Goal: Task Accomplishment & Management: Manage account settings

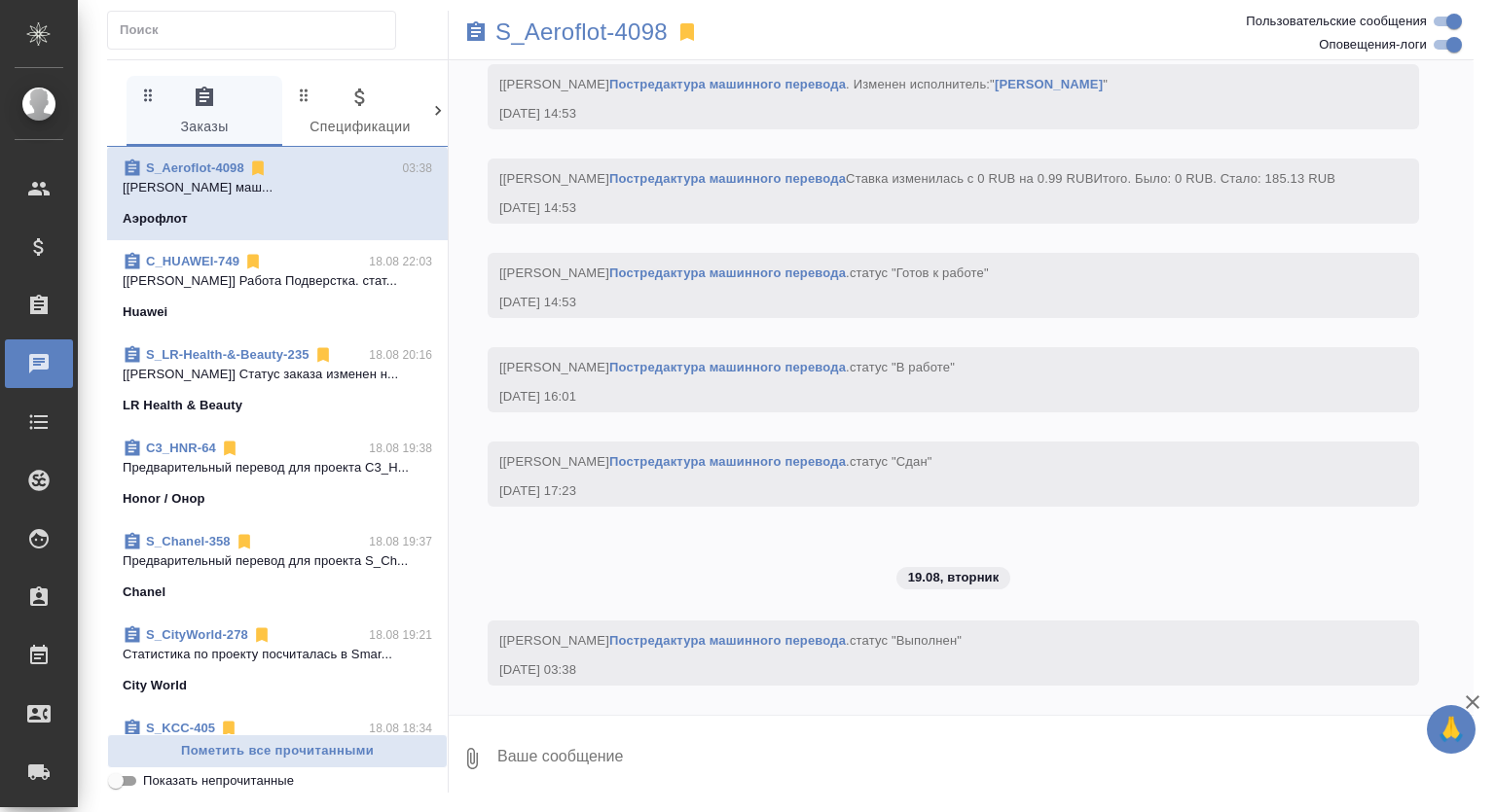
scroll to position [3802, 0]
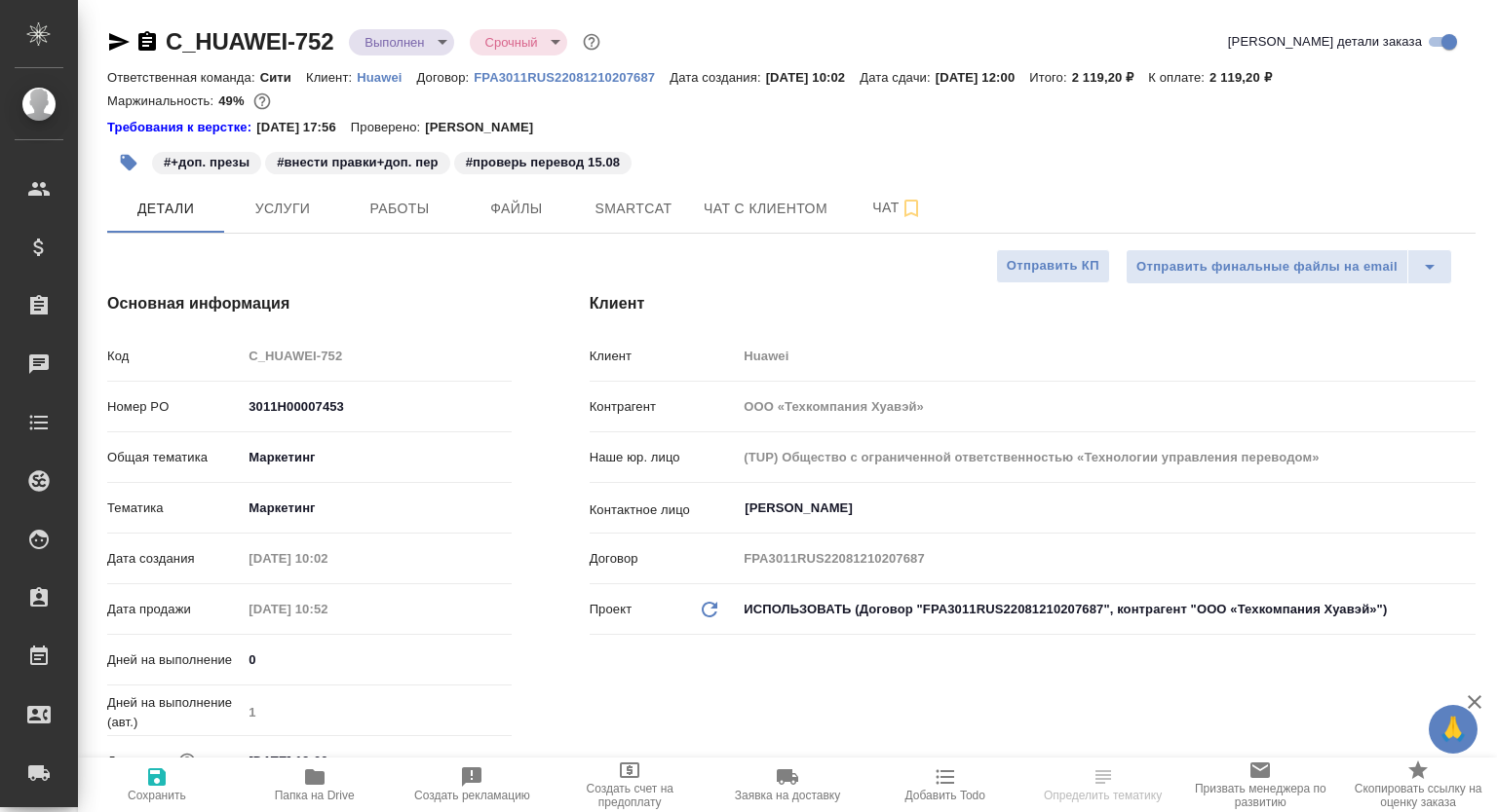
select select "RU"
type textarea "x"
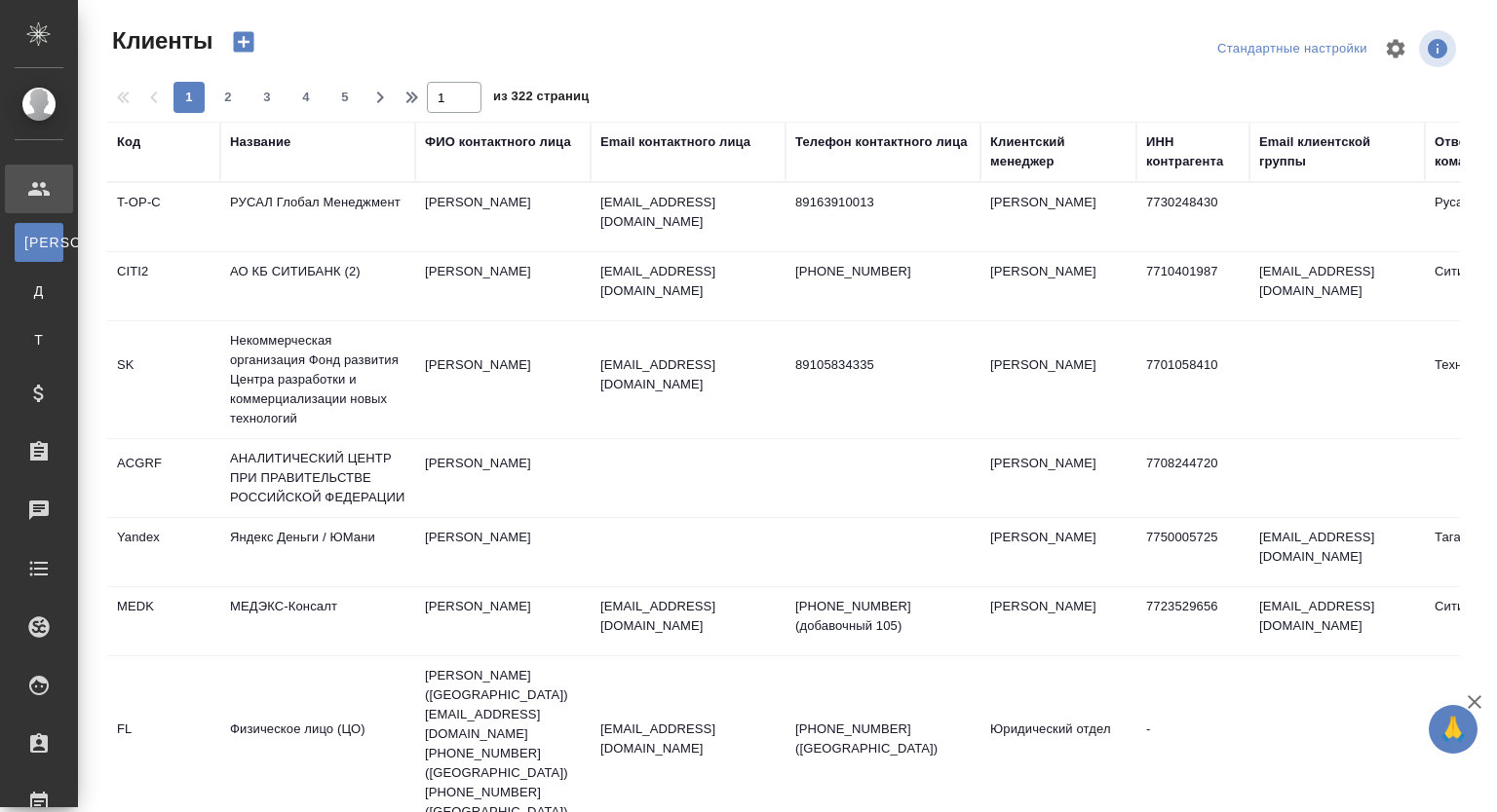
select select "RU"
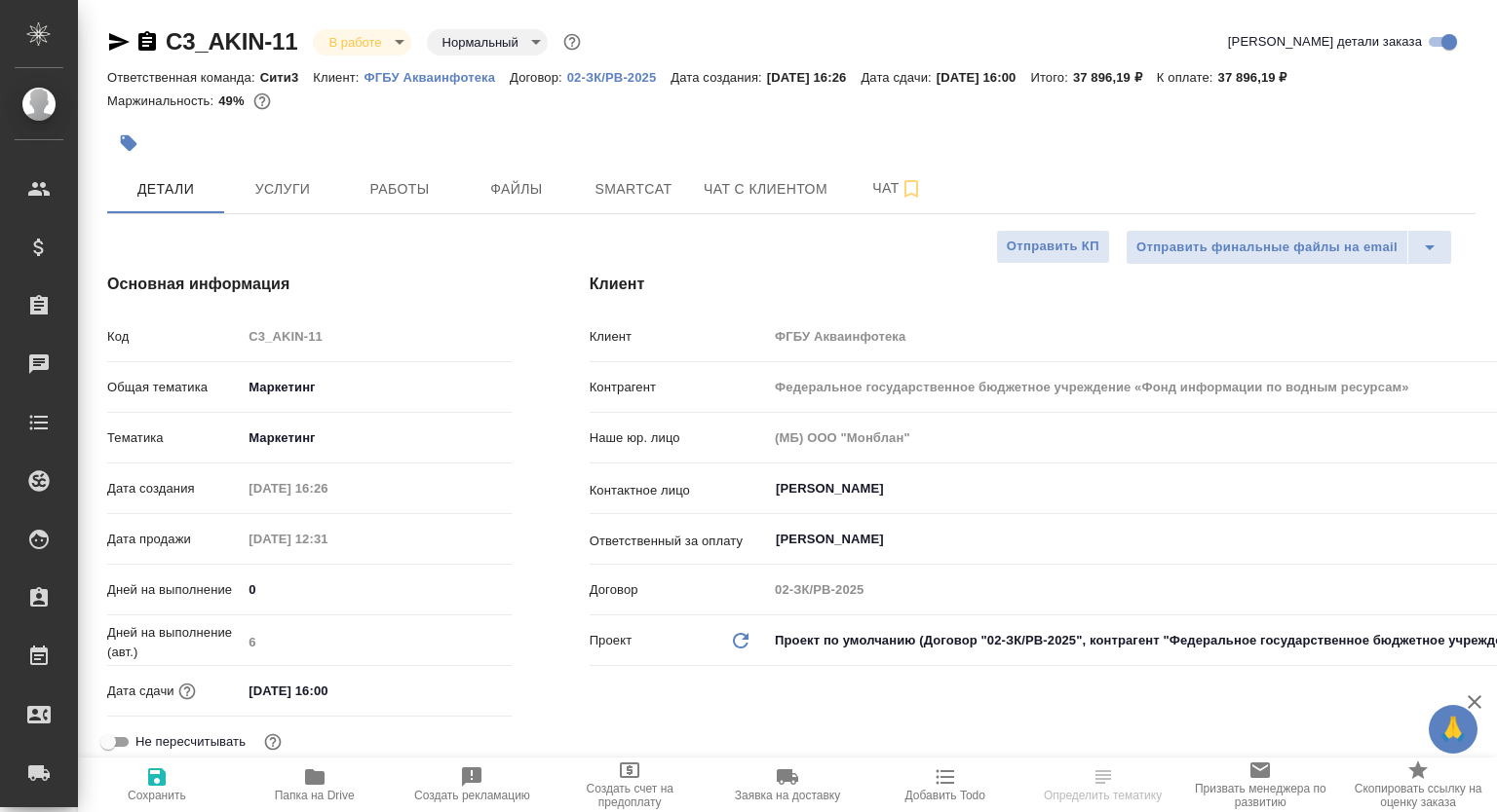
select select "RU"
type textarea "x"
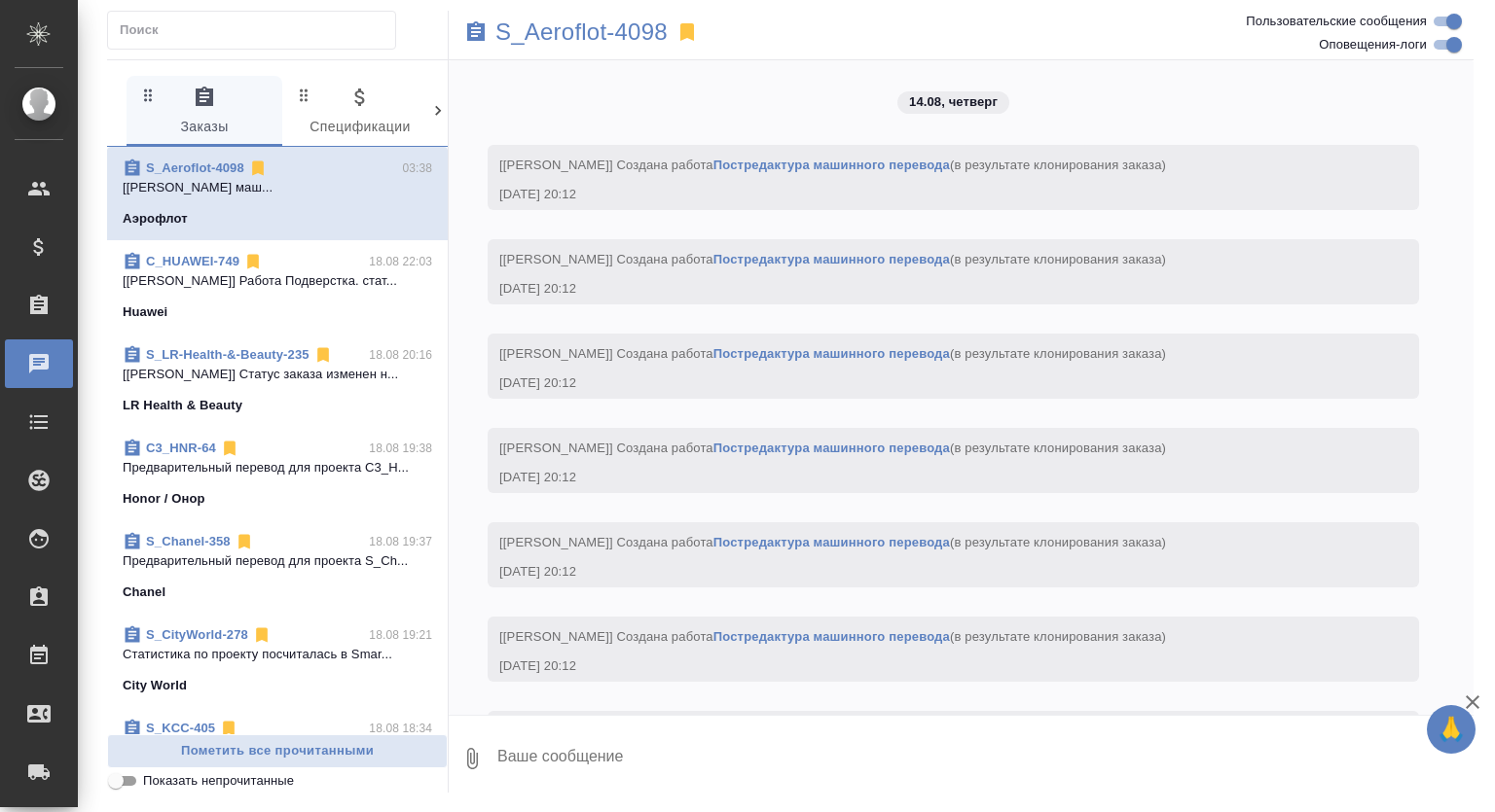
scroll to position [3802, 0]
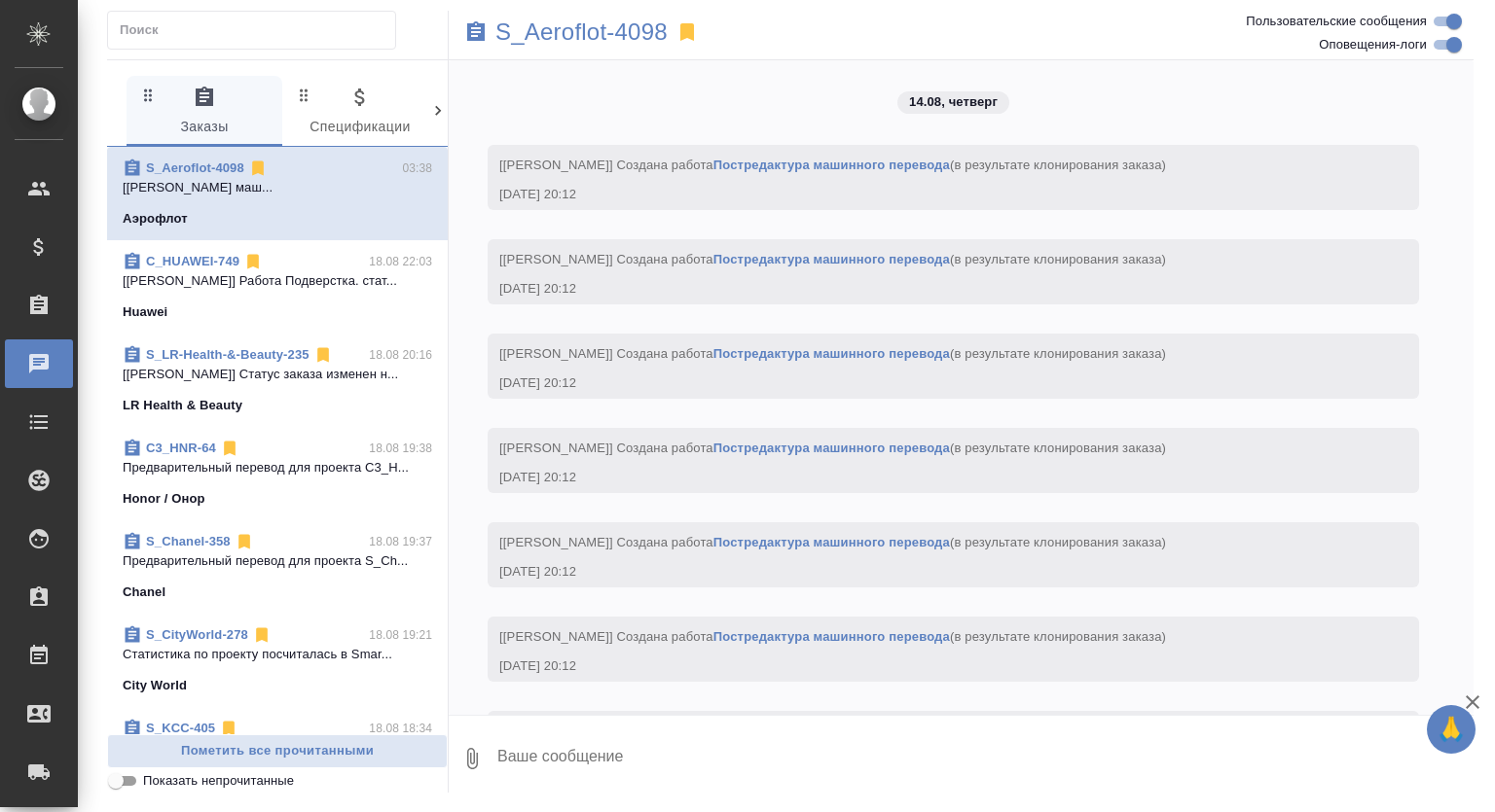
scroll to position [3802, 0]
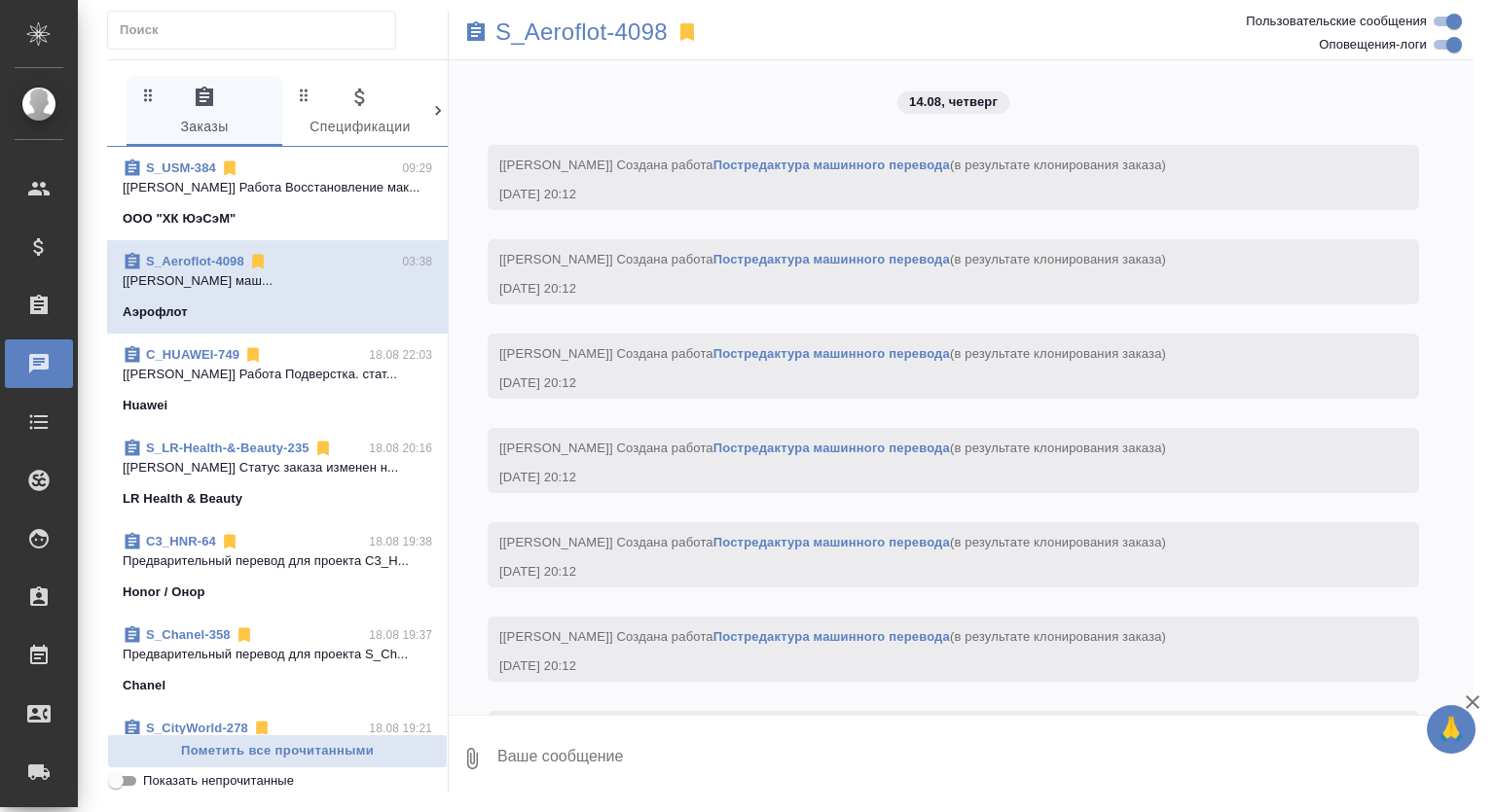
scroll to position [3802, 0]
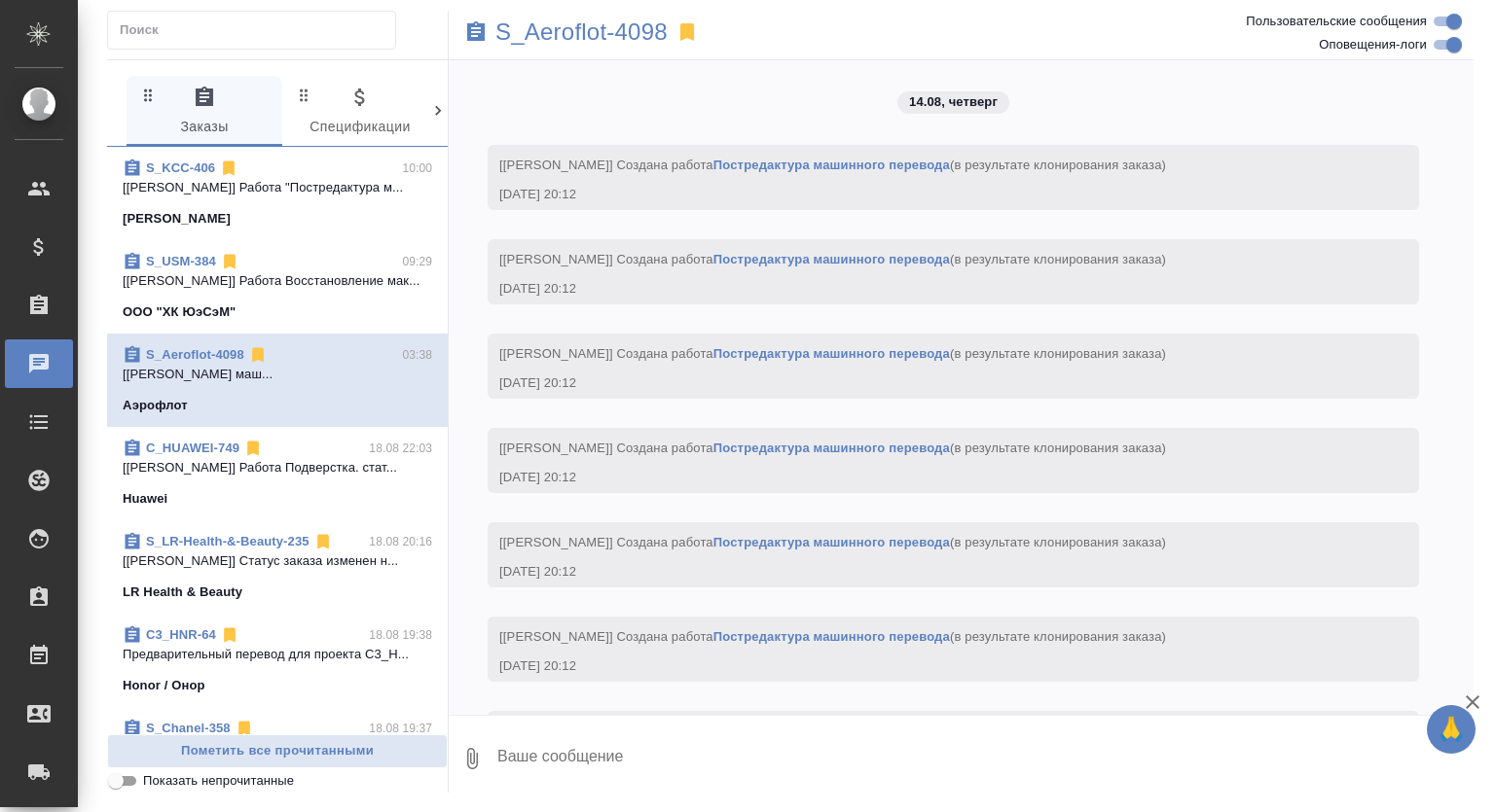
scroll to position [3802, 0]
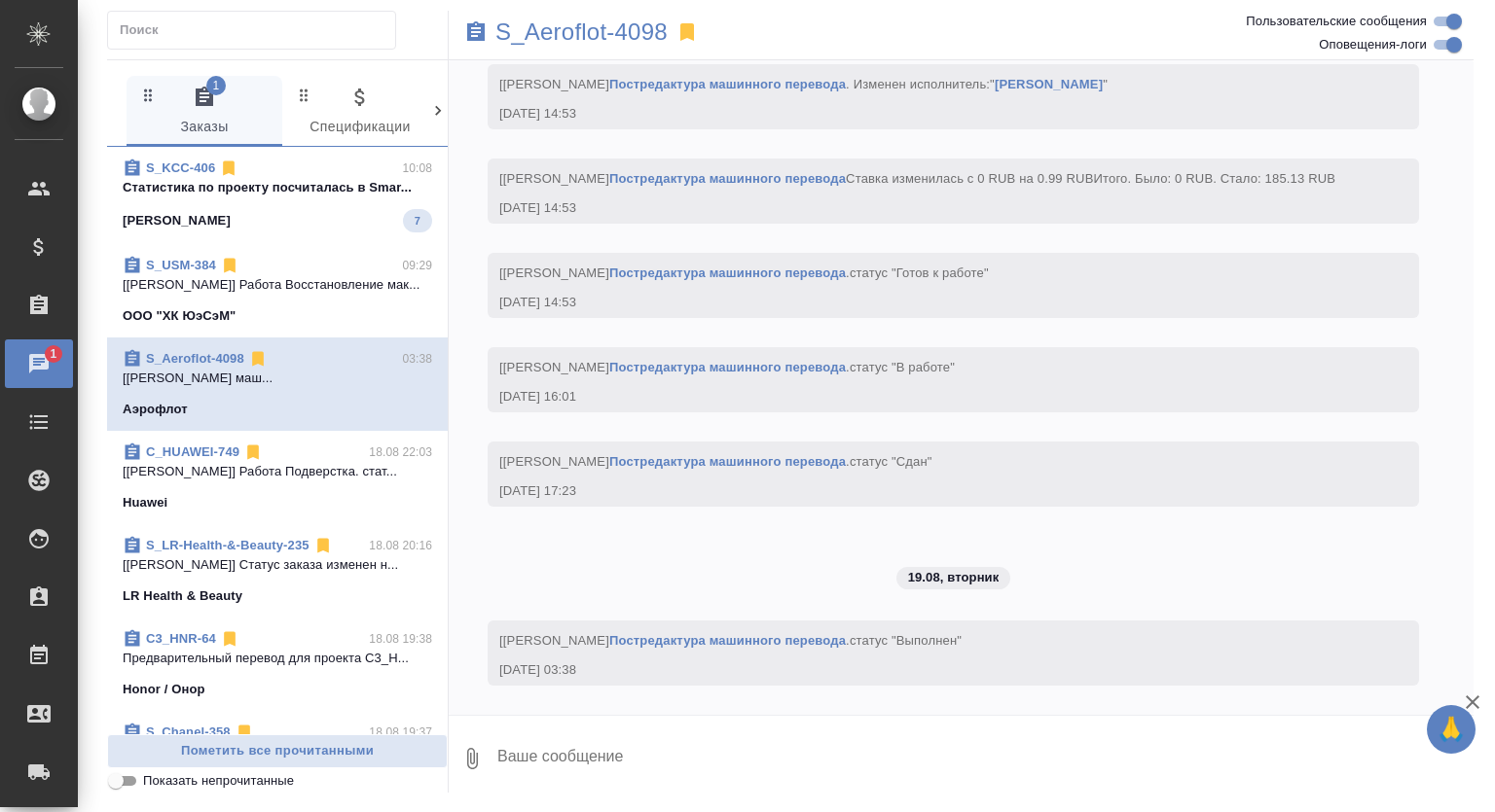
click at [363, 183] on p "Cтатистика по проекту посчиталась в Smar..." at bounding box center [277, 188] width 310 height 20
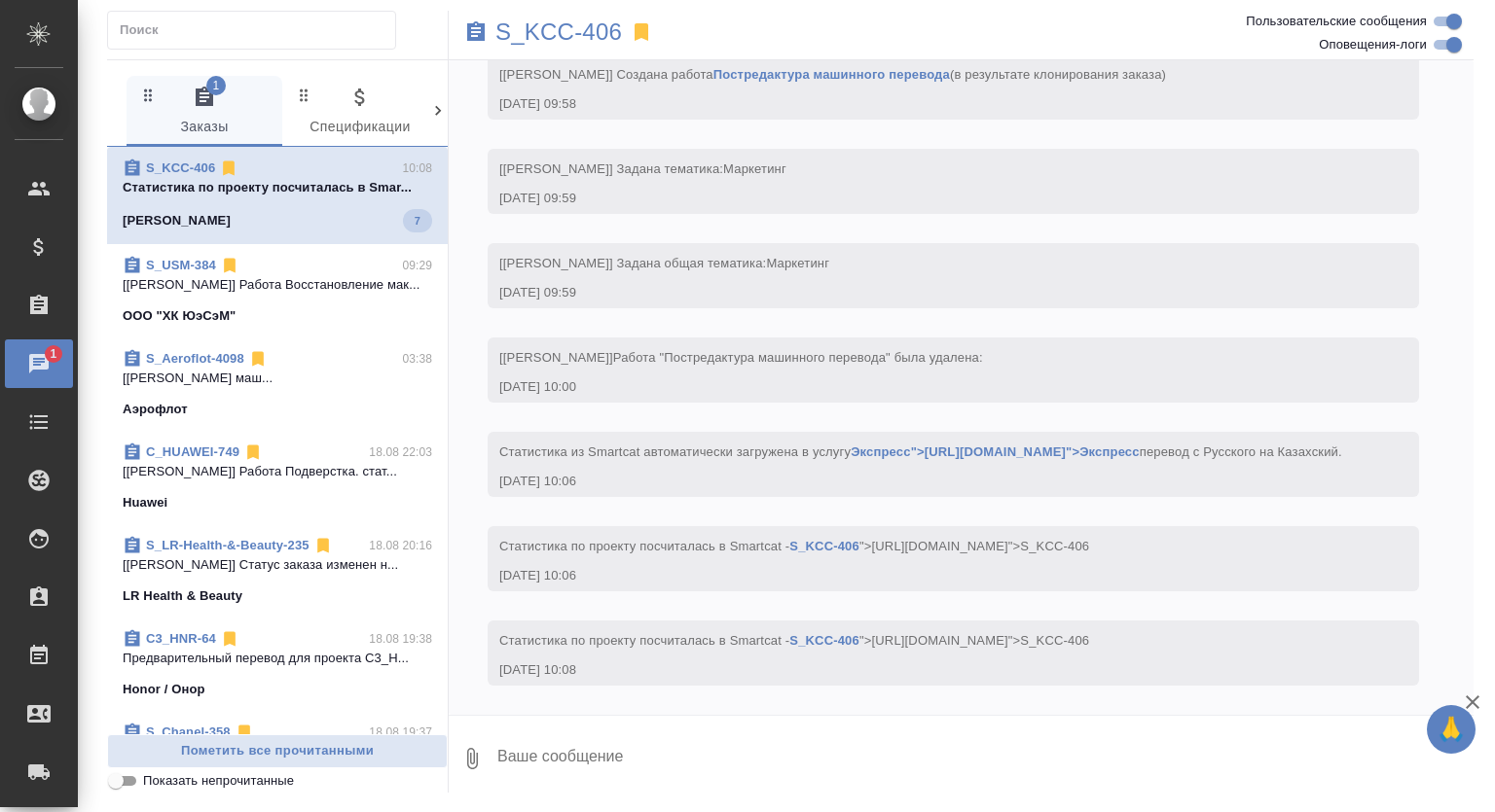
scroll to position [148, 0]
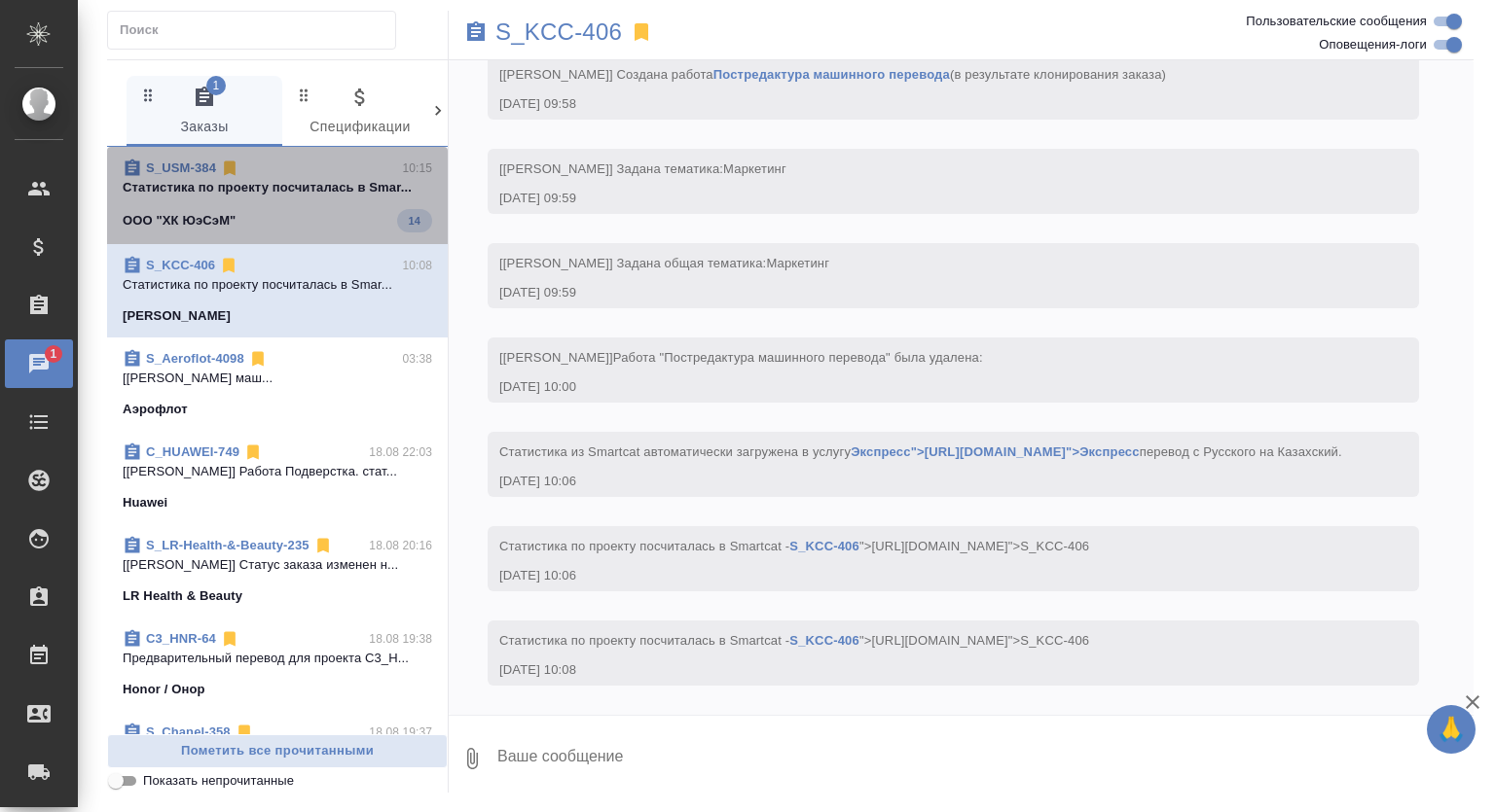
click at [323, 206] on span "S_USM-384 10:15 Cтатистика по проекту посчиталась в Smar... ООО "ХК ЮэСэМ" 14" at bounding box center [277, 195] width 310 height 74
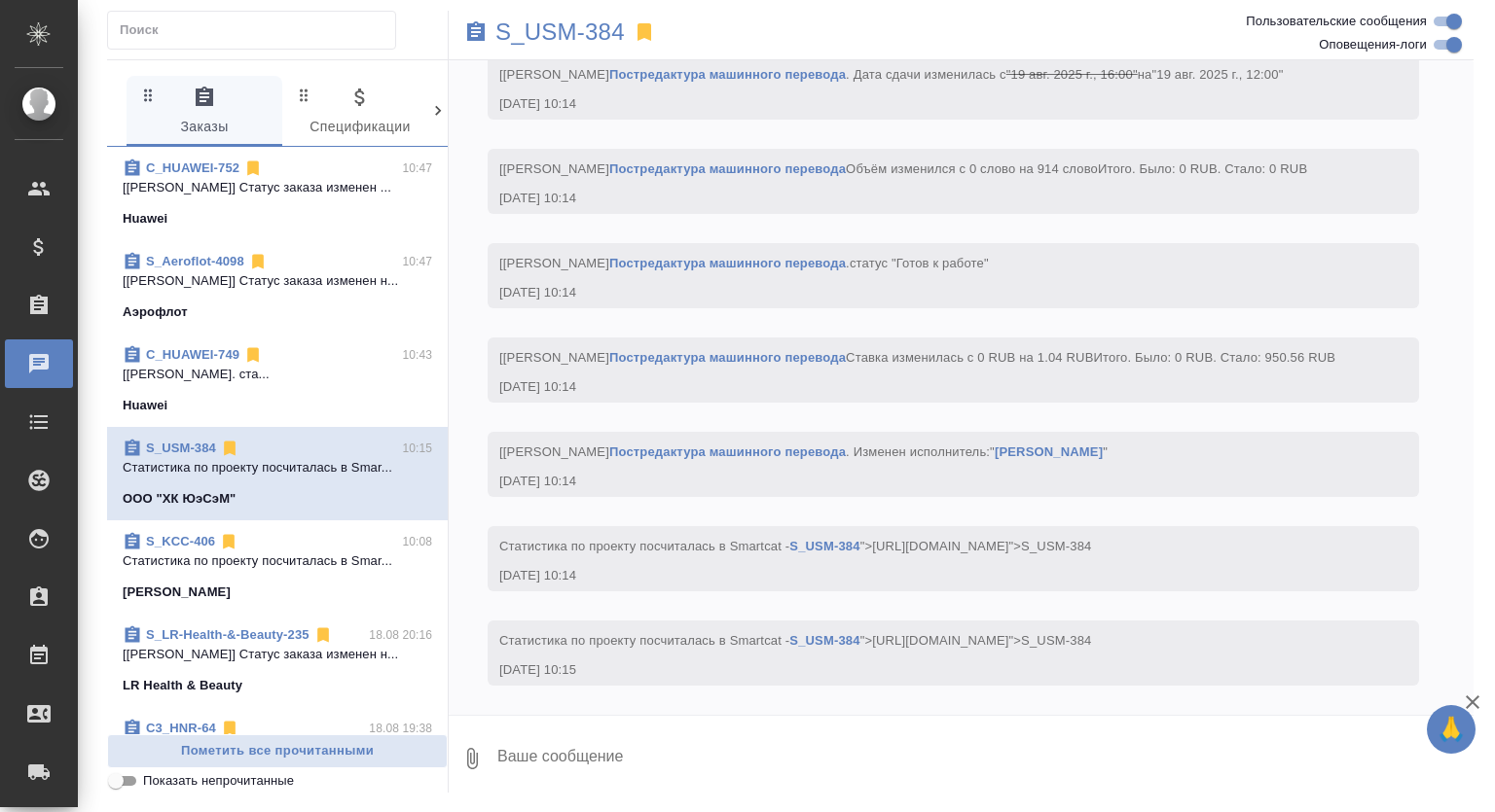
scroll to position [1284, 0]
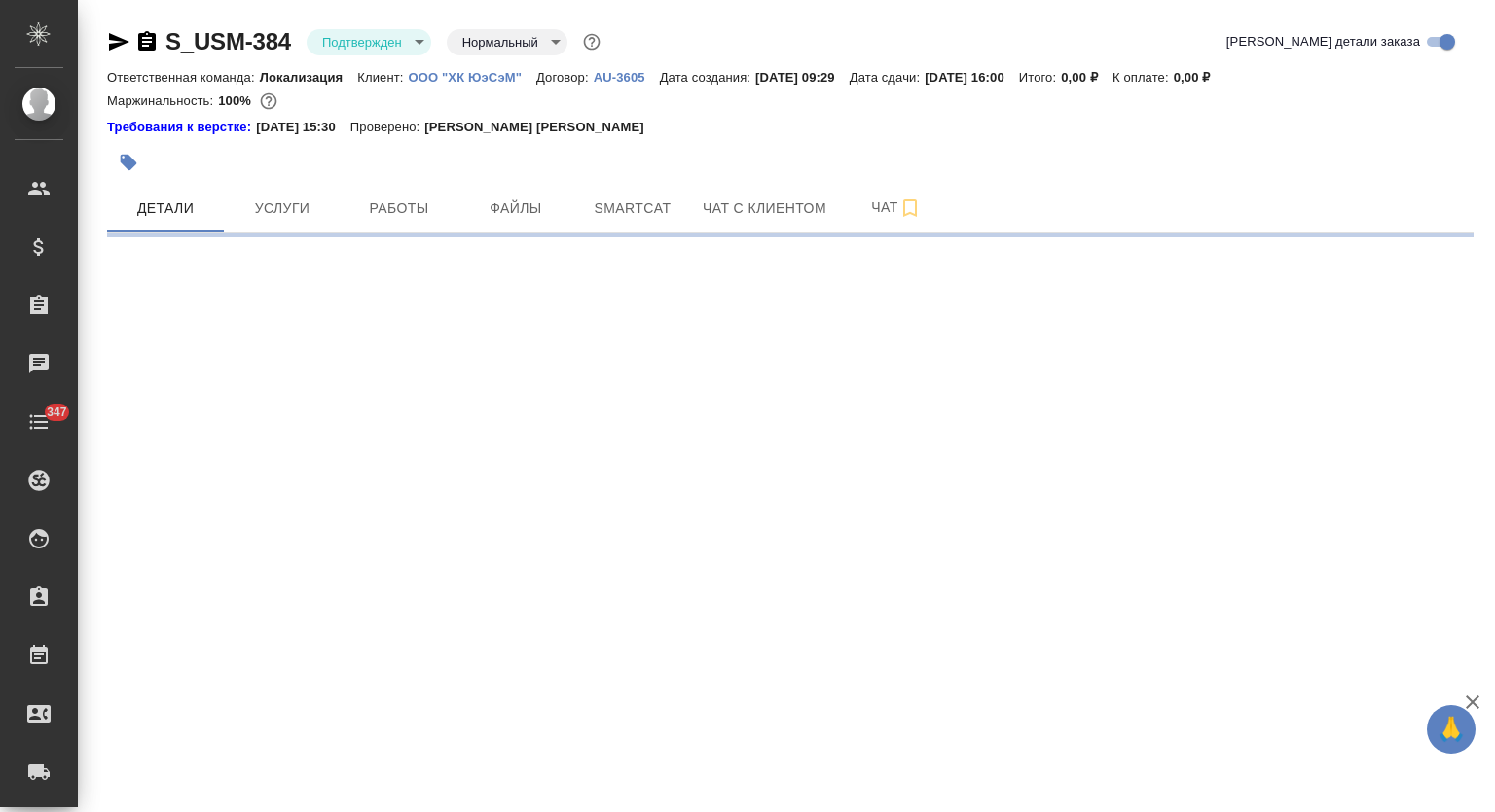
select select "RU"
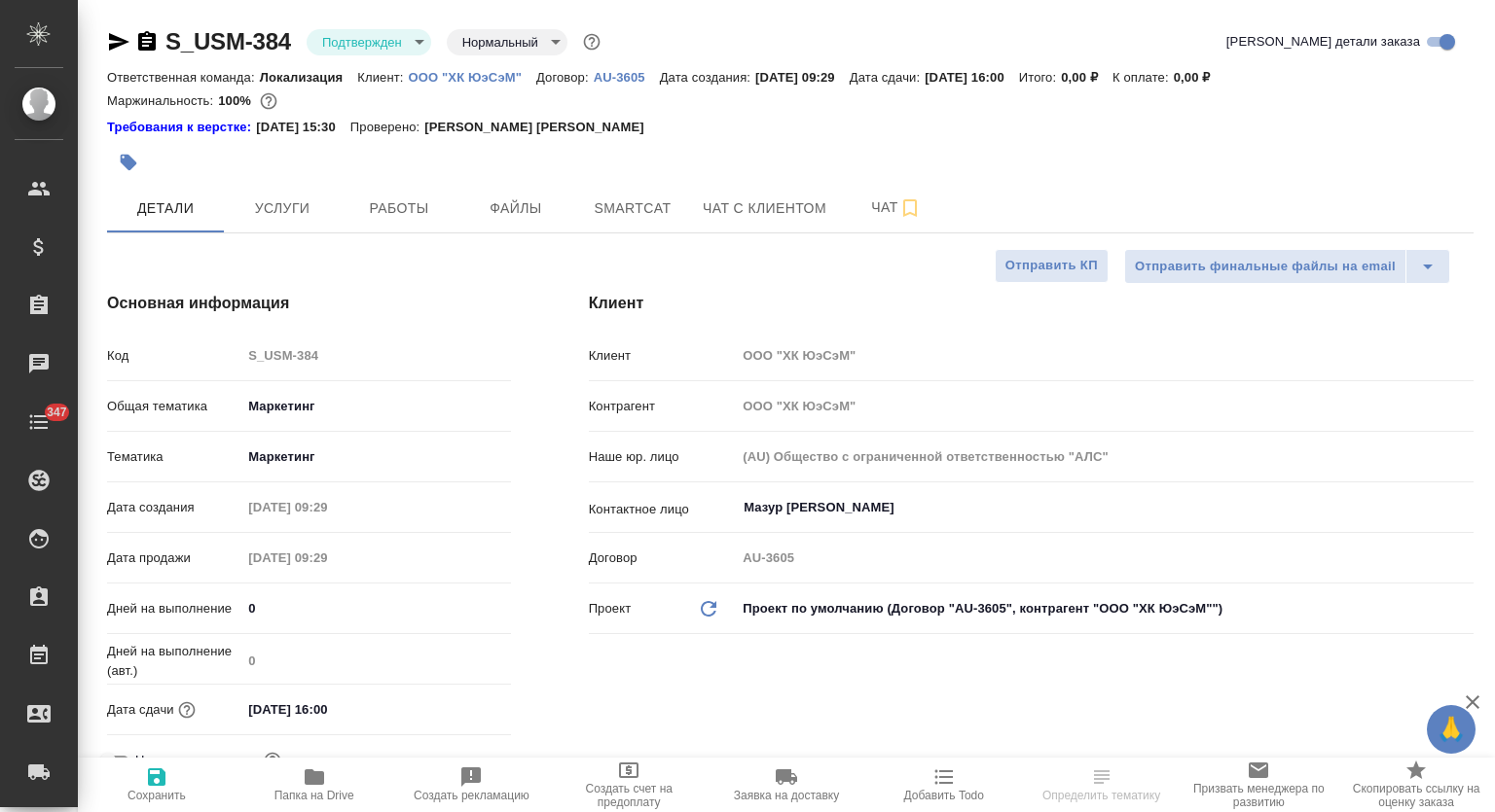
type textarea "x"
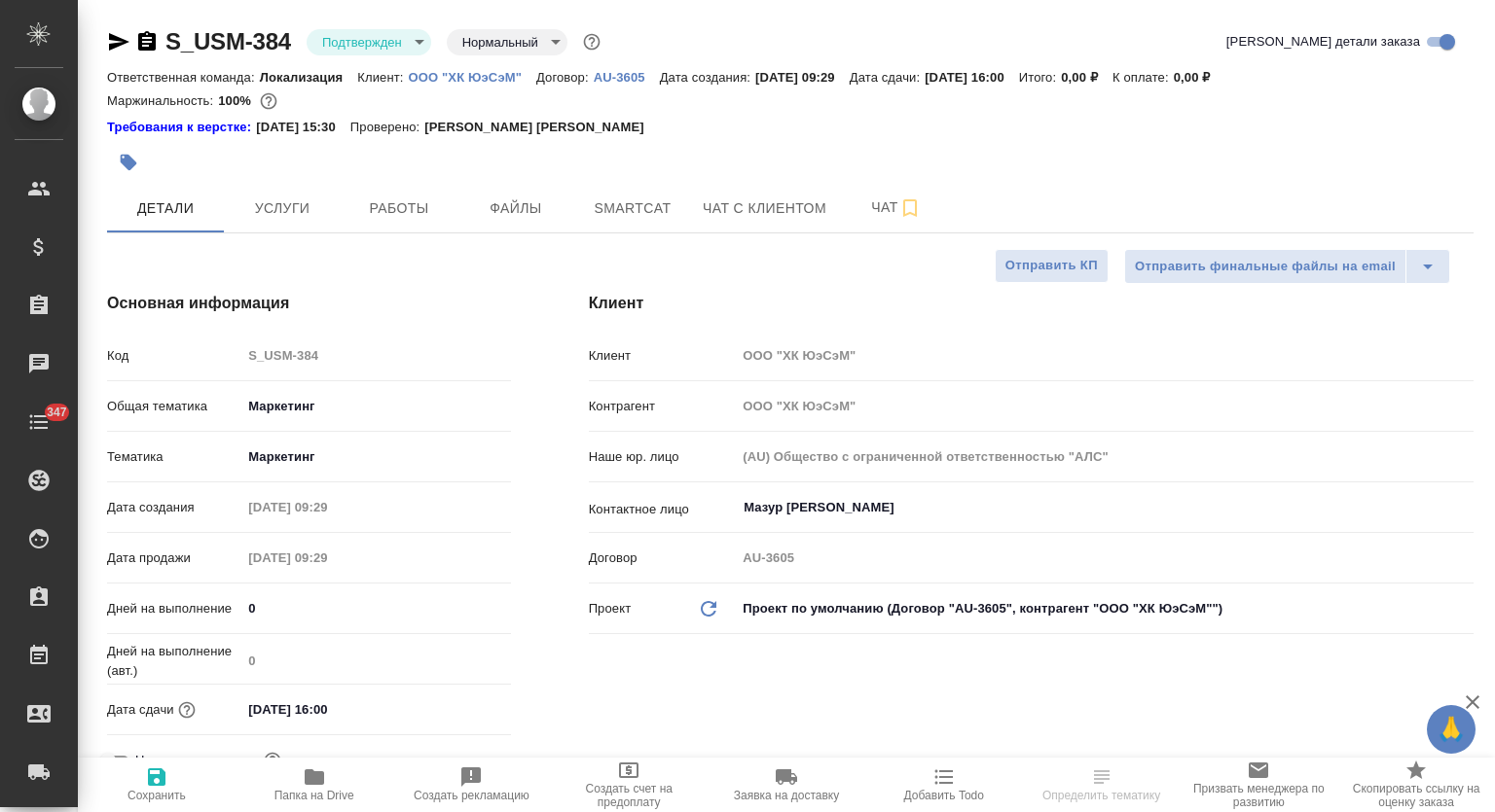
type textarea "x"
type input "[PERSON_NAME]"
type input "Сеитов Павел"
type textarea "x"
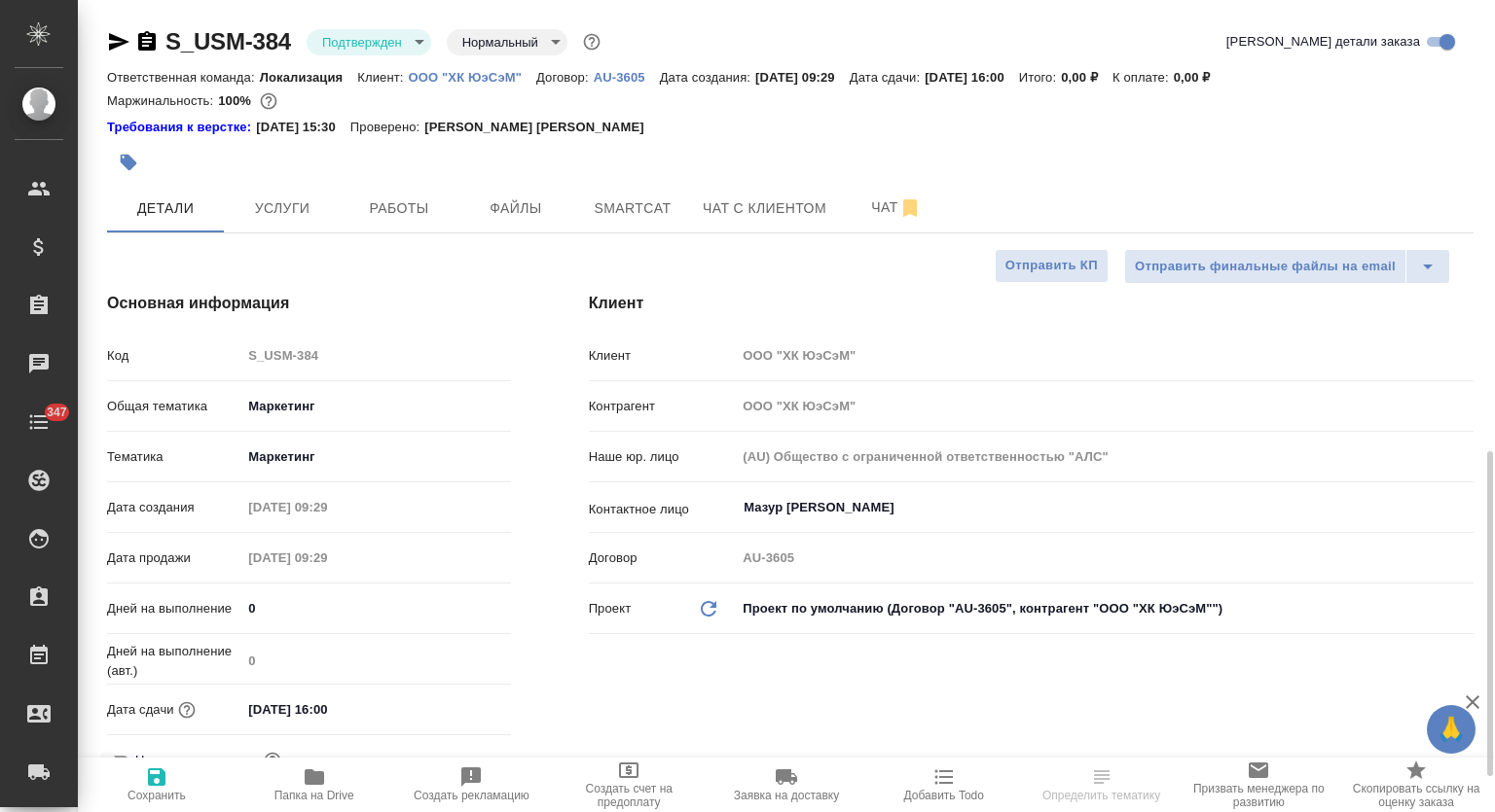
type textarea "x"
click at [371, 43] on body "🙏 .cls-1 fill:#fff; AWATERA Mutalimov Mark Клиенты Спецификации Заказы Чаты 347…" at bounding box center [748, 406] width 1495 height 812
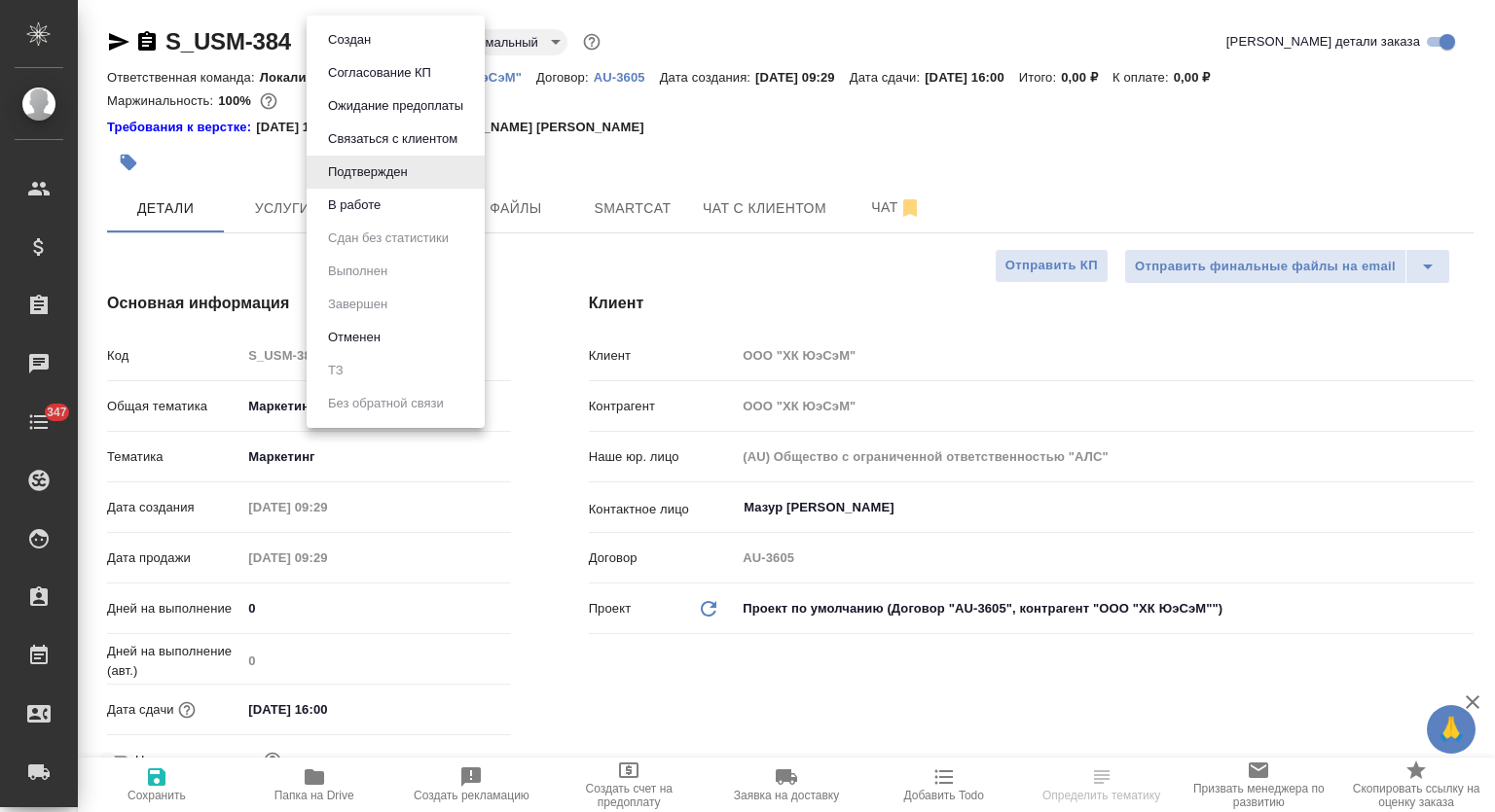
click at [375, 217] on li "В работе" at bounding box center [395, 205] width 178 height 33
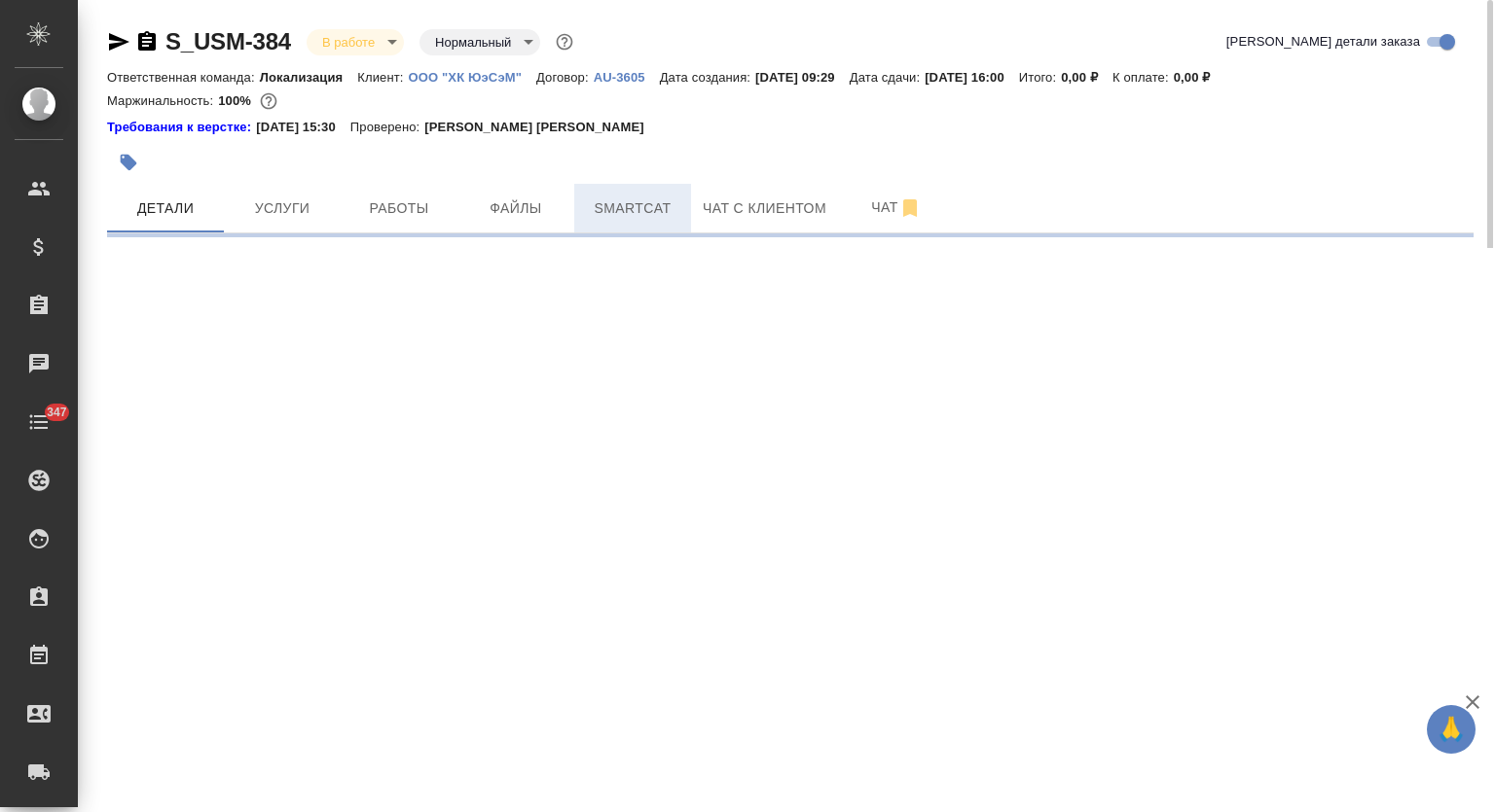
select select "RU"
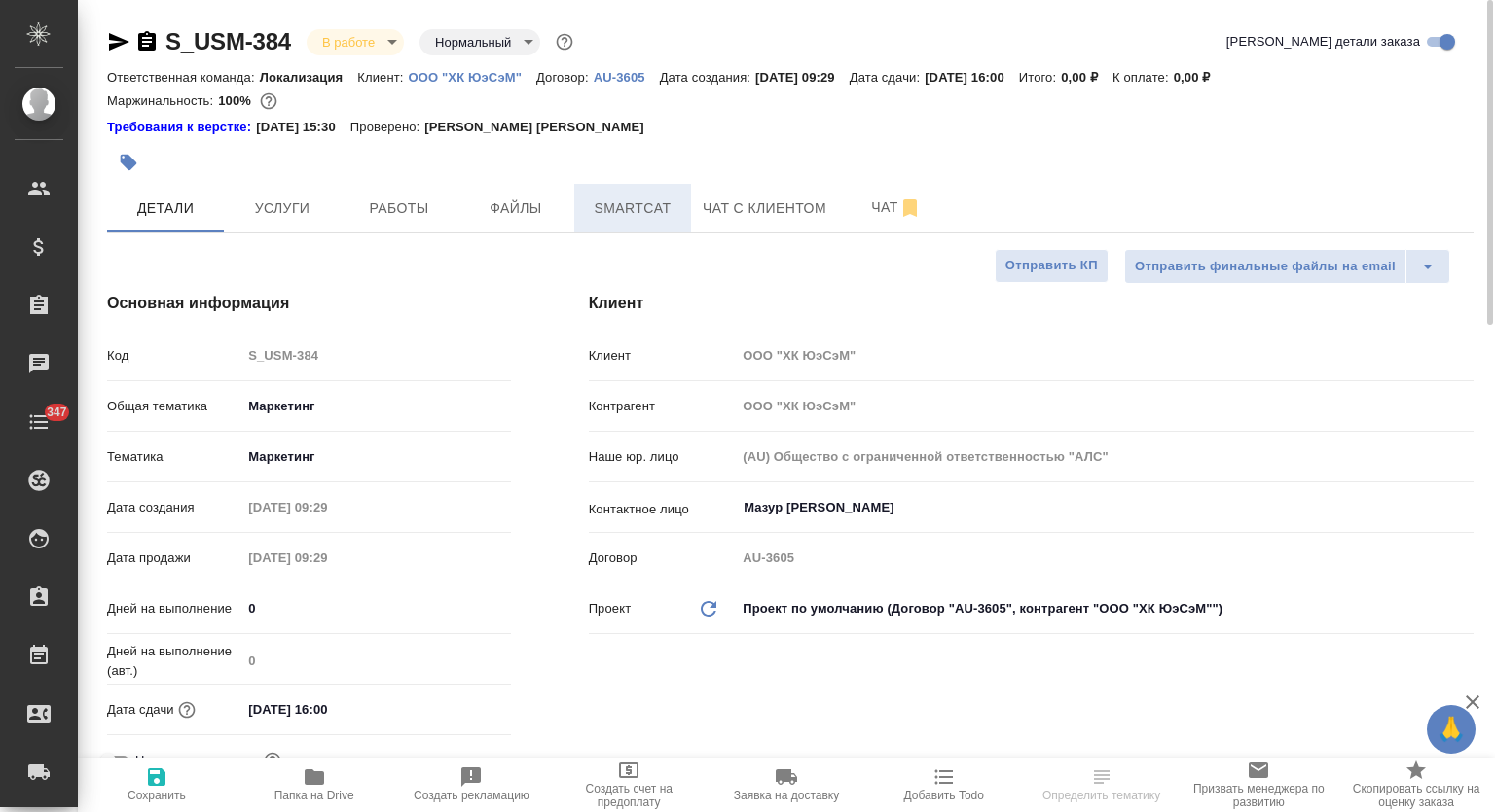
click at [643, 218] on span "Smartcat" at bounding box center [633, 208] width 94 height 24
type textarea "x"
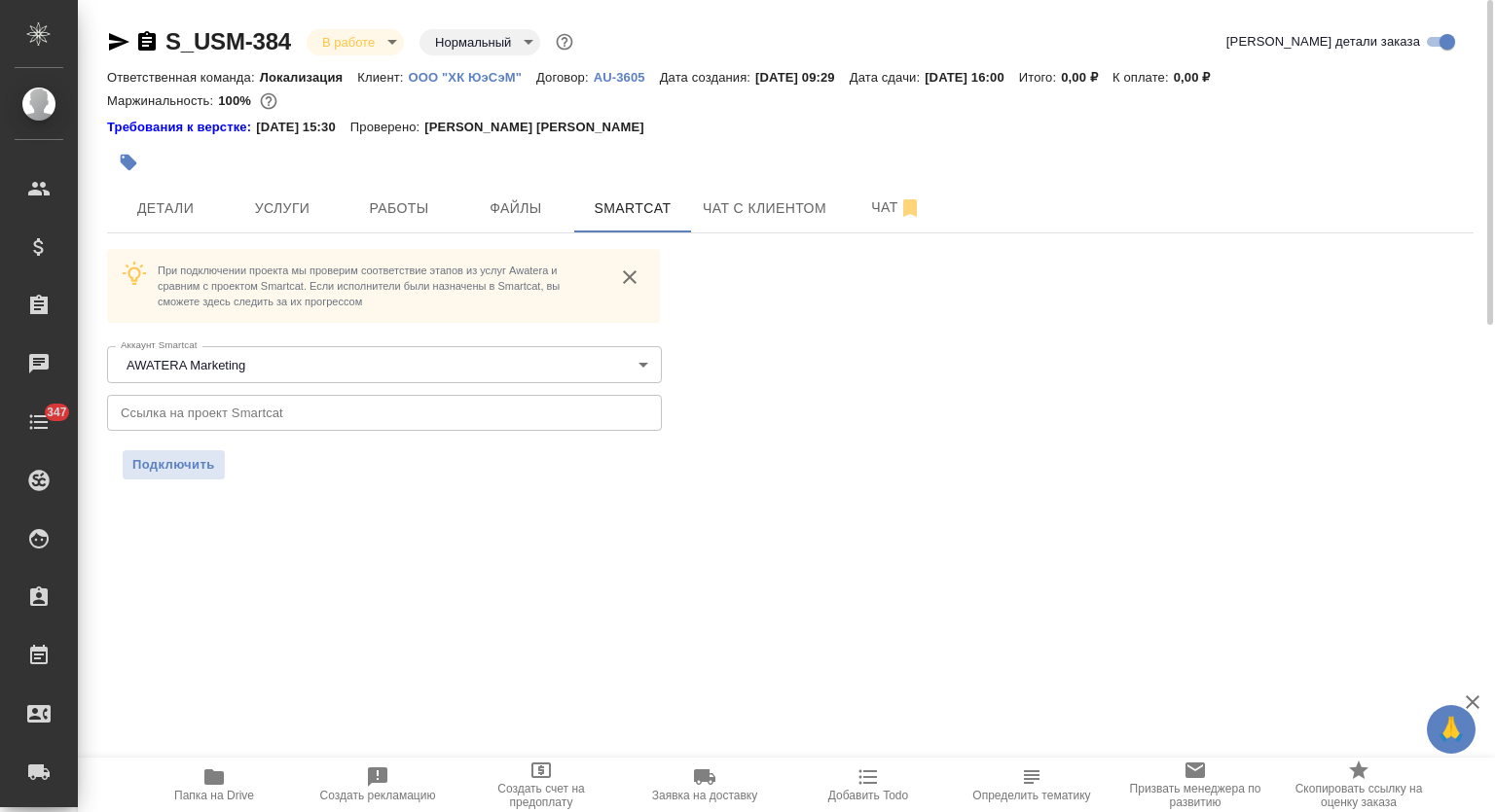
click at [150, 38] on icon "button" at bounding box center [146, 41] width 23 height 23
click at [151, 38] on icon "button" at bounding box center [146, 41] width 23 height 23
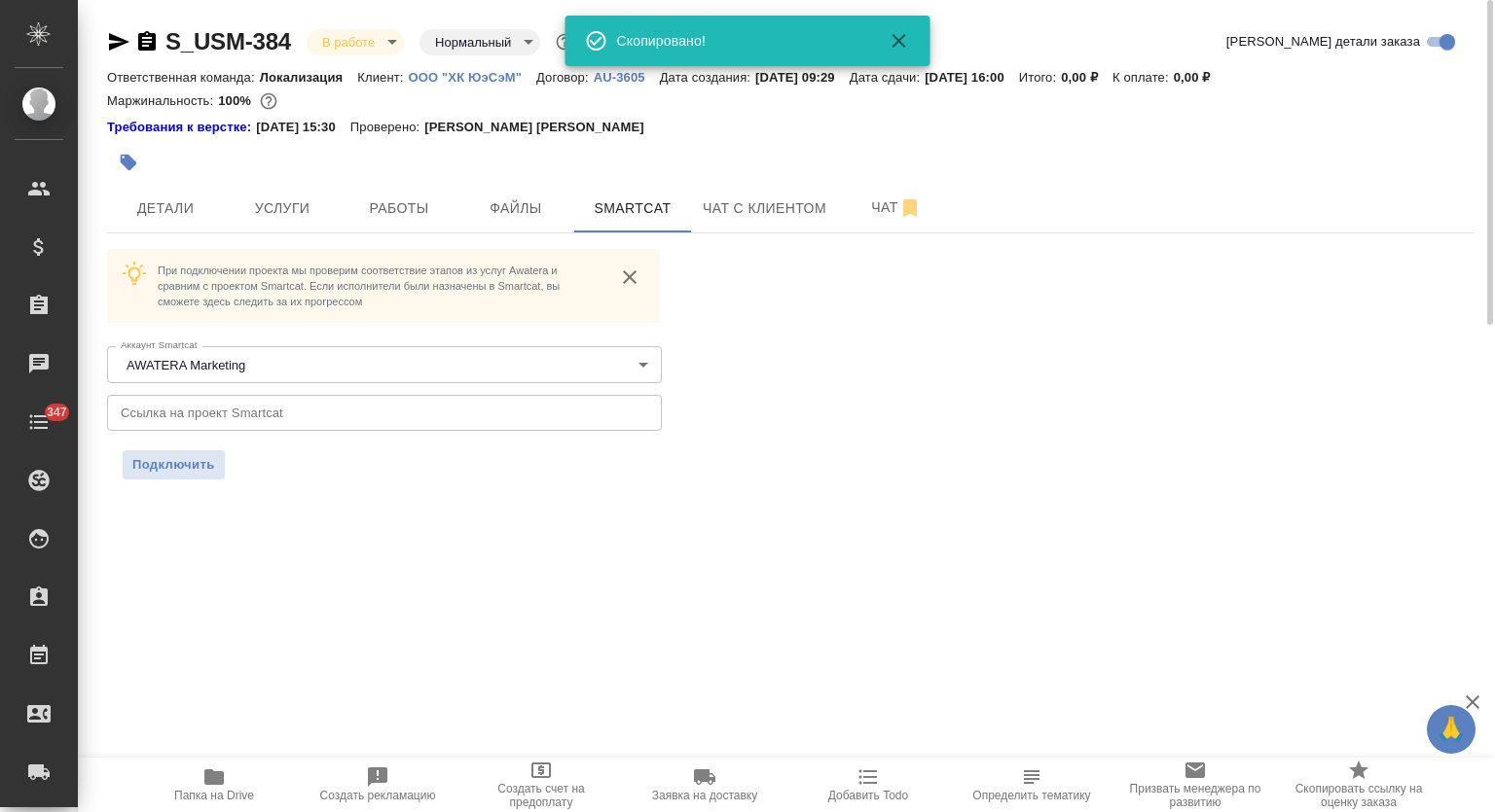
drag, startPoint x: 406, startPoint y: 401, endPoint x: 375, endPoint y: 431, distance: 43.1
click at [406, 401] on input "text" at bounding box center [384, 412] width 554 height 35
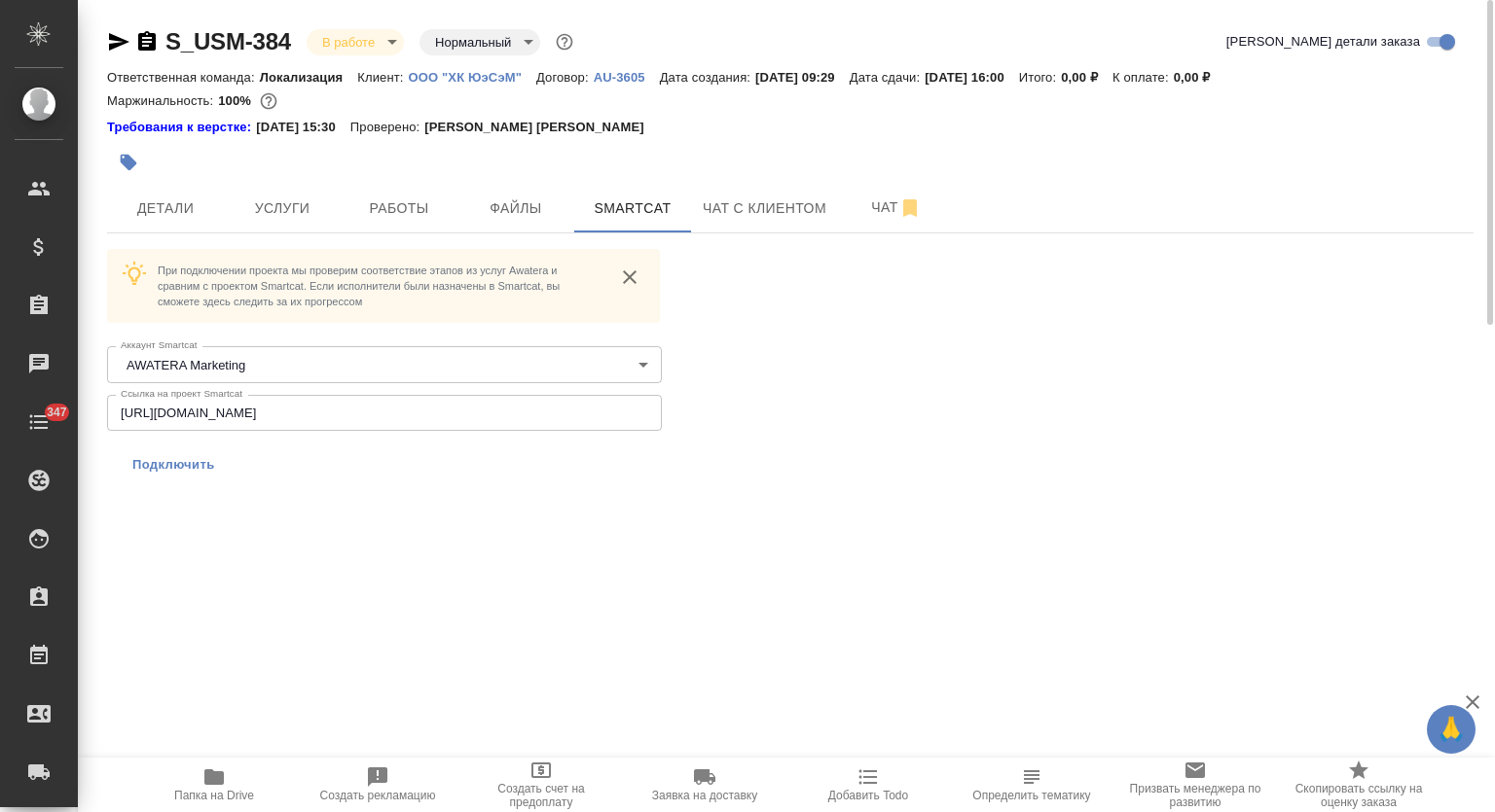
click at [178, 458] on span "Подключить" at bounding box center [173, 466] width 83 height 20
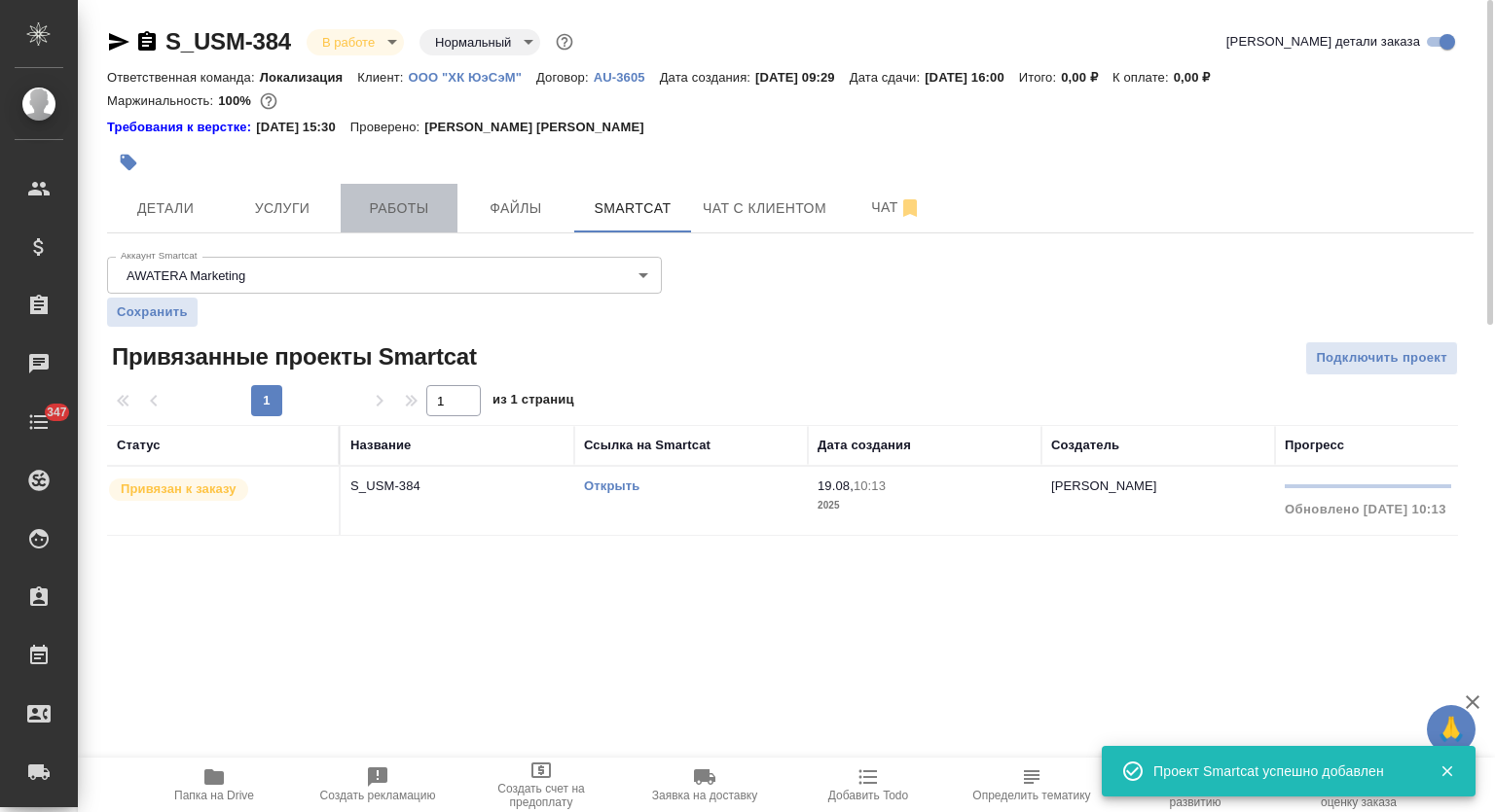
click at [401, 209] on span "Работы" at bounding box center [399, 208] width 94 height 24
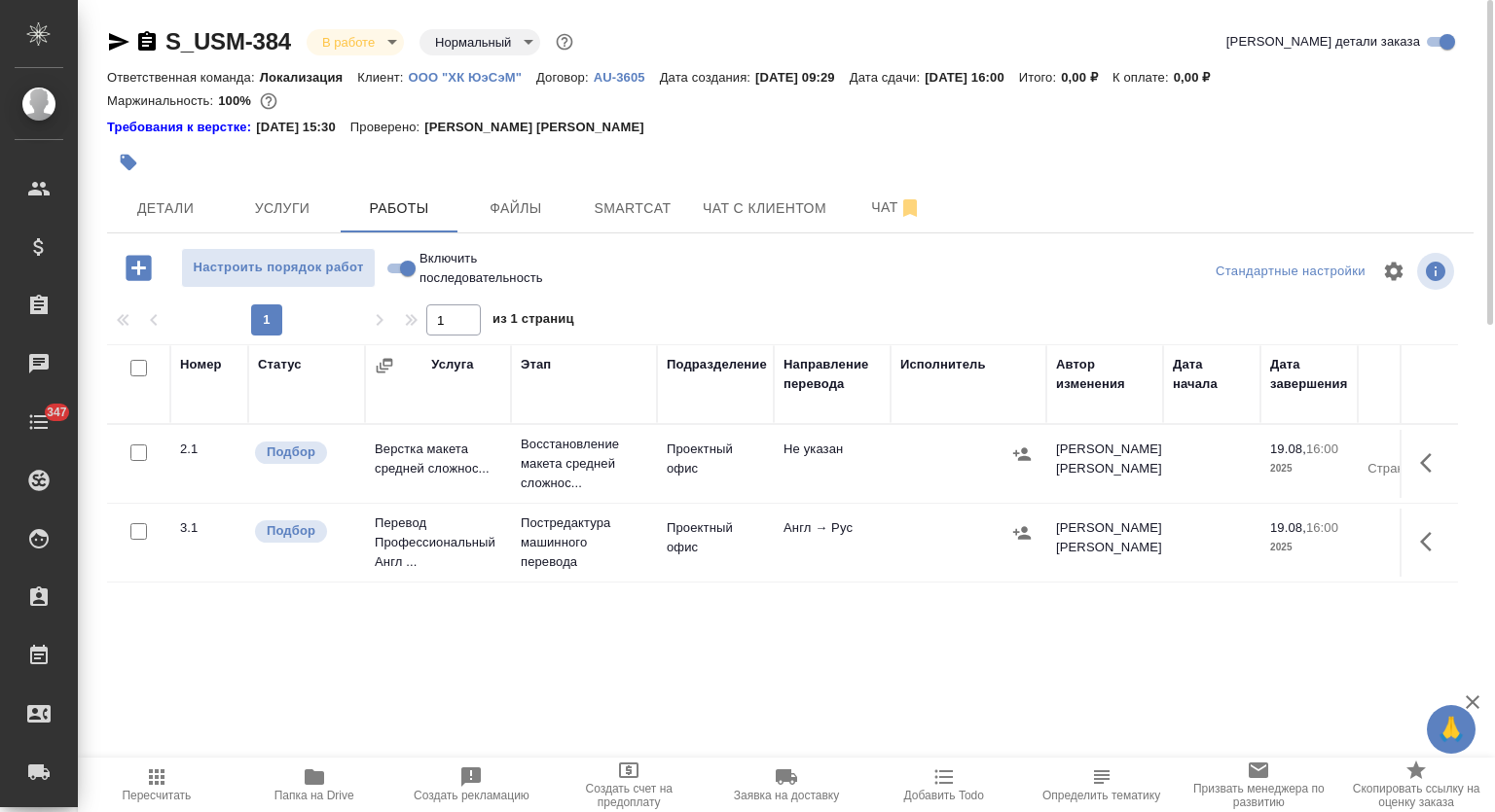
click at [405, 261] on input "Включить последовательность" at bounding box center [407, 268] width 70 height 23
checkbox input "true"
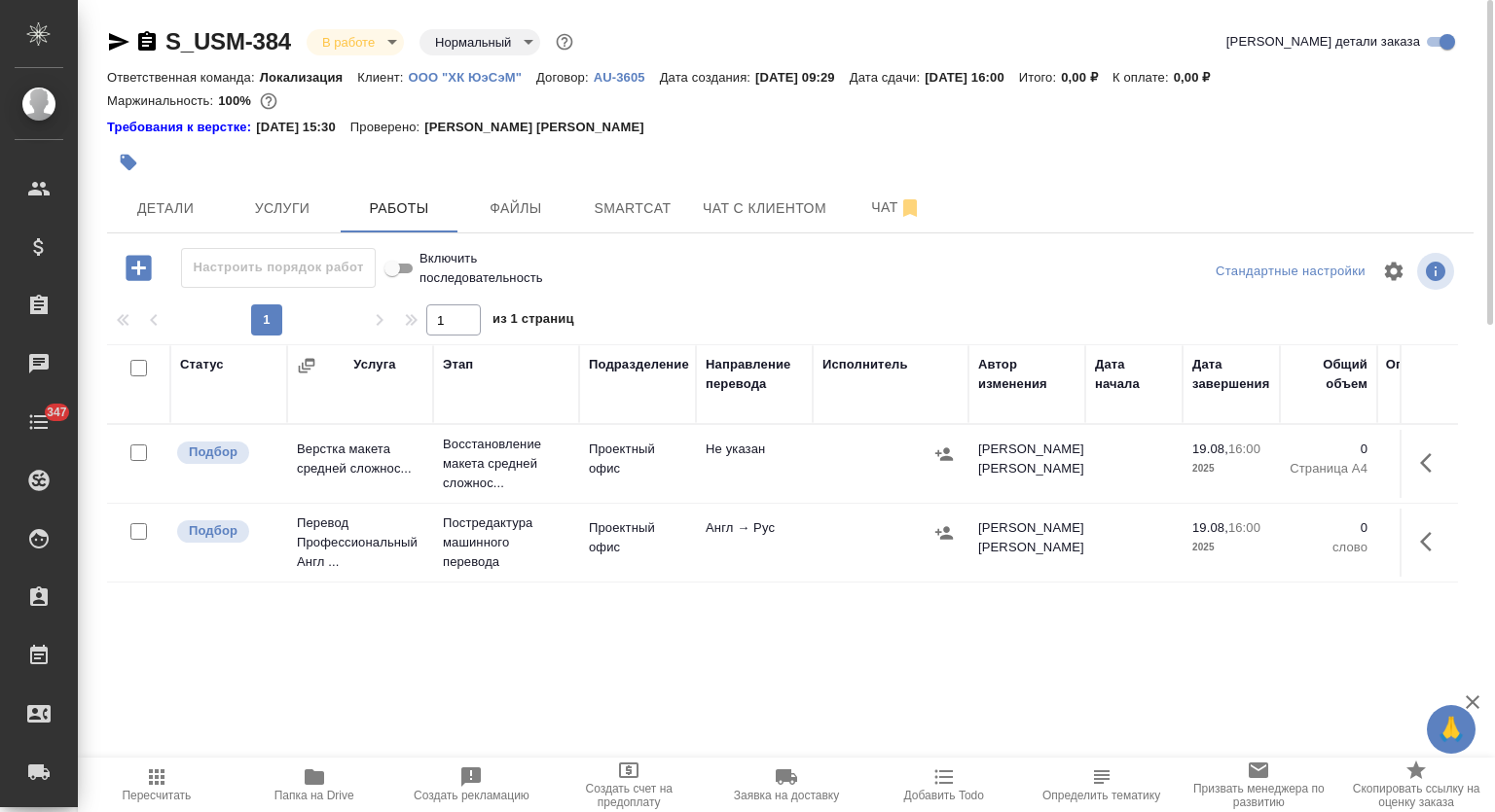
click at [1432, 463] on icon "button" at bounding box center [1430, 463] width 23 height 23
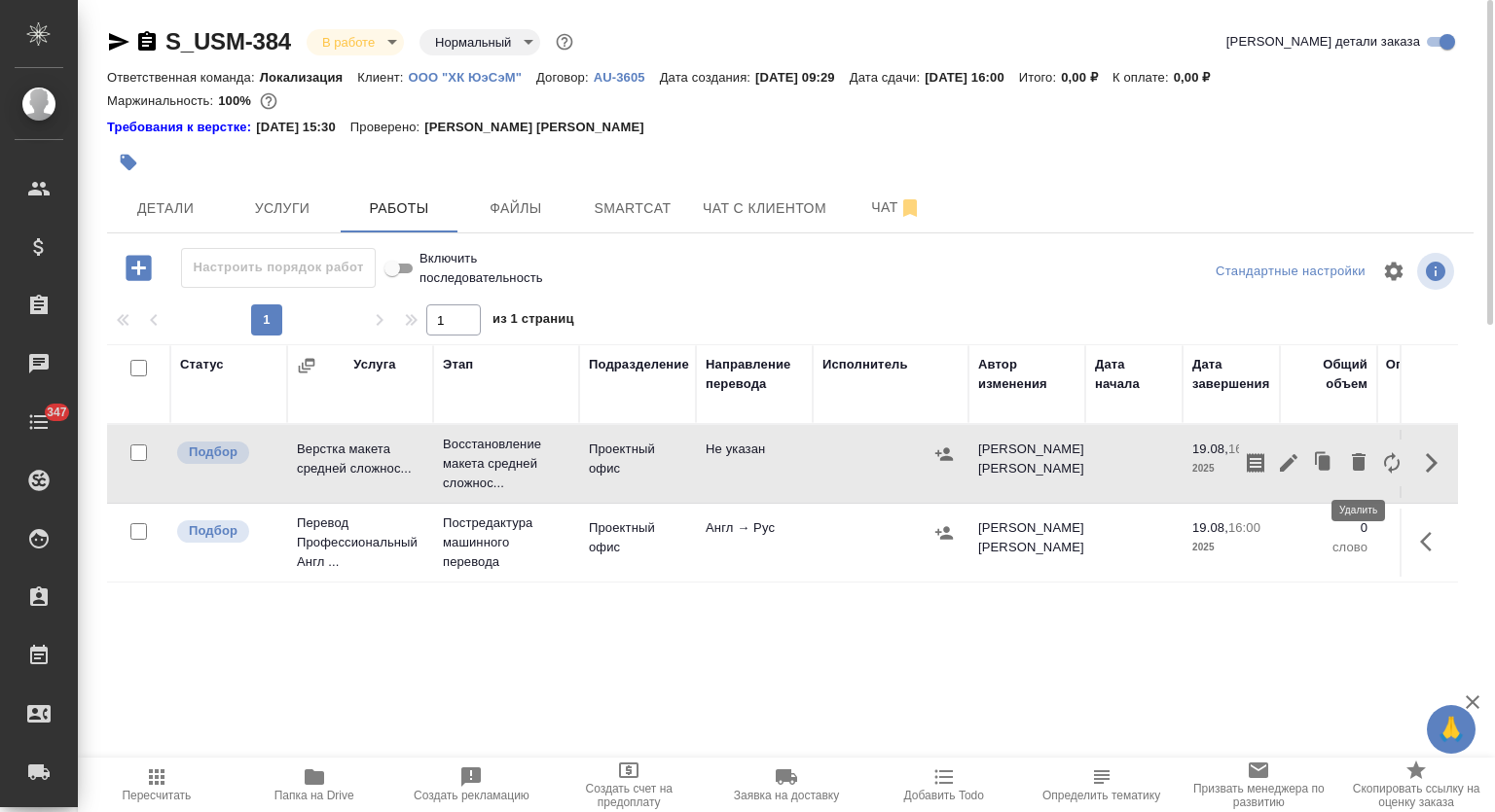
click at [1357, 462] on icon "button" at bounding box center [1359, 463] width 14 height 18
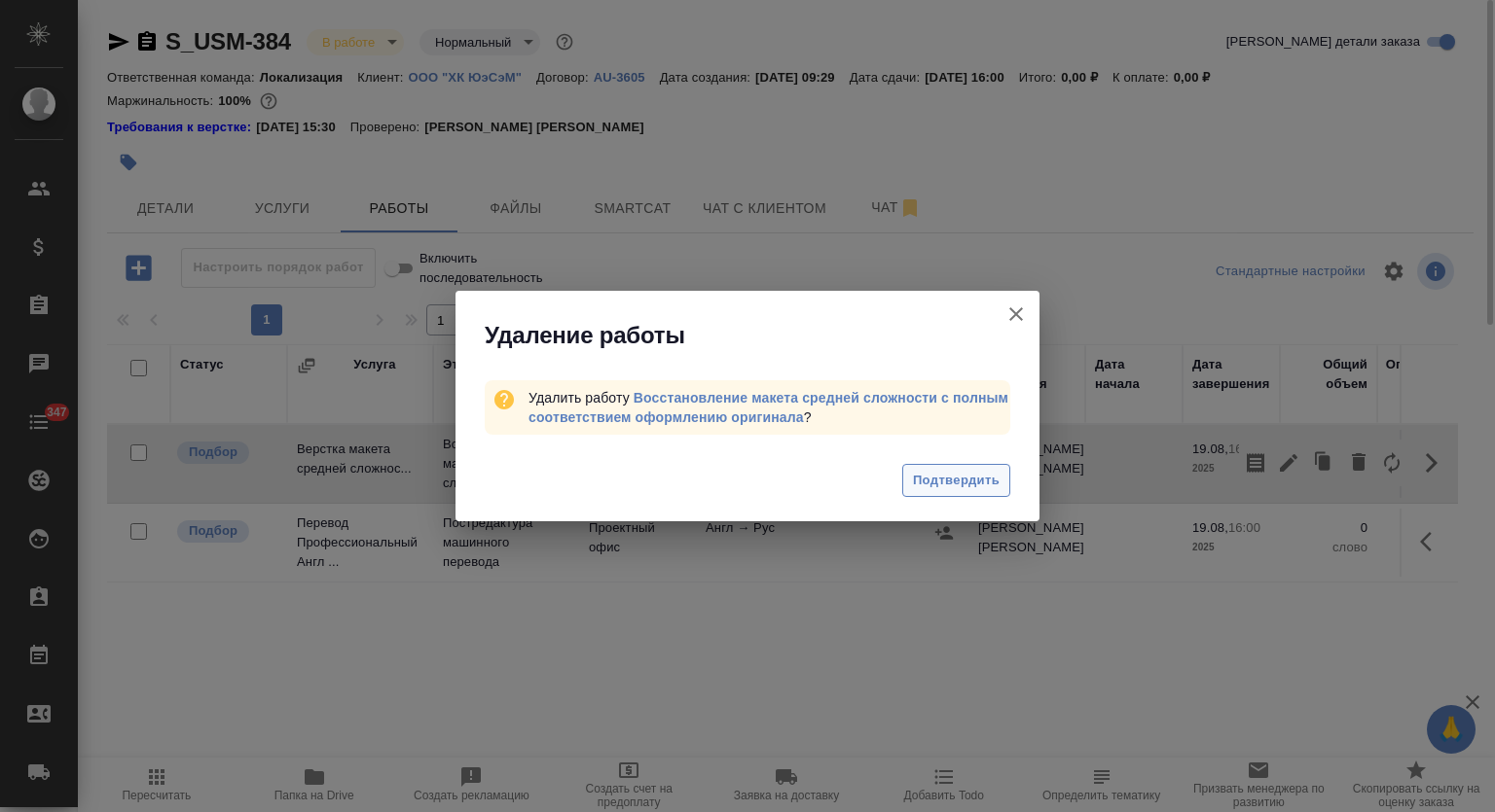
click at [1000, 484] on button "Подтвердить" at bounding box center [956, 481] width 108 height 34
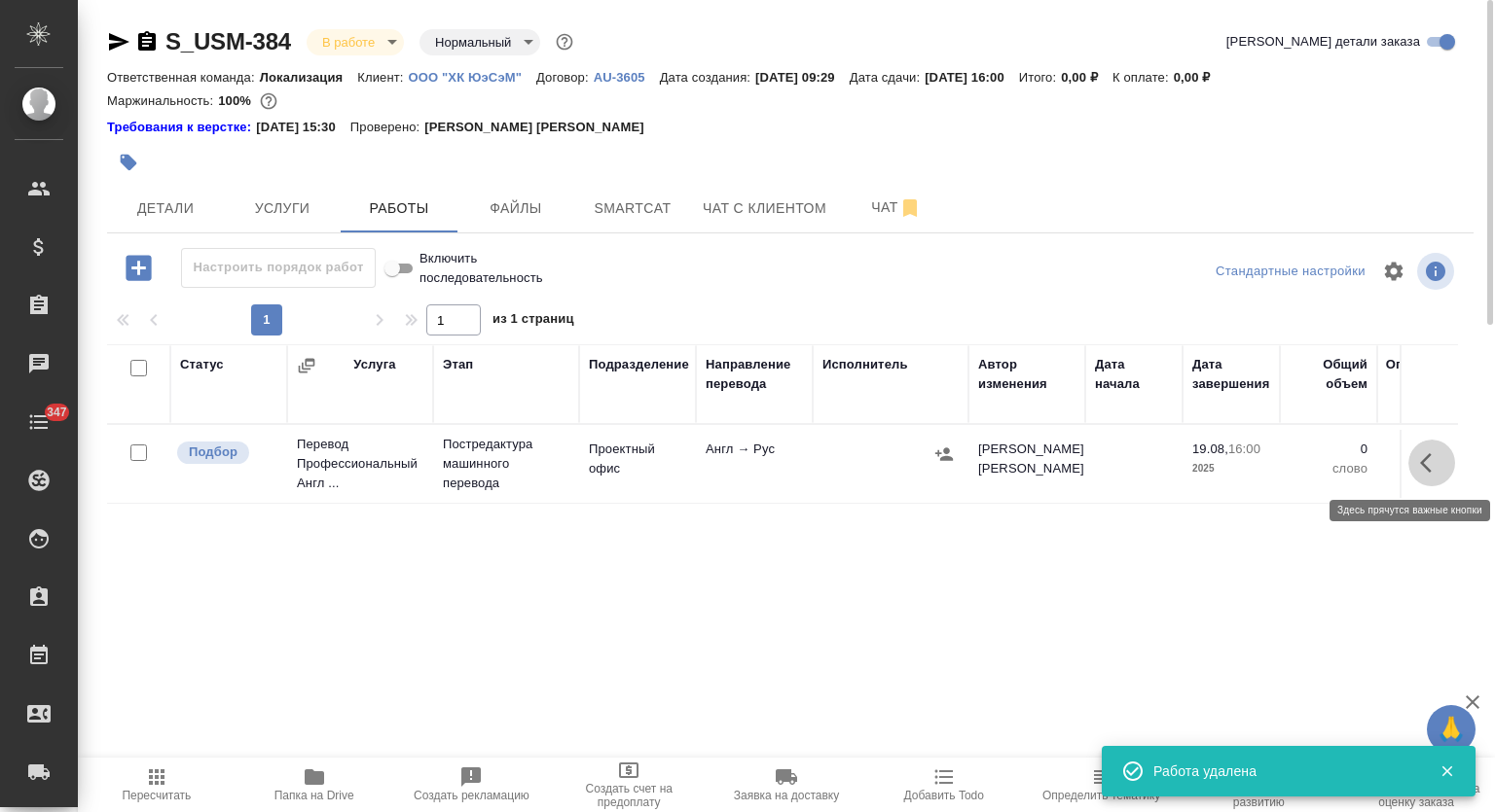
click at [1435, 466] on icon "button" at bounding box center [1430, 463] width 23 height 23
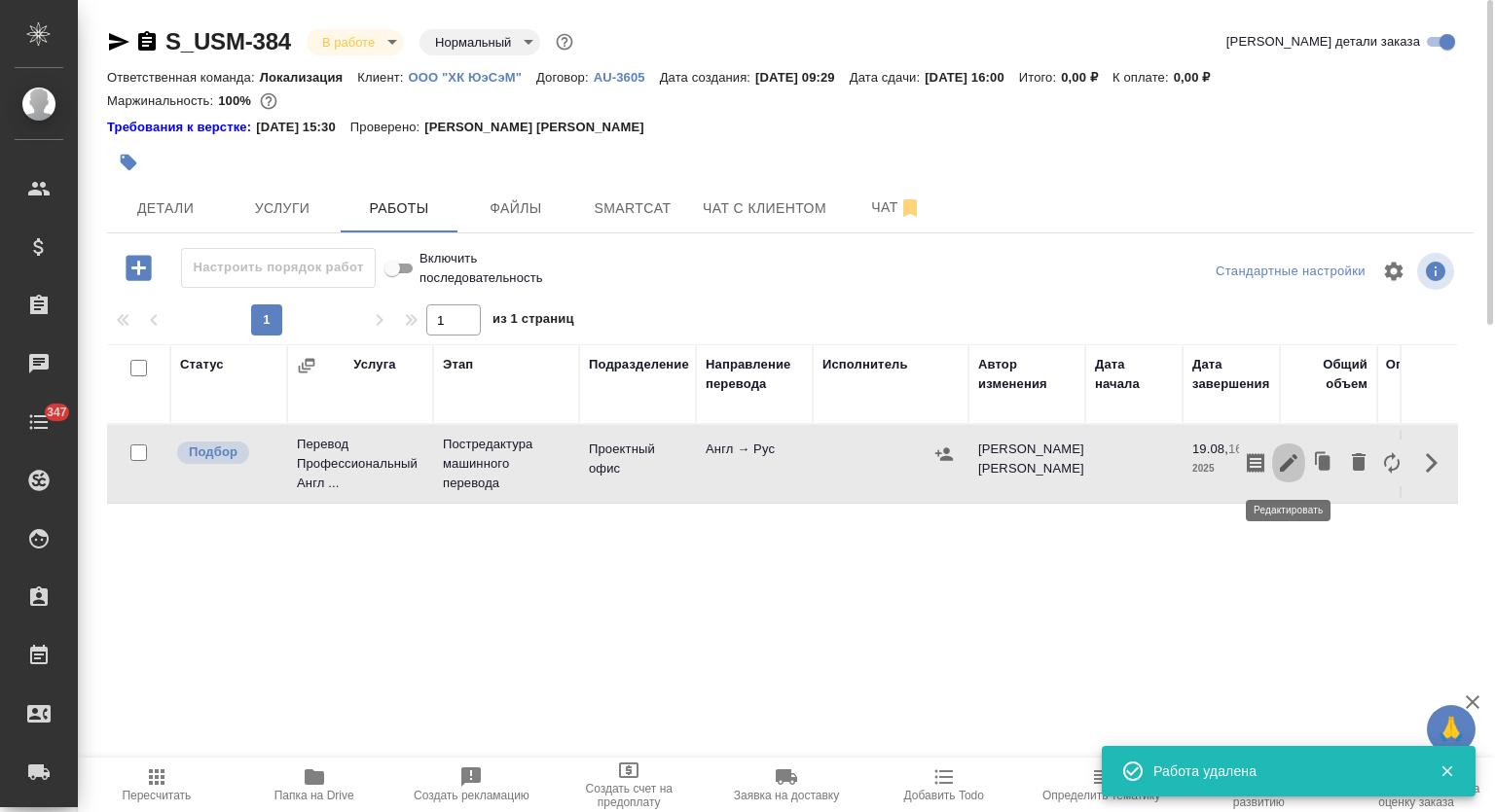
click at [1283, 462] on icon "button" at bounding box center [1288, 463] width 23 height 23
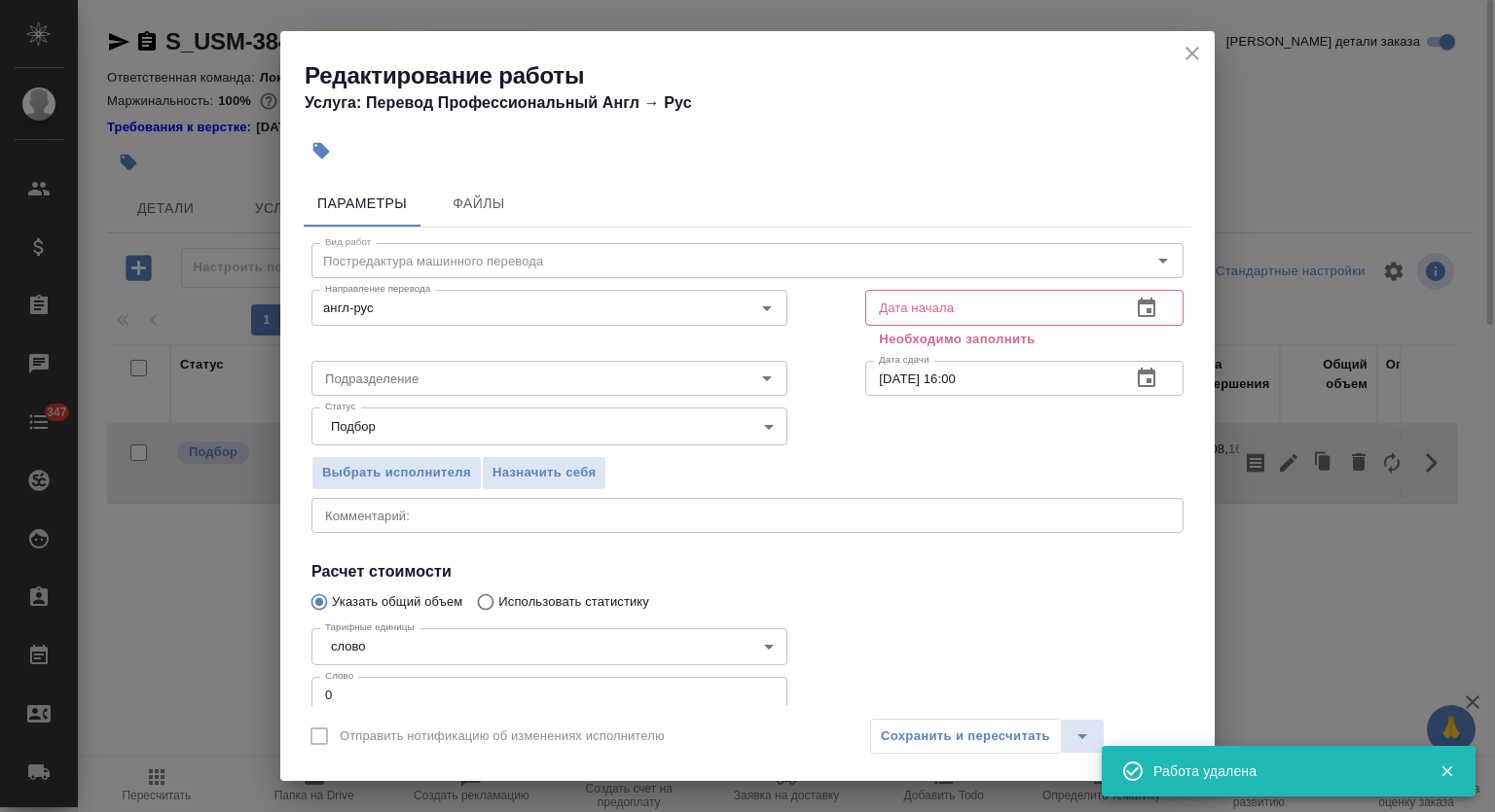
type input "Проектный офис"
drag, startPoint x: 366, startPoint y: 689, endPoint x: 291, endPoint y: 682, distance: 75.3
click at [291, 682] on div "Параметры Файлы Вид работ Постредактура машинного перевода Вид работ Направлени…" at bounding box center [748, 439] width 935 height 534
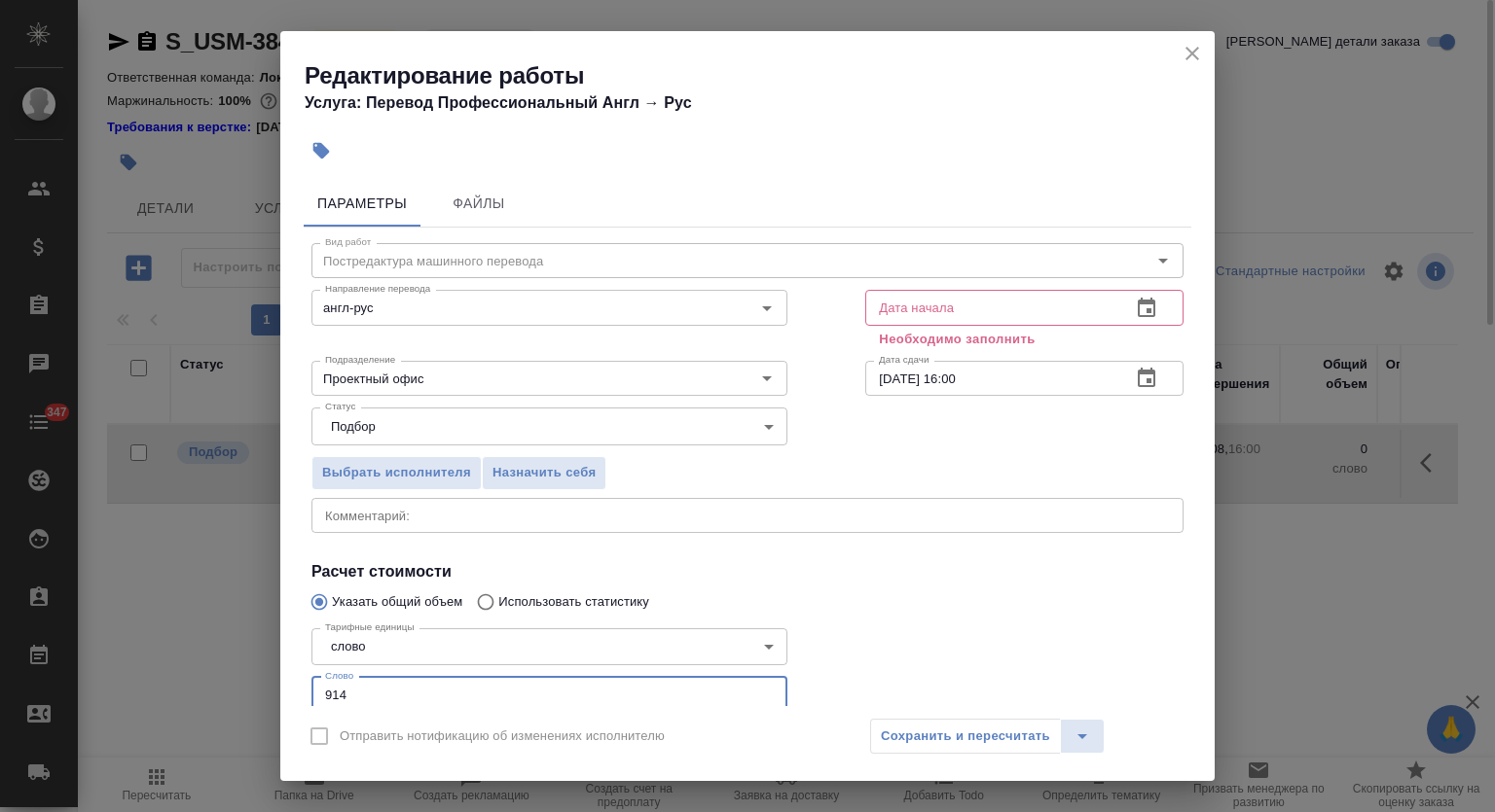
type input "914"
click at [1135, 307] on icon "button" at bounding box center [1146, 307] width 23 height 23
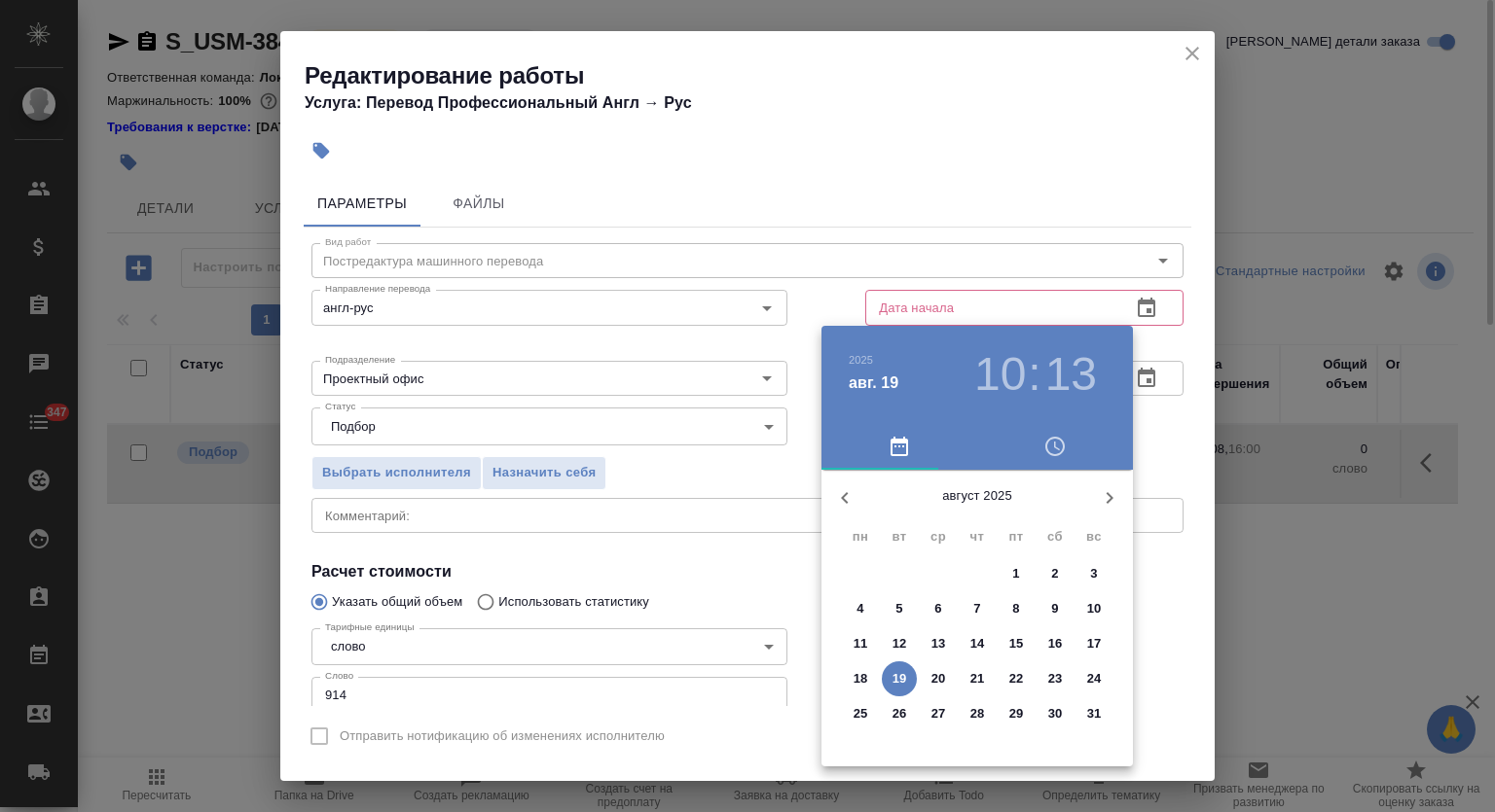
click at [904, 676] on p "19" at bounding box center [900, 680] width 15 height 20
type input "19.08.2025 10:13"
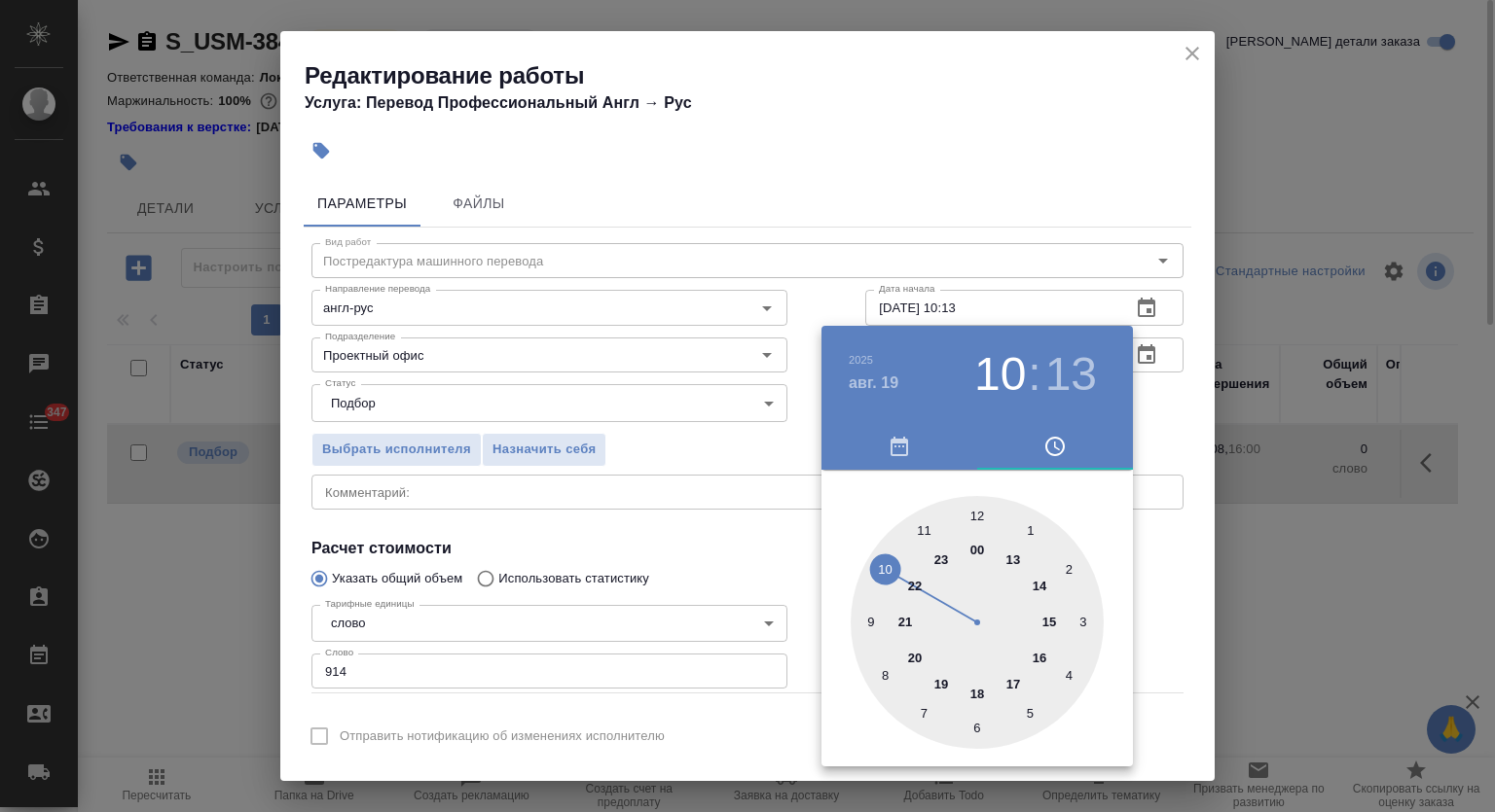
click at [1070, 192] on div at bounding box center [748, 406] width 1495 height 812
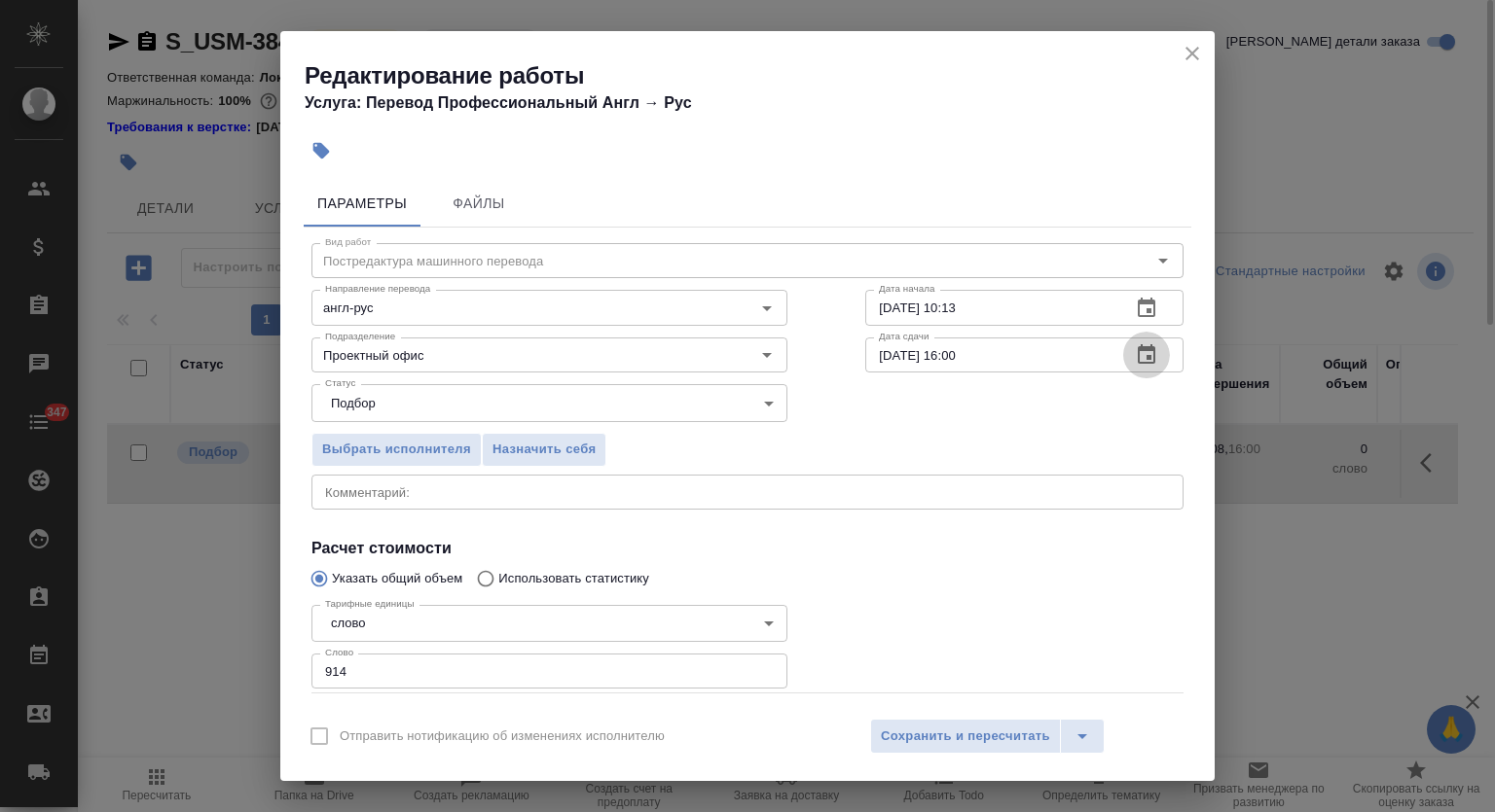
click at [1138, 356] on icon "button" at bounding box center [1147, 354] width 18 height 20
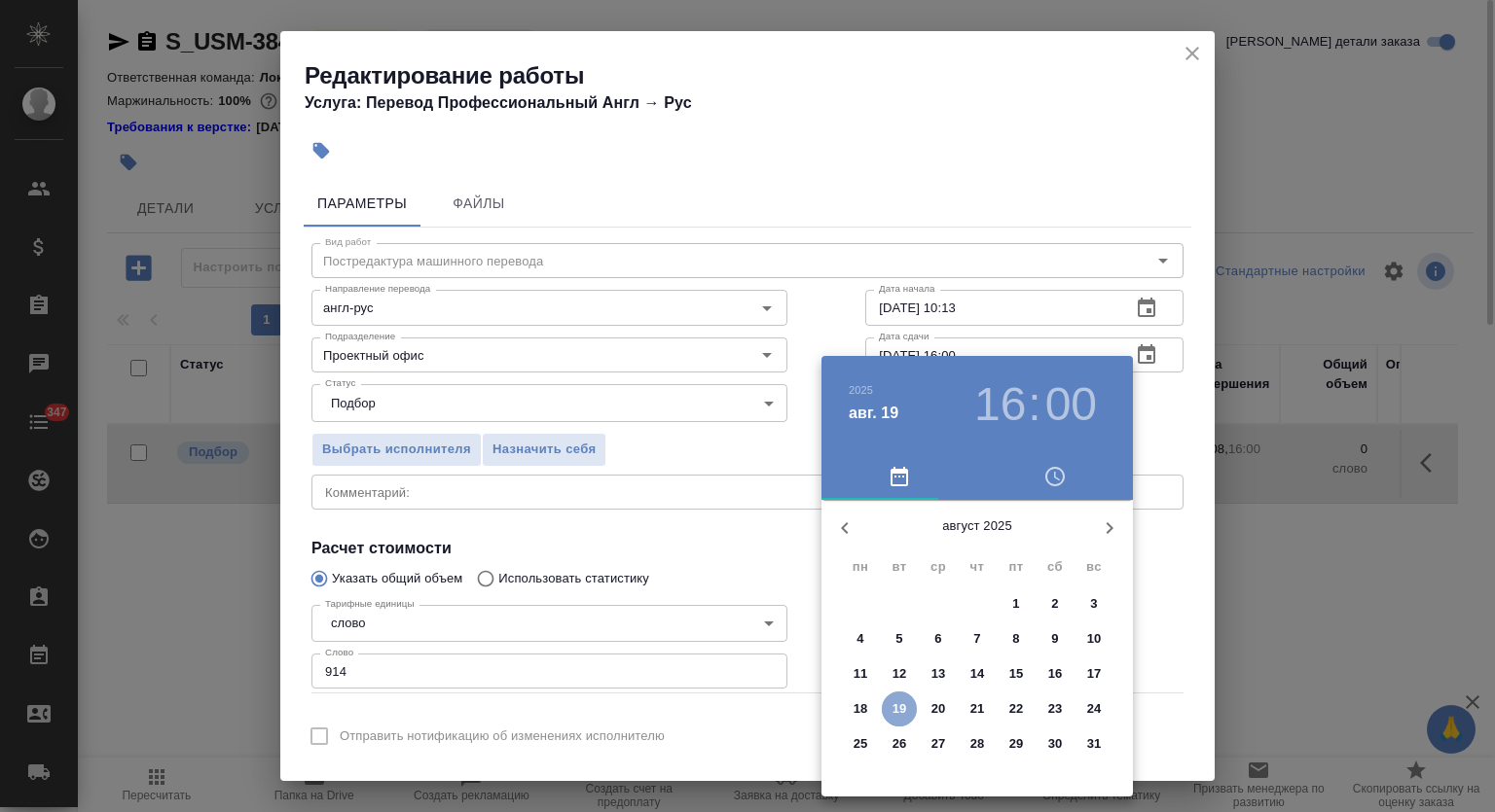
click at [903, 705] on p "19" at bounding box center [900, 710] width 15 height 20
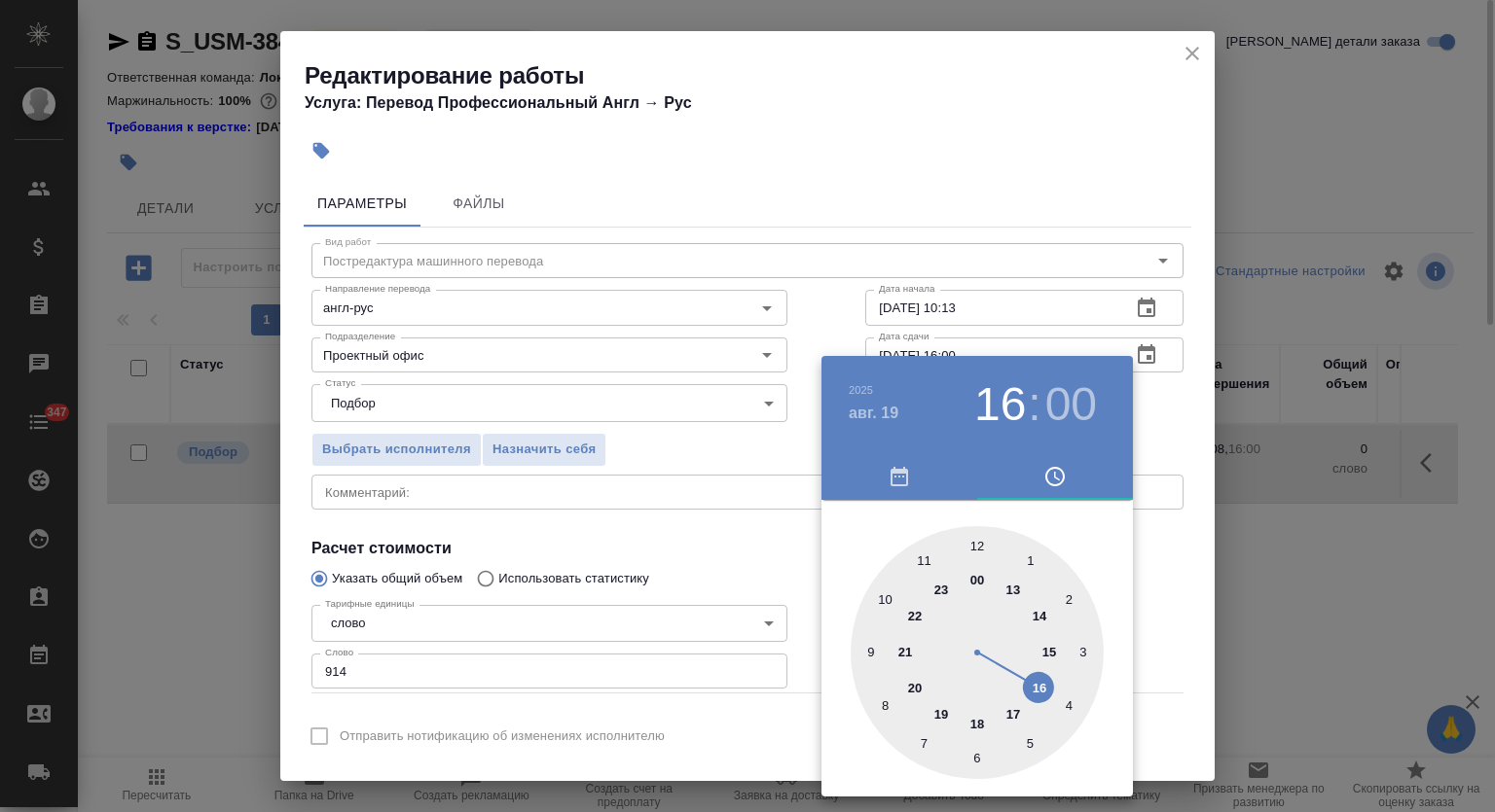
click at [983, 542] on div at bounding box center [976, 653] width 253 height 253
type input "19.08.2025 12:00"
click at [982, 540] on div at bounding box center [976, 653] width 253 height 253
click at [1102, 114] on div at bounding box center [748, 406] width 1495 height 812
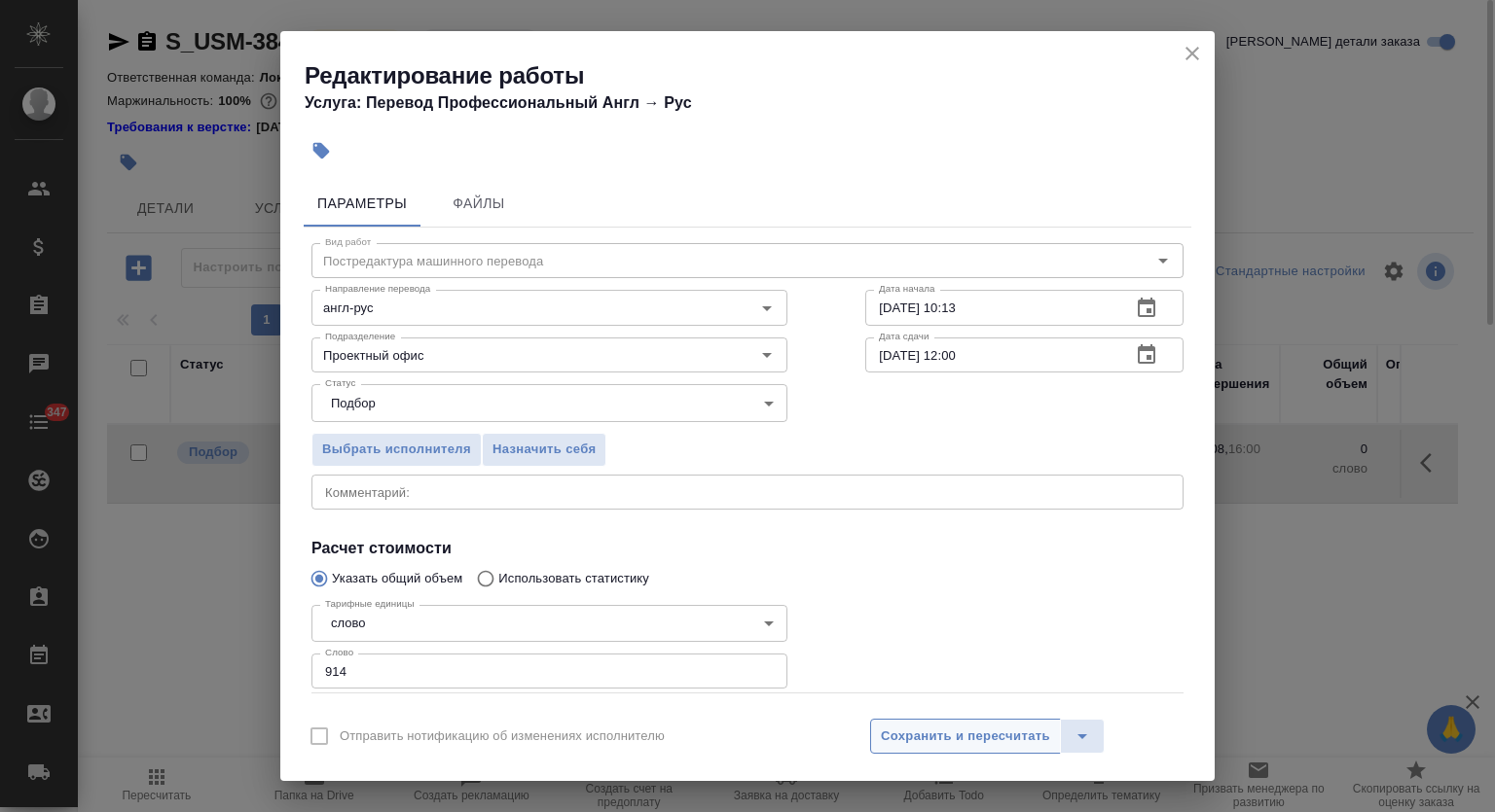
click at [956, 737] on span "Сохранить и пересчитать" at bounding box center [965, 736] width 169 height 22
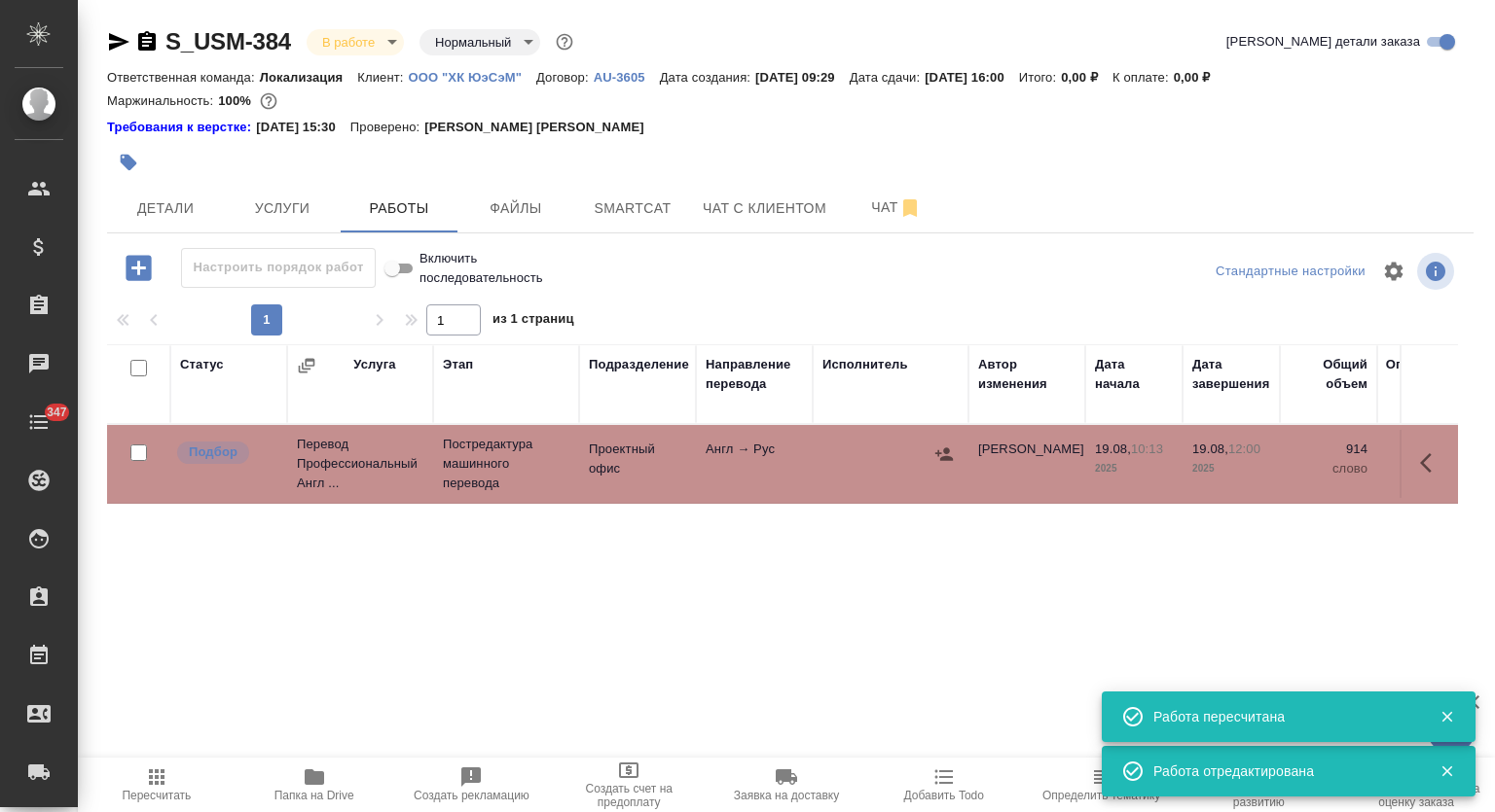
click at [759, 641] on div "Статус Услуга Этап Подразделение Направление перевода Исполнитель Автор изменен…" at bounding box center [782, 563] width 1351 height 438
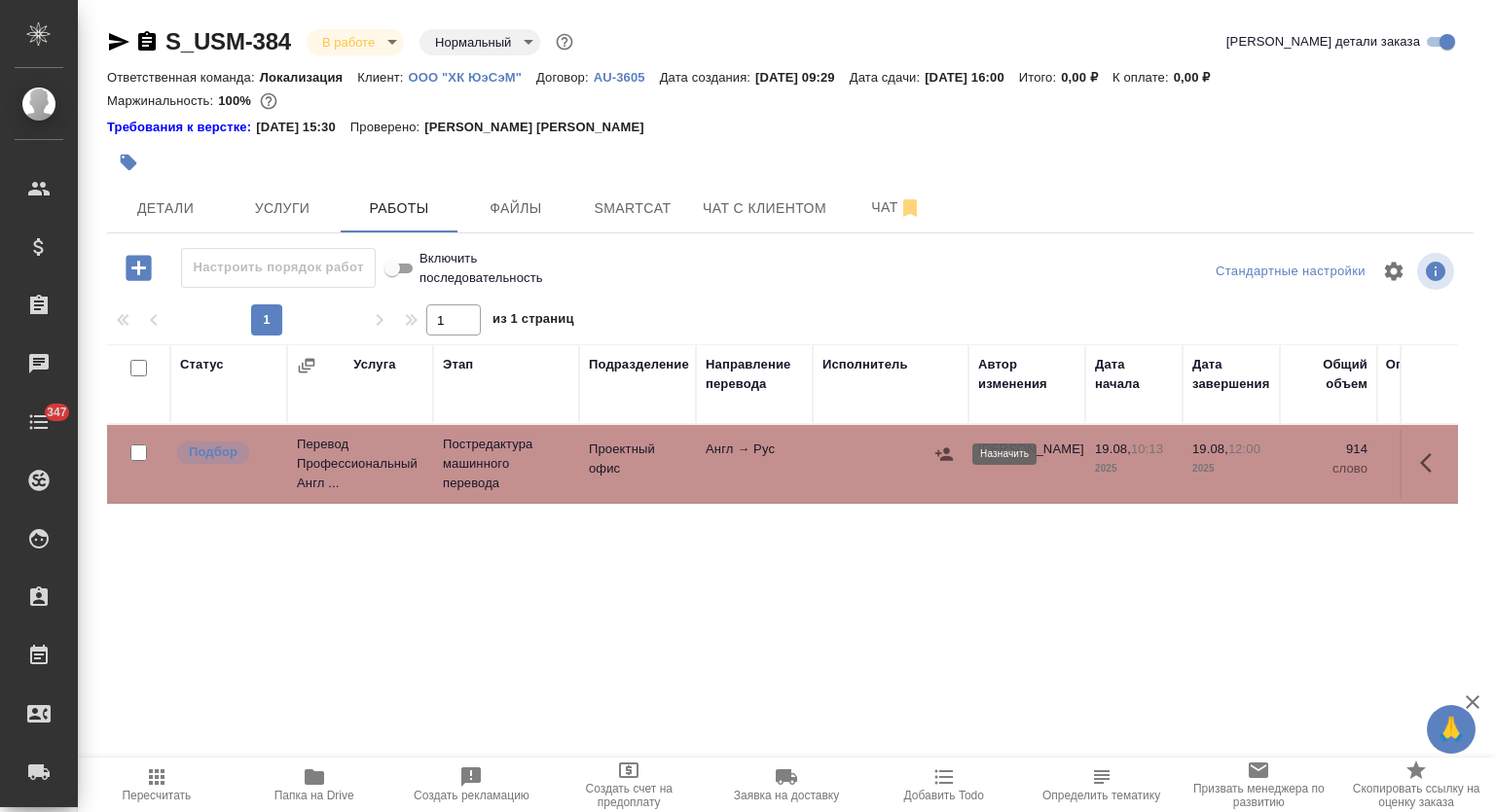
click at [937, 450] on icon "button" at bounding box center [945, 455] width 20 height 20
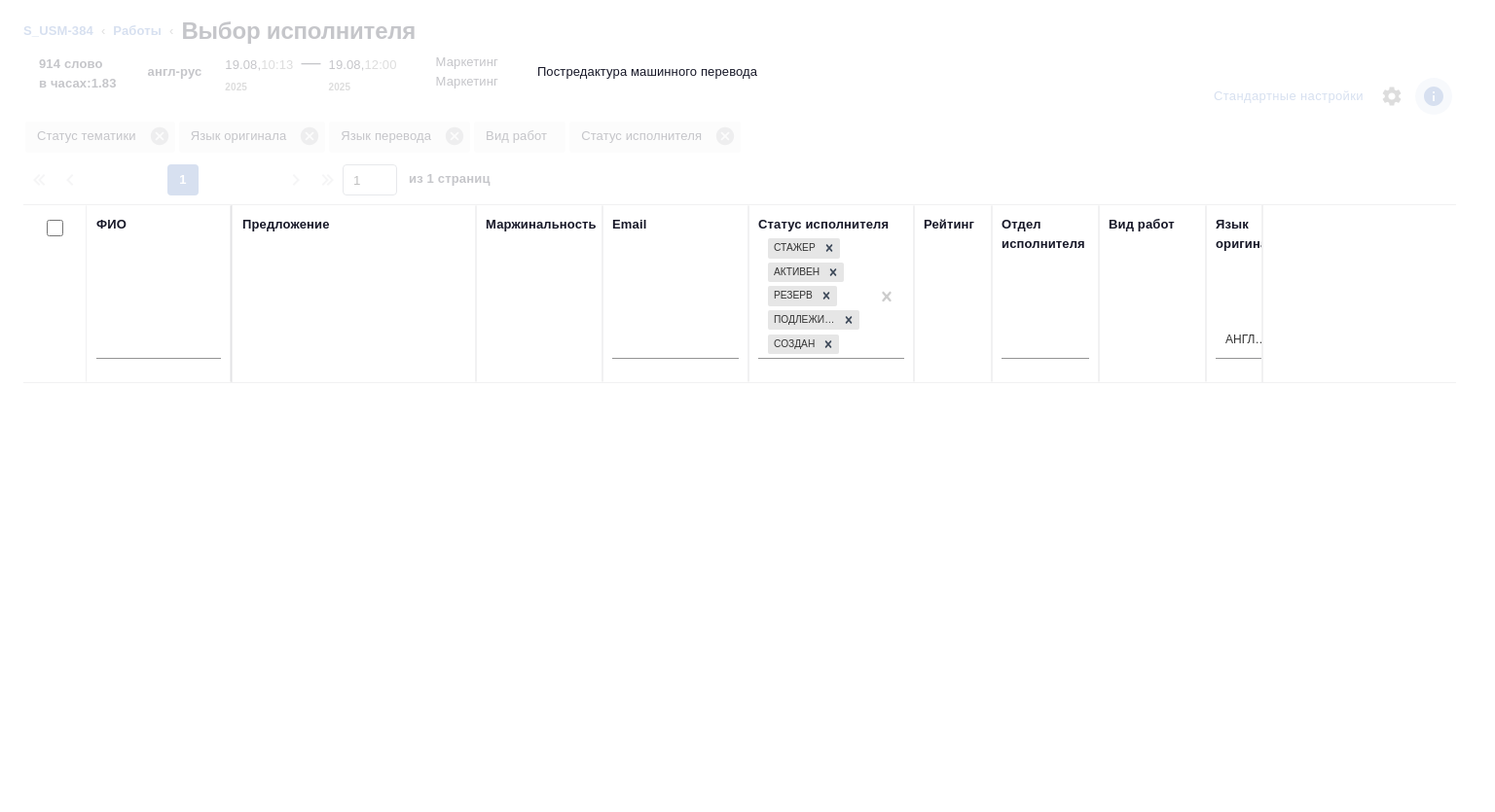
click at [152, 347] on input "text" at bounding box center [158, 346] width 124 height 24
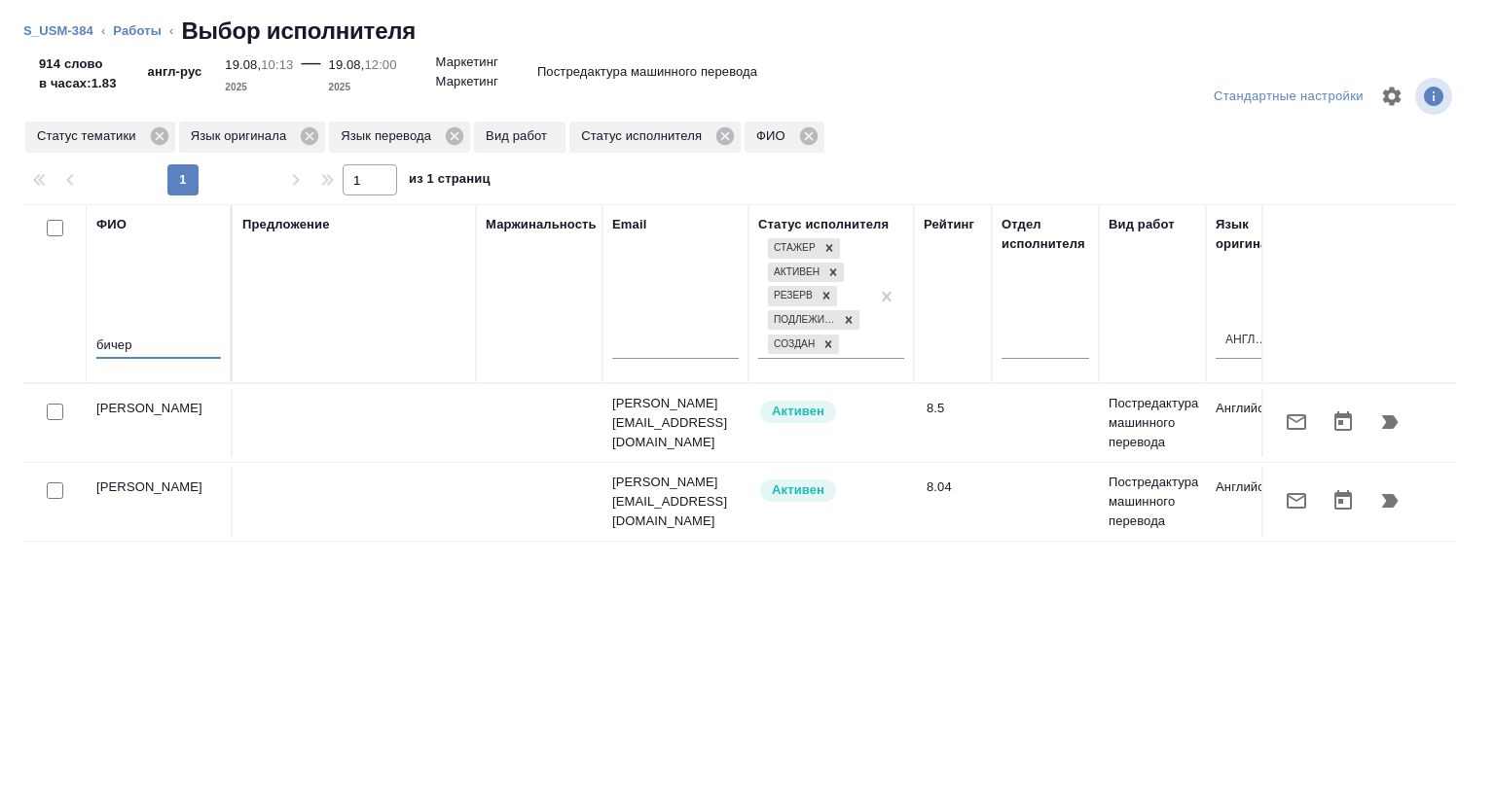
type input "бичер"
click at [1382, 415] on icon "button" at bounding box center [1389, 422] width 17 height 14
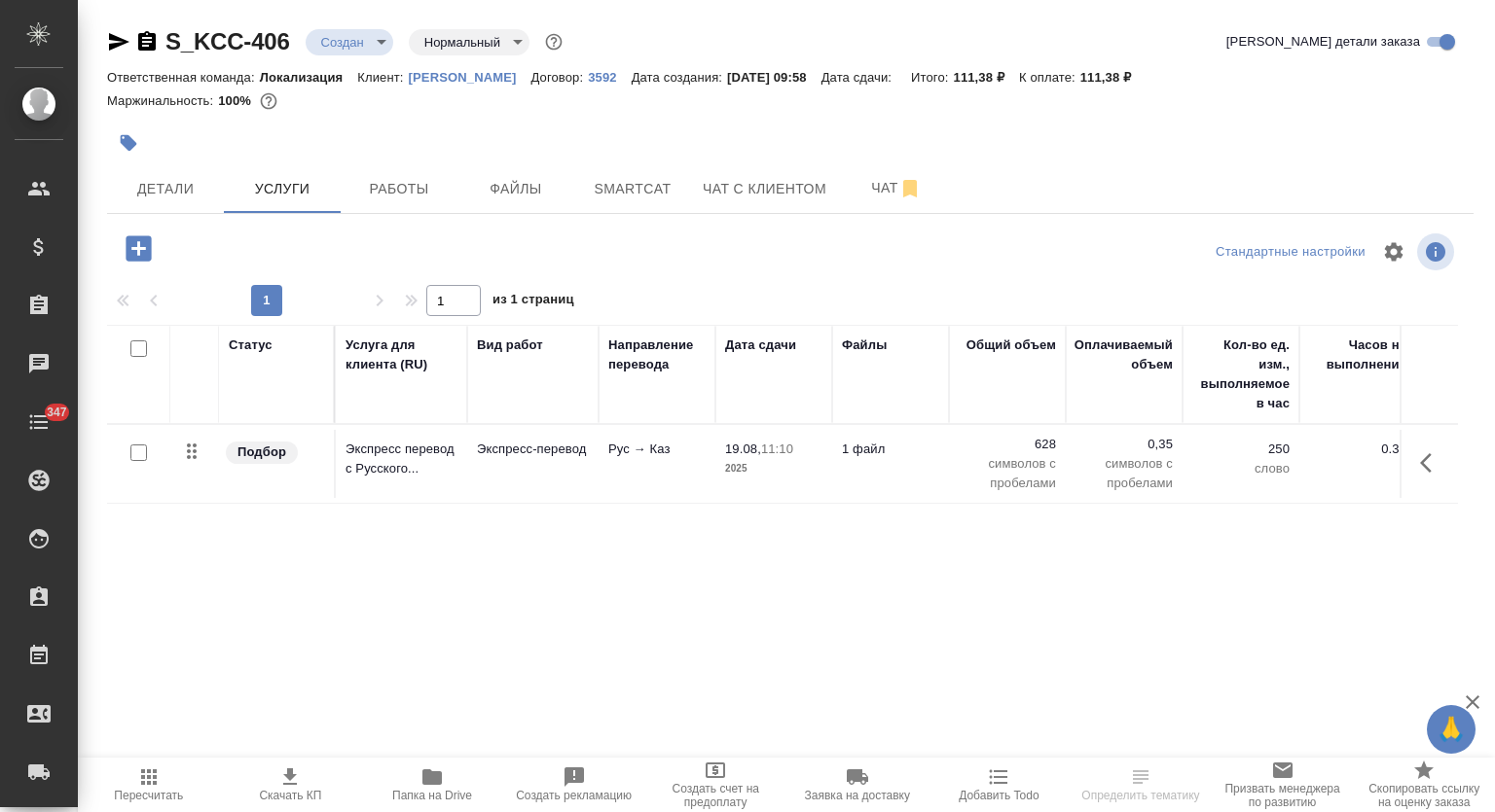
drag, startPoint x: 646, startPoint y: 190, endPoint x: 701, endPoint y: 87, distance: 116.8
click at [647, 190] on span "Smartcat" at bounding box center [633, 189] width 94 height 24
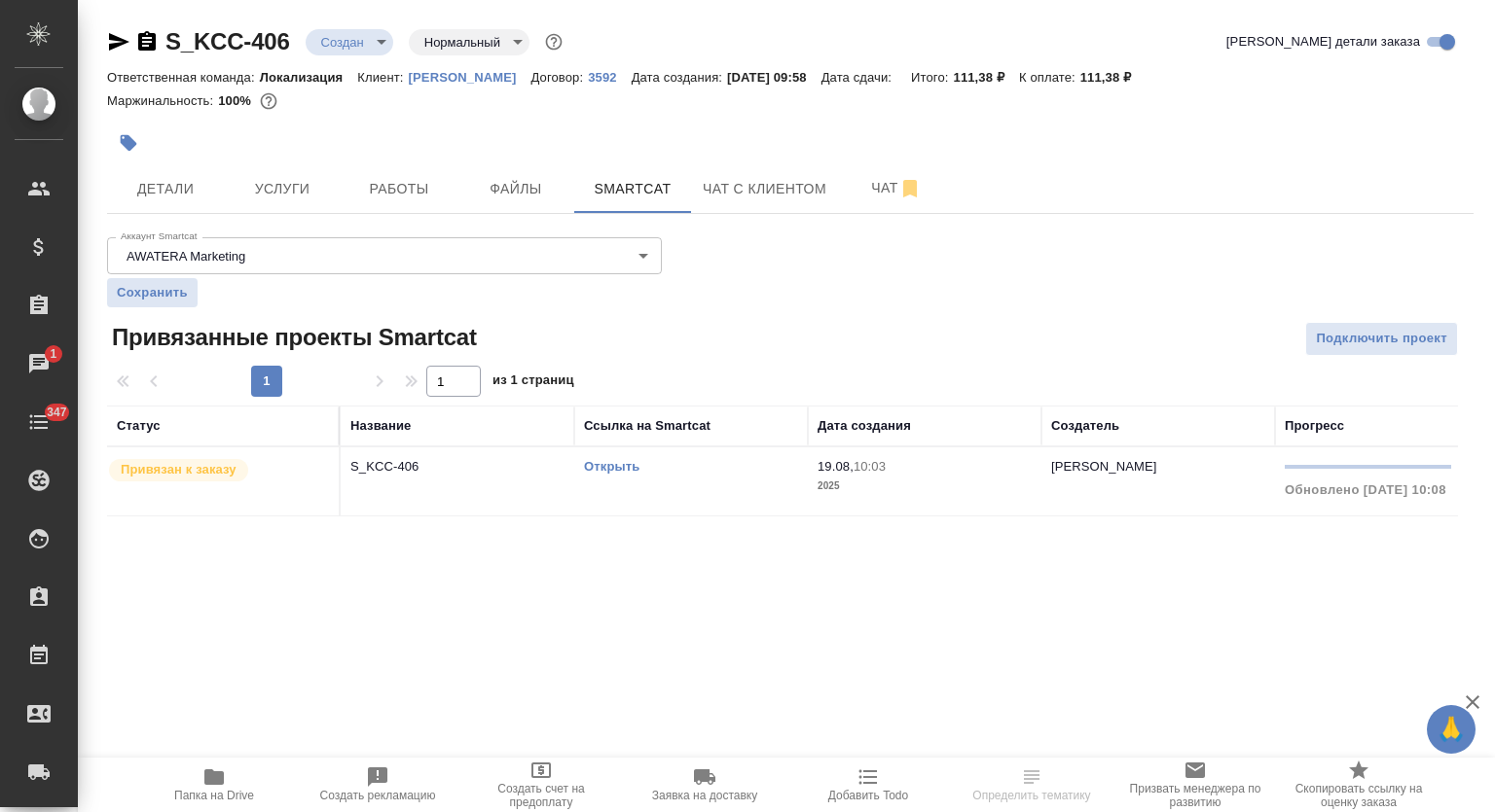
click at [609, 465] on link "Открыть" at bounding box center [612, 466] width 56 height 15
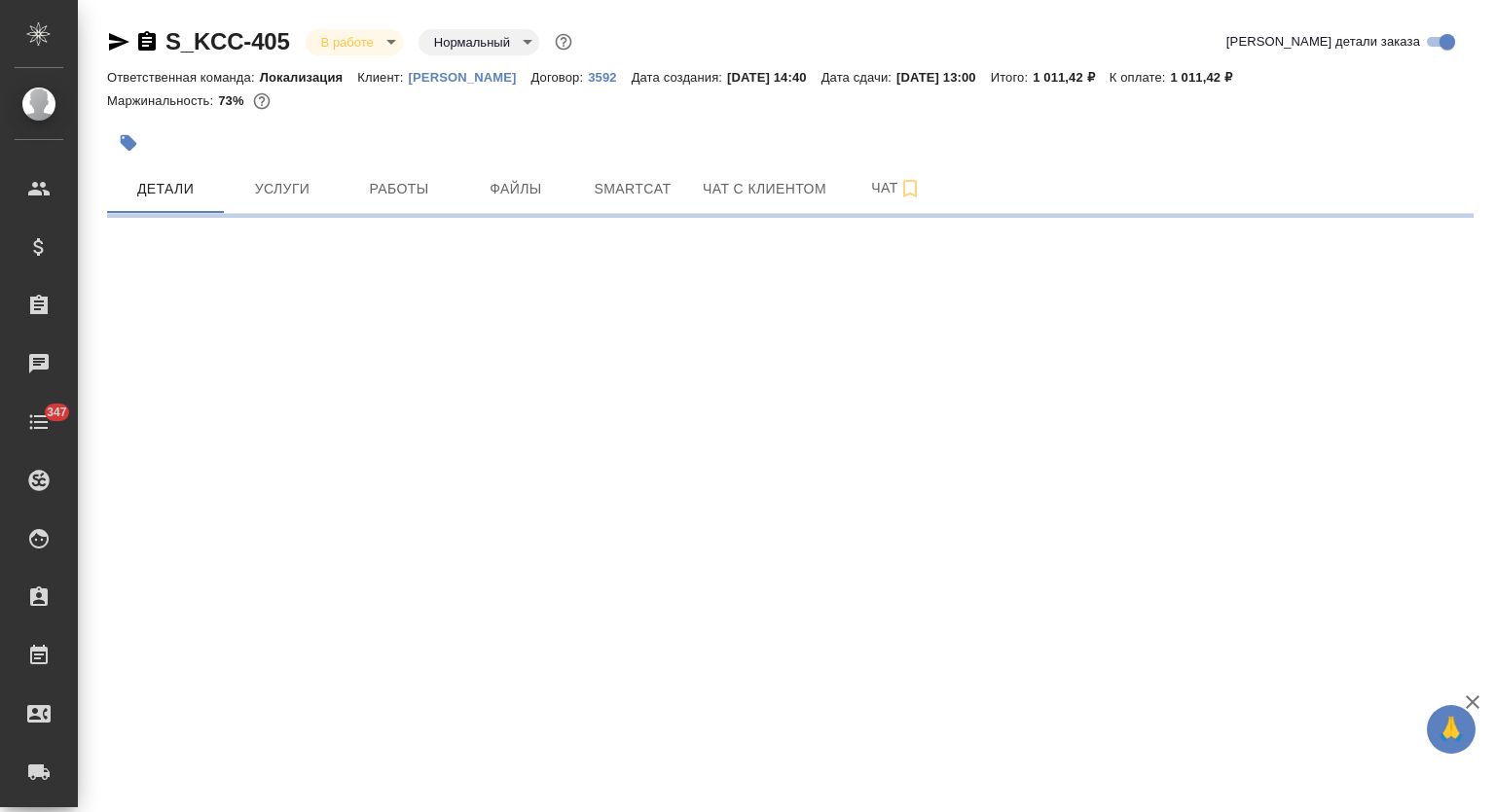
click at [646, 181] on span "Smartcat" at bounding box center [633, 189] width 94 height 24
select select "RU"
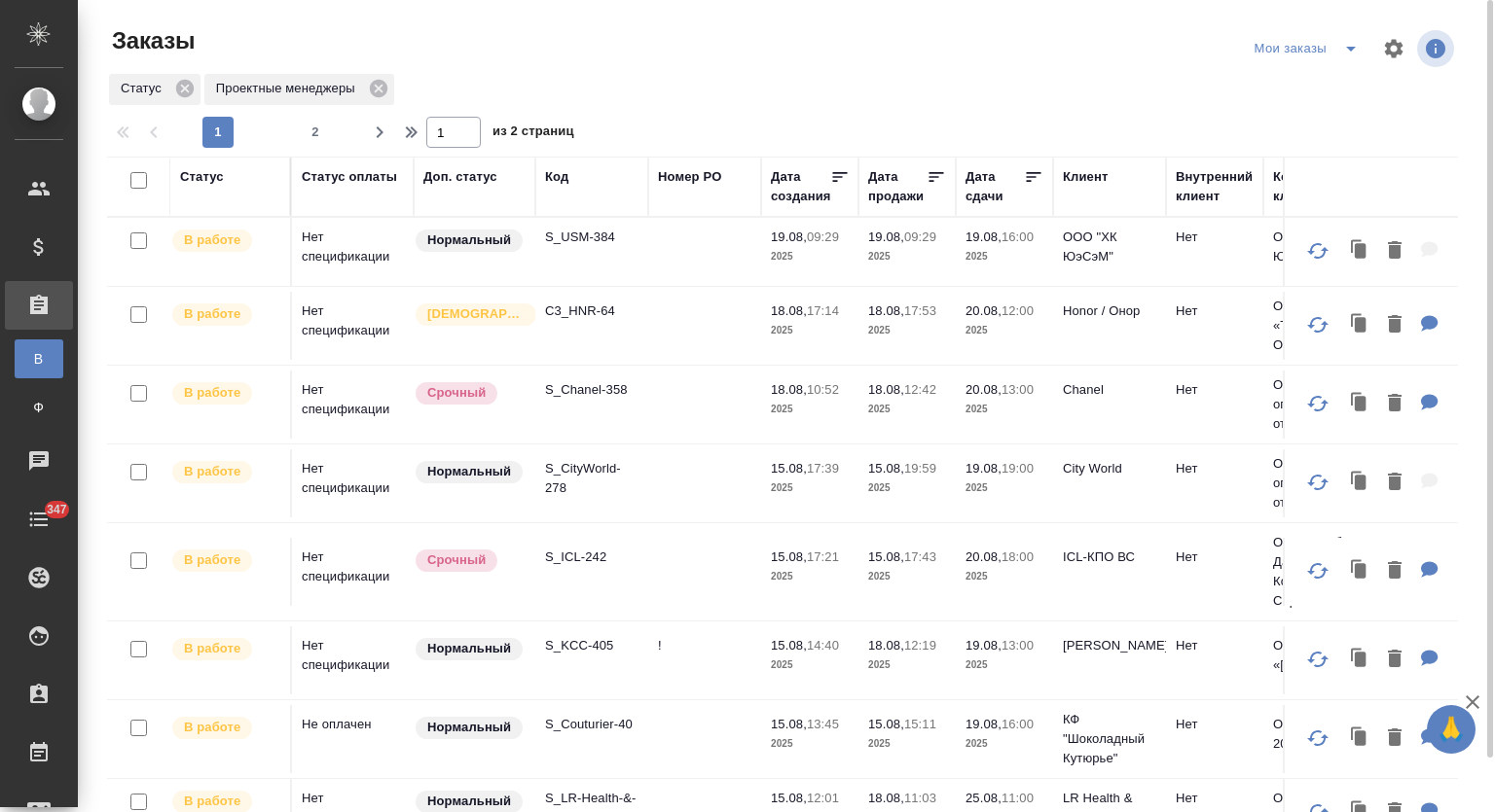
scroll to position [342, 0]
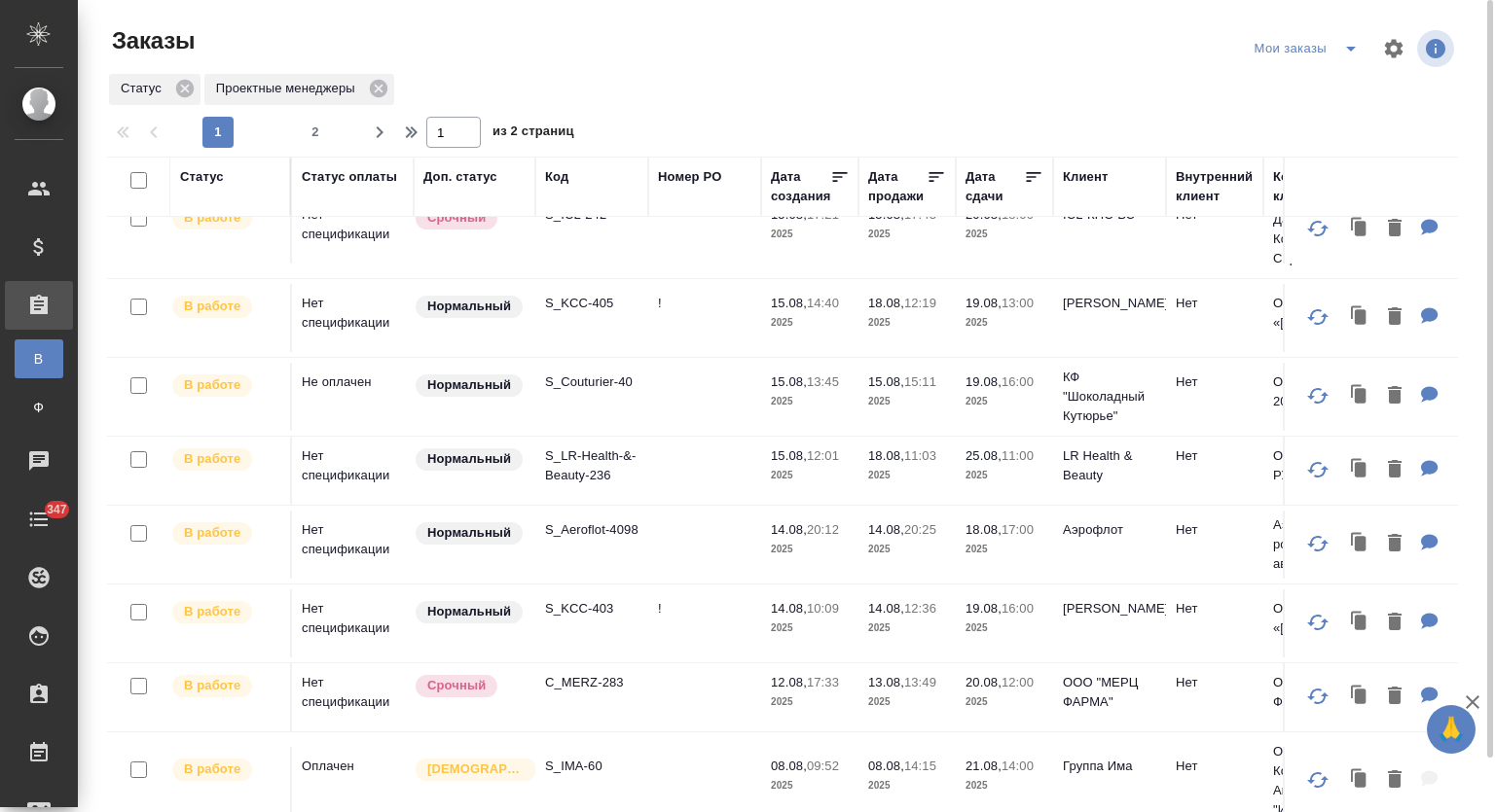
click at [584, 528] on p "S_Aeroflot-4098" at bounding box center [591, 530] width 94 height 20
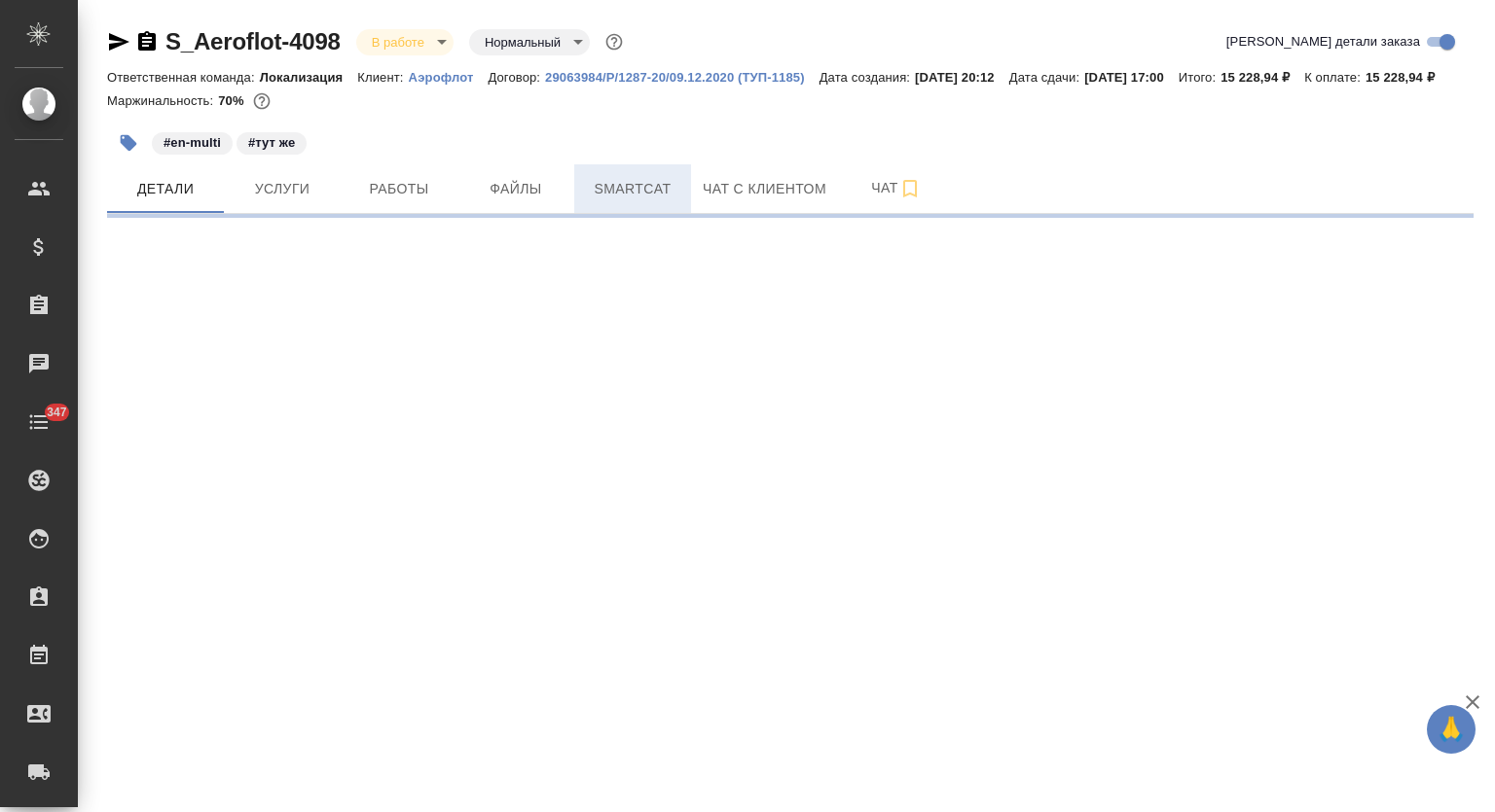
select select "RU"
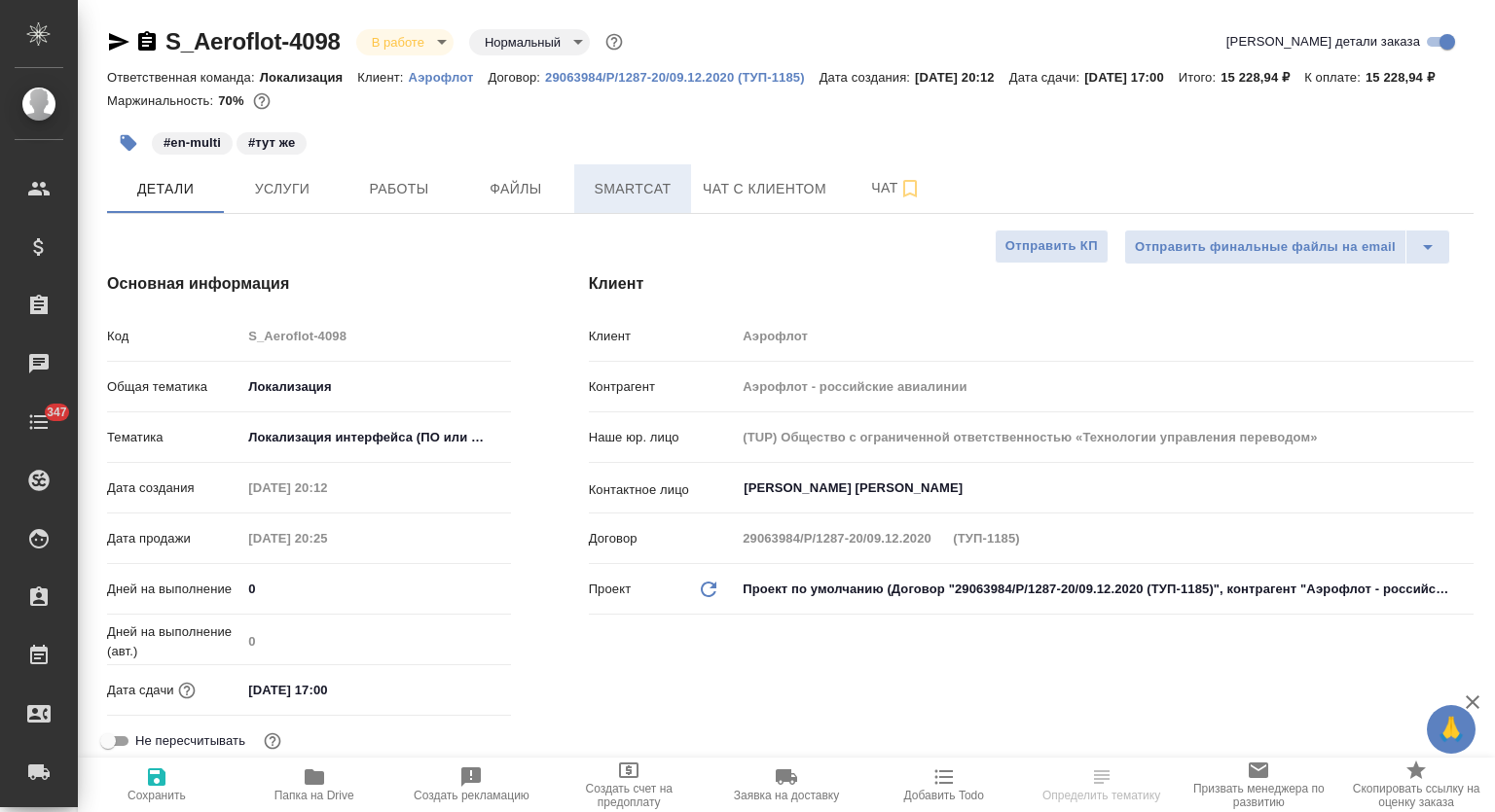
type textarea "x"
click at [665, 201] on span "Smartcat" at bounding box center [633, 189] width 94 height 24
type textarea "x"
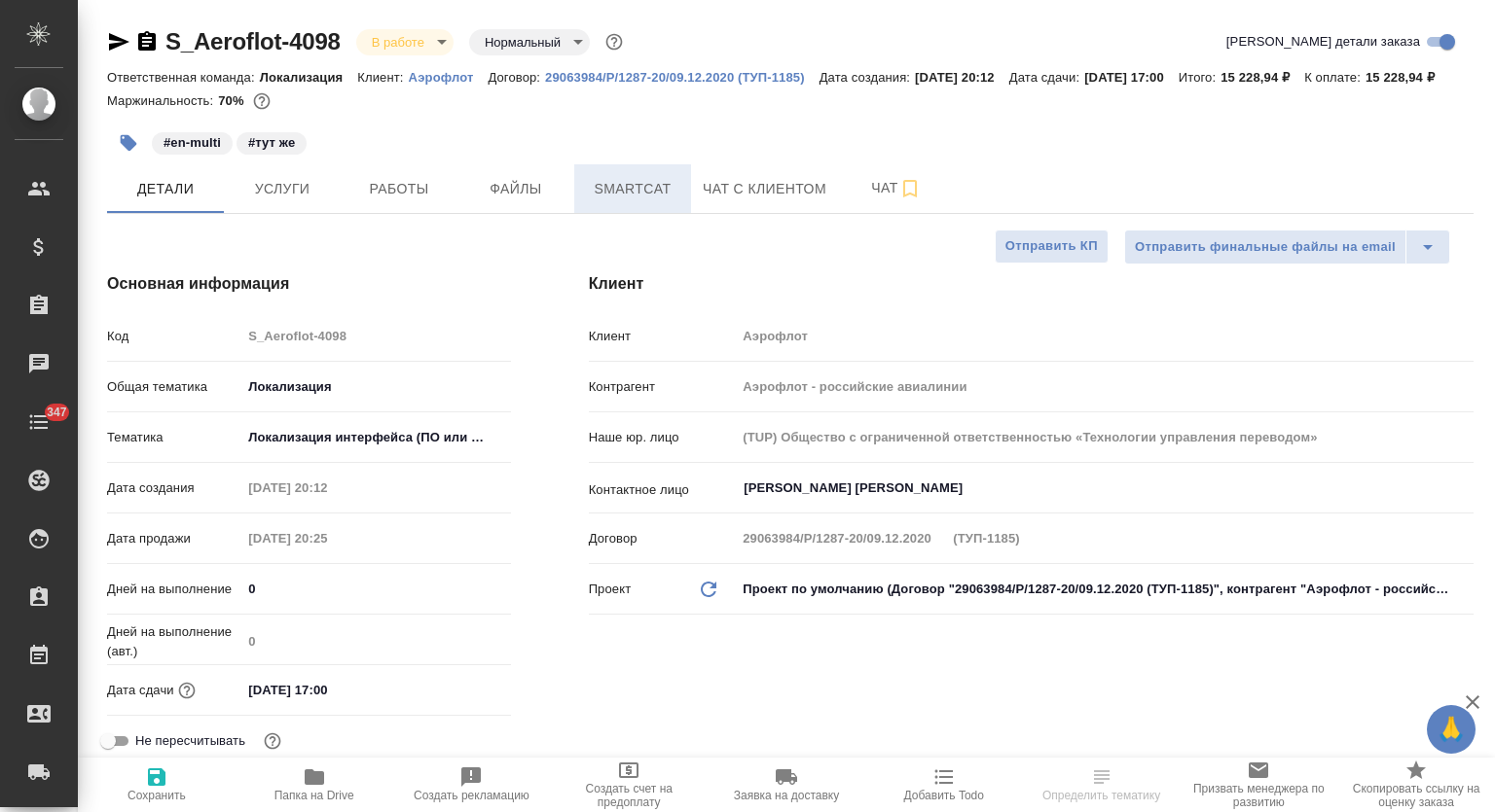
type textarea "x"
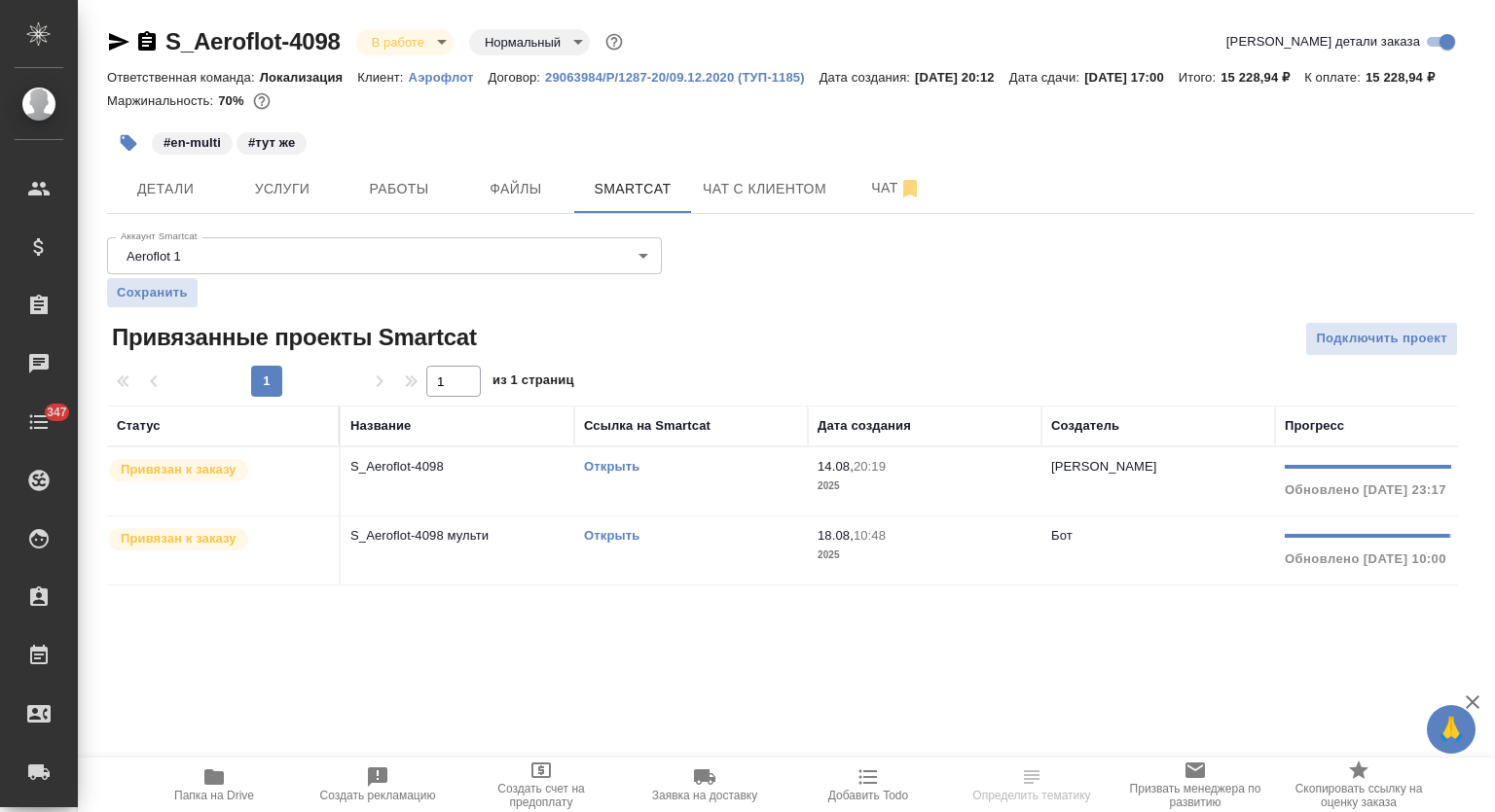
click at [607, 543] on link "Открыть" at bounding box center [612, 535] width 56 height 15
click at [223, 773] on icon "button" at bounding box center [214, 777] width 20 height 16
click at [594, 474] on link "Открыть" at bounding box center [612, 466] width 56 height 15
click at [372, 201] on span "Работы" at bounding box center [399, 189] width 94 height 24
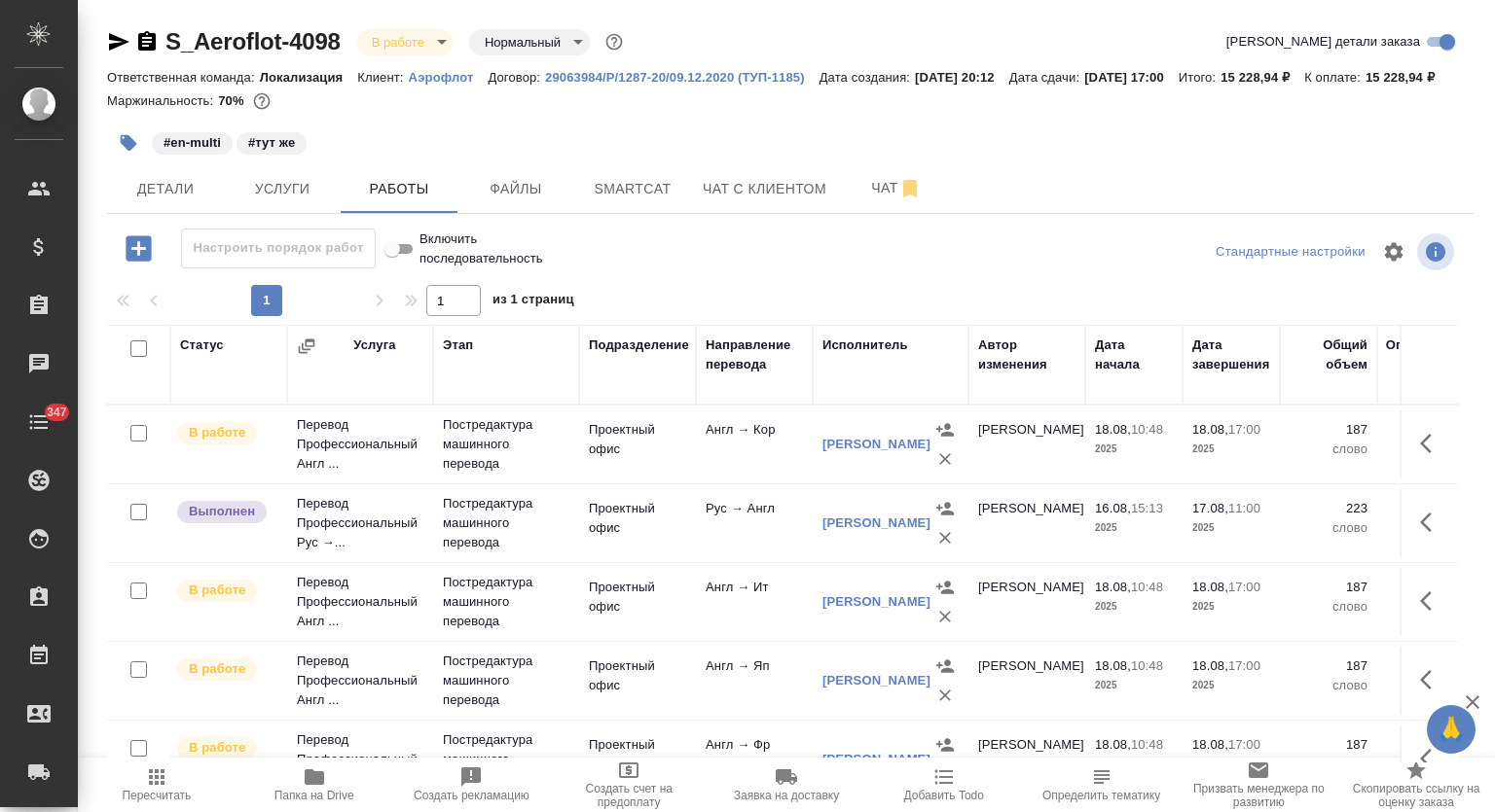
click at [441, 38] on body "🙏 .cls-1 fill:#fff; AWATERA Mutalimov [PERSON_NAME] Спецификации Заказы 0 Чаты …" at bounding box center [748, 406] width 1495 height 812
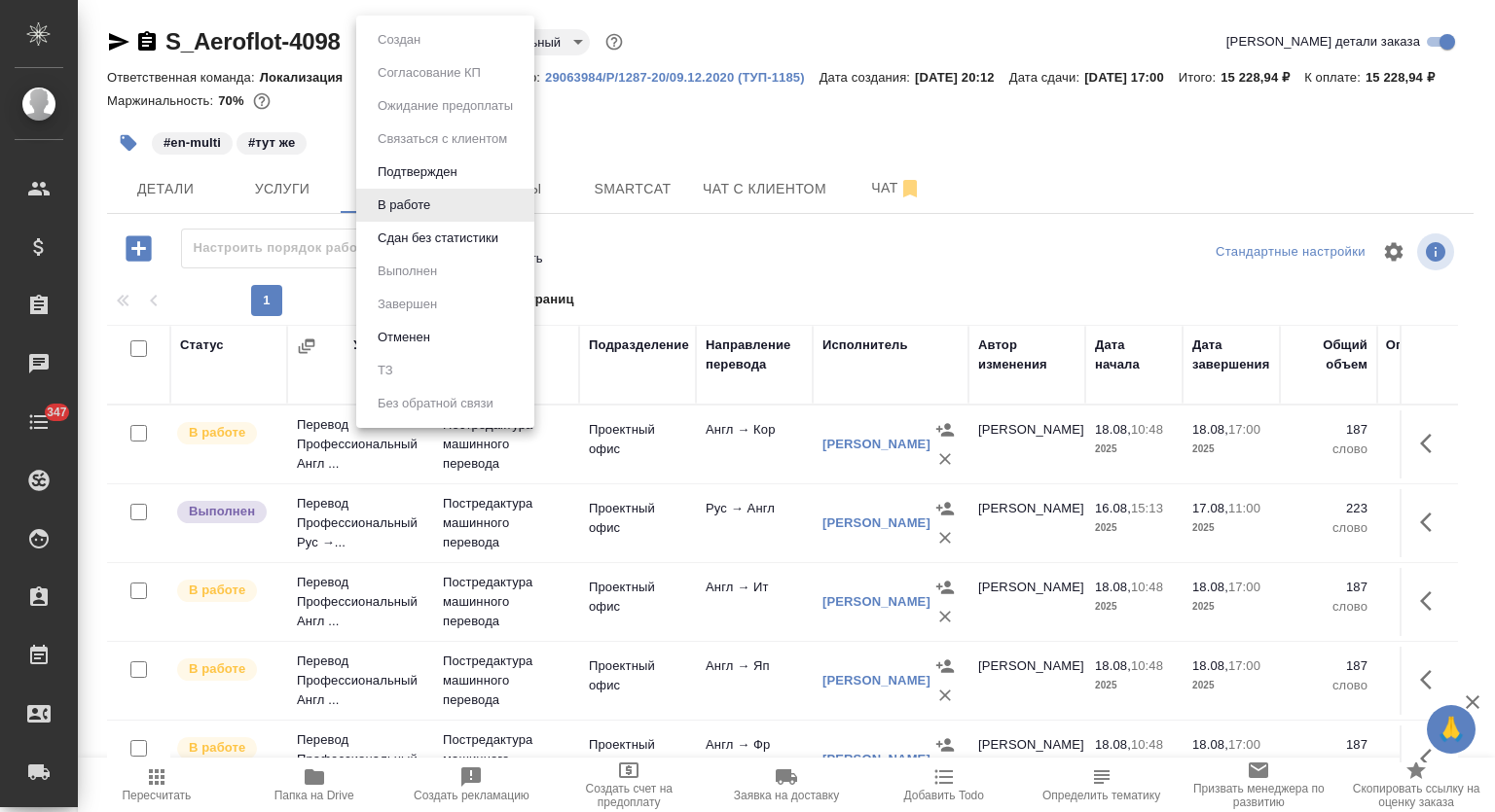
click at [790, 272] on div at bounding box center [748, 406] width 1495 height 812
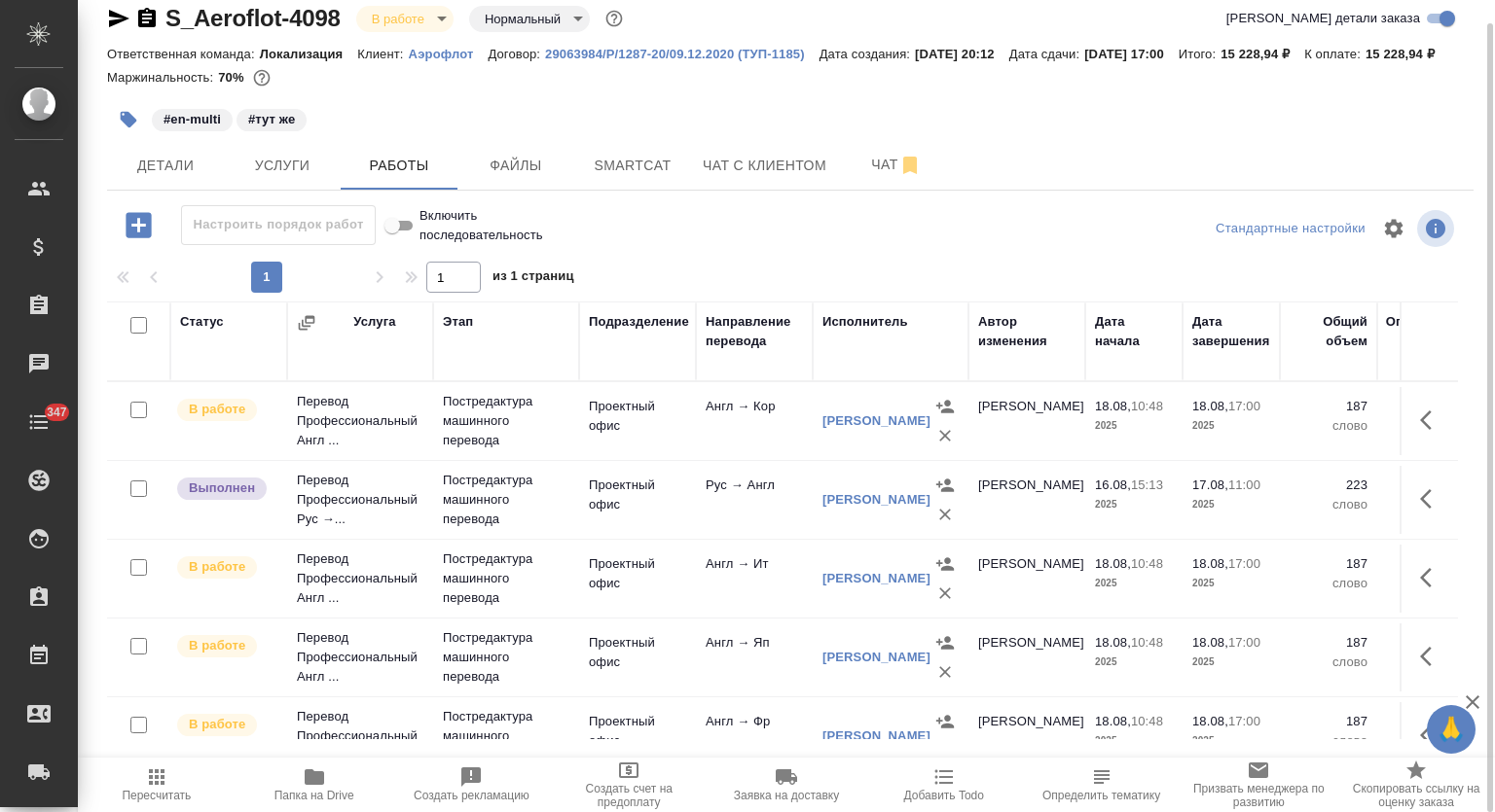
click at [1419, 430] on icon "button" at bounding box center [1425, 421] width 12 height 20
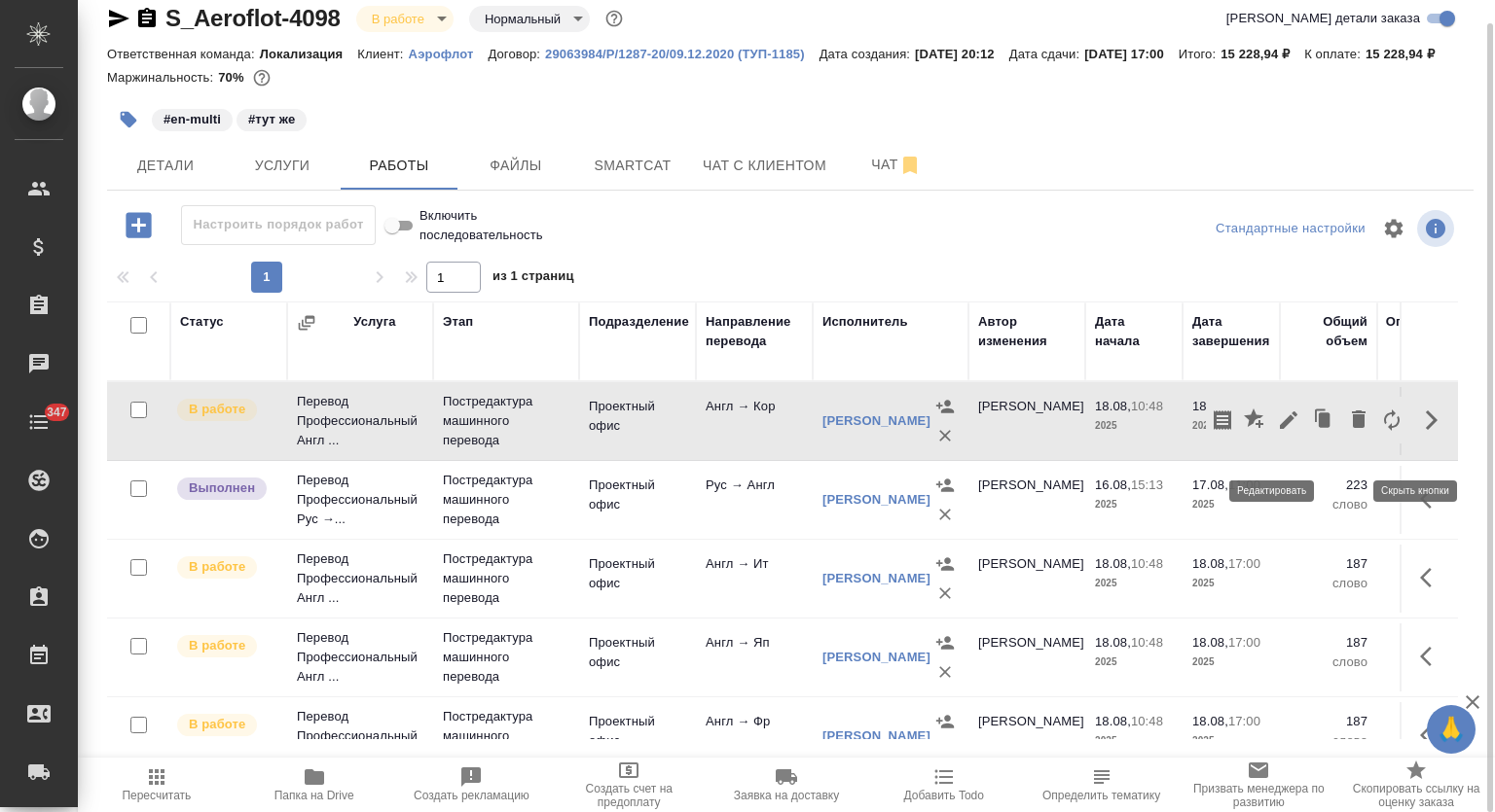
click at [1280, 432] on icon "button" at bounding box center [1288, 420] width 23 height 23
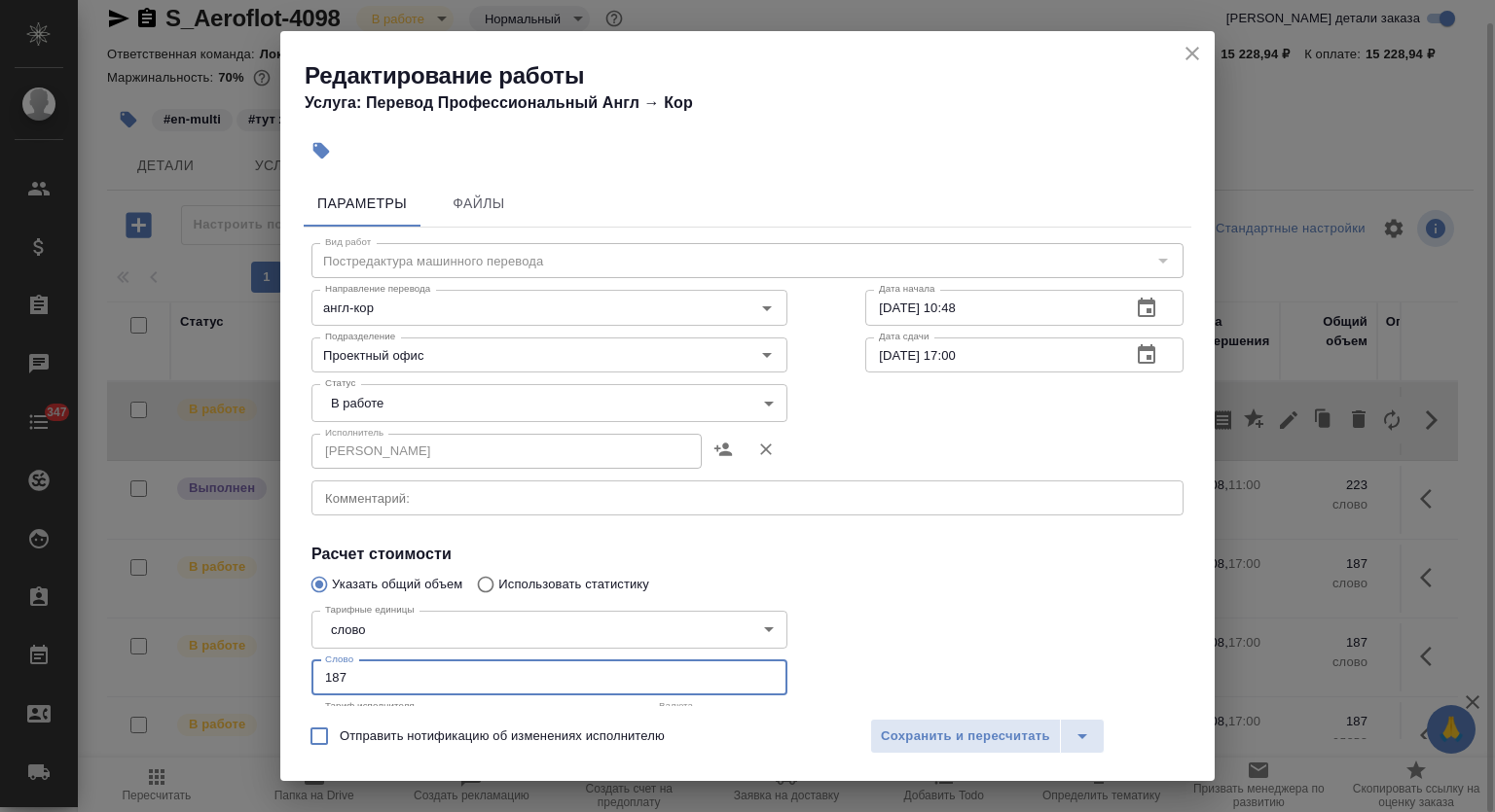
drag, startPoint x: 302, startPoint y: 675, endPoint x: 268, endPoint y: 670, distance: 34.4
click at [268, 670] on div "Редактирование работы Услуга: Перевод Профессиональный Англ → Кор Параметры Фай…" at bounding box center [748, 406] width 1495 height 812
type input "96"
click at [400, 399] on body "🙏 .cls-1 fill:#fff; AWATERA Mutalimov Mark Клиенты Спецификации Заказы 0 Чаты 3…" at bounding box center [748, 406] width 1495 height 812
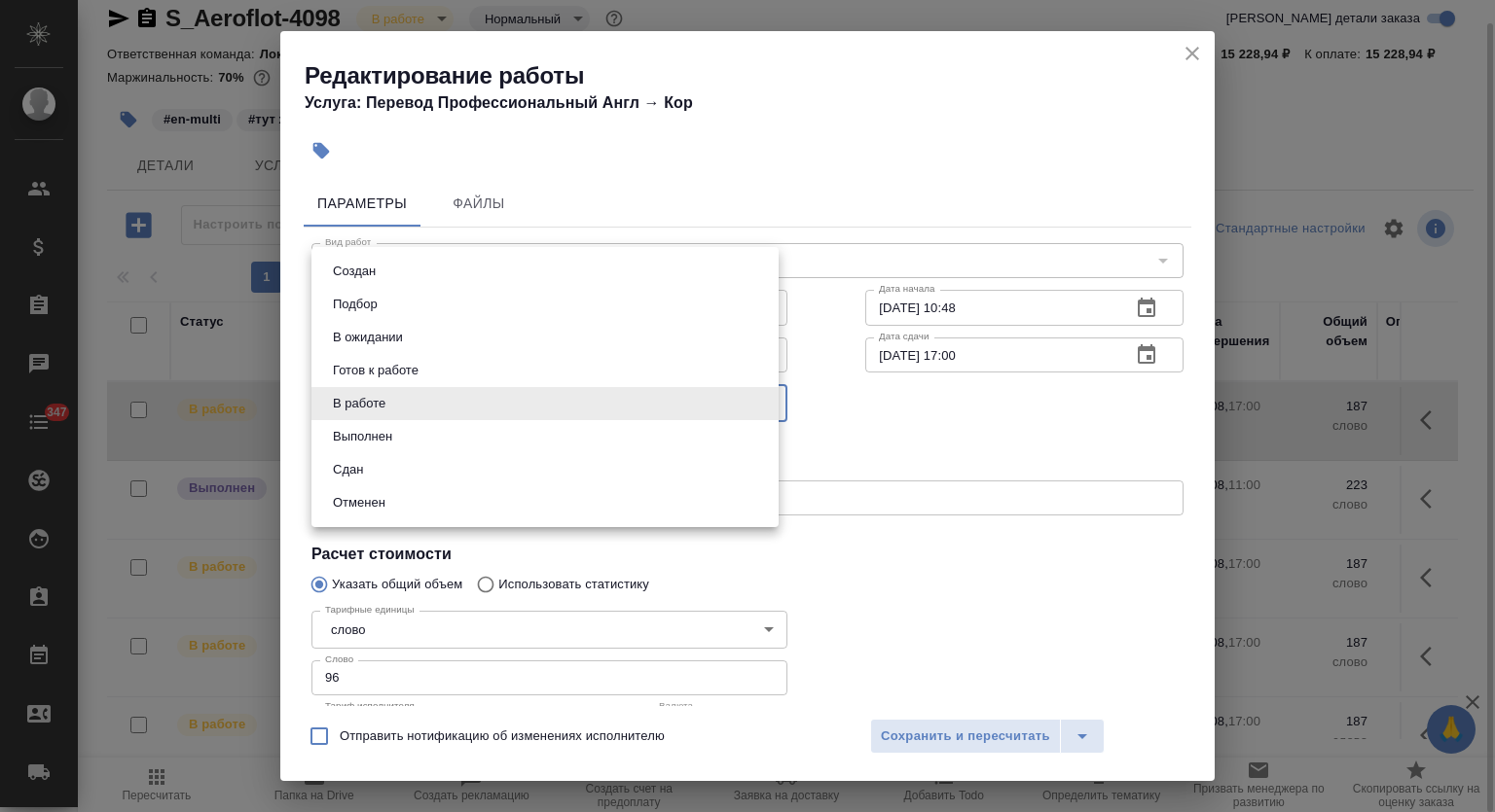
click at [384, 469] on li "Сдан" at bounding box center [544, 470] width 467 height 33
type input "closed"
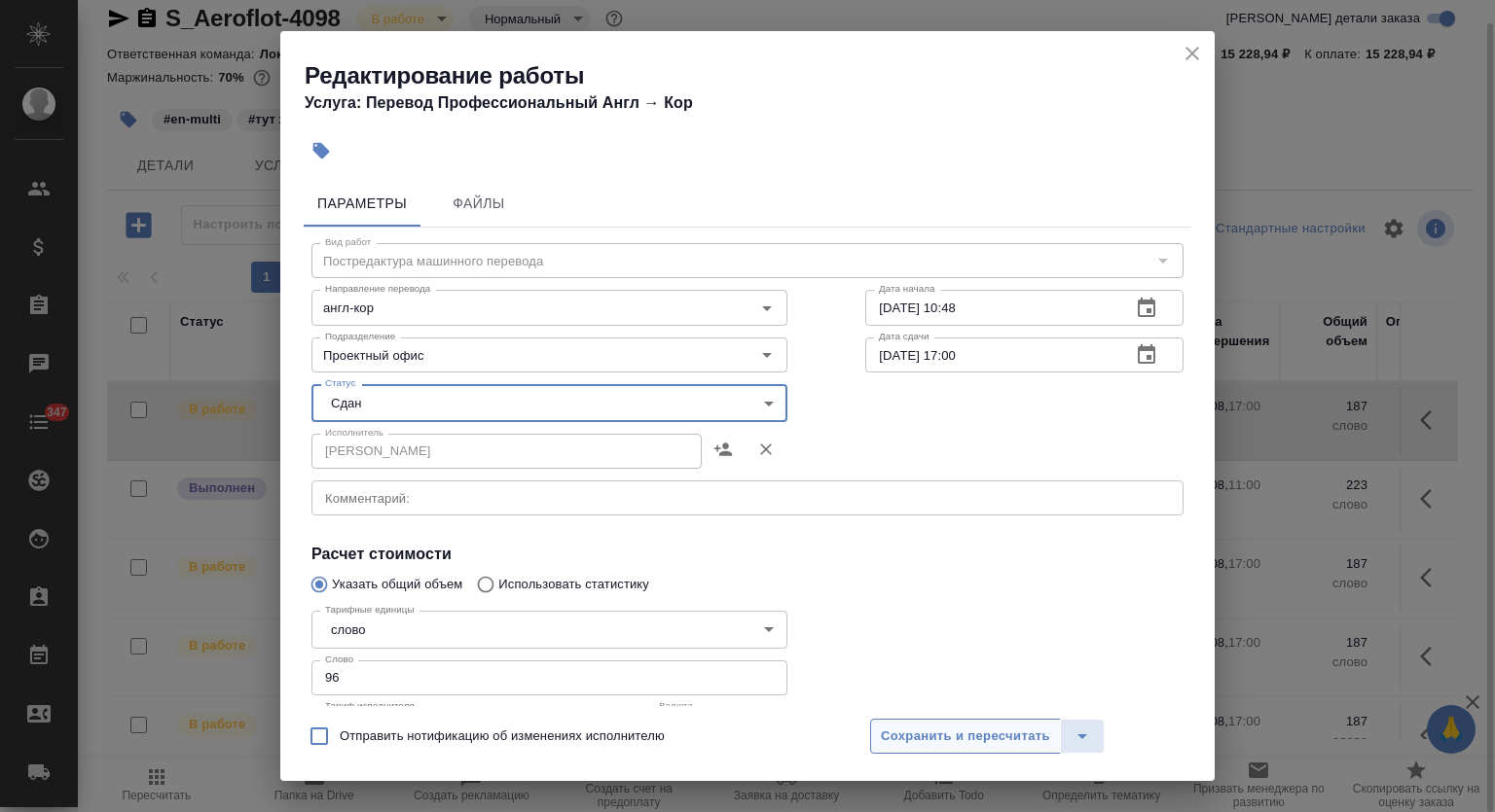
click at [974, 739] on span "Сохранить и пересчитать" at bounding box center [965, 736] width 169 height 22
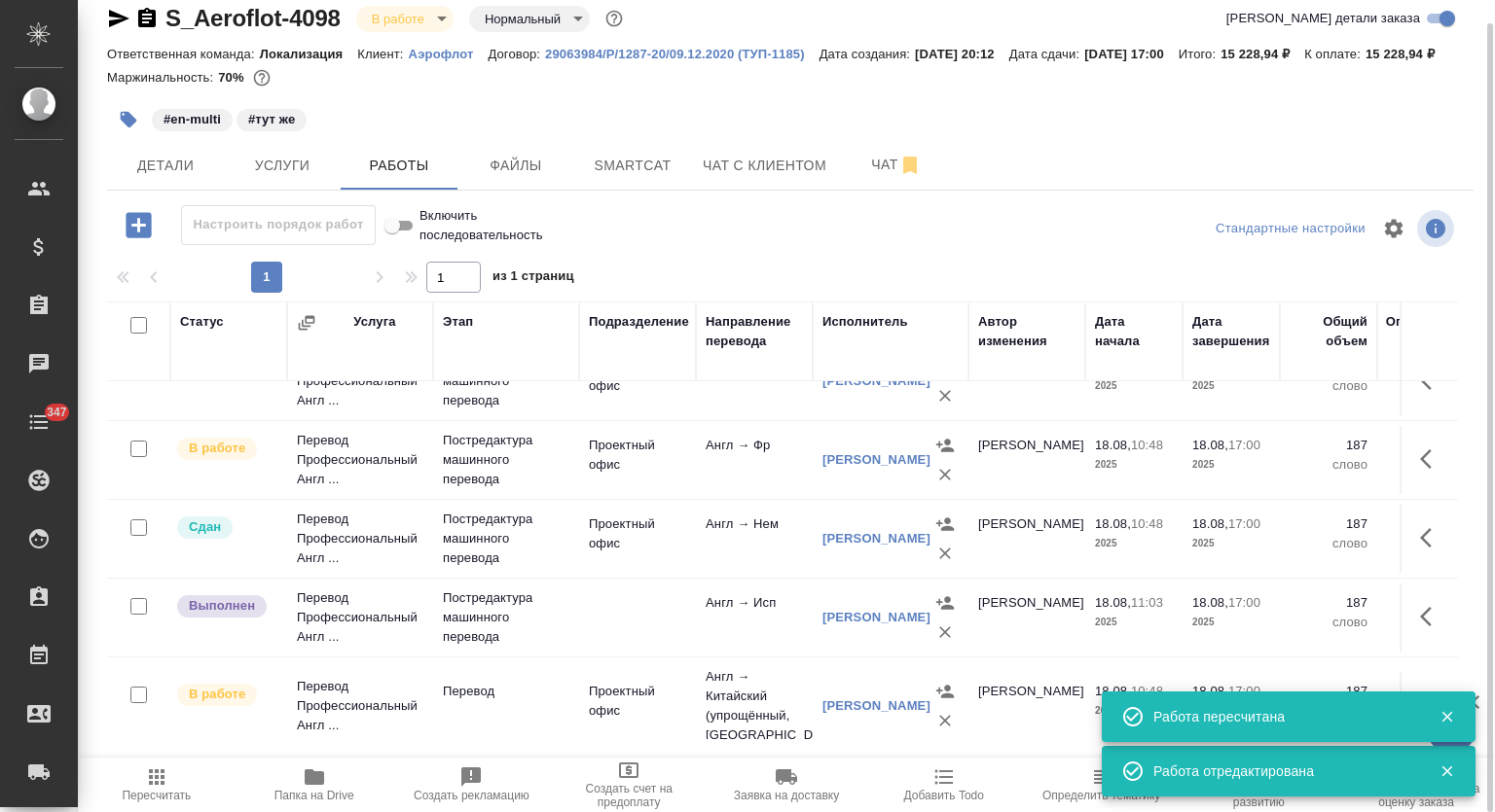
scroll to position [306, 0]
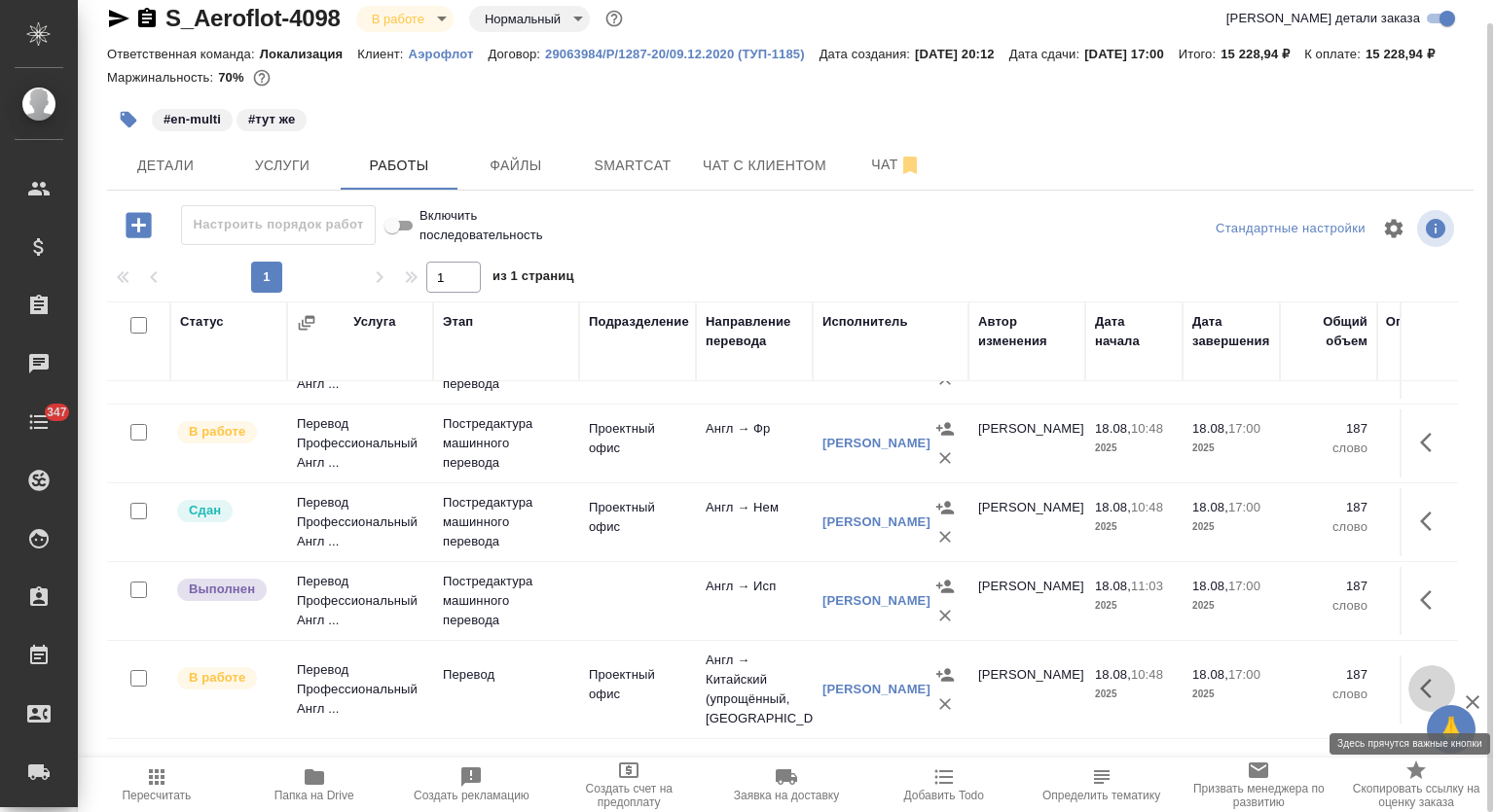
click at [1412, 680] on button "button" at bounding box center [1431, 689] width 47 height 47
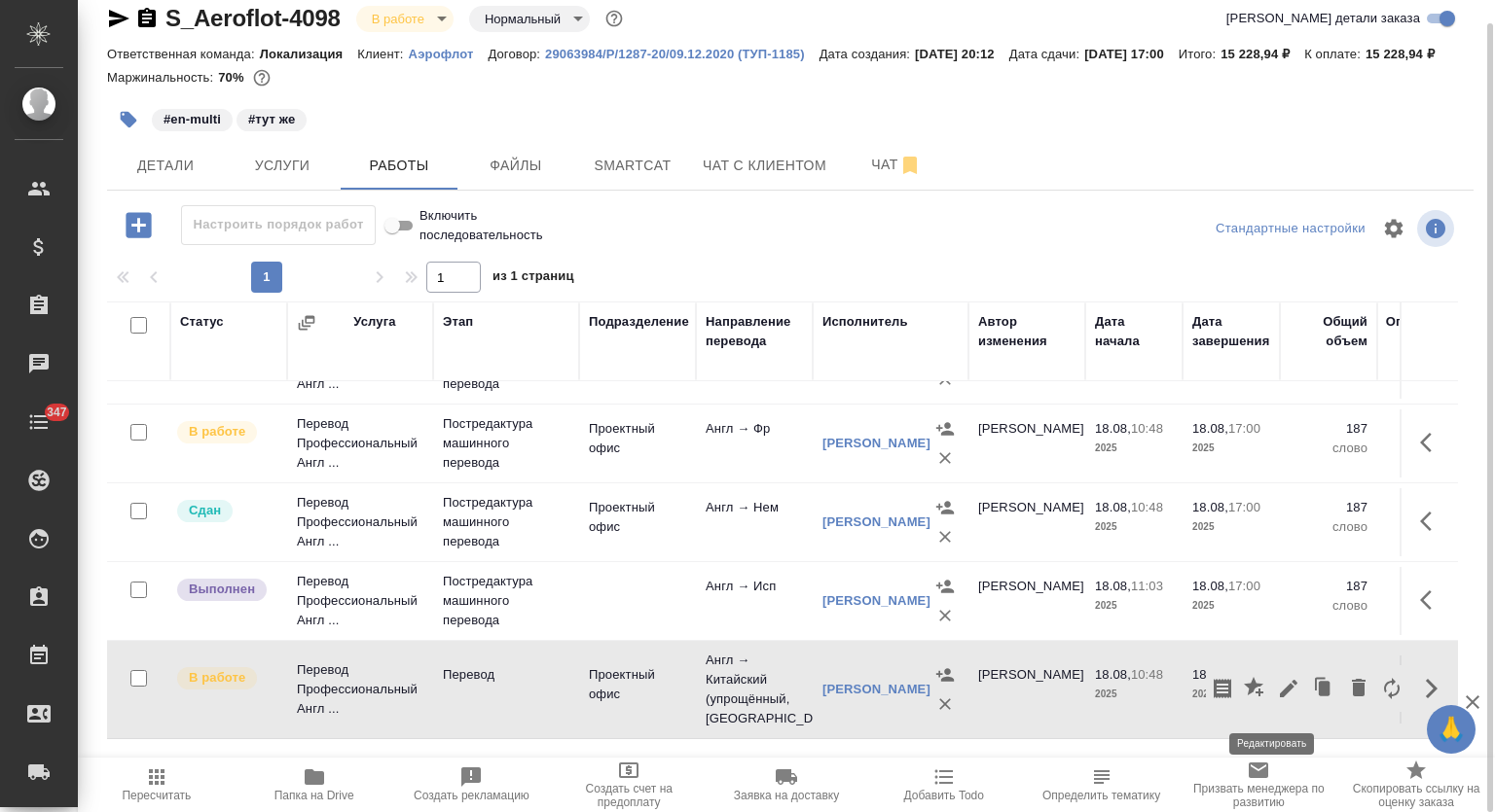
click at [1281, 696] on icon "button" at bounding box center [1288, 688] width 23 height 23
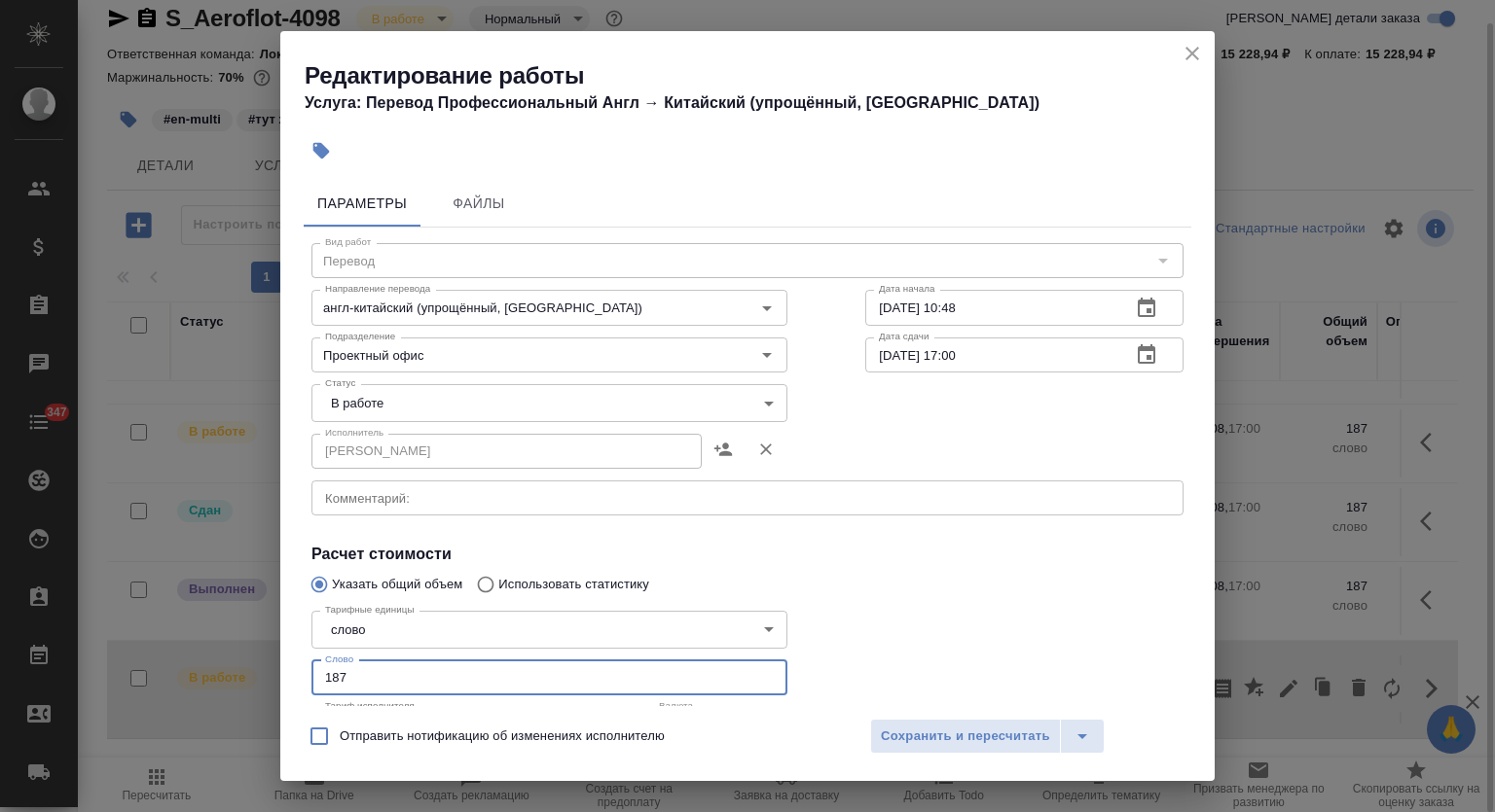
drag, startPoint x: 407, startPoint y: 681, endPoint x: 206, endPoint y: 671, distance: 201.2
click at [206, 671] on div "Редактирование работы Услуга: Перевод Профессиональный Англ → Китайский (упрощё…" at bounding box center [748, 406] width 1495 height 812
type input "96"
click at [471, 416] on body "🙏 .cls-1 fill:#fff; AWATERA Mutalimov Mark Клиенты Спецификации Заказы 0 Чаты 3…" at bounding box center [748, 406] width 1495 height 812
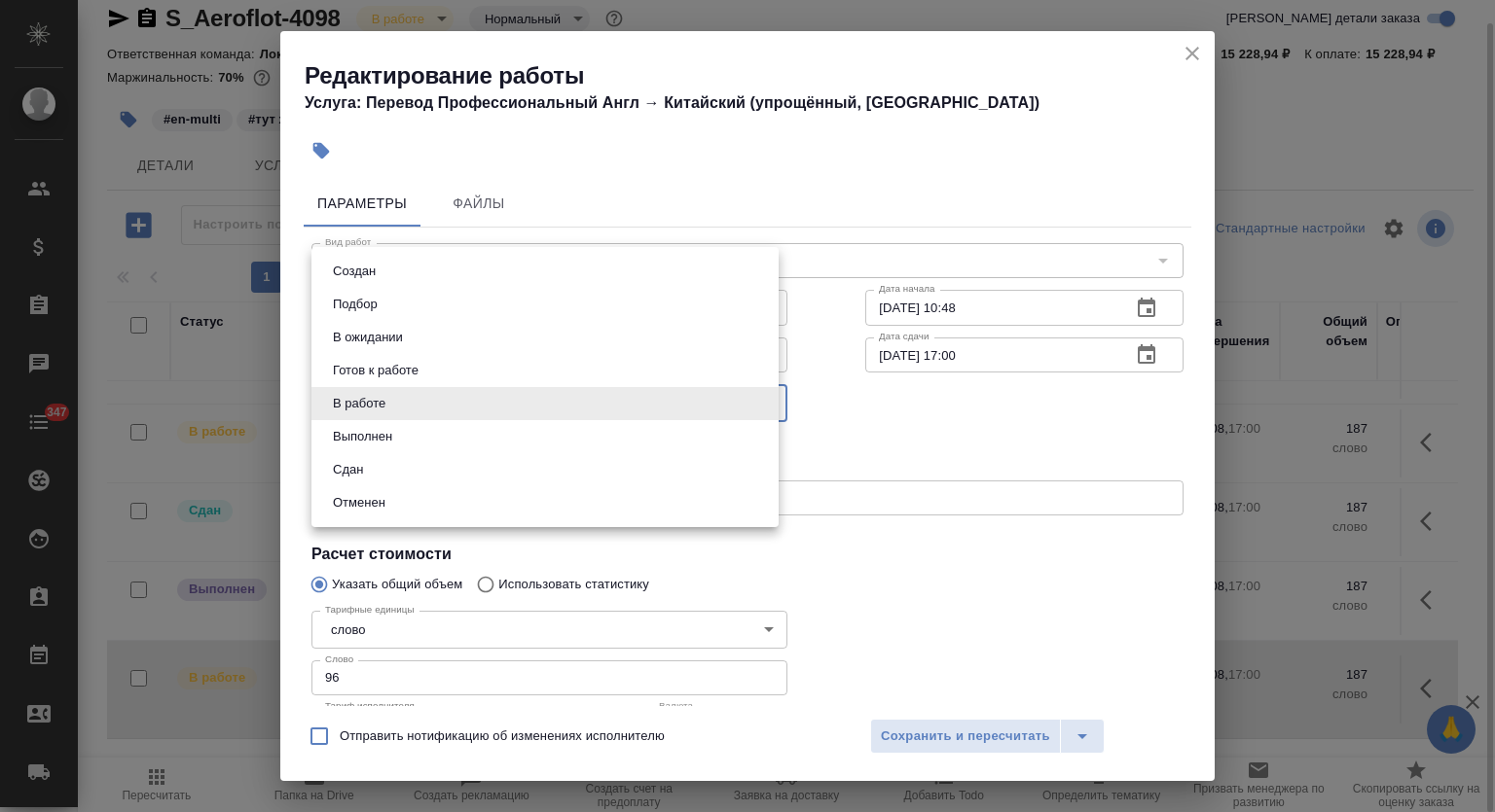
click at [425, 475] on li "Сдан" at bounding box center [544, 470] width 467 height 33
type input "closed"
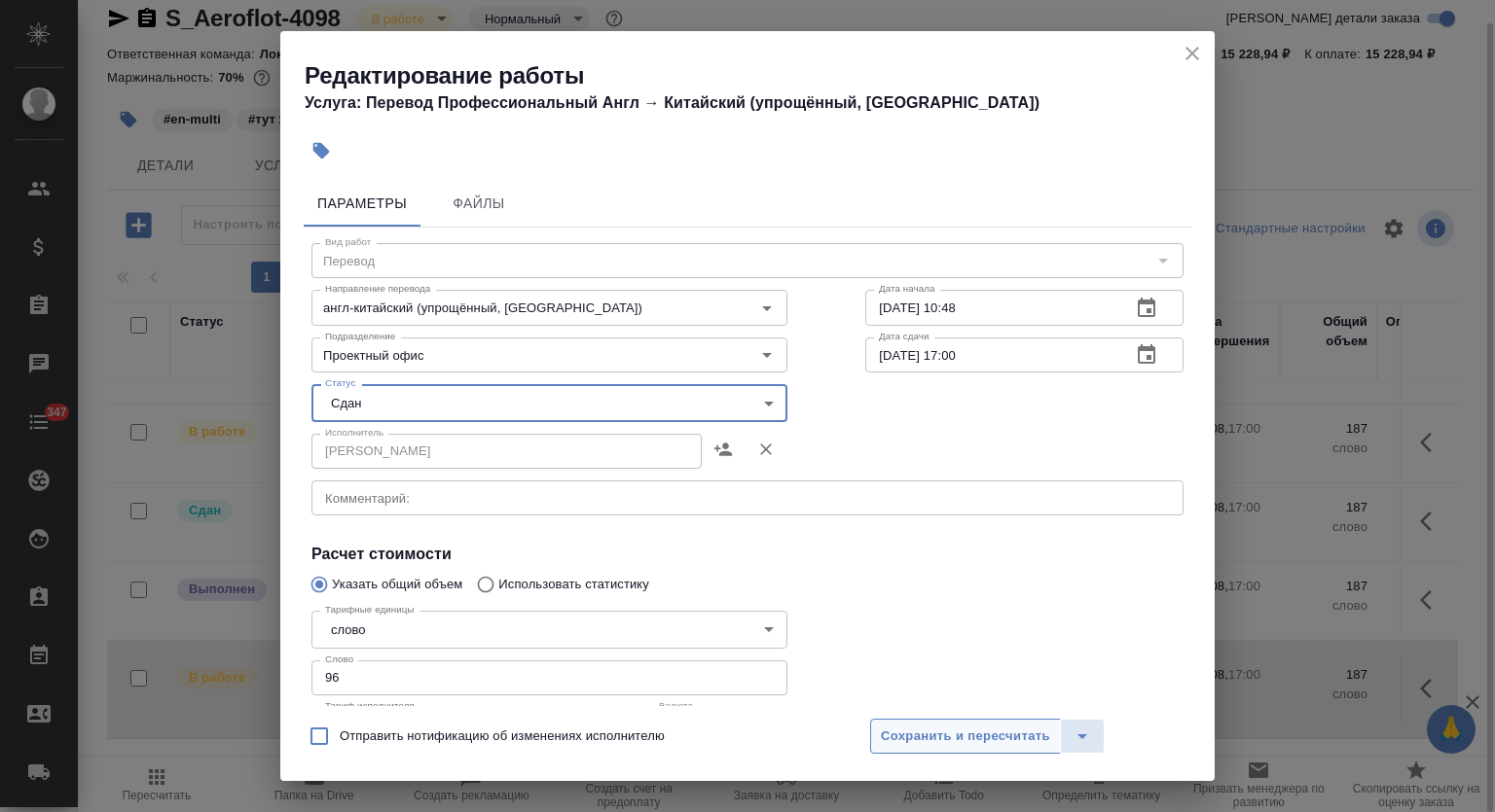
click at [988, 741] on span "Сохранить и пересчитать" at bounding box center [965, 736] width 169 height 22
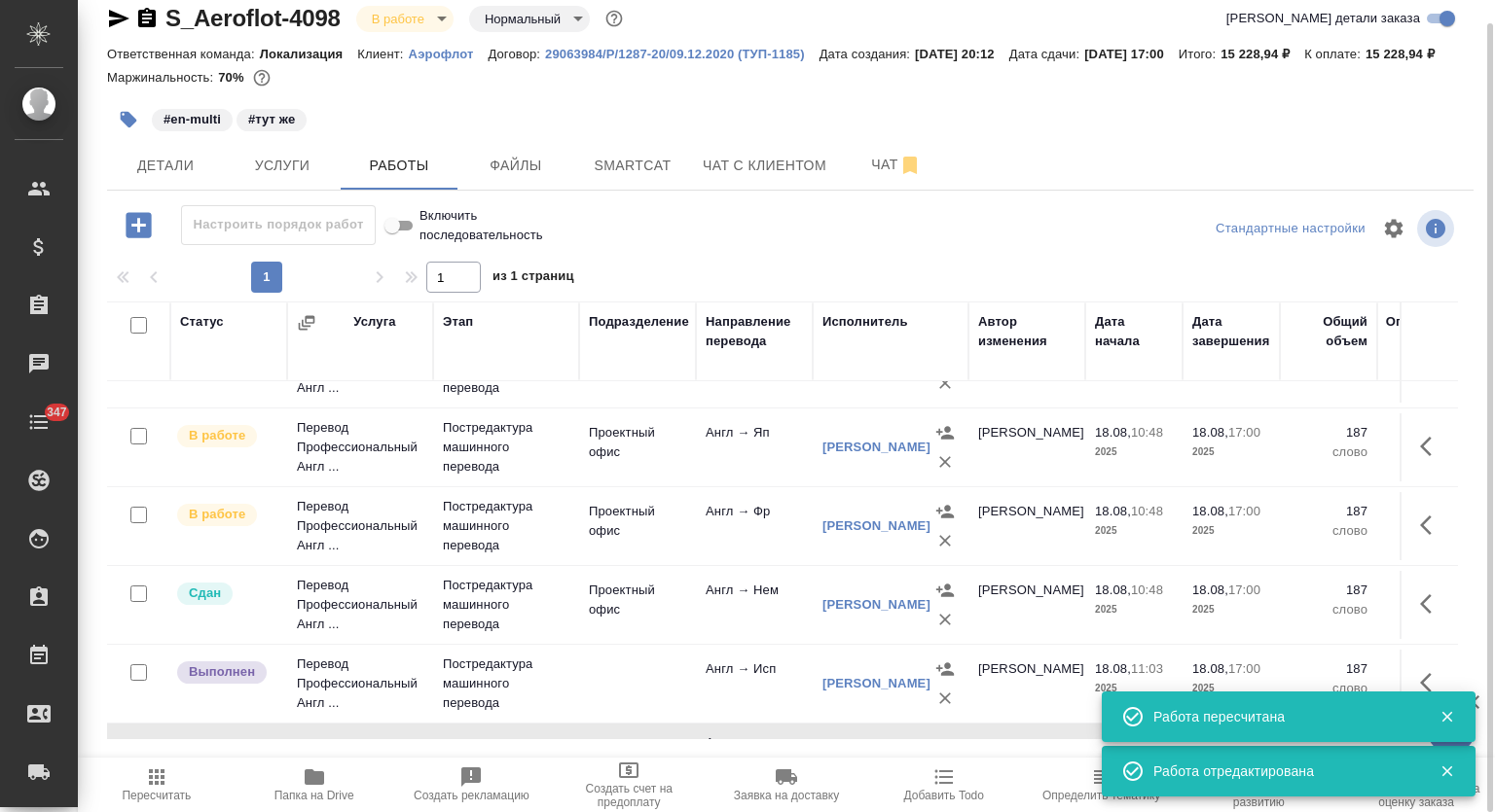
scroll to position [176, 0]
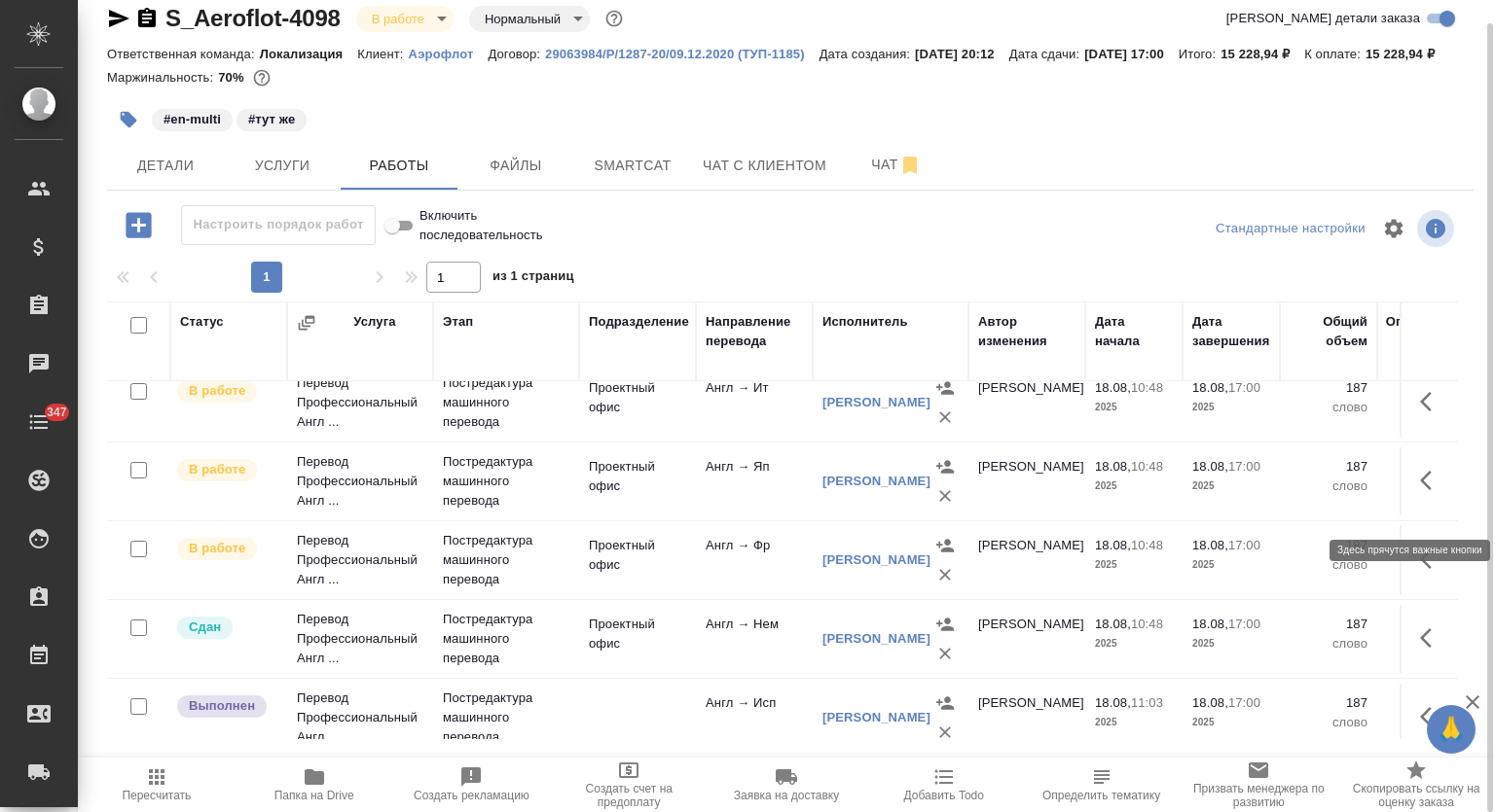
click at [1419, 493] on icon "button" at bounding box center [1430, 480] width 23 height 23
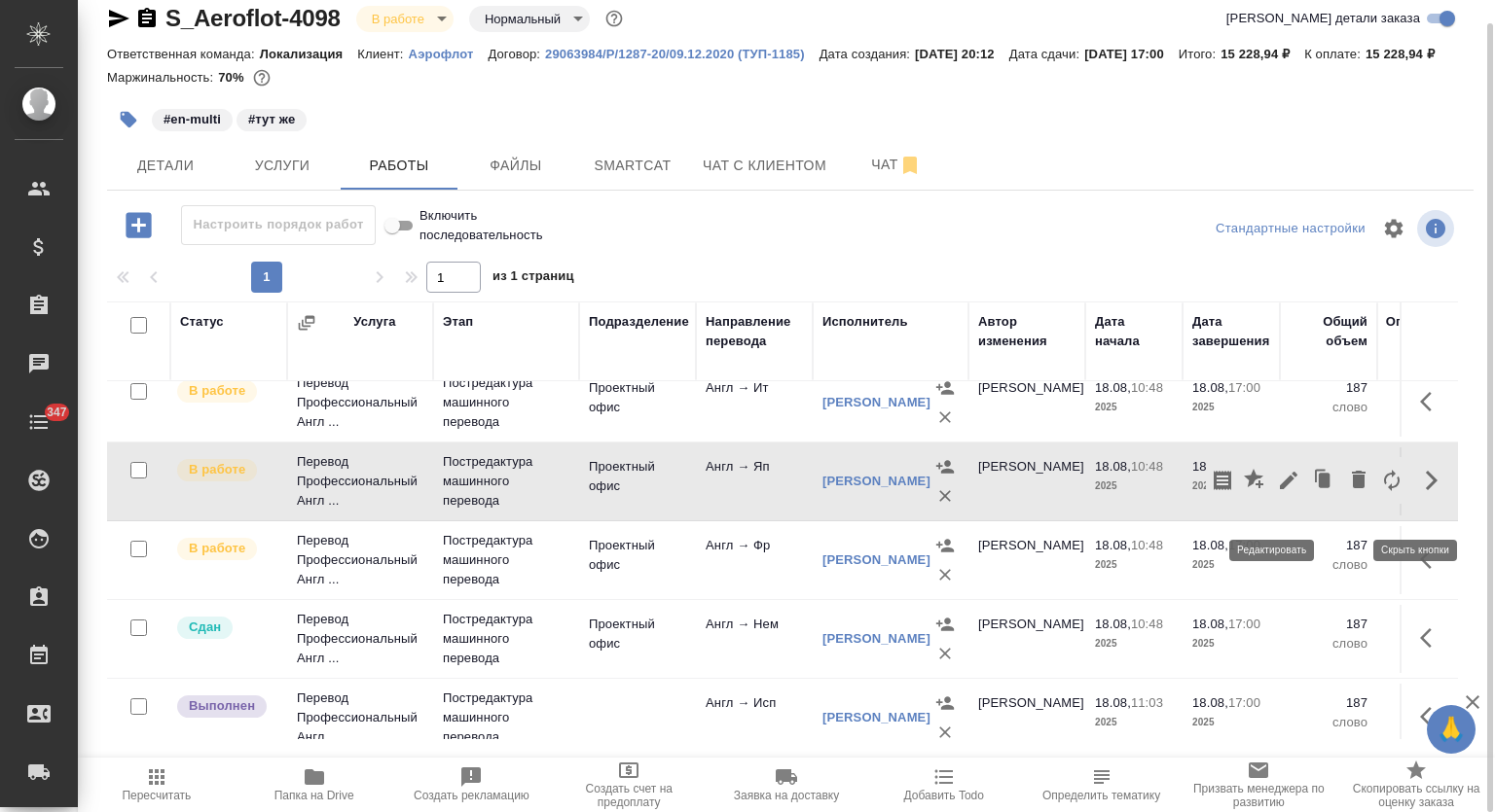
click at [1277, 493] on icon "button" at bounding box center [1288, 480] width 23 height 23
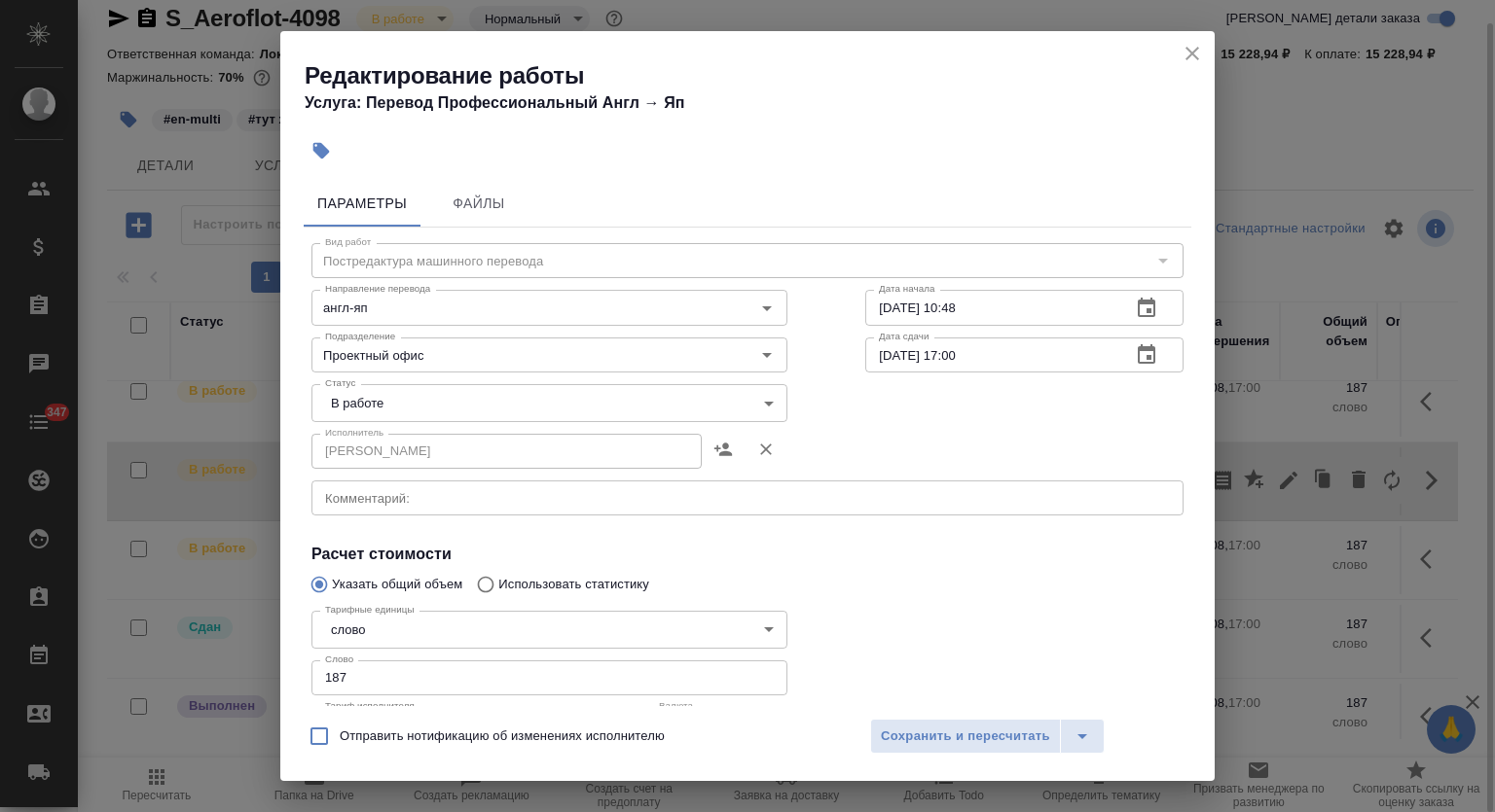
drag, startPoint x: 379, startPoint y: 680, endPoint x: 215, endPoint y: 672, distance: 164.2
click at [215, 672] on div "Редактирование работы Услуга: Перевод Профессиональный Англ → Яп Параметры Файл…" at bounding box center [748, 406] width 1495 height 812
type input "89"
click at [393, 401] on body "🙏 .cls-1 fill:#fff; AWATERA Mutalimov Mark Клиенты Спецификации Заказы 0 Чаты 3…" at bounding box center [748, 406] width 1495 height 812
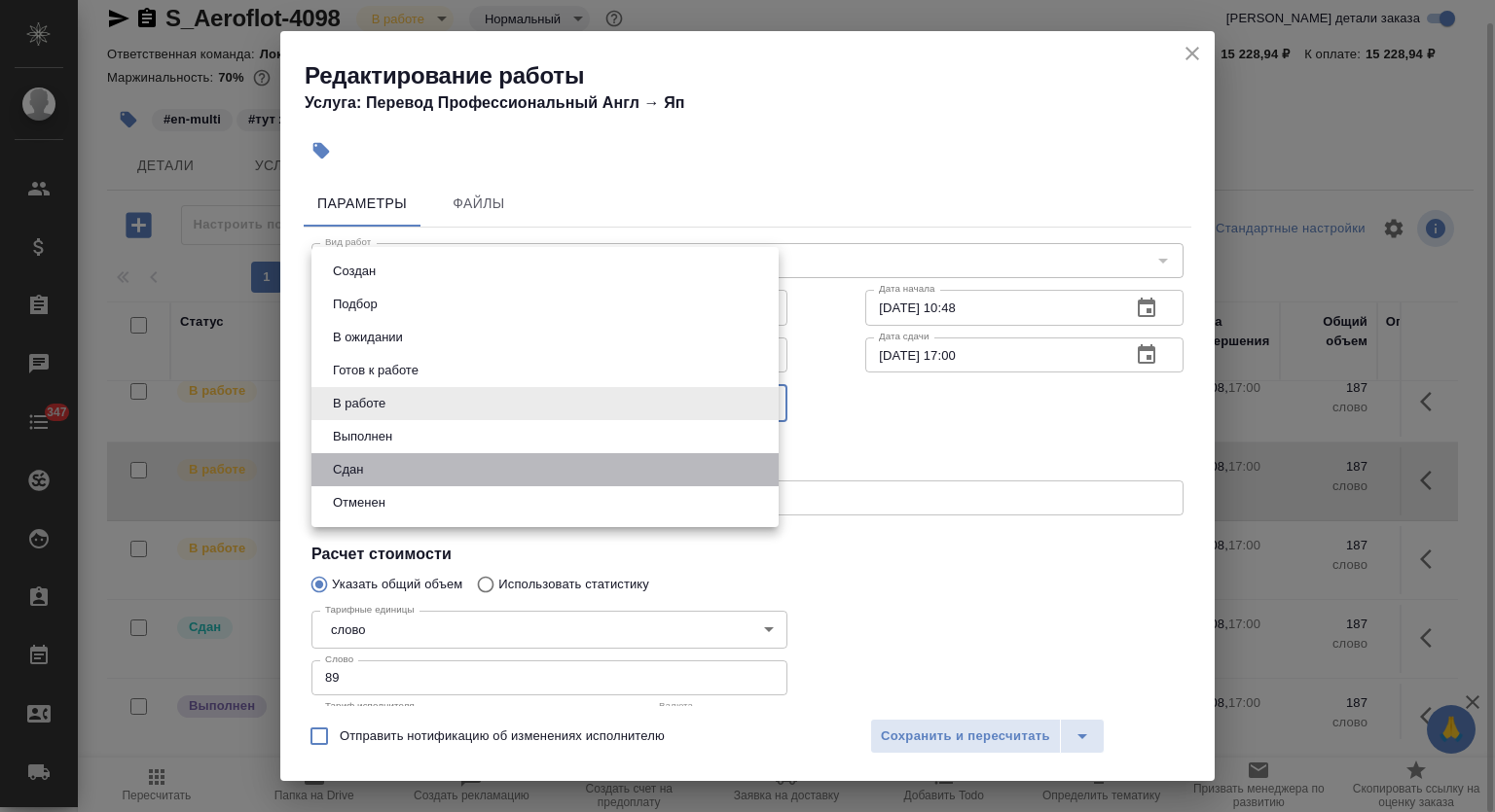
click at [380, 475] on li "Сдан" at bounding box center [544, 470] width 467 height 33
type input "closed"
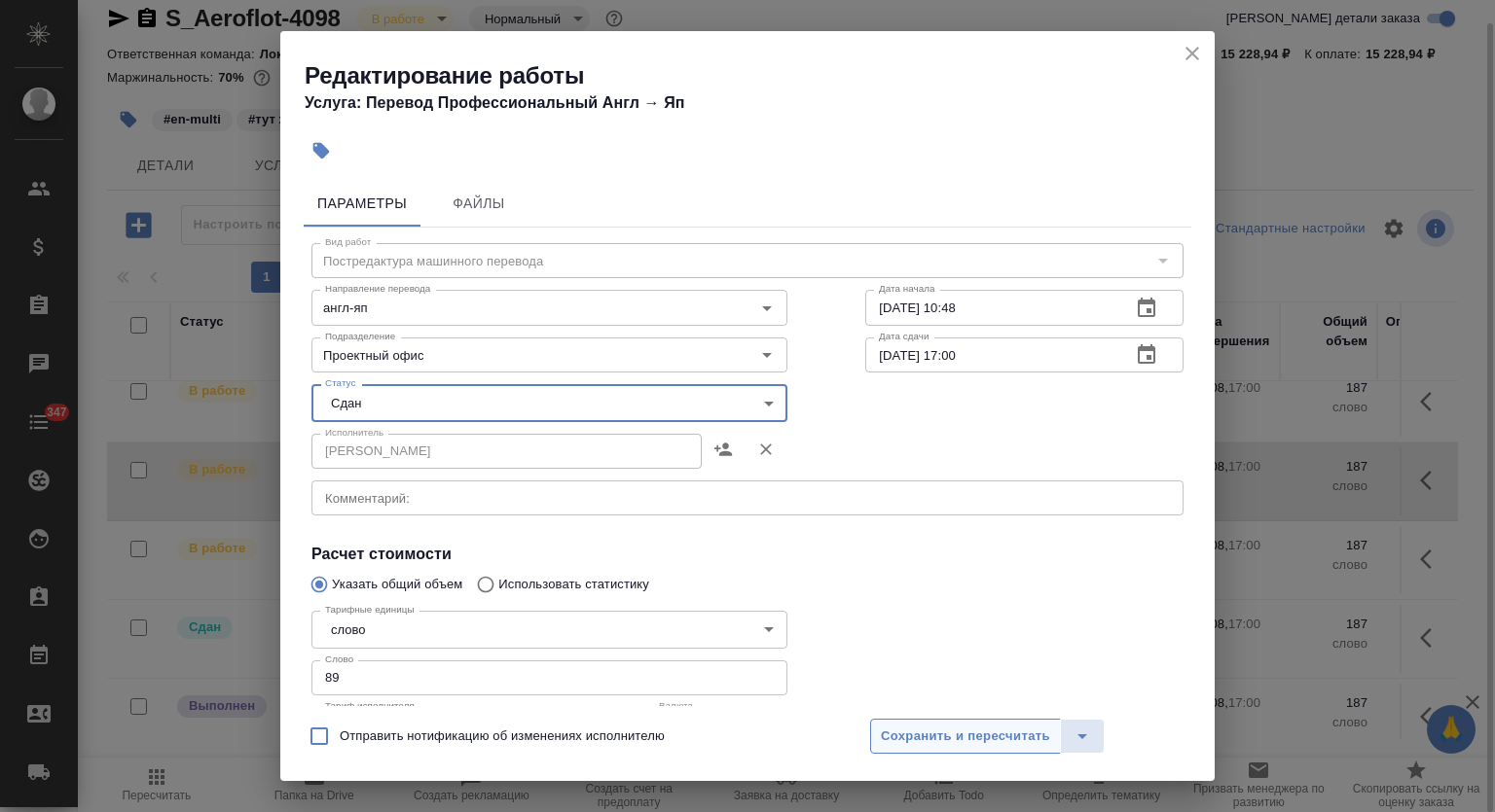
click at [986, 726] on span "Сохранить и пересчитать" at bounding box center [965, 736] width 169 height 22
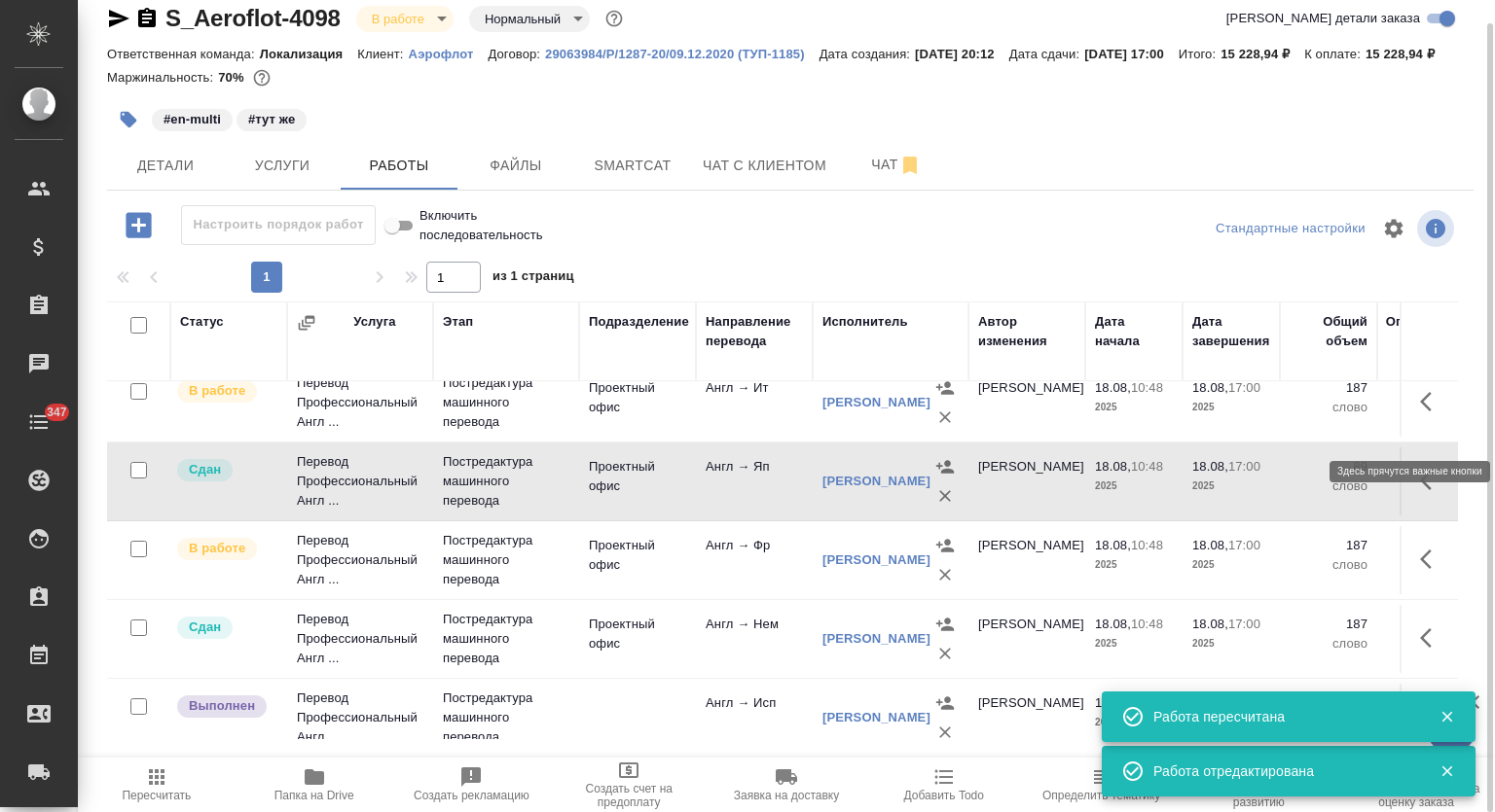
click at [1424, 414] on icon "button" at bounding box center [1430, 401] width 23 height 23
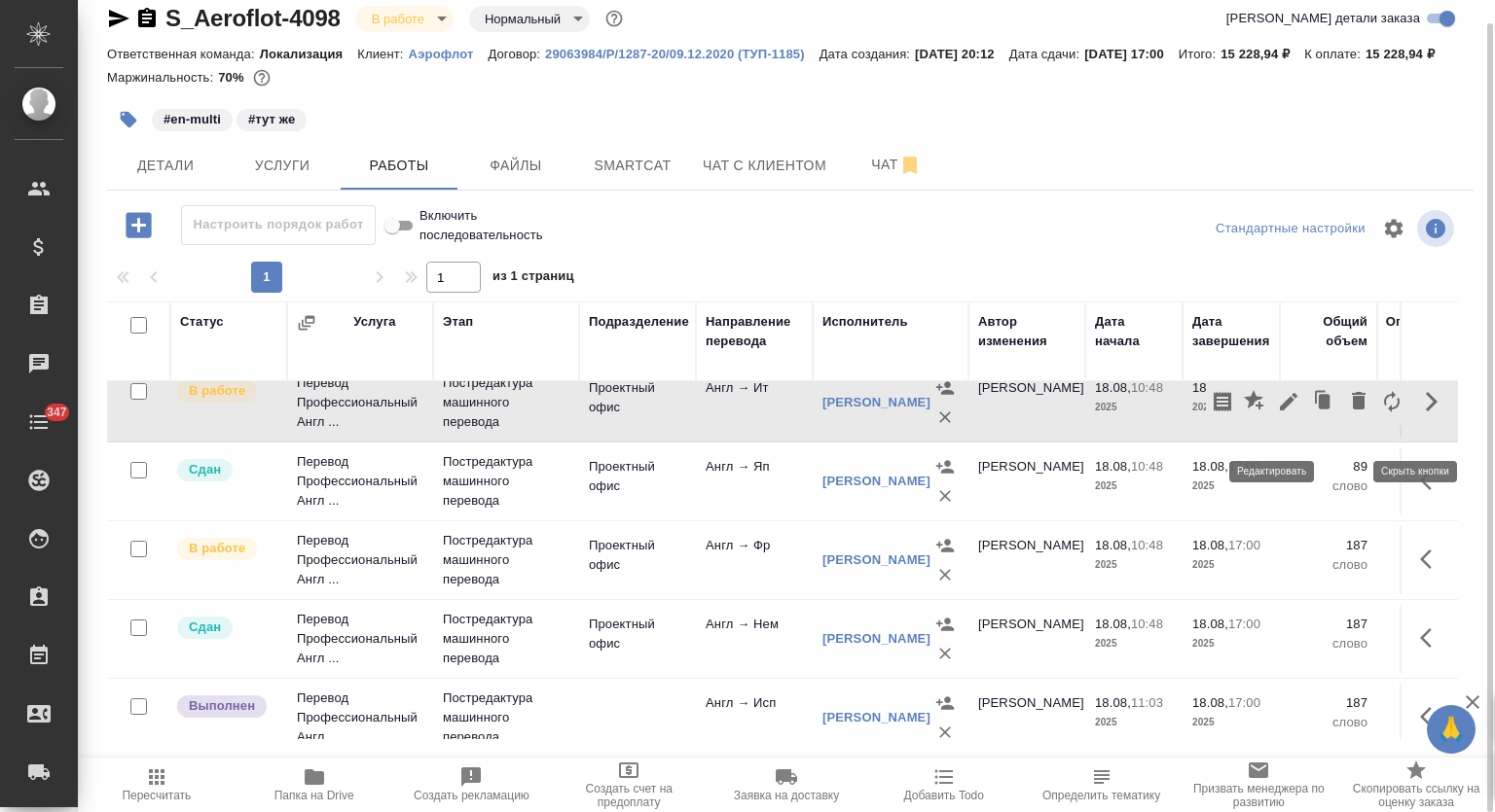
click at [1279, 414] on icon "button" at bounding box center [1288, 401] width 23 height 23
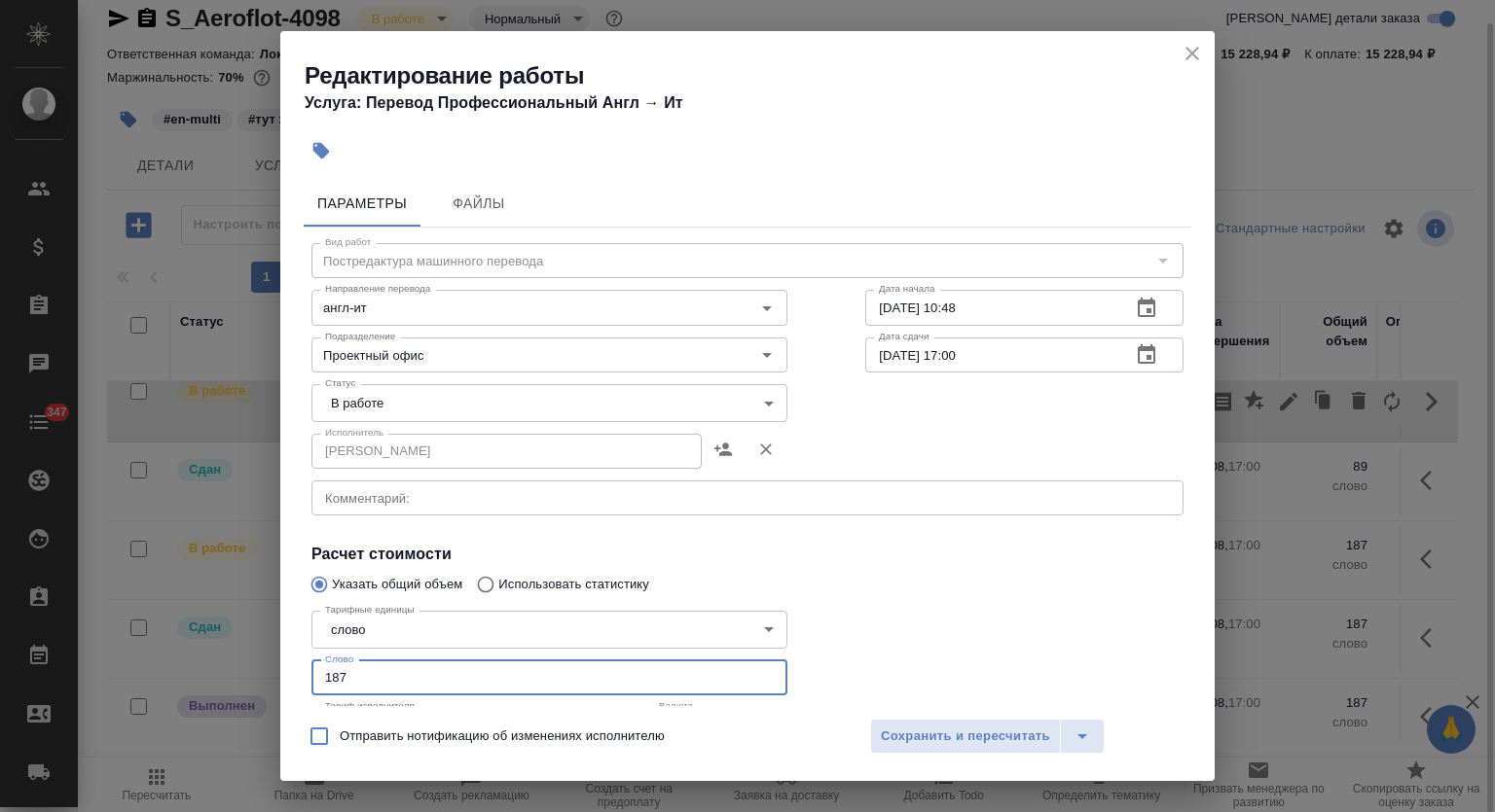
drag, startPoint x: 364, startPoint y: 676, endPoint x: 212, endPoint y: 678, distance: 152.0
click at [210, 680] on div "Редактирование работы Услуга: Перевод Профессиональный Англ → Ит Параметры Файл…" at bounding box center [748, 406] width 1495 height 812
type input "97"
click at [409, 406] on body "🙏 .cls-1 fill:#fff; AWATERA Mutalimov Mark Клиенты Спецификации Заказы 0 Чаты 3…" at bounding box center [748, 406] width 1495 height 812
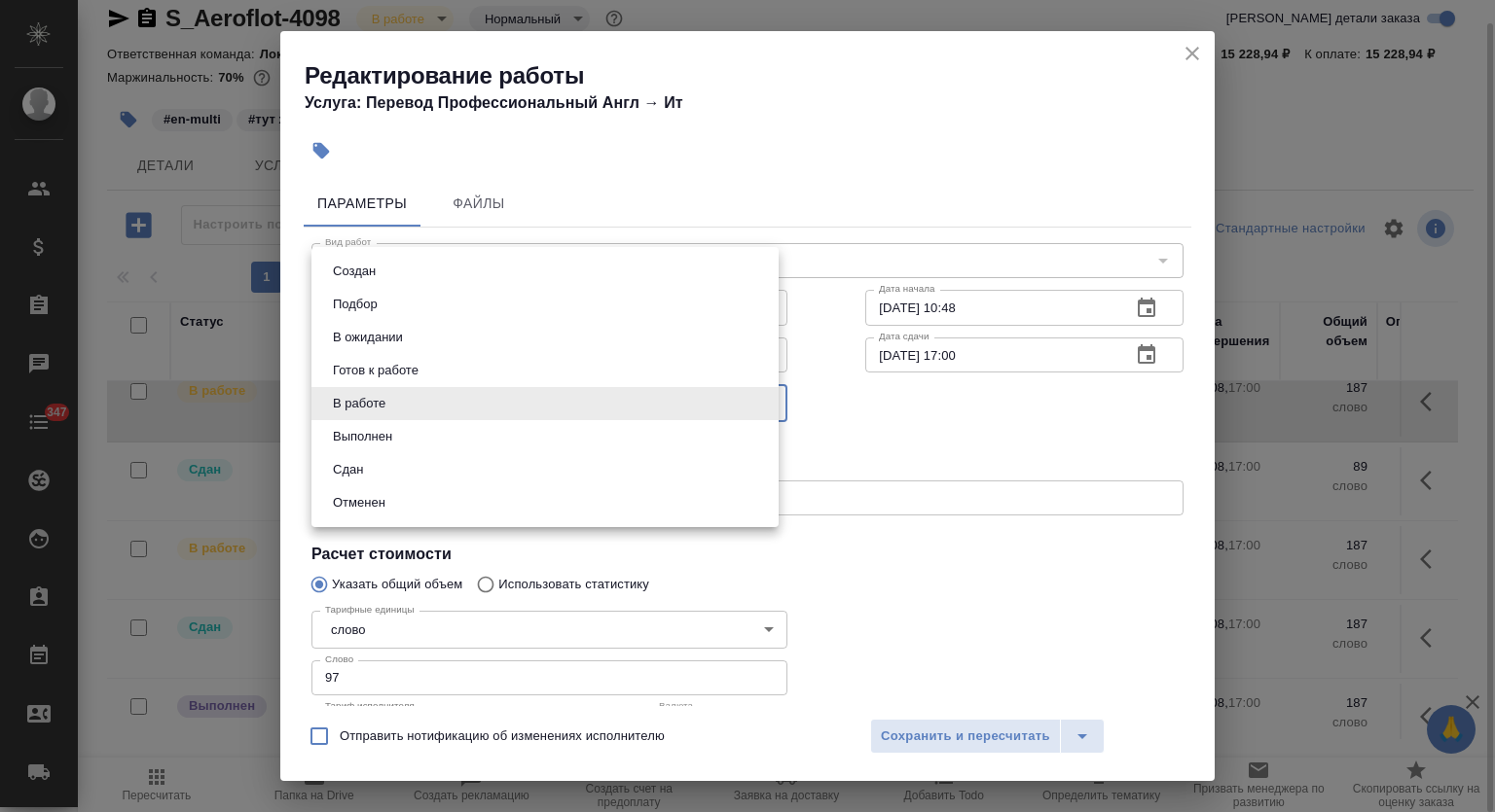
drag, startPoint x: 392, startPoint y: 474, endPoint x: 603, endPoint y: 492, distance: 211.8
click at [392, 474] on li "Сдан" at bounding box center [544, 470] width 467 height 33
type input "closed"
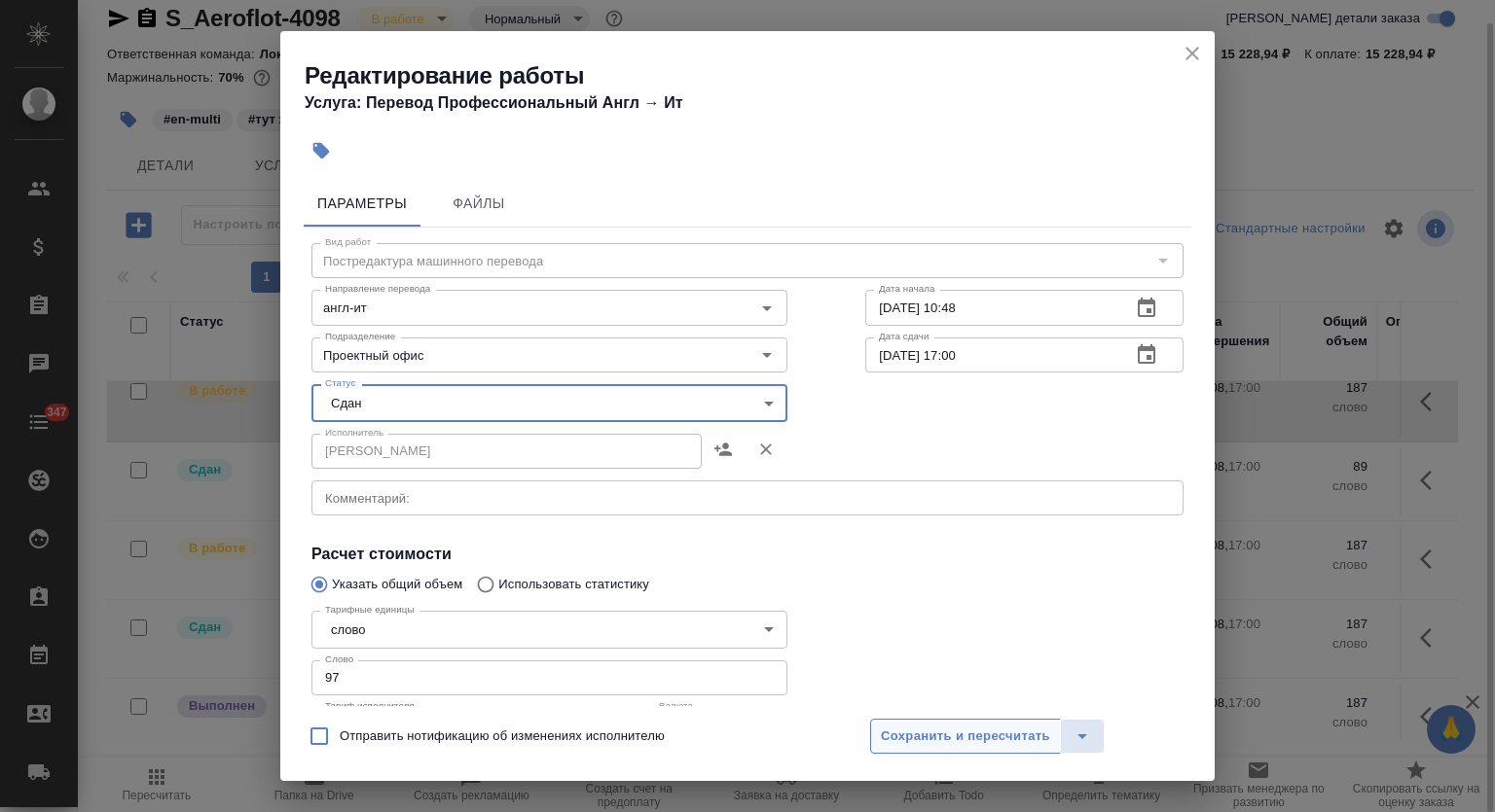
click at [976, 734] on span "Сохранить и пересчитать" at bounding box center [965, 736] width 169 height 22
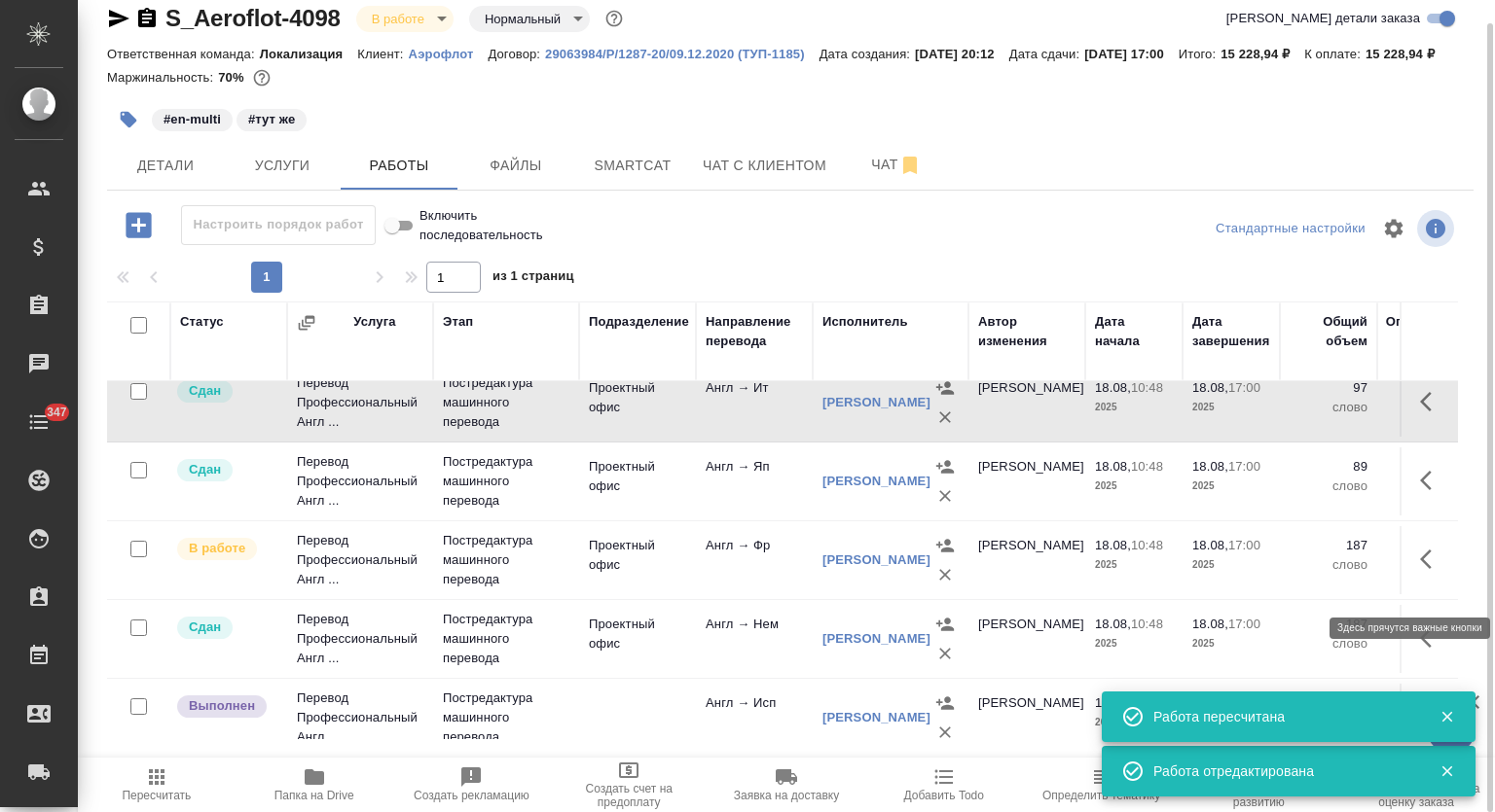
click at [1419, 571] on icon "button" at bounding box center [1430, 558] width 23 height 23
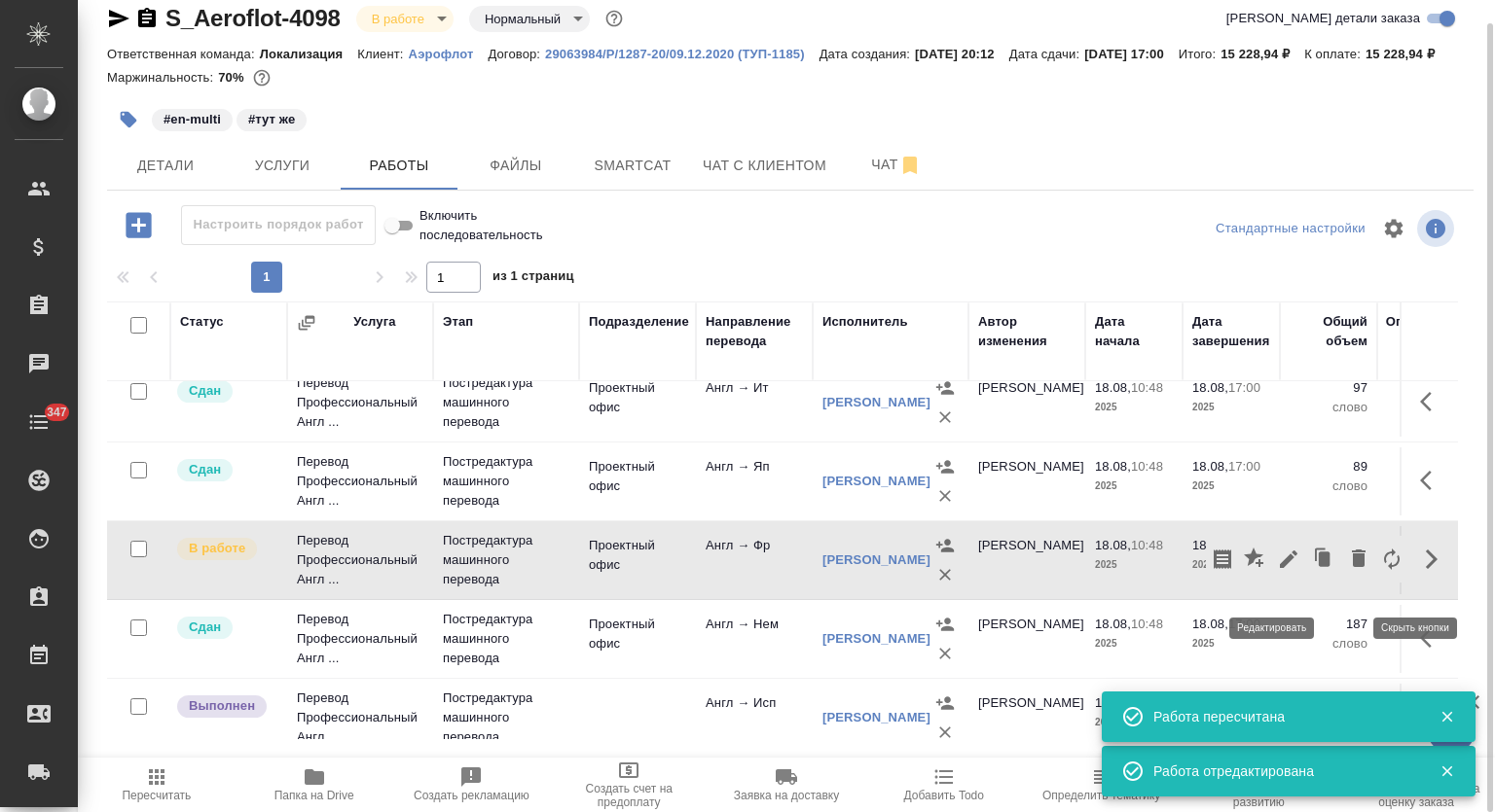
click at [1280, 568] on icon "button" at bounding box center [1289, 559] width 18 height 18
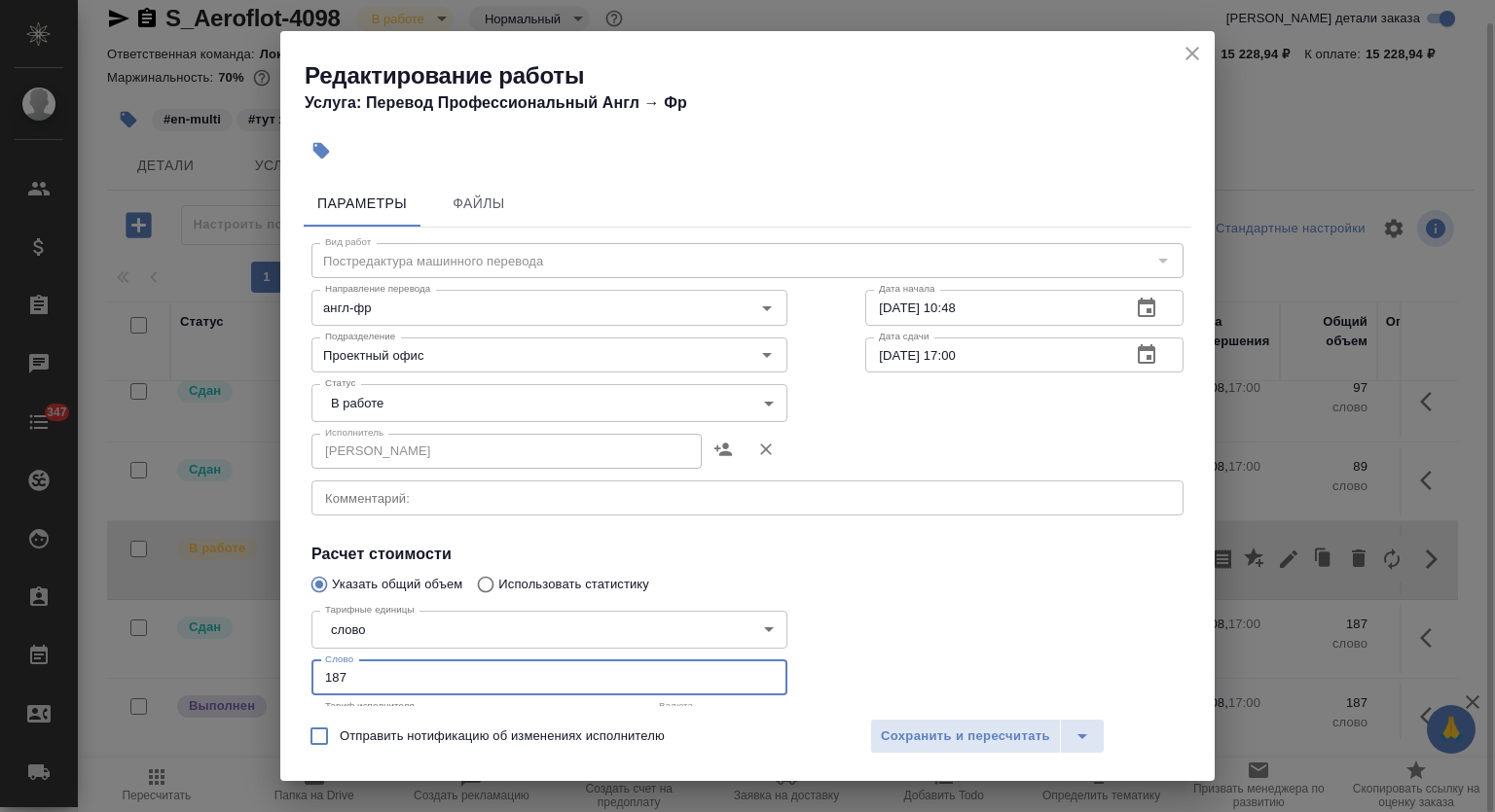
drag, startPoint x: 336, startPoint y: 675, endPoint x: 248, endPoint y: 673, distance: 88.0
click at [248, 673] on div "Редактирование работы Услуга: Перевод Профессиональный Англ → Фр Параметры Файл…" at bounding box center [748, 406] width 1495 height 812
type input "96"
click at [532, 405] on body "🙏 .cls-1 fill:#fff; AWATERA Mutalimov Mark Клиенты Спецификации Заказы 0 Чаты 3…" at bounding box center [748, 406] width 1495 height 812
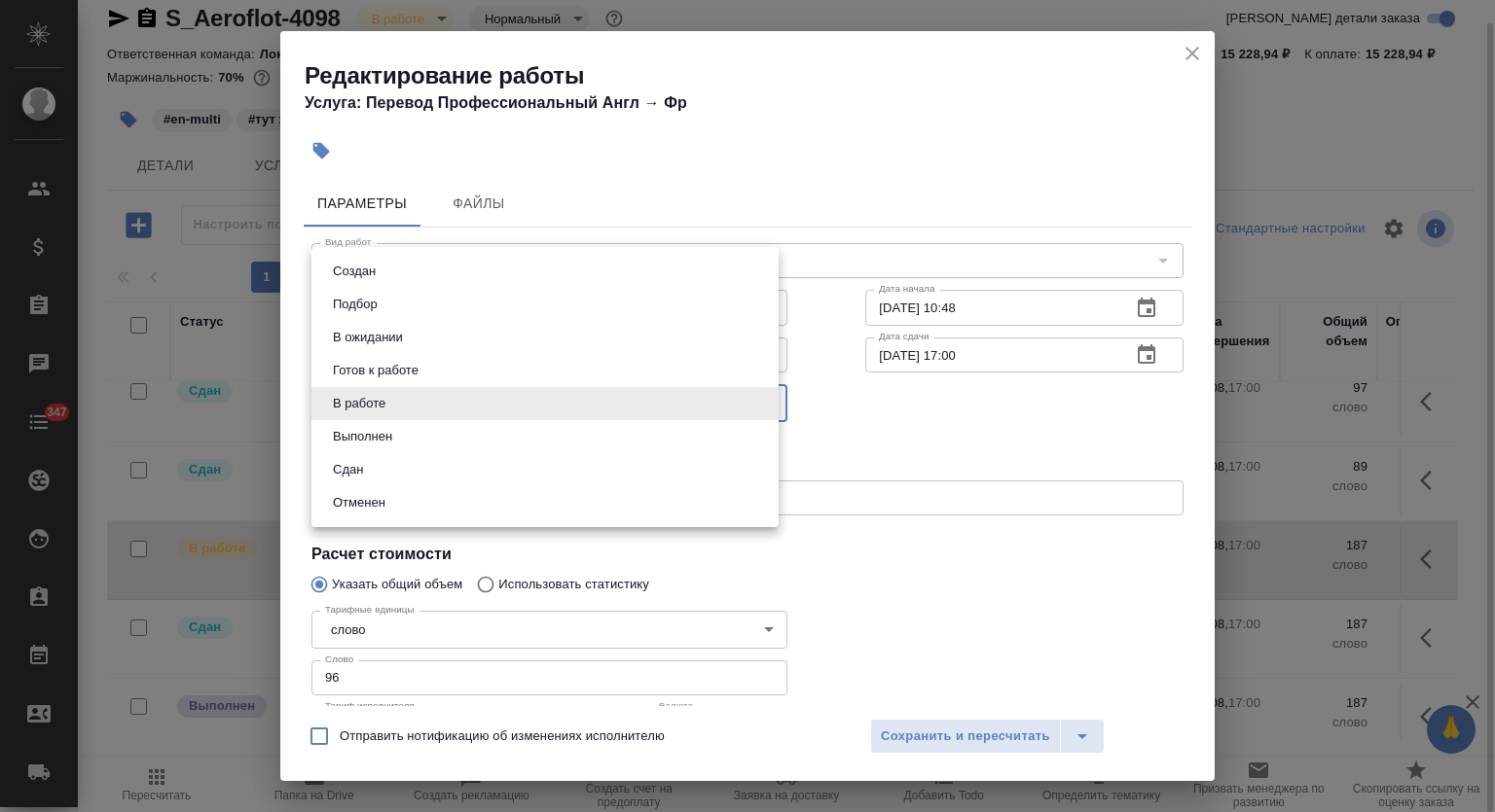
click at [442, 462] on li "Сдан" at bounding box center [544, 470] width 467 height 33
type input "closed"
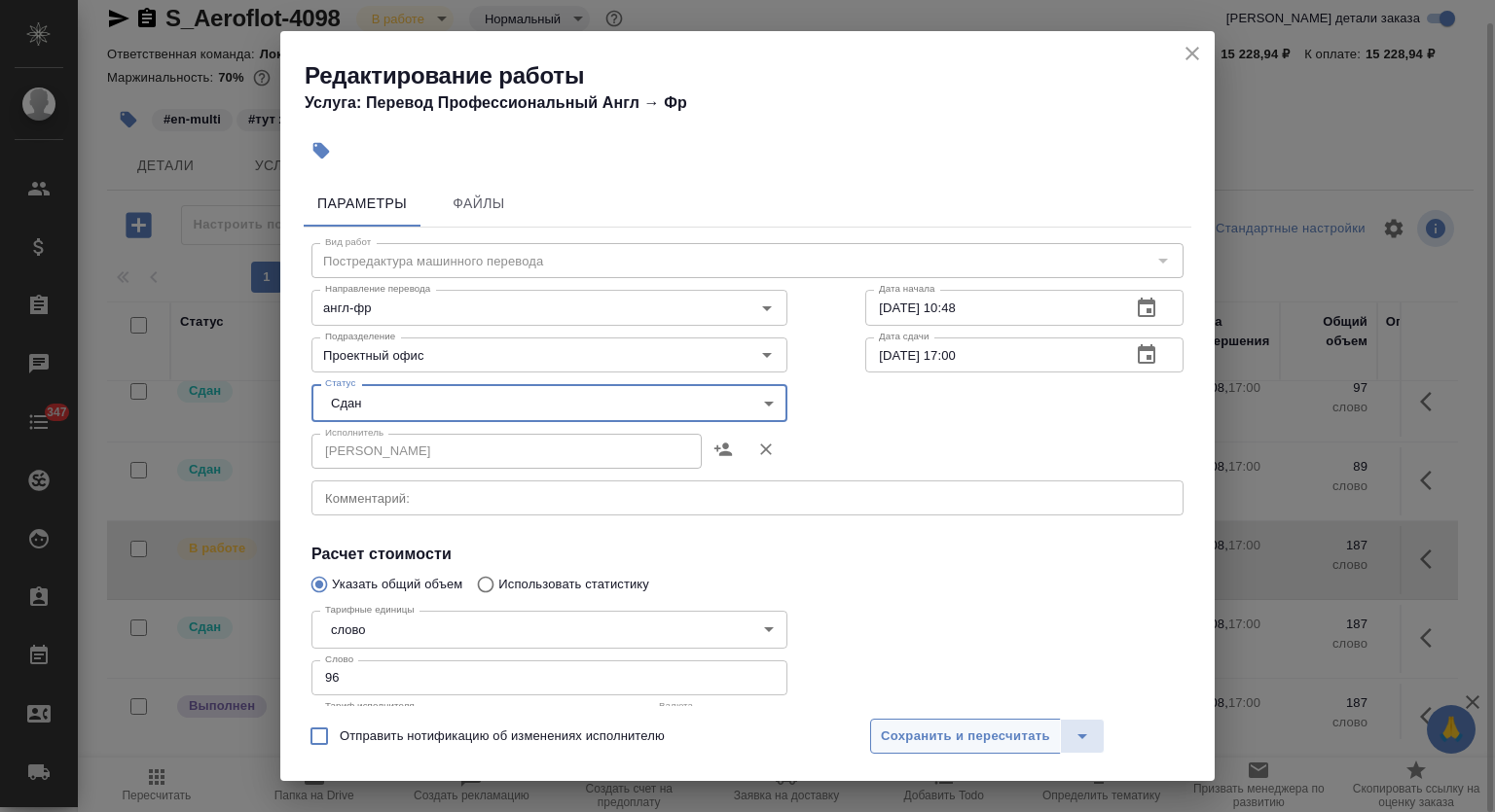
click at [976, 734] on span "Сохранить и пересчитать" at bounding box center [965, 736] width 169 height 22
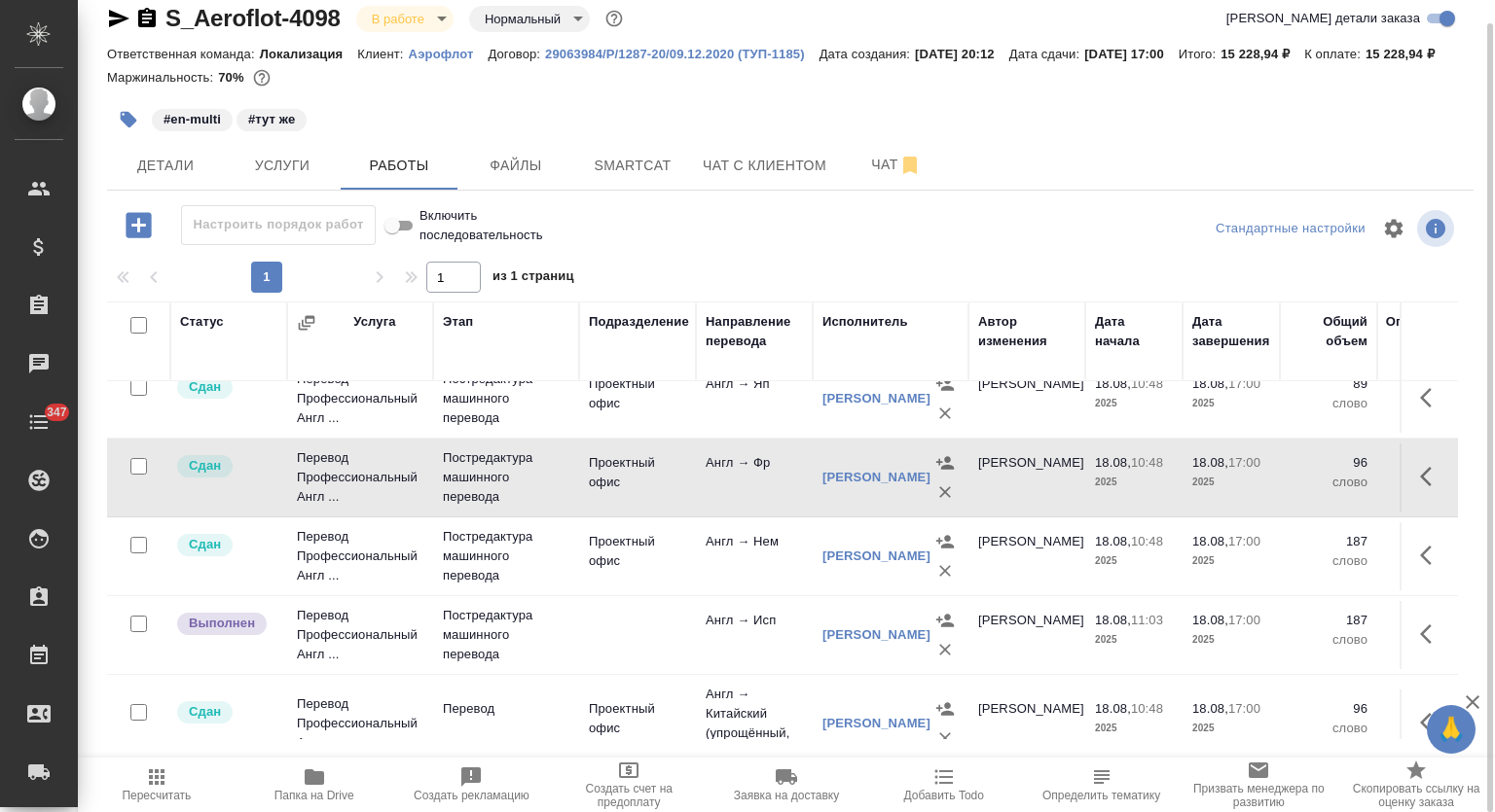
scroll to position [306, 0]
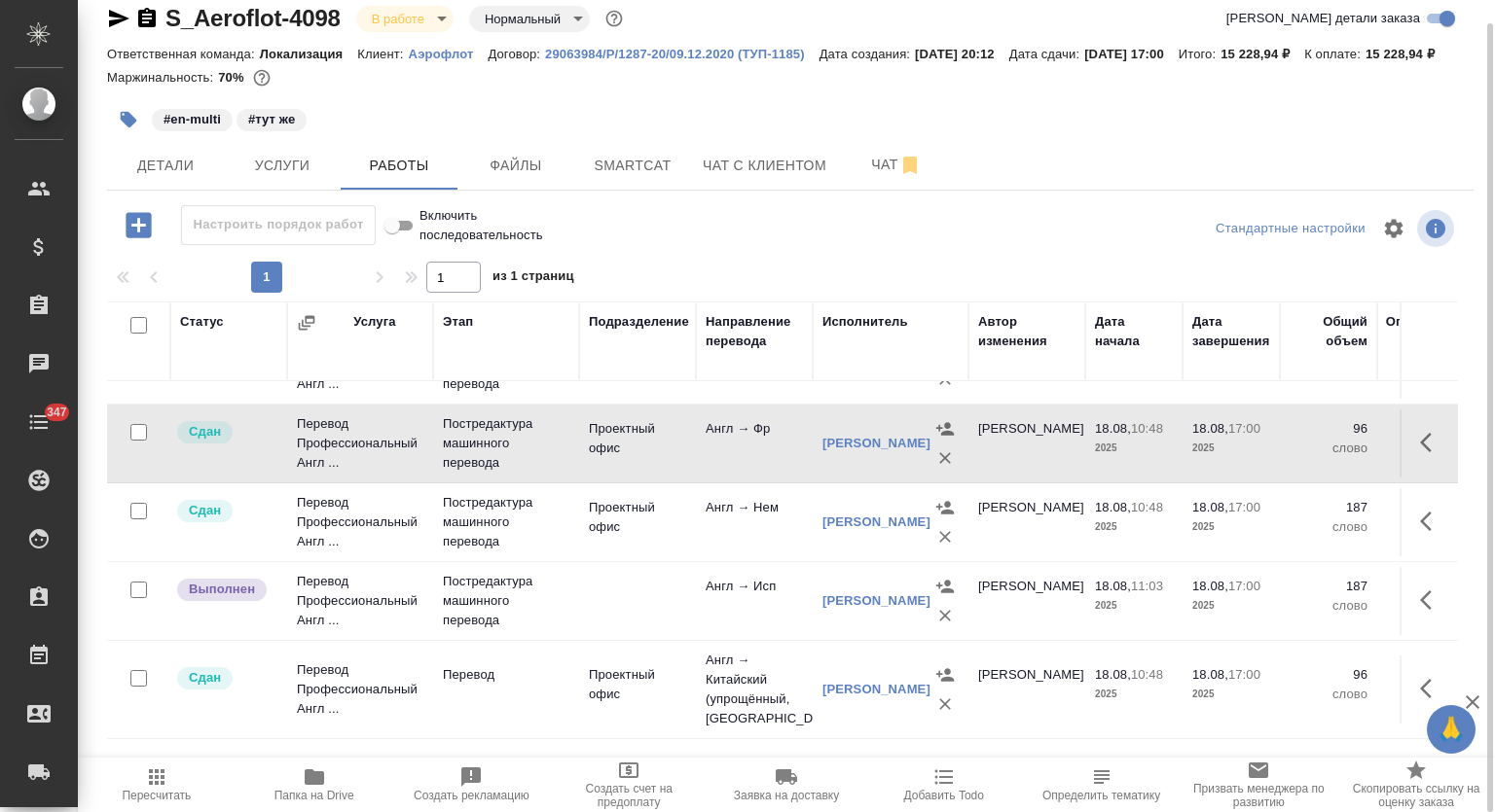
click at [1408, 604] on button "button" at bounding box center [1431, 600] width 47 height 47
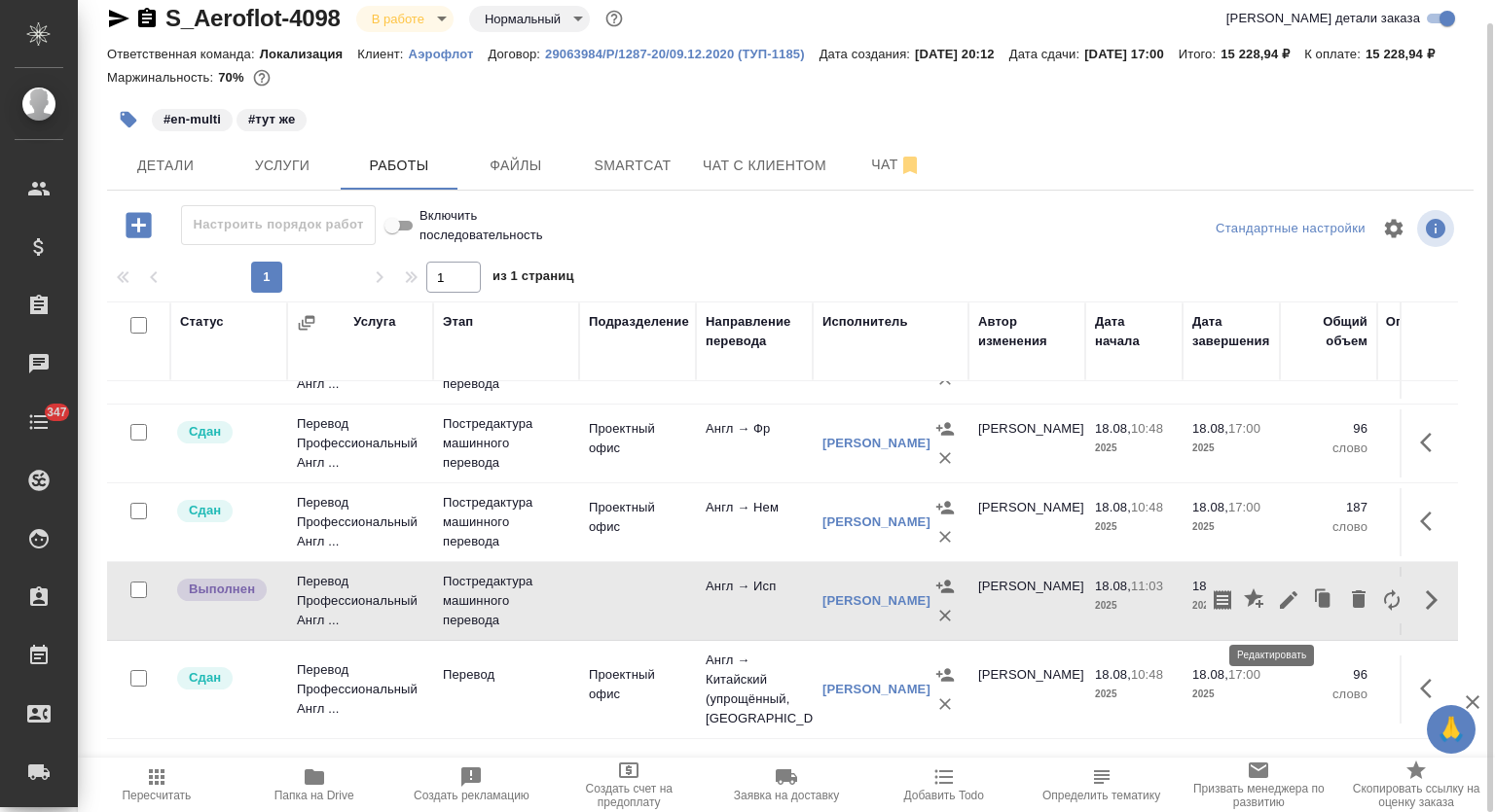
click at [1277, 612] on icon "button" at bounding box center [1288, 599] width 23 height 23
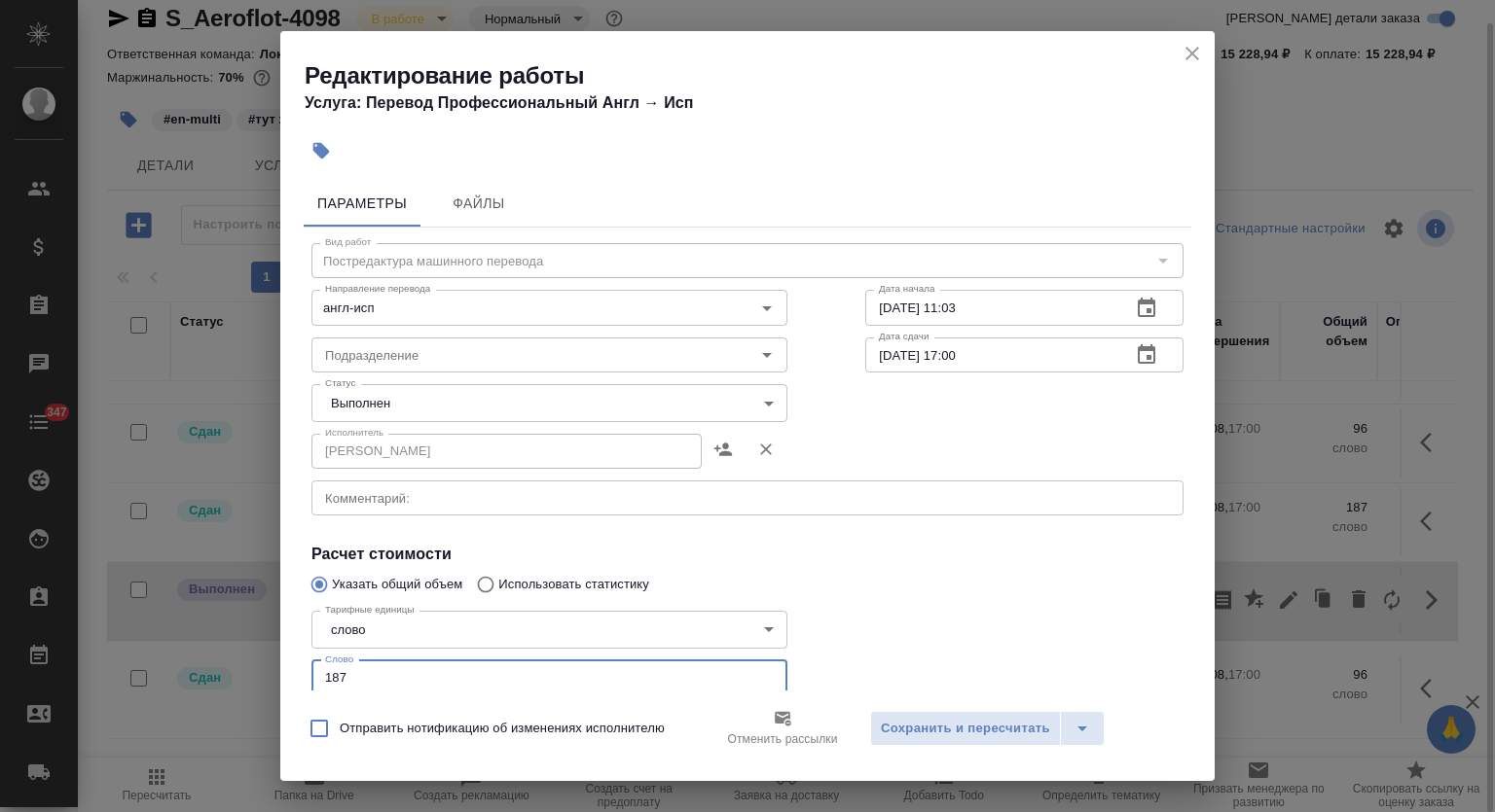
scroll to position [27, 0]
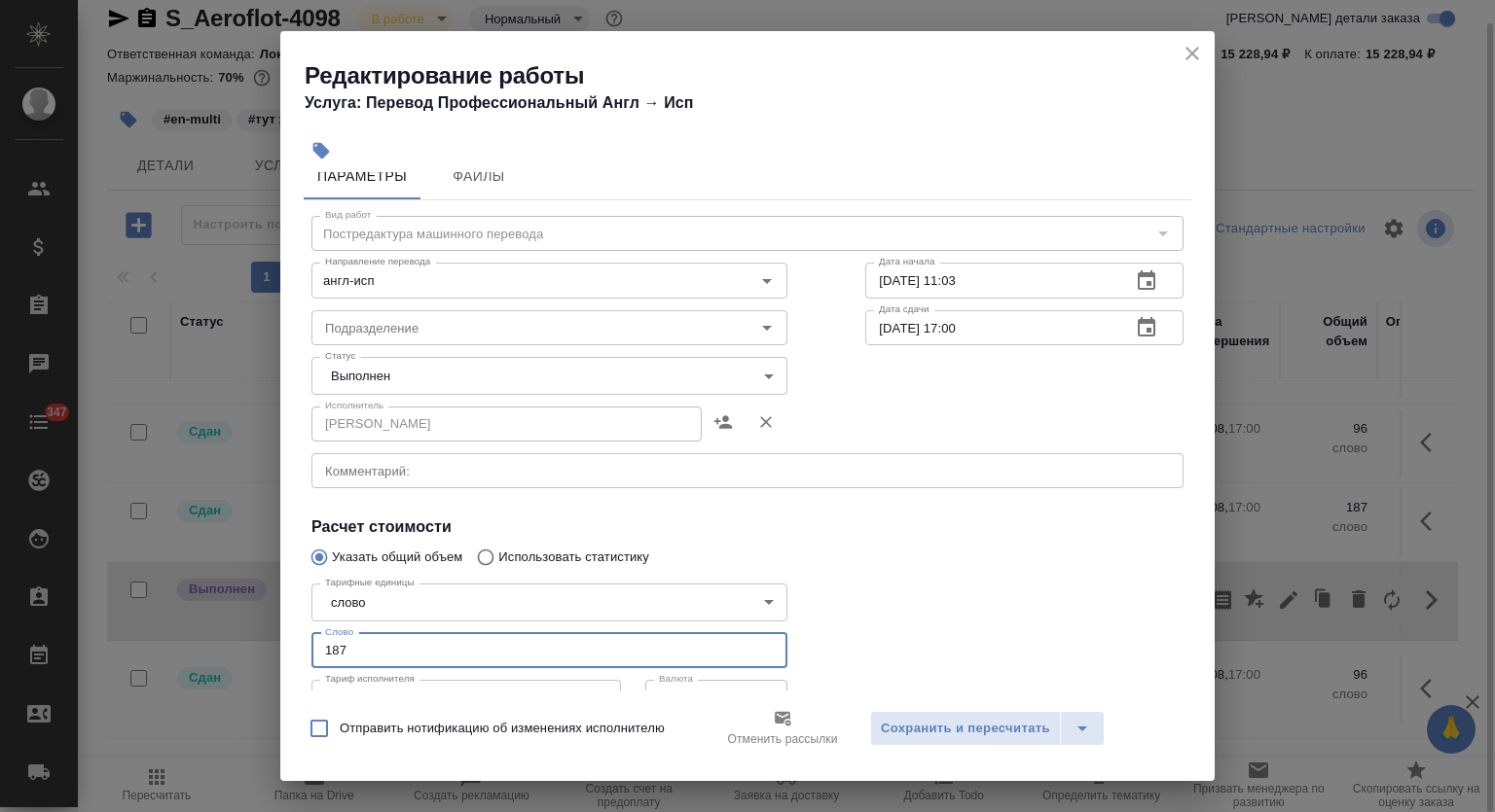
drag, startPoint x: 370, startPoint y: 678, endPoint x: 246, endPoint y: 669, distance: 124.3
click at [238, 673] on div "Редактирование работы Услуга: Перевод Профессиональный Англ → Исп Параметры Фай…" at bounding box center [748, 406] width 1495 height 812
type input "96"
click at [437, 381] on body "🙏 .cls-1 fill:#fff; AWATERA Mutalimov Mark Клиенты Спецификации Заказы 0 Чаты 3…" at bounding box center [748, 406] width 1495 height 812
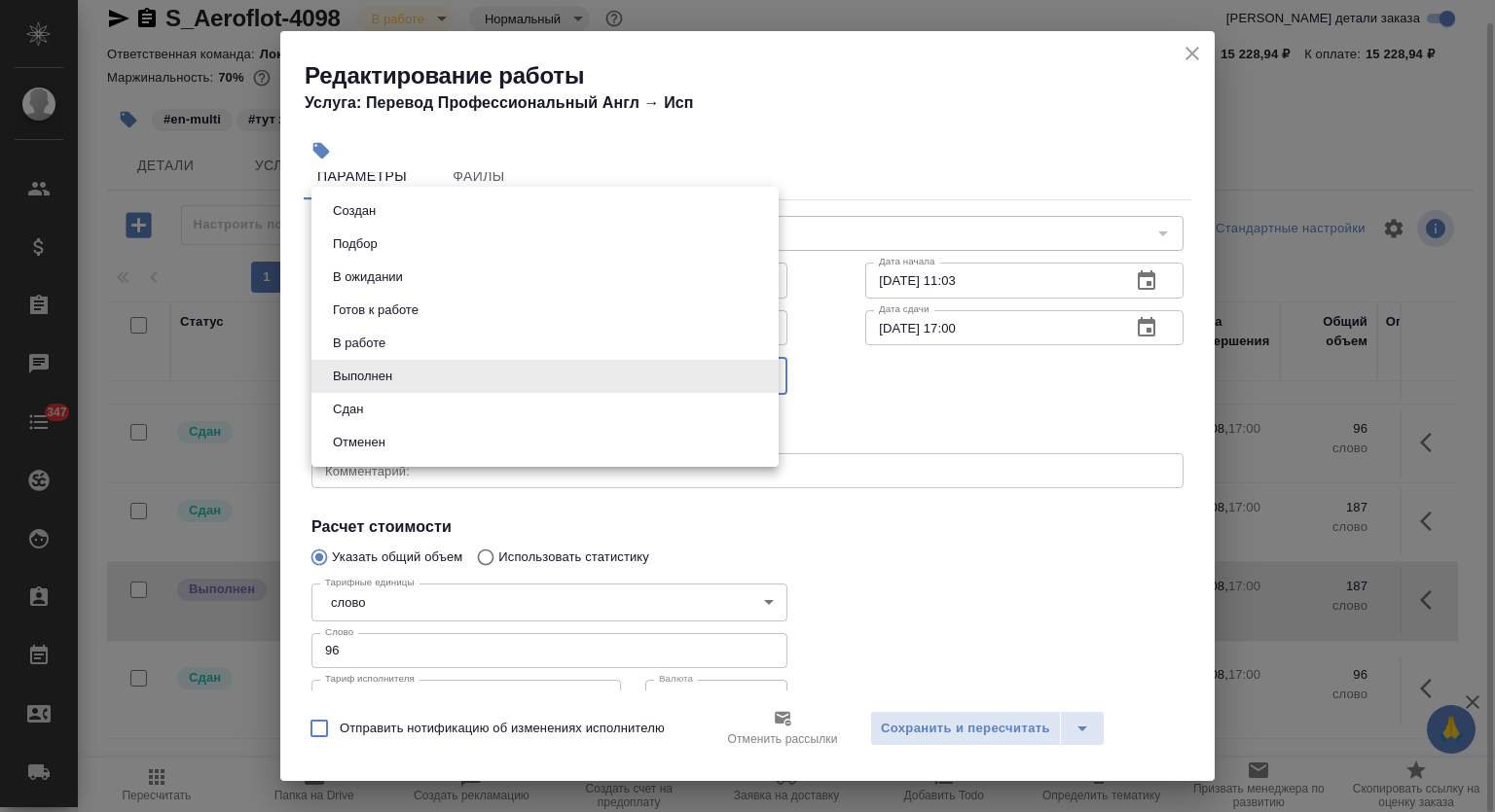
click at [409, 408] on li "Сдан" at bounding box center [544, 409] width 467 height 33
type input "closed"
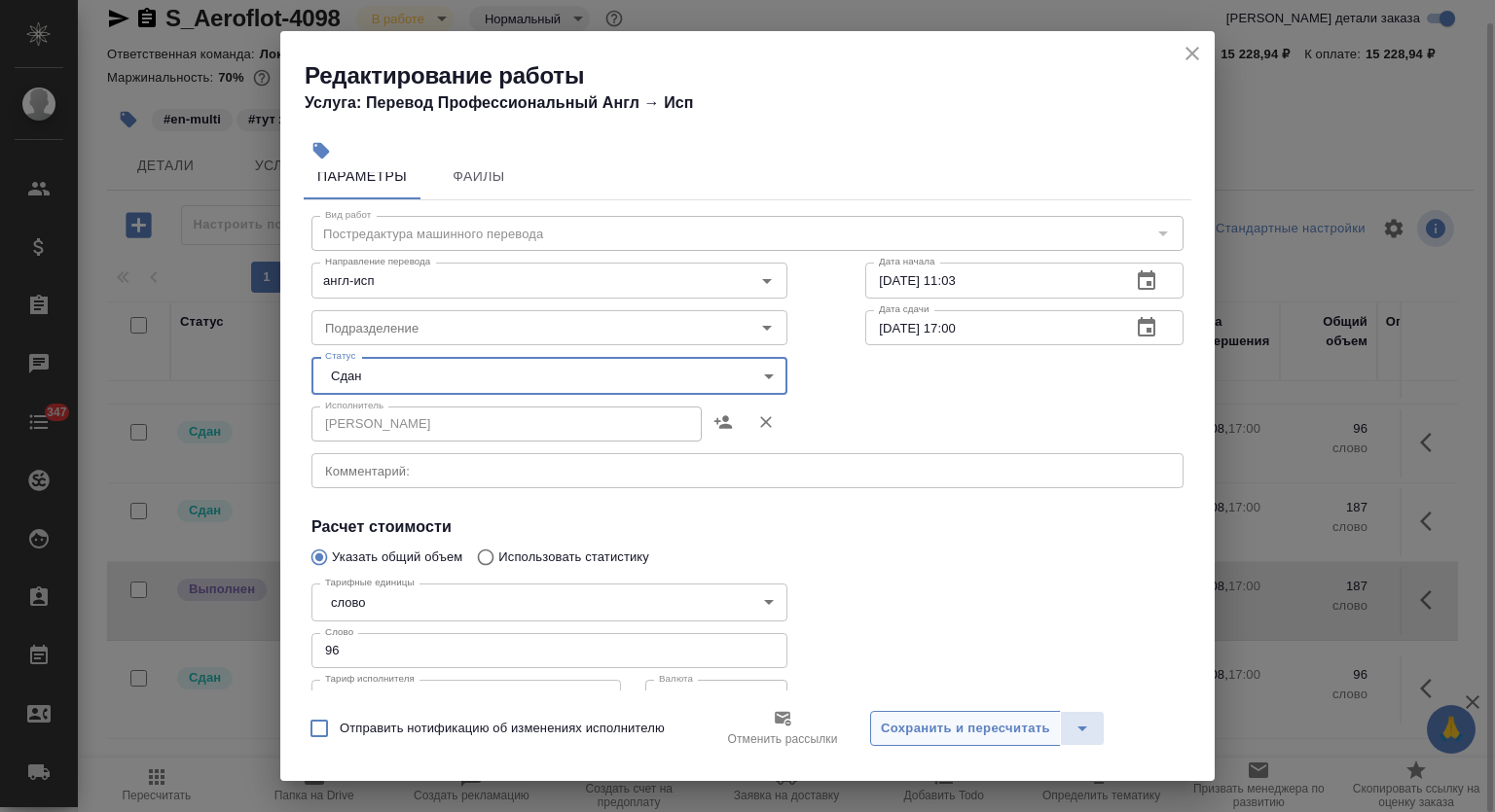
click at [929, 739] on button "Сохранить и пересчитать" at bounding box center [965, 728] width 191 height 35
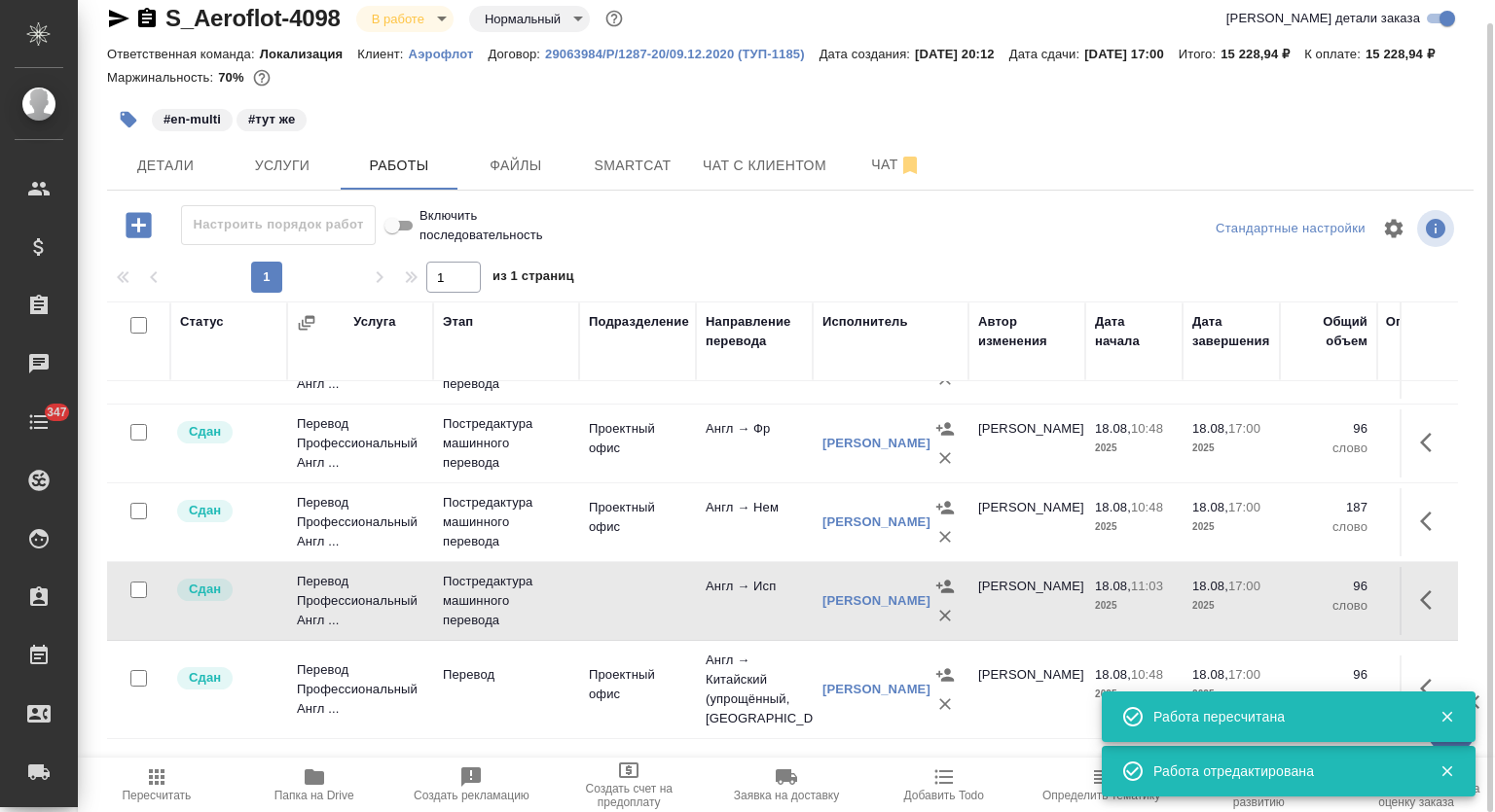
click at [1419, 530] on icon "button" at bounding box center [1430, 520] width 23 height 23
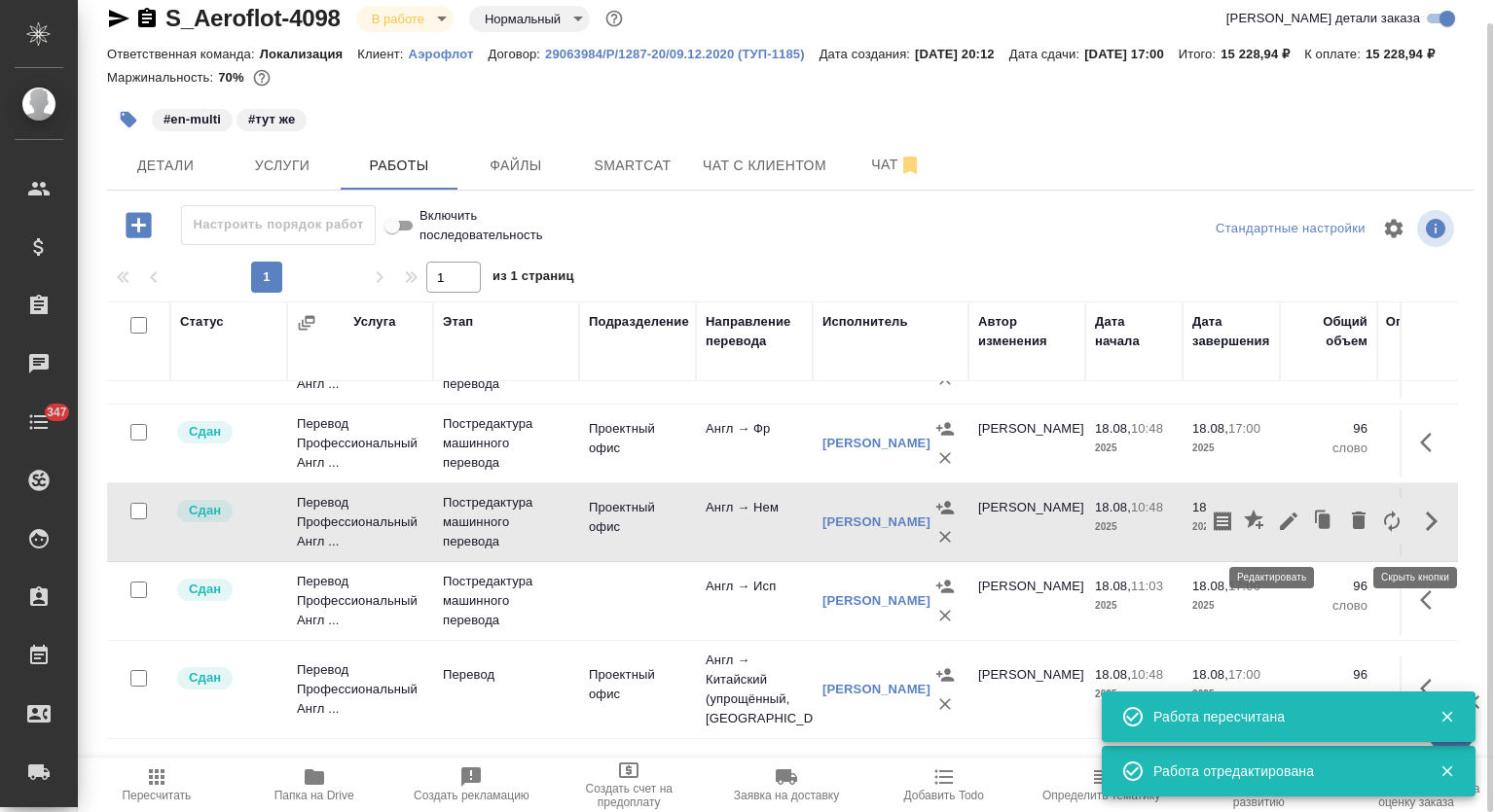
click at [1277, 528] on icon "button" at bounding box center [1288, 520] width 23 height 23
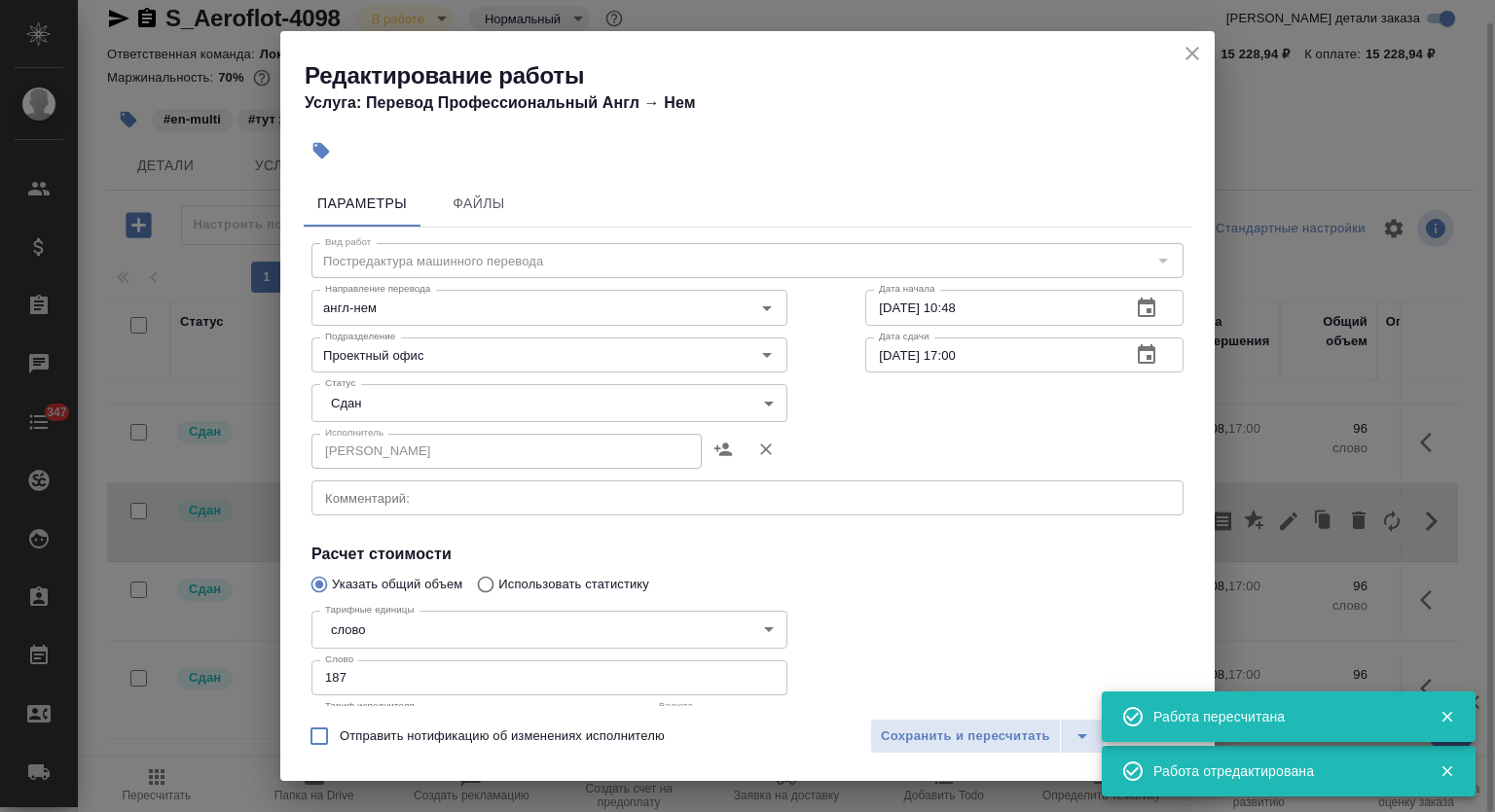
drag, startPoint x: 479, startPoint y: 649, endPoint x: 212, endPoint y: 658, distance: 267.2
click at [210, 657] on div "Редактирование работы Услуга: Перевод Профессиональный Англ → Нем Параметры Фай…" at bounding box center [748, 406] width 1495 height 812
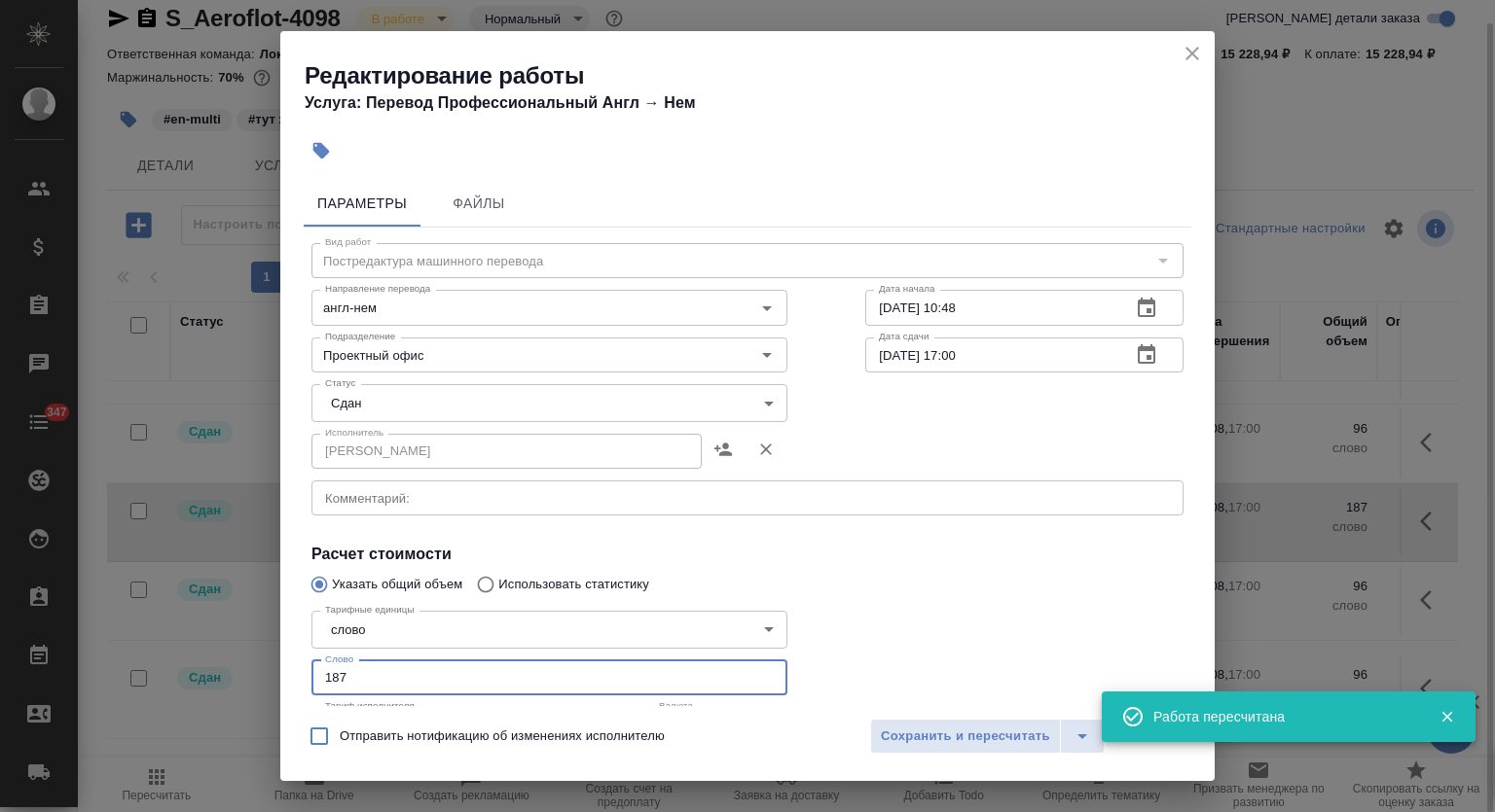
drag, startPoint x: 370, startPoint y: 668, endPoint x: 206, endPoint y: 680, distance: 164.4
click at [206, 680] on div "Редактирование работы Услуга: Перевод Профессиональный Англ → Нем Параметры Фай…" at bounding box center [748, 406] width 1495 height 812
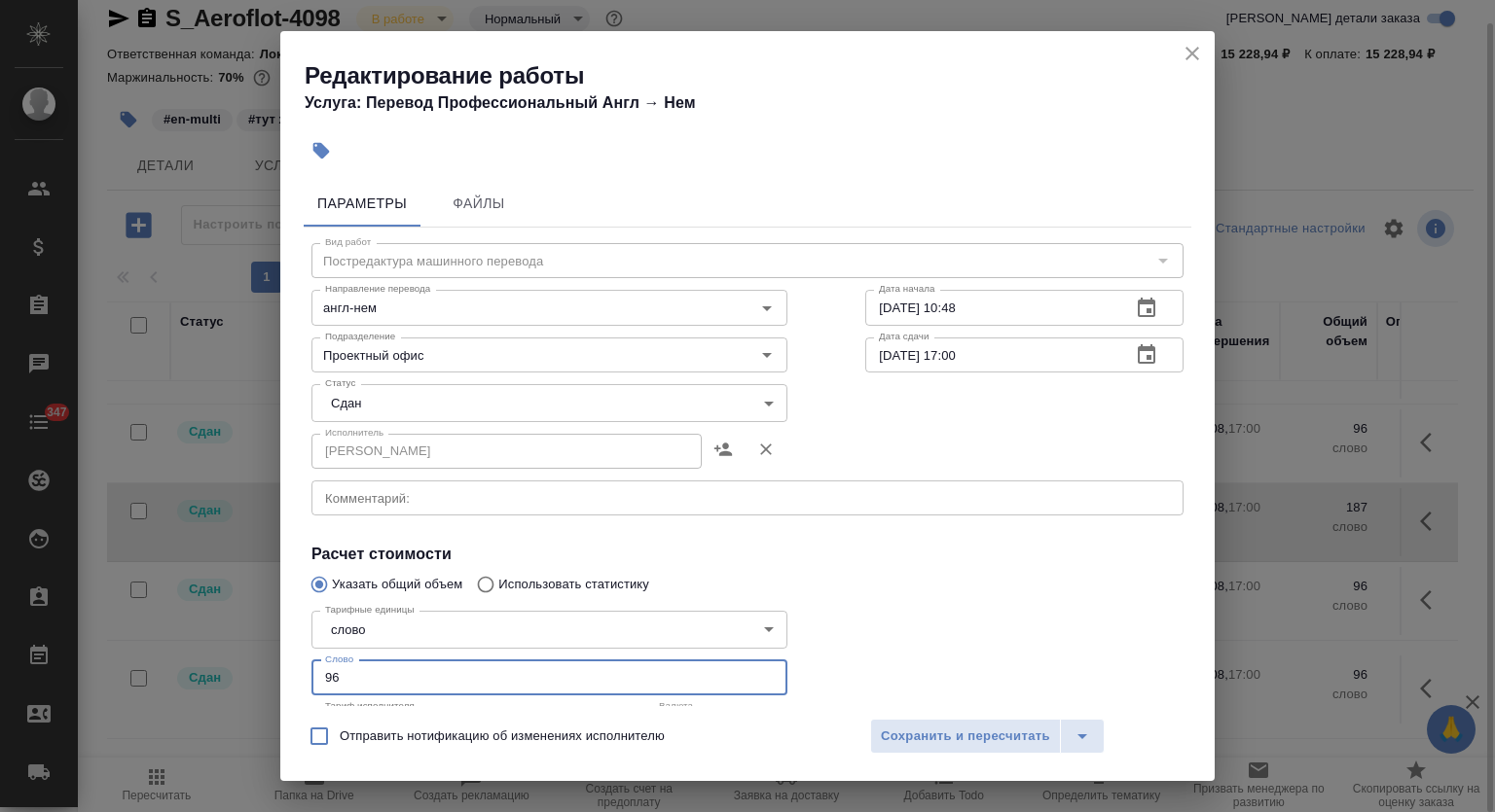
type input "96"
click at [954, 718] on div "Отправить нотификацию об изменениях исполнителю Сохранить и пересчитать" at bounding box center [748, 743] width 935 height 75
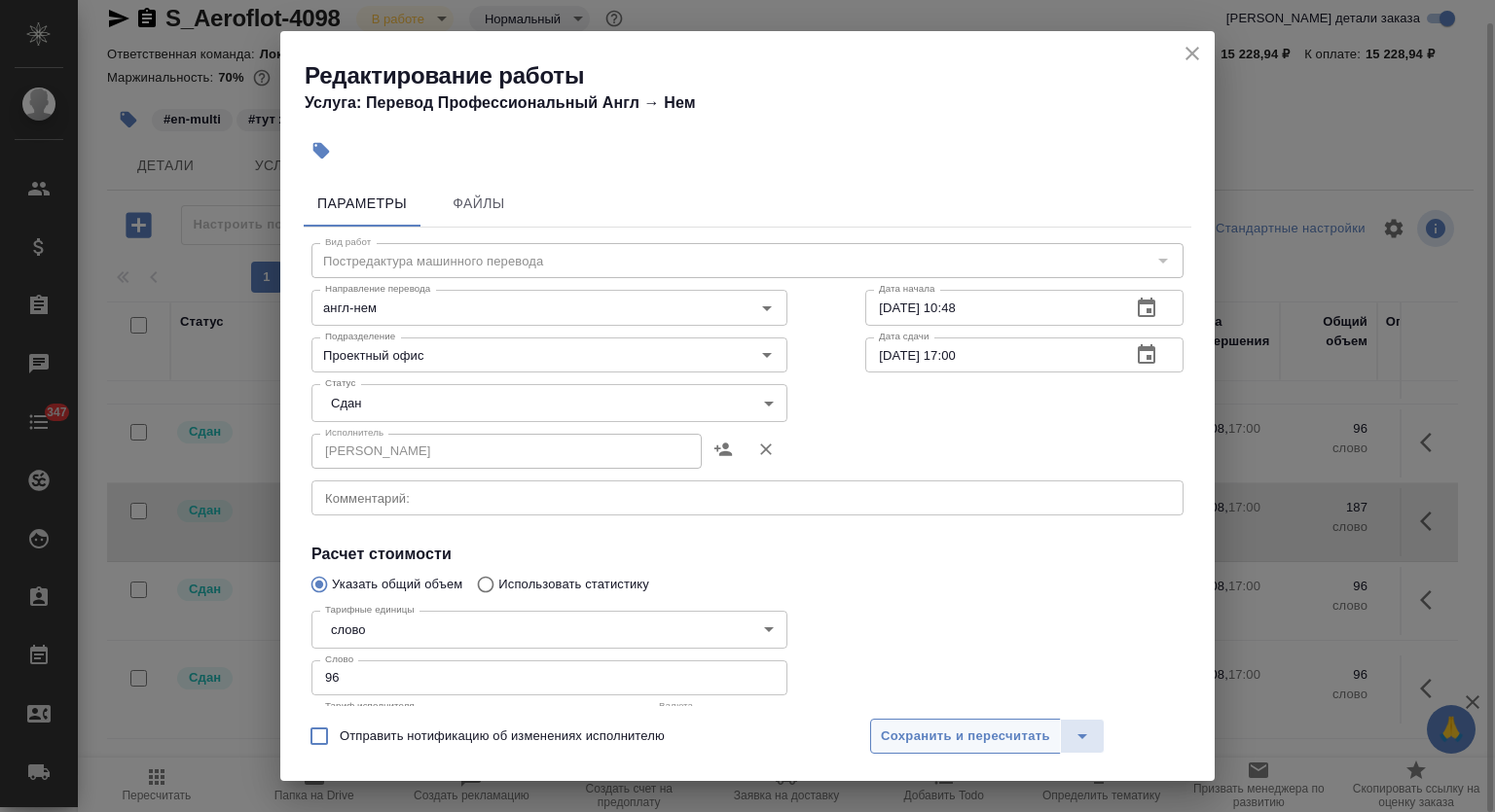
click at [952, 737] on span "Сохранить и пересчитать" at bounding box center [965, 736] width 169 height 22
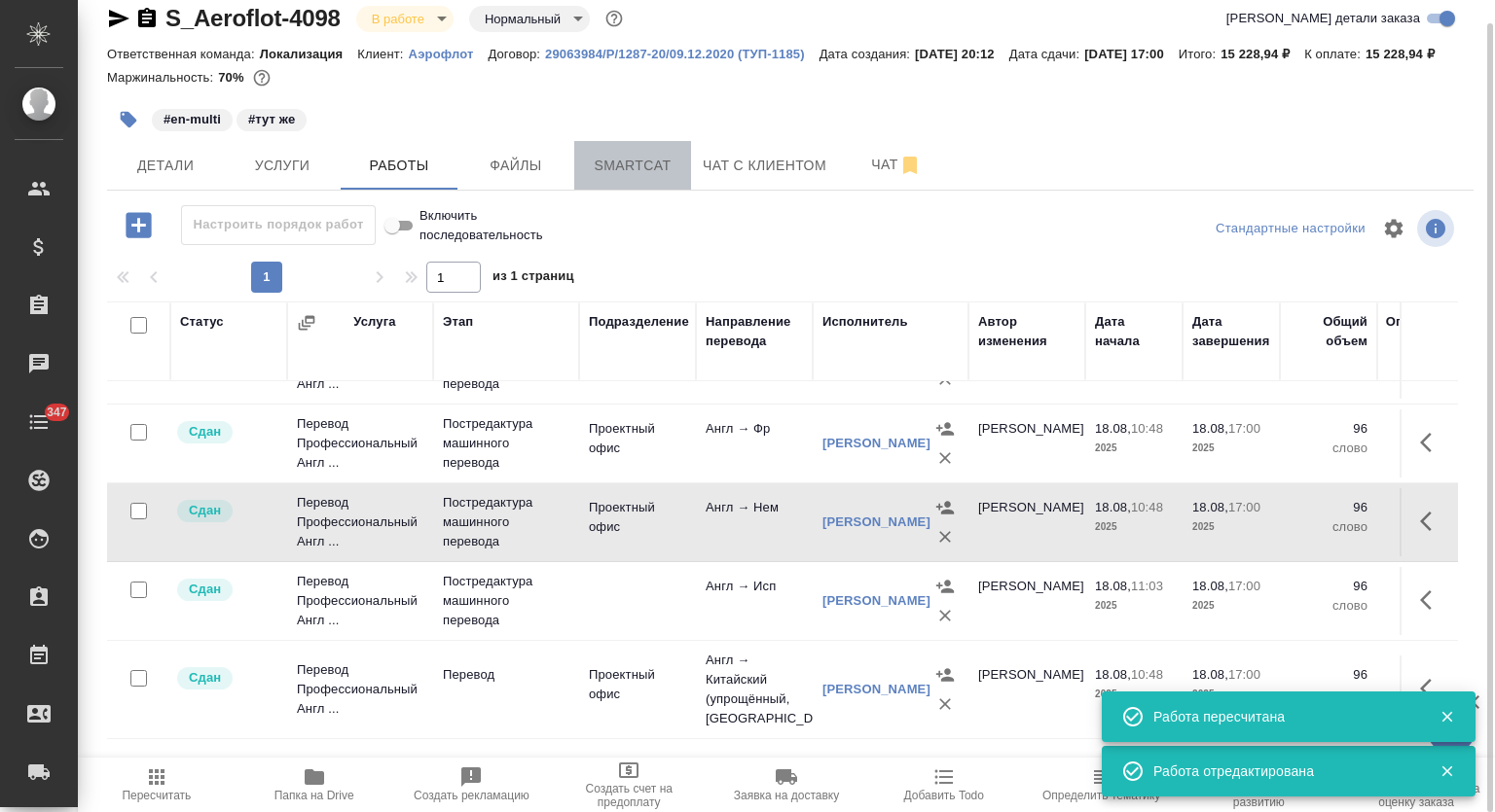
click at [638, 178] on span "Smartcat" at bounding box center [633, 165] width 94 height 24
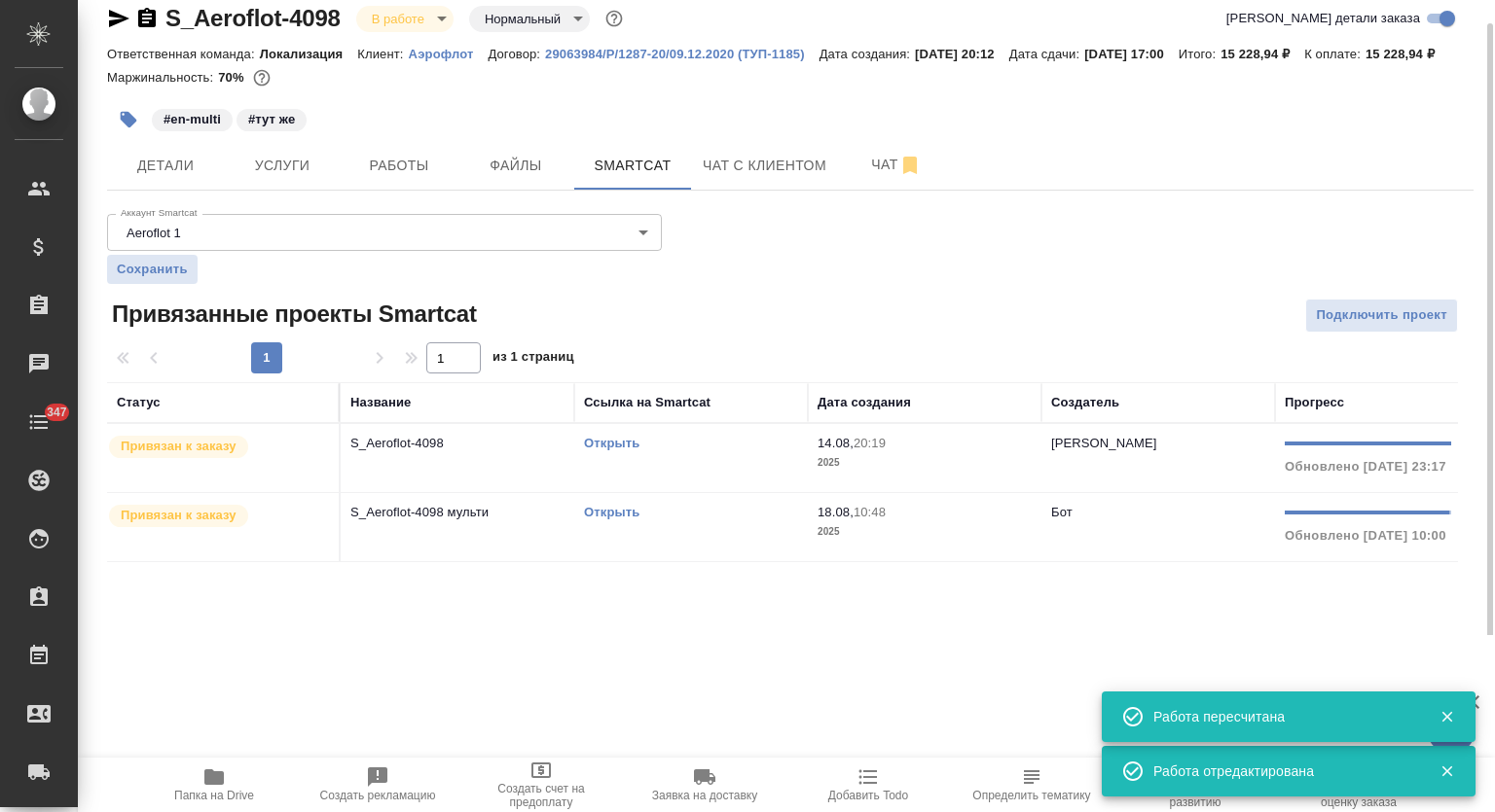
click at [619, 451] on link "Открыть" at bounding box center [612, 443] width 56 height 15
click at [429, 190] on button "Работы" at bounding box center [398, 165] width 116 height 49
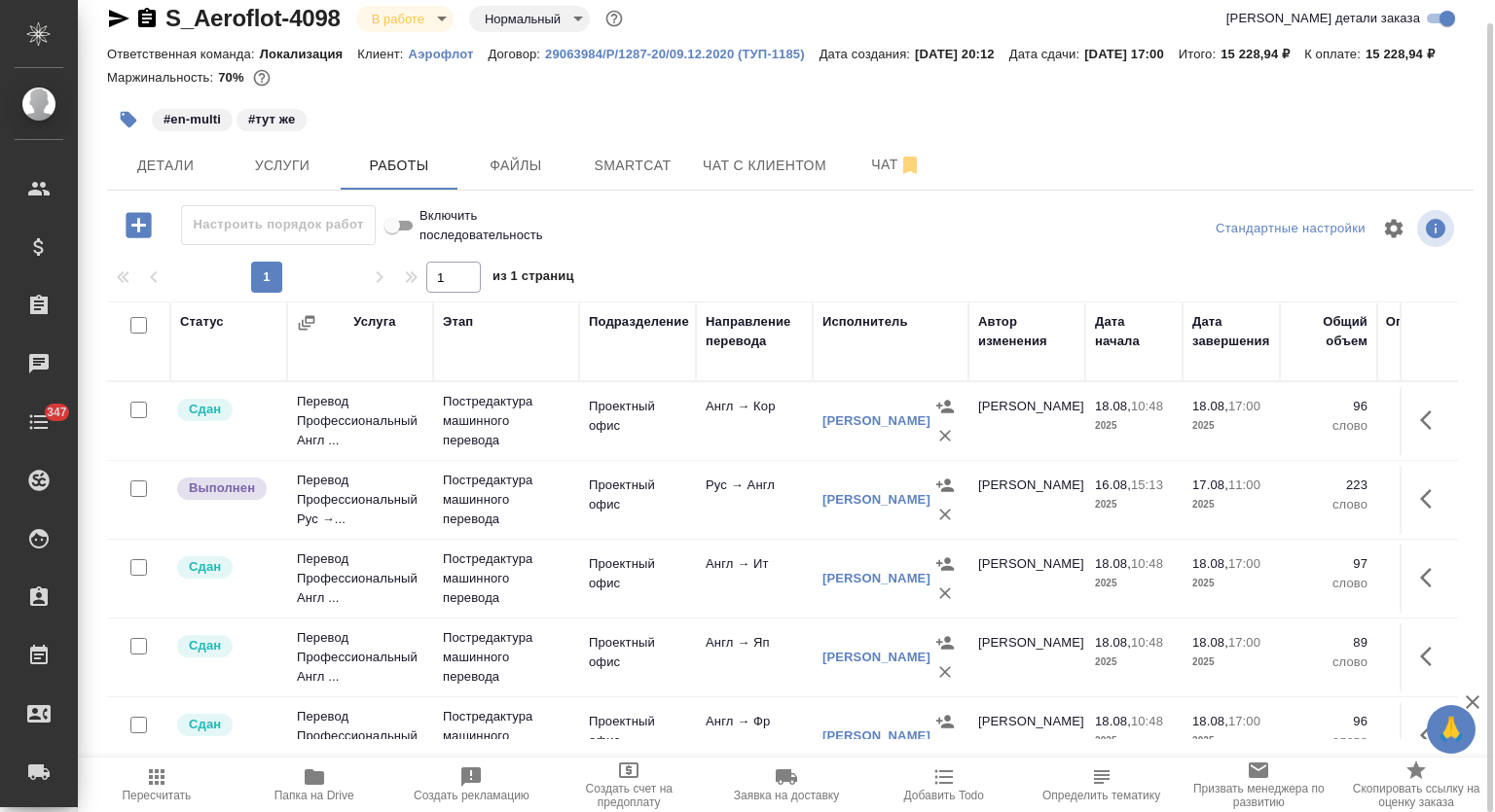
click at [1419, 510] on icon "button" at bounding box center [1430, 499] width 23 height 23
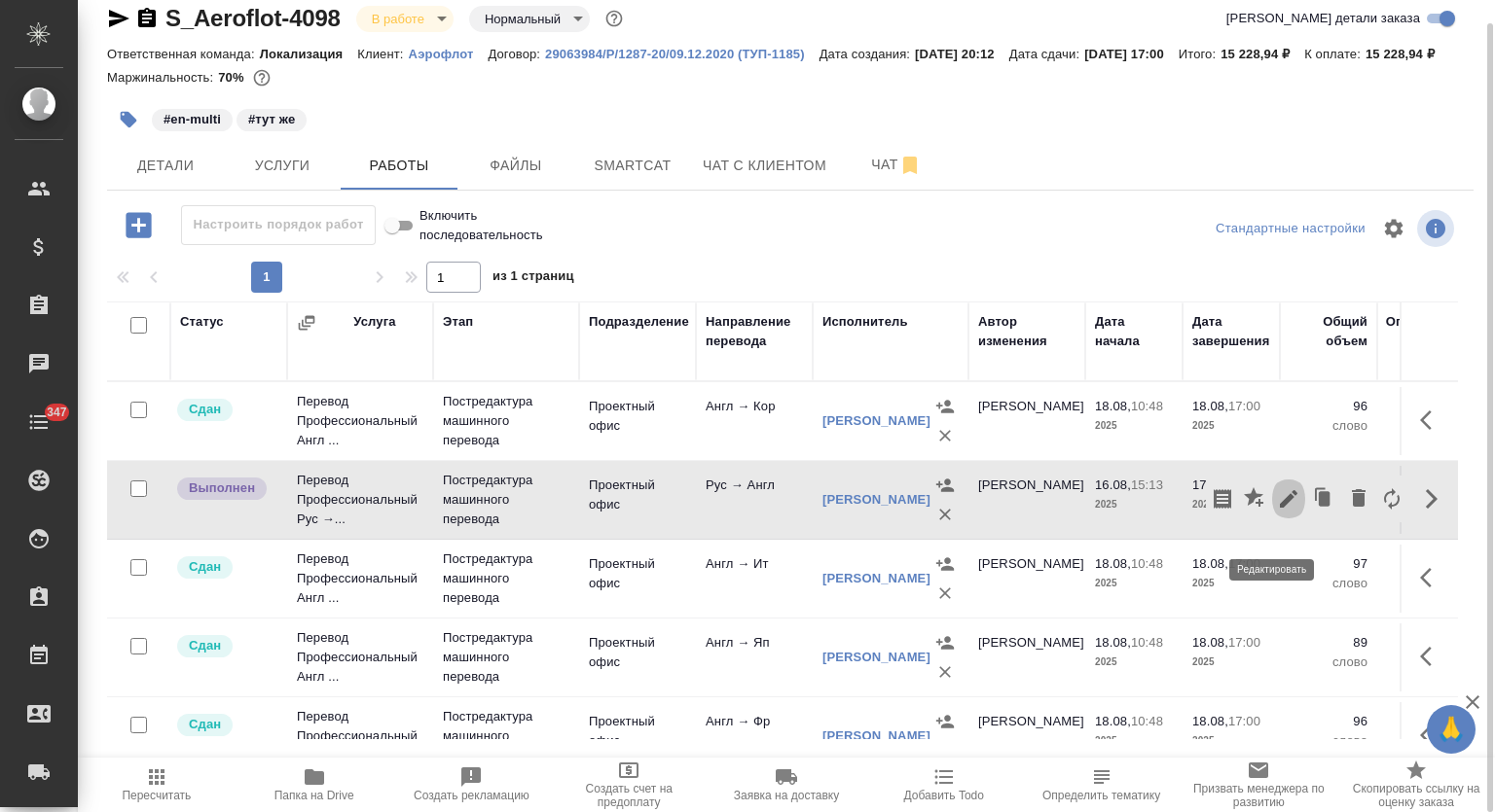
click at [1277, 510] on icon "button" at bounding box center [1288, 499] width 23 height 23
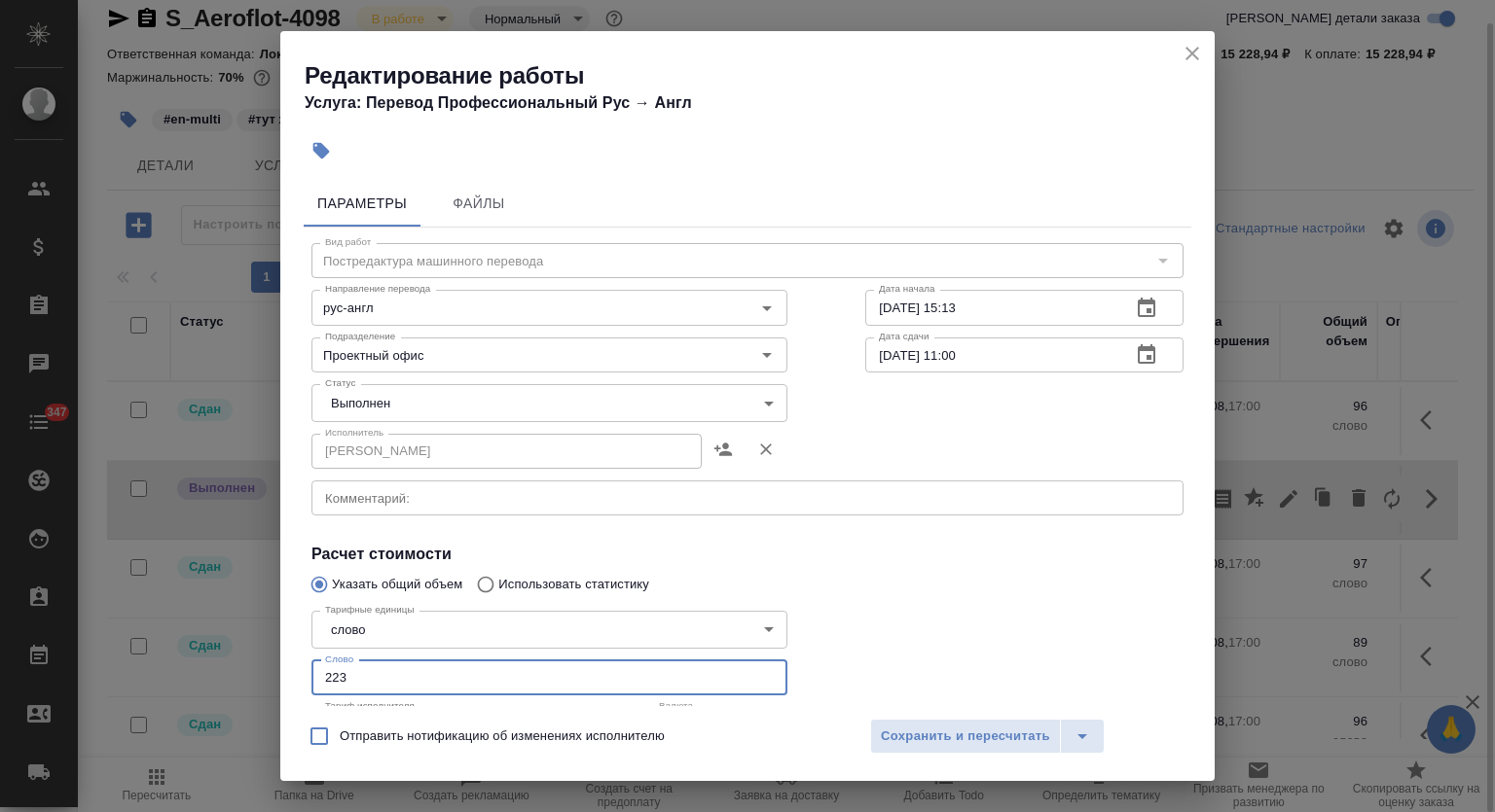
drag, startPoint x: 354, startPoint y: 669, endPoint x: 261, endPoint y: 663, distance: 93.2
click at [262, 663] on div "Редактирование работы Услуга: Перевод Профессиональный Рус → Англ Параметры Фай…" at bounding box center [748, 406] width 1495 height 812
type input "89"
click at [419, 408] on body "🙏 .cls-1 fill:#fff; AWATERA Mutalimov Mark Клиенты Спецификации Заказы 0 Чаты 3…" at bounding box center [748, 406] width 1495 height 812
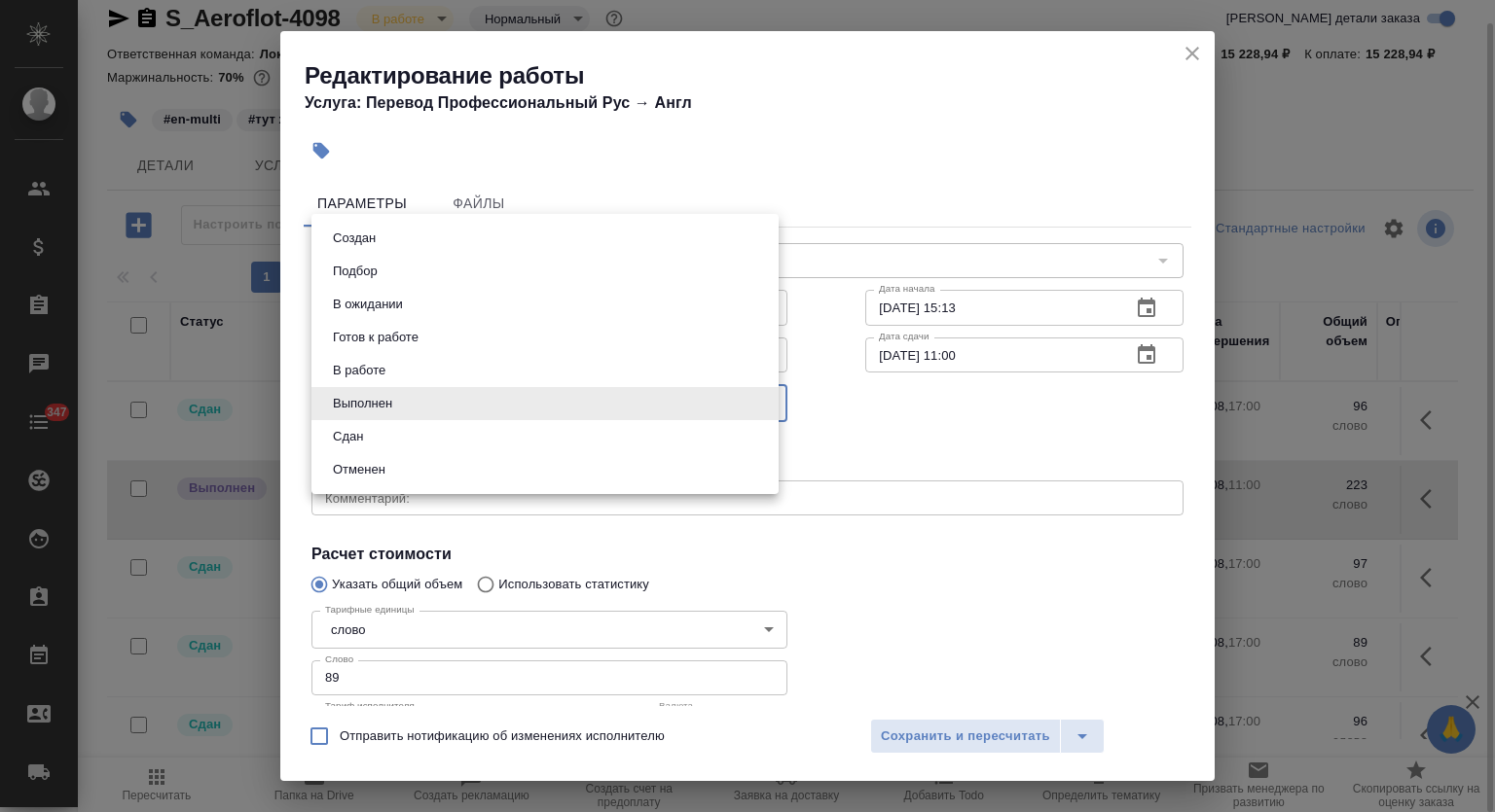
drag, startPoint x: 411, startPoint y: 442, endPoint x: 452, endPoint y: 451, distance: 42.0
click at [412, 440] on li "Сдан" at bounding box center [544, 436] width 467 height 33
type input "closed"
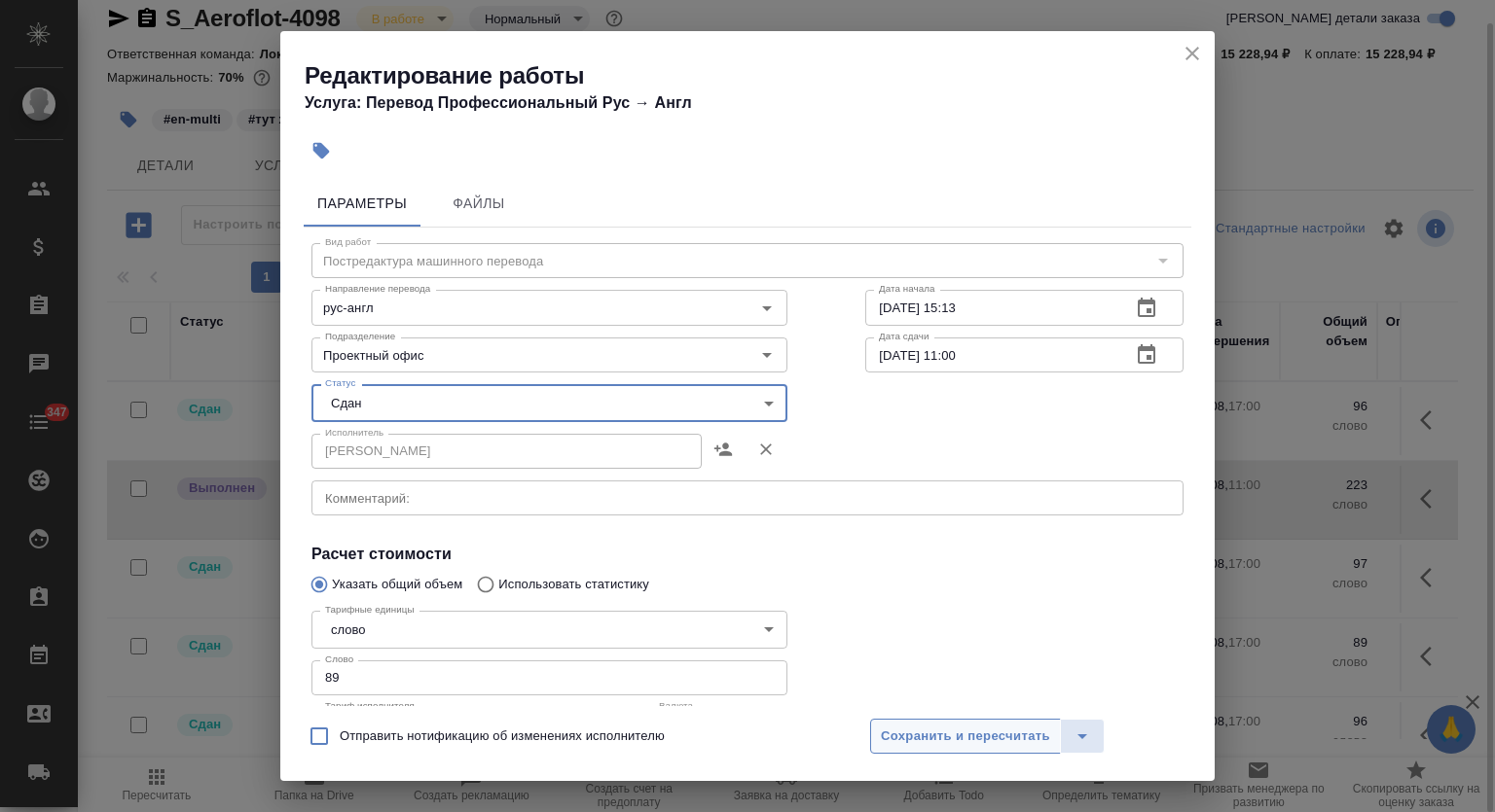
click at [954, 720] on button "Сохранить и пересчитать" at bounding box center [965, 735] width 191 height 35
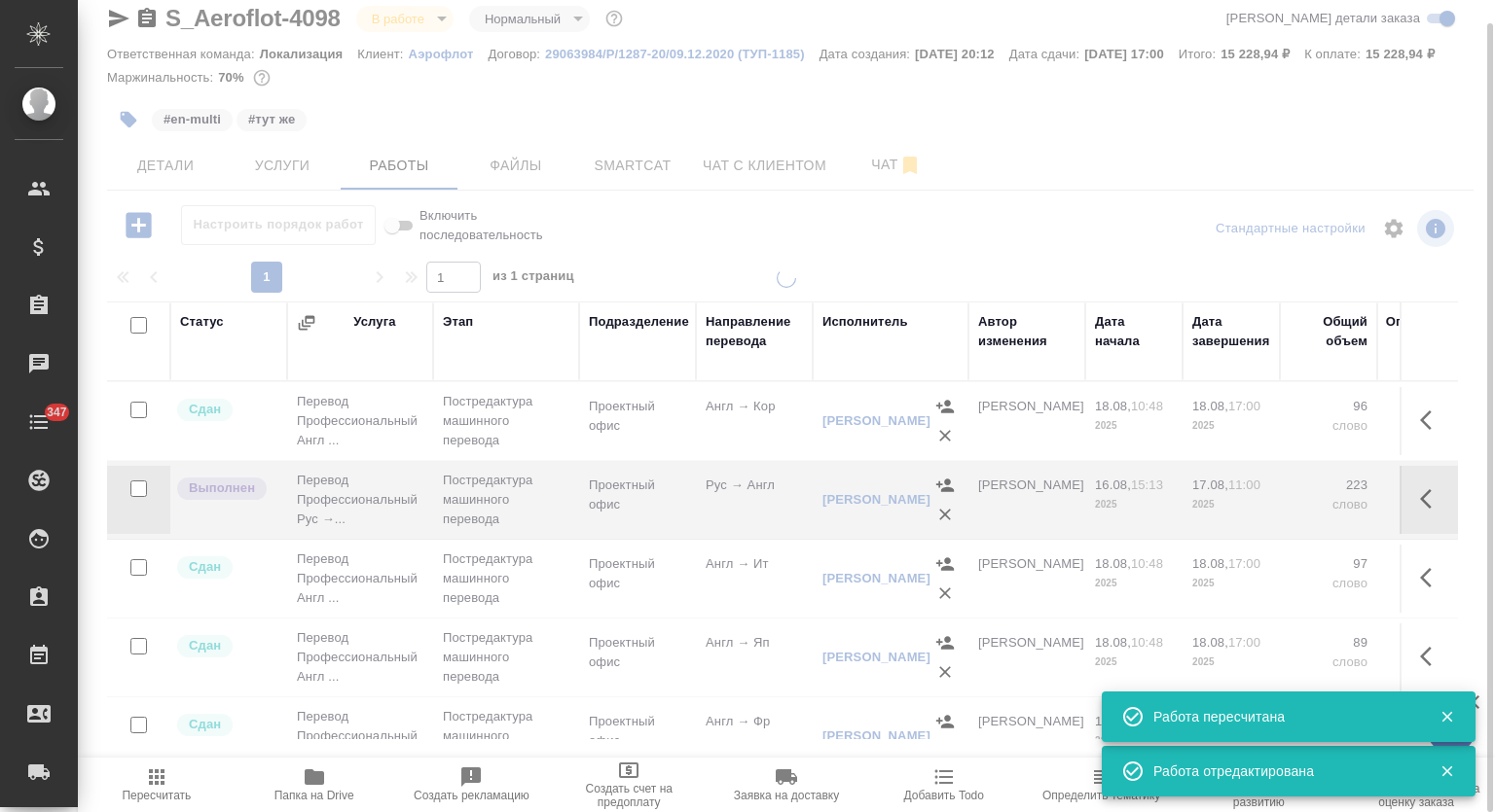
click at [163, 784] on icon "button" at bounding box center [157, 777] width 16 height 16
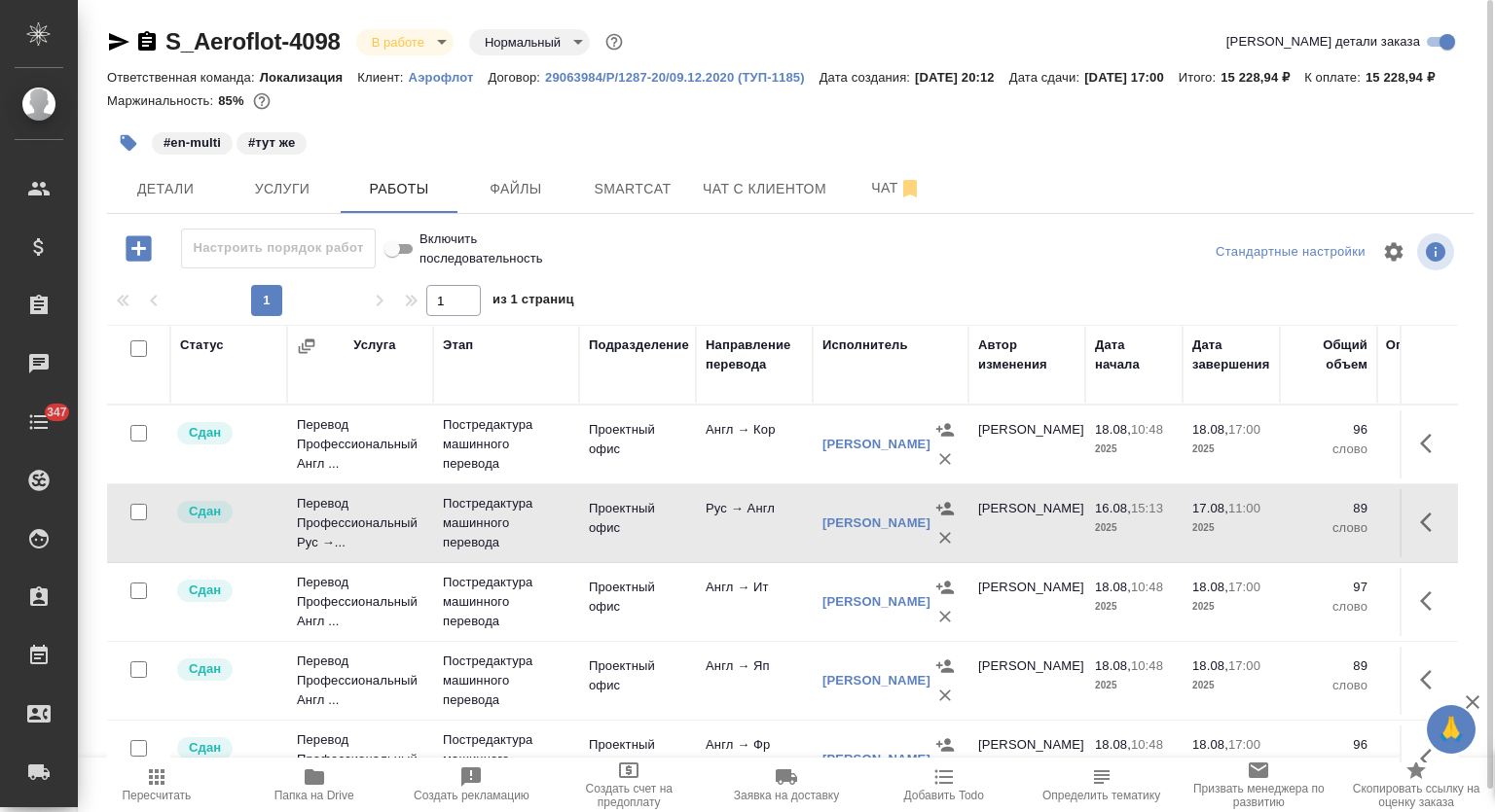
click at [435, 43] on body "🙏 .cls-1 fill:#fff; AWATERA Mutalimov Mark Клиенты Спецификации Заказы 0 Чаты 3…" at bounding box center [748, 406] width 1495 height 812
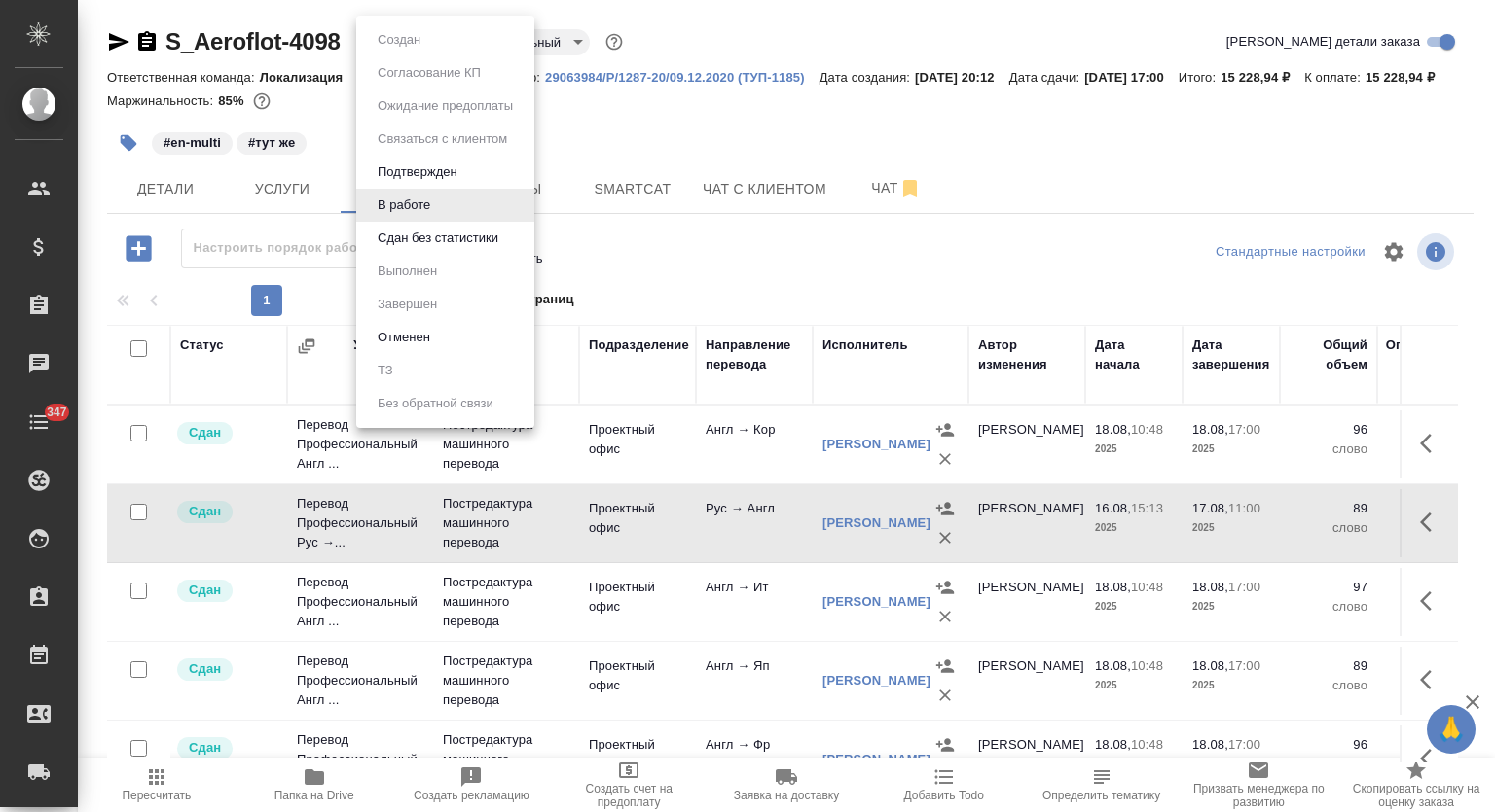
click at [426, 51] on button "Сдан без статистики" at bounding box center [398, 40] width 55 height 22
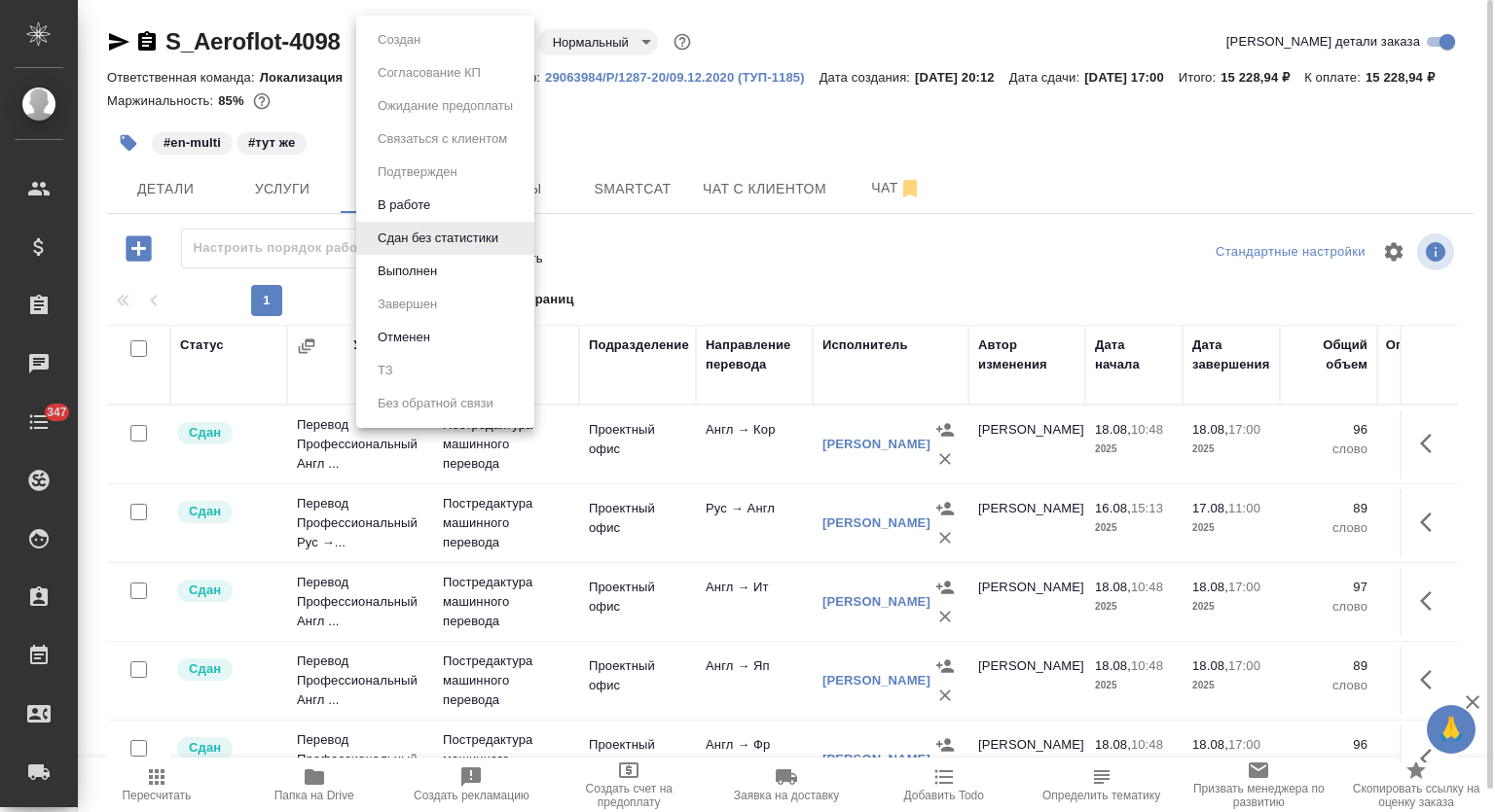
click at [464, 34] on body "🙏 .cls-1 fill:#fff; AWATERA Mutalimov Mark Клиенты Спецификации Заказы 0 Чаты 3…" at bounding box center [748, 406] width 1495 height 812
click at [447, 268] on li "Выполнен" at bounding box center [445, 271] width 178 height 33
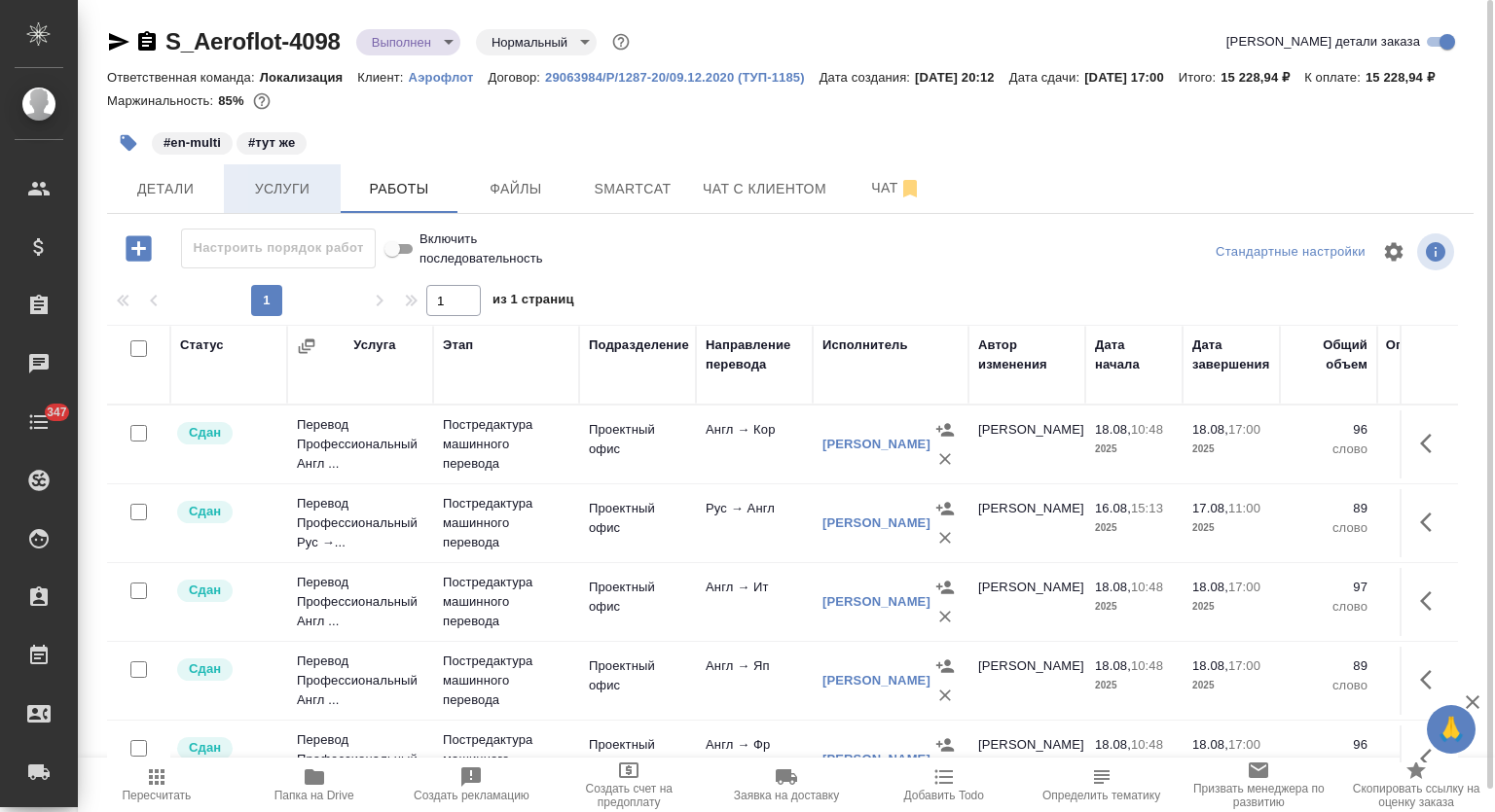
drag, startPoint x: 299, startPoint y: 201, endPoint x: 316, endPoint y: 210, distance: 19.2
click at [298, 201] on span "Услуги" at bounding box center [283, 189] width 94 height 24
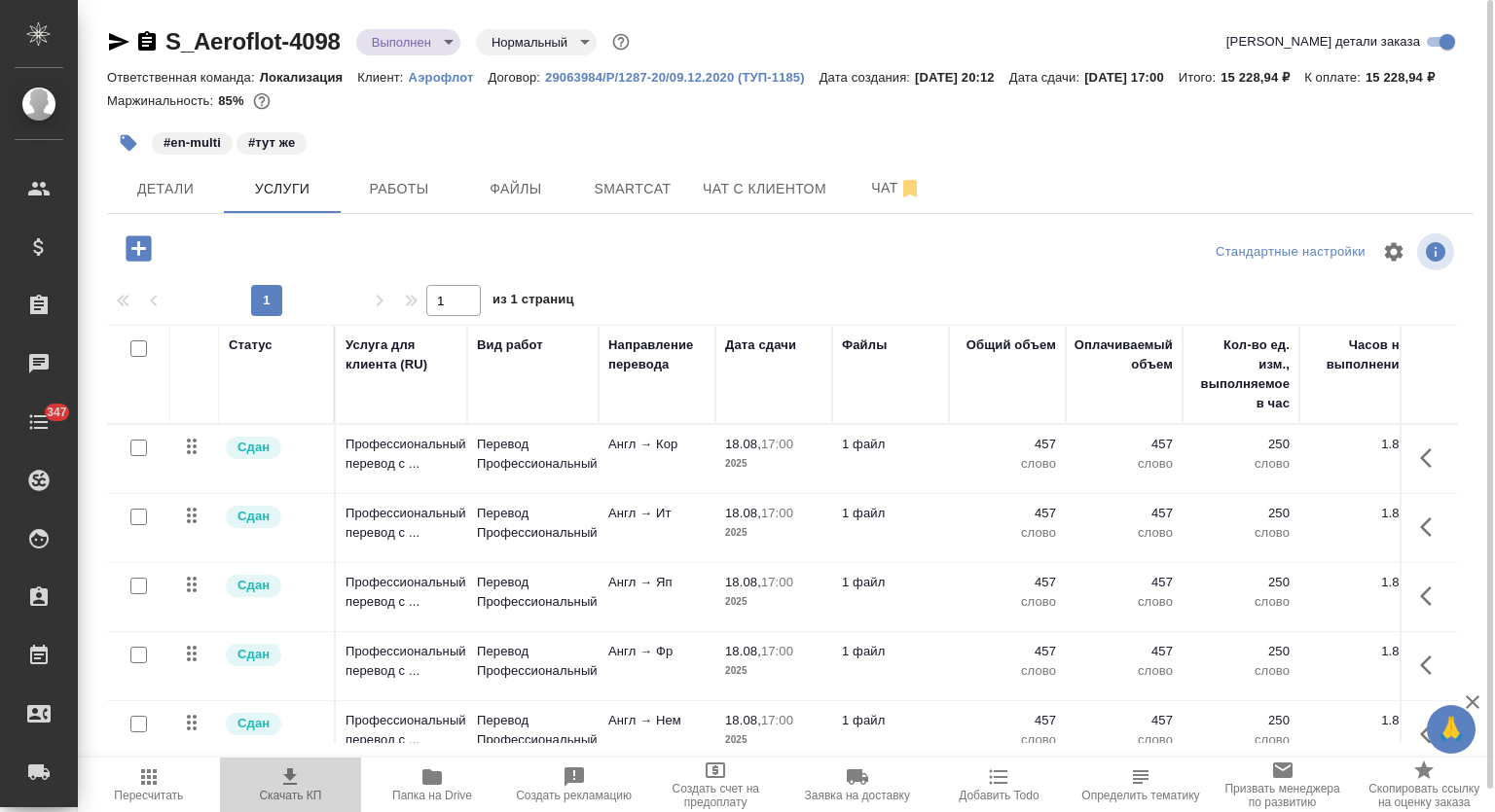
click at [304, 784] on span "Скачать КП" at bounding box center [291, 783] width 118 height 37
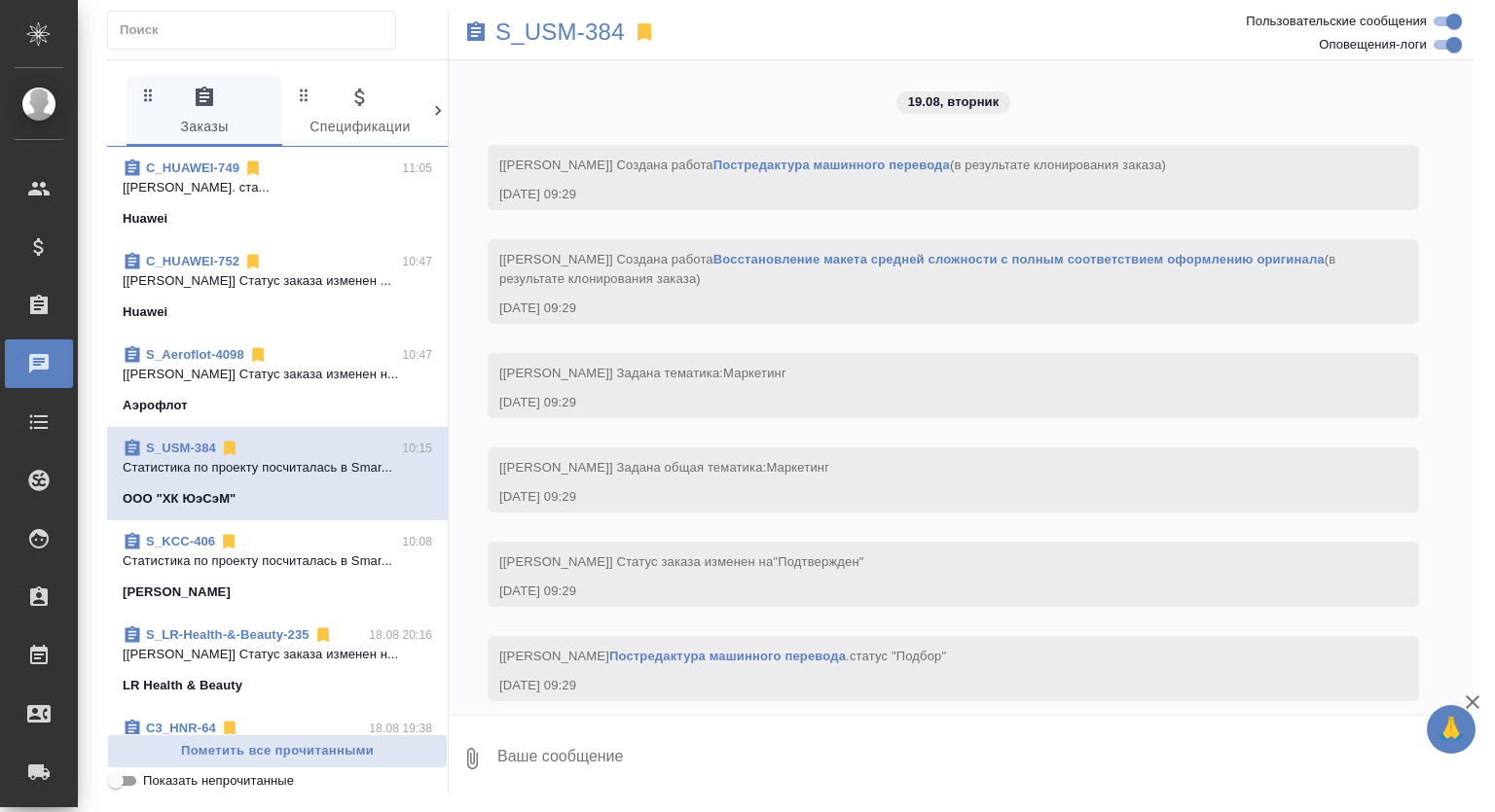
scroll to position [1284, 0]
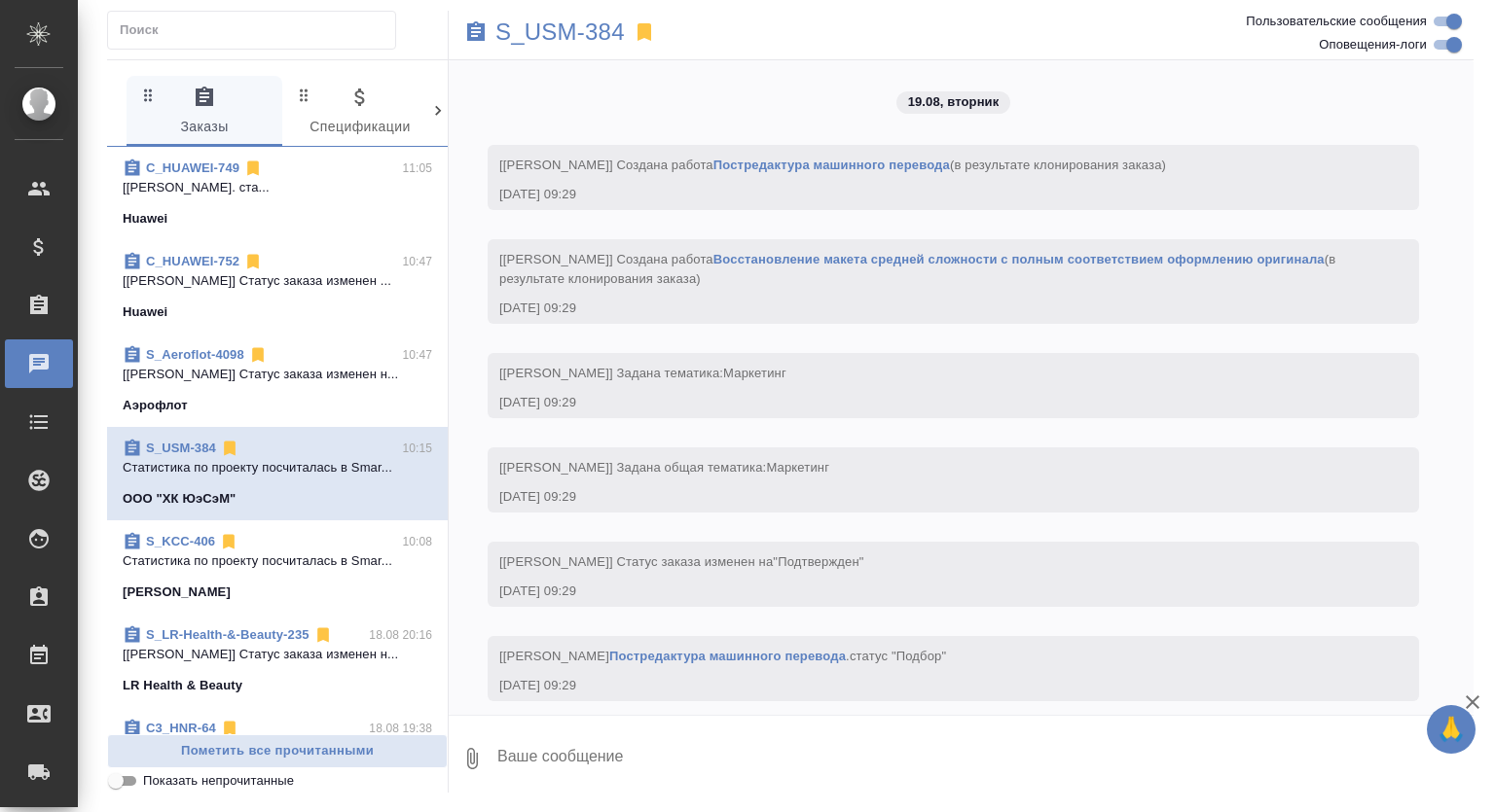
scroll to position [1284, 0]
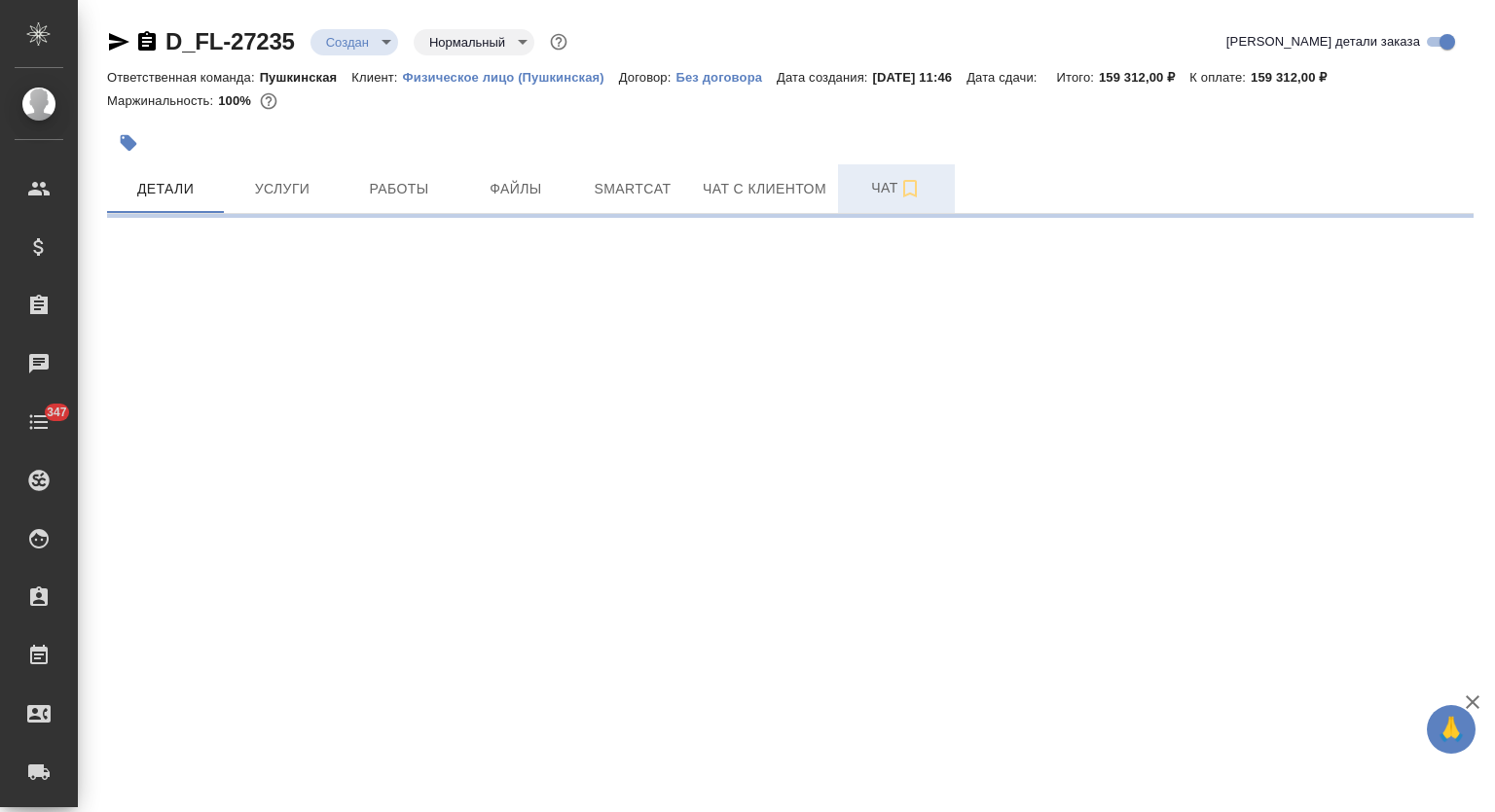
select select "RU"
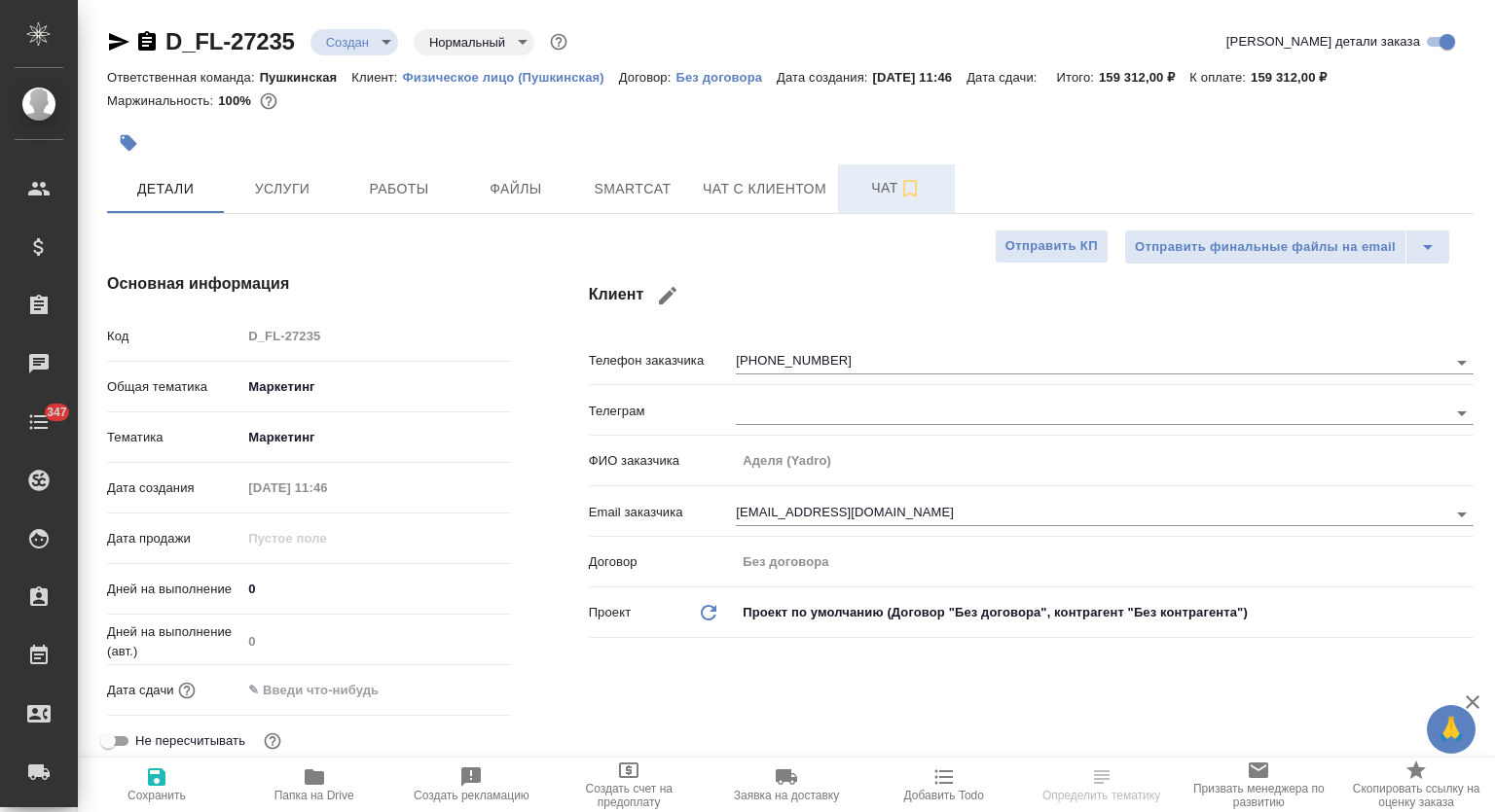
type textarea "x"
click at [868, 194] on span "Чат" at bounding box center [897, 188] width 94 height 24
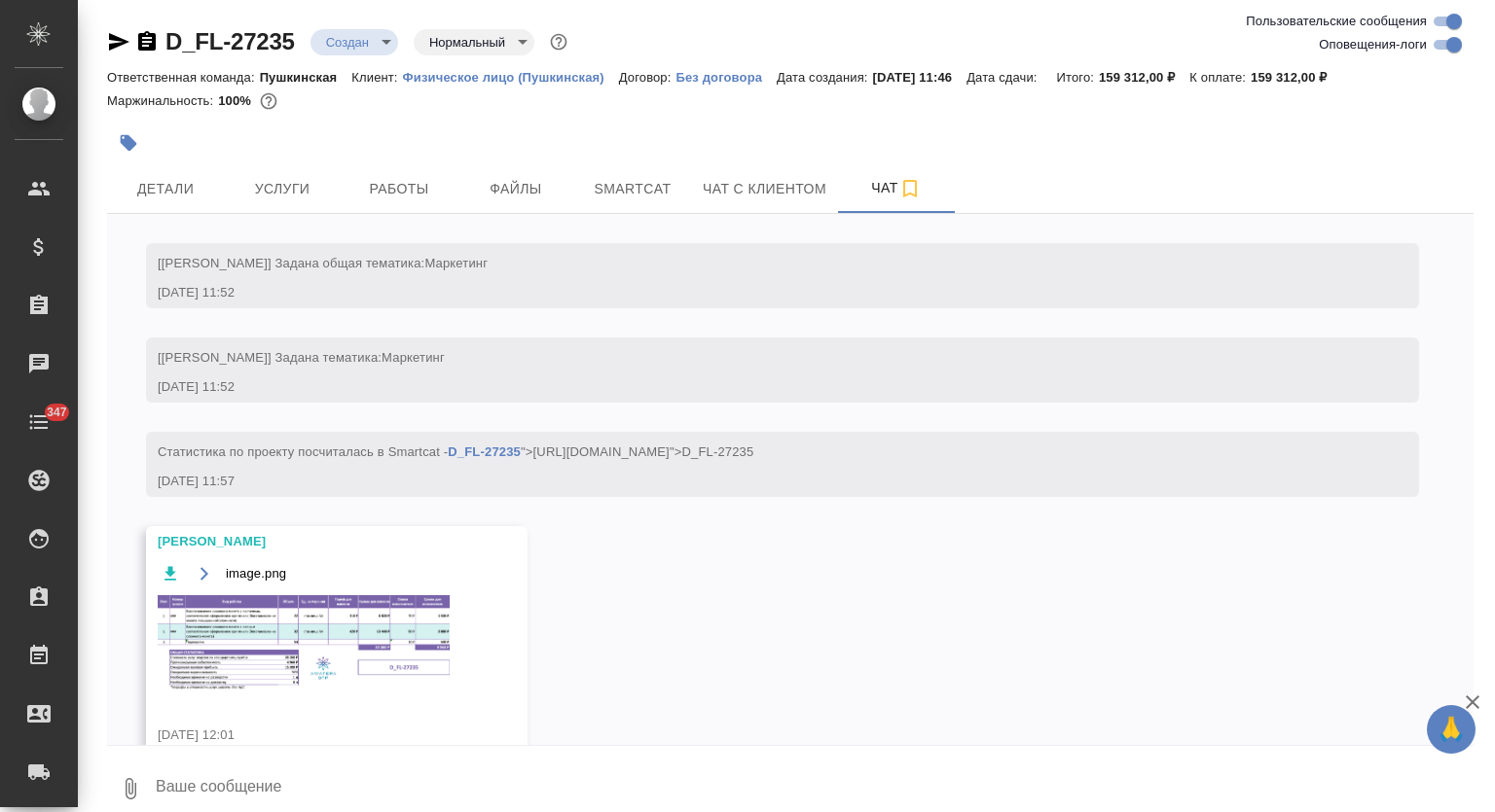
scroll to position [296, 0]
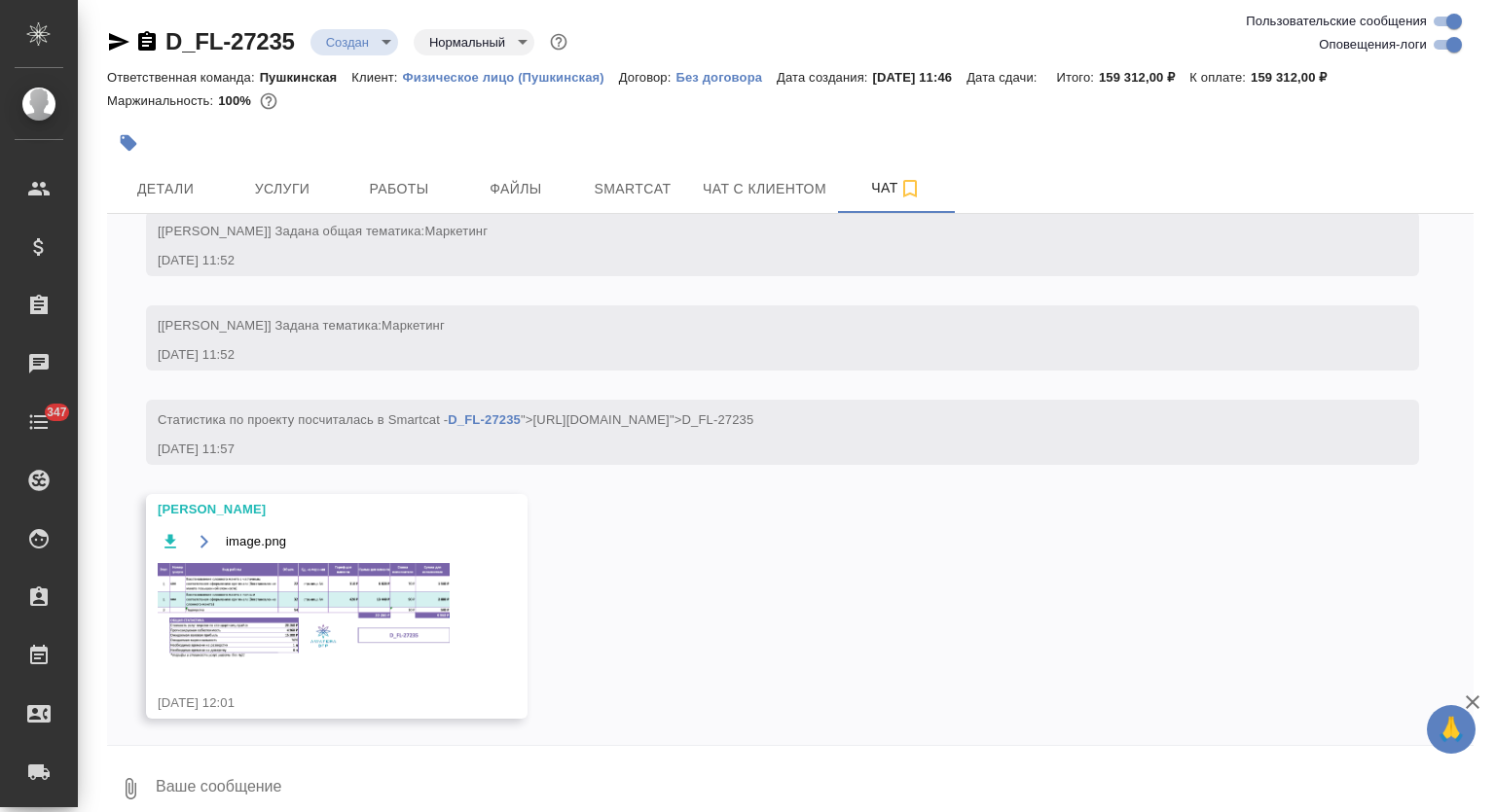
click at [323, 626] on img at bounding box center [303, 611] width 292 height 97
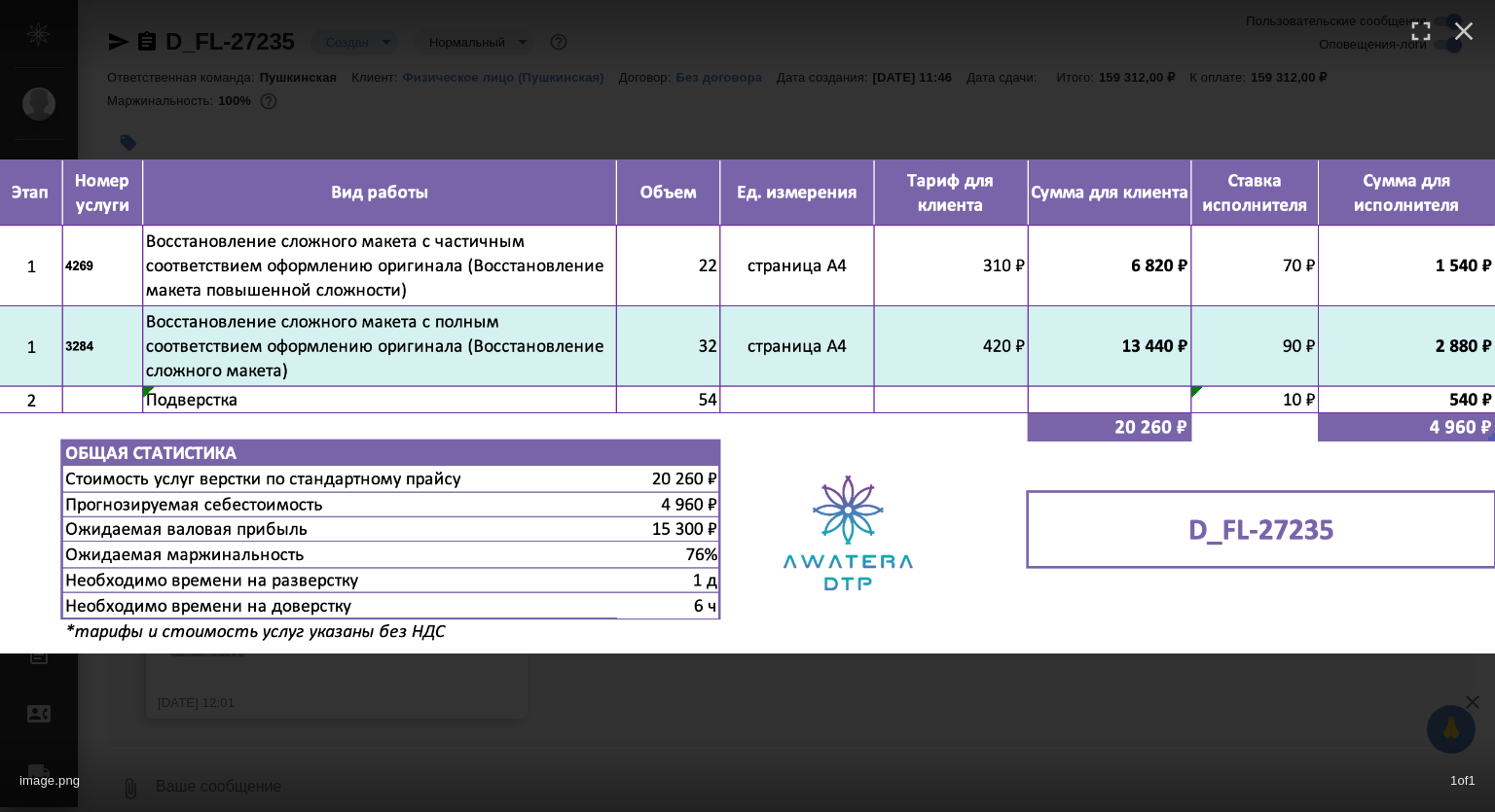
click at [961, 712] on div "image.png 1 of 1" at bounding box center [748, 406] width 1495 height 812
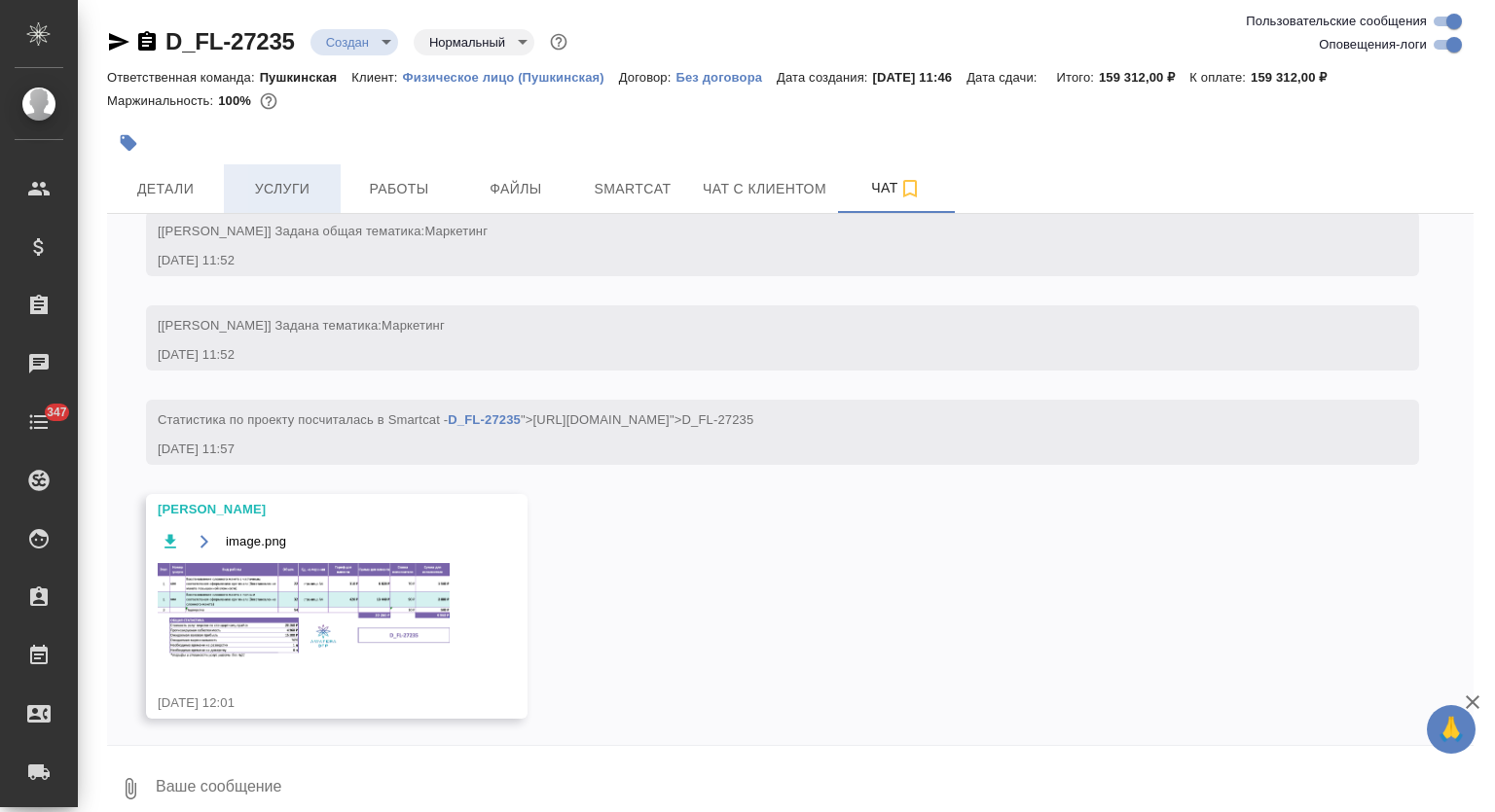
click at [274, 193] on span "Услуги" at bounding box center [283, 189] width 94 height 24
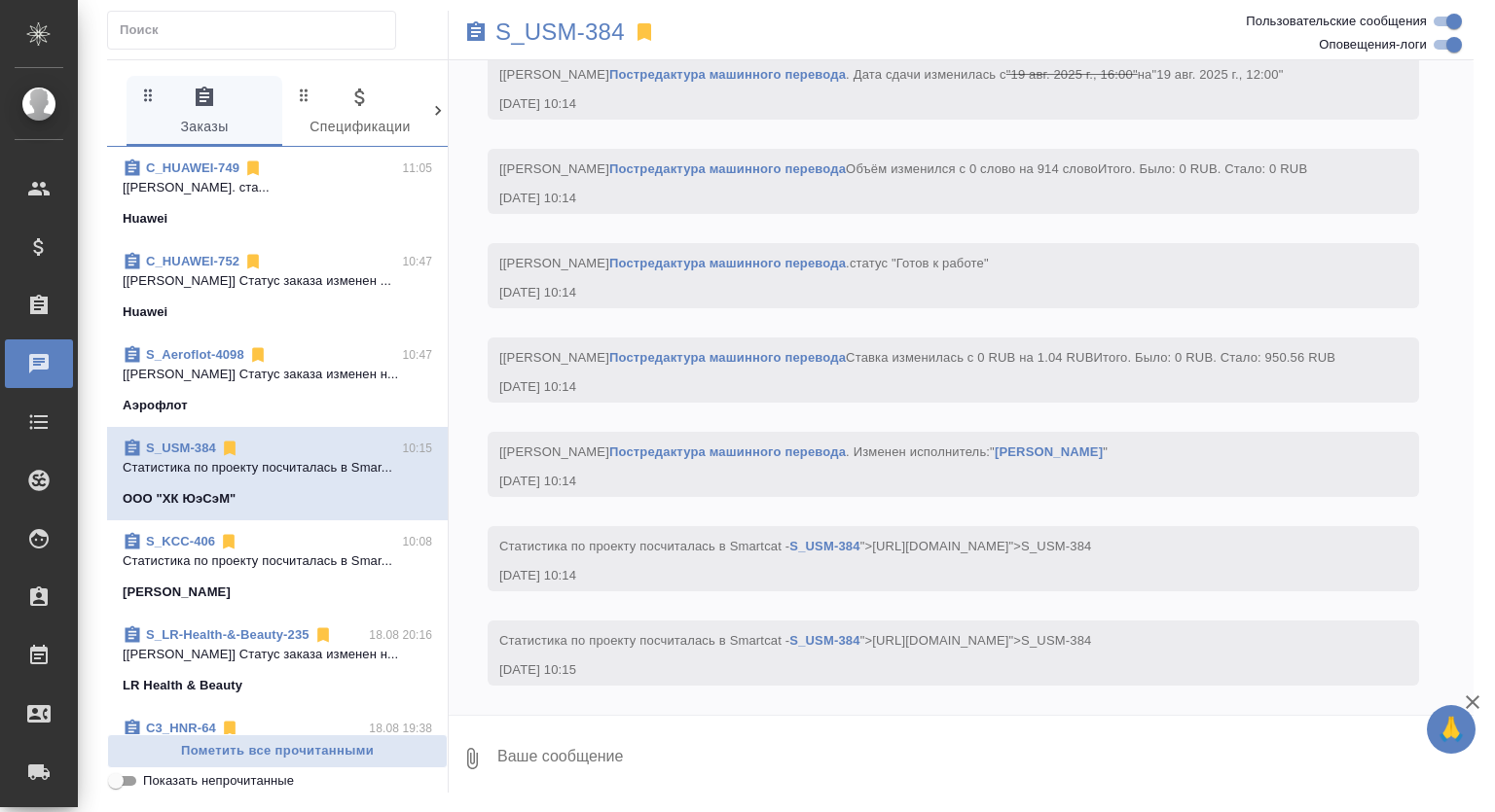
scroll to position [1284, 0]
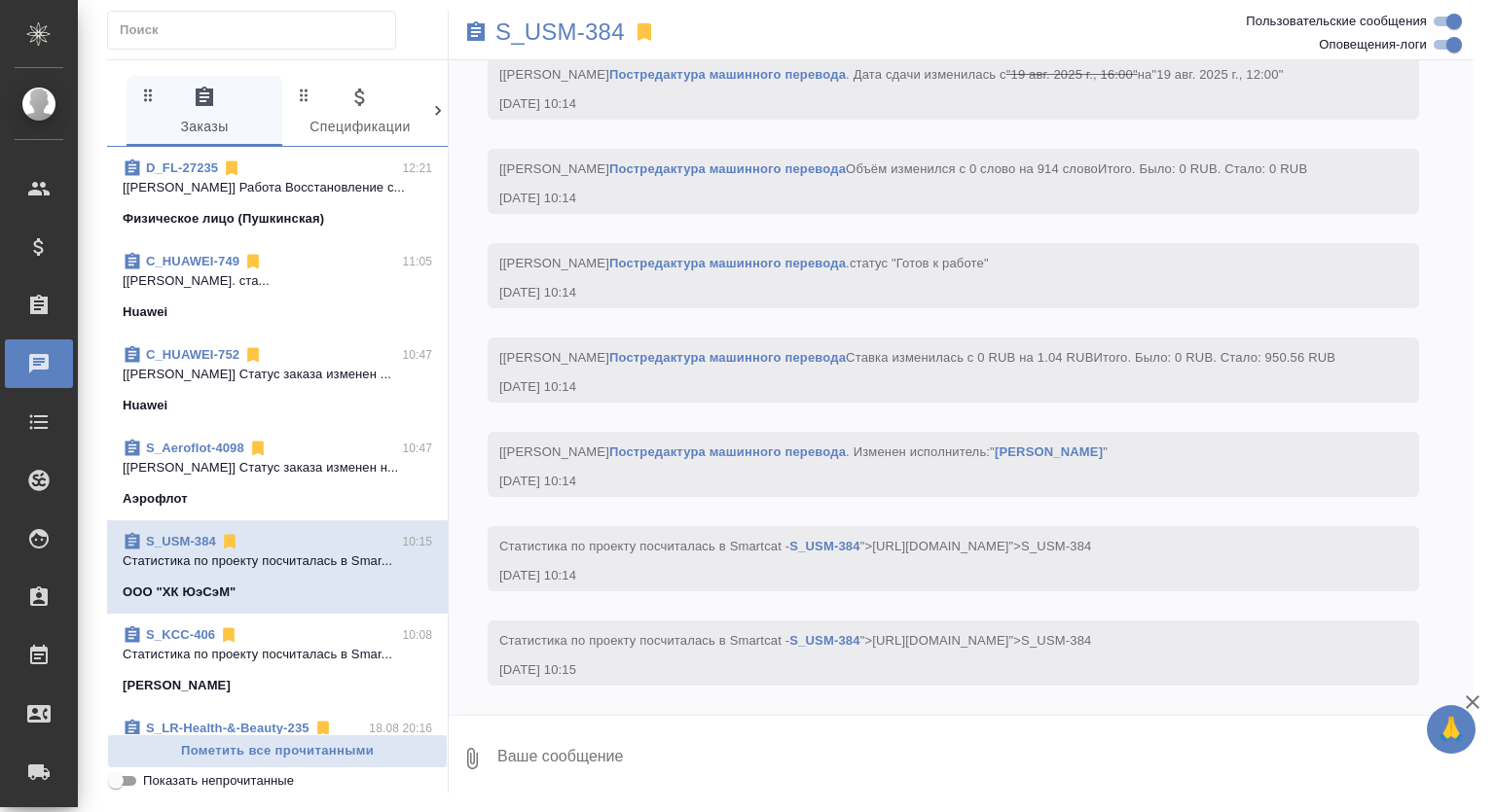
click at [322, 286] on p "[[PERSON_NAME]. ста..." at bounding box center [277, 282] width 310 height 20
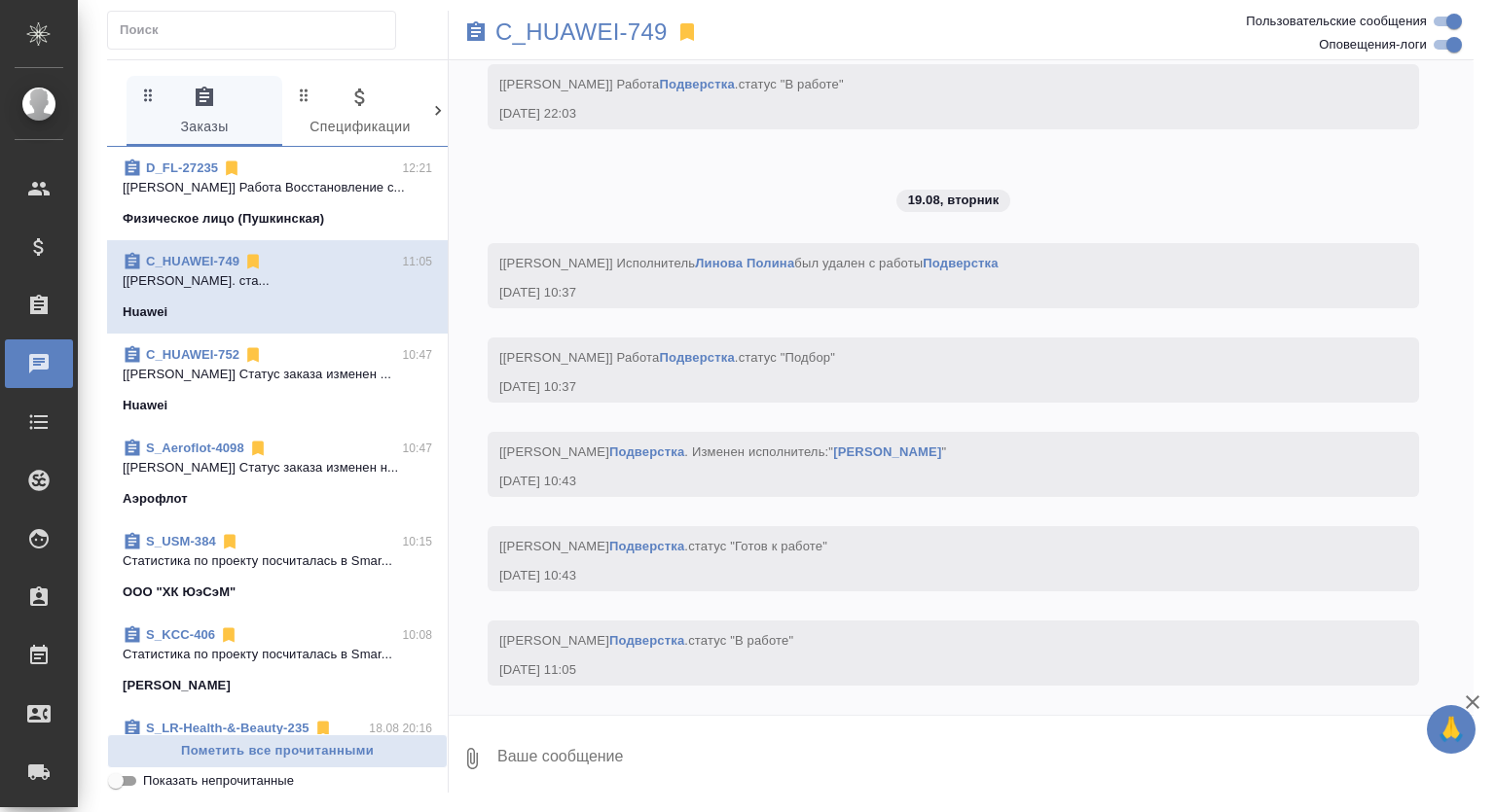
scroll to position [9799, 0]
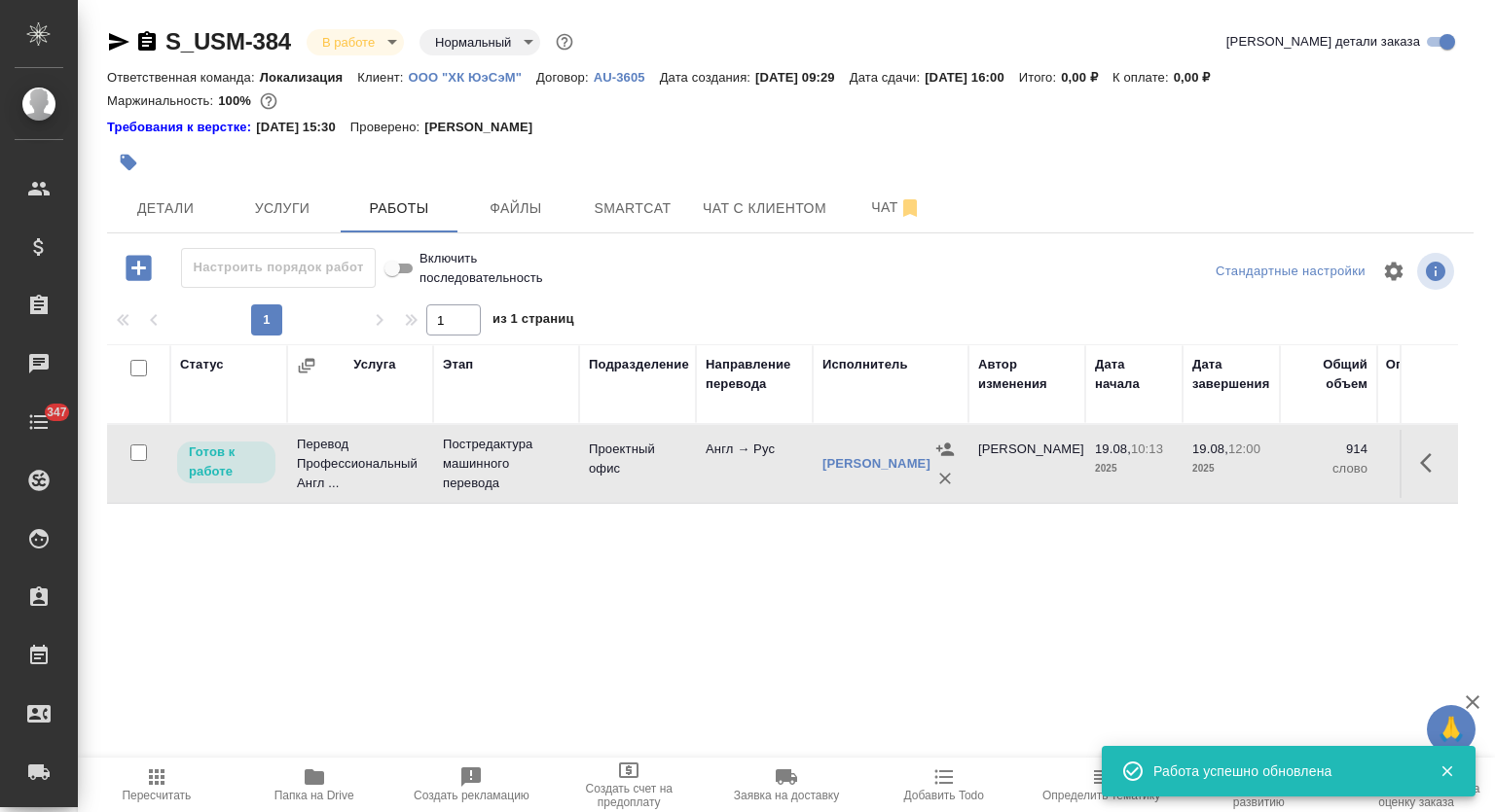
click at [320, 769] on icon "button" at bounding box center [314, 776] width 23 height 23
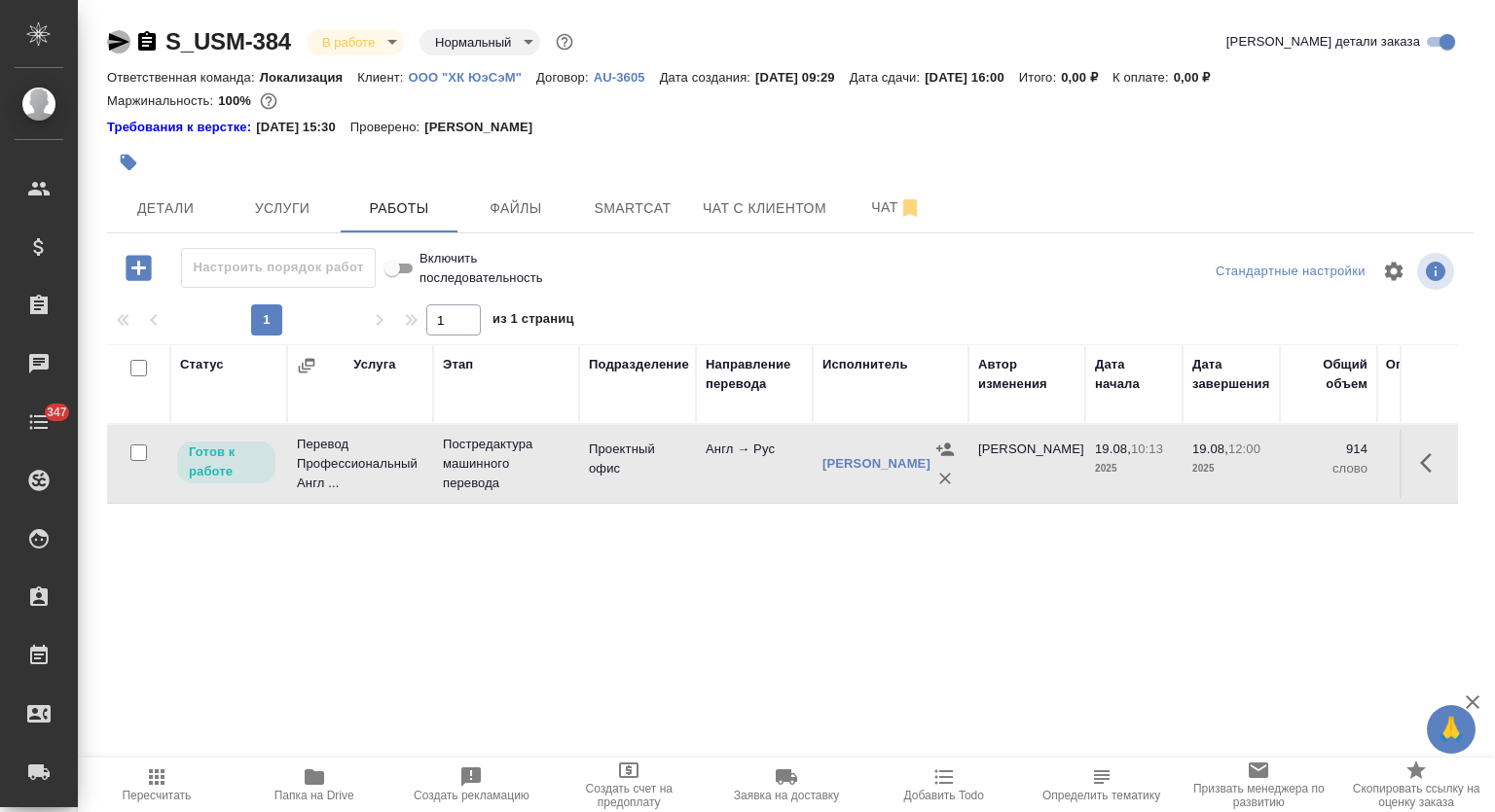
click at [119, 42] on icon "button" at bounding box center [118, 42] width 21 height 18
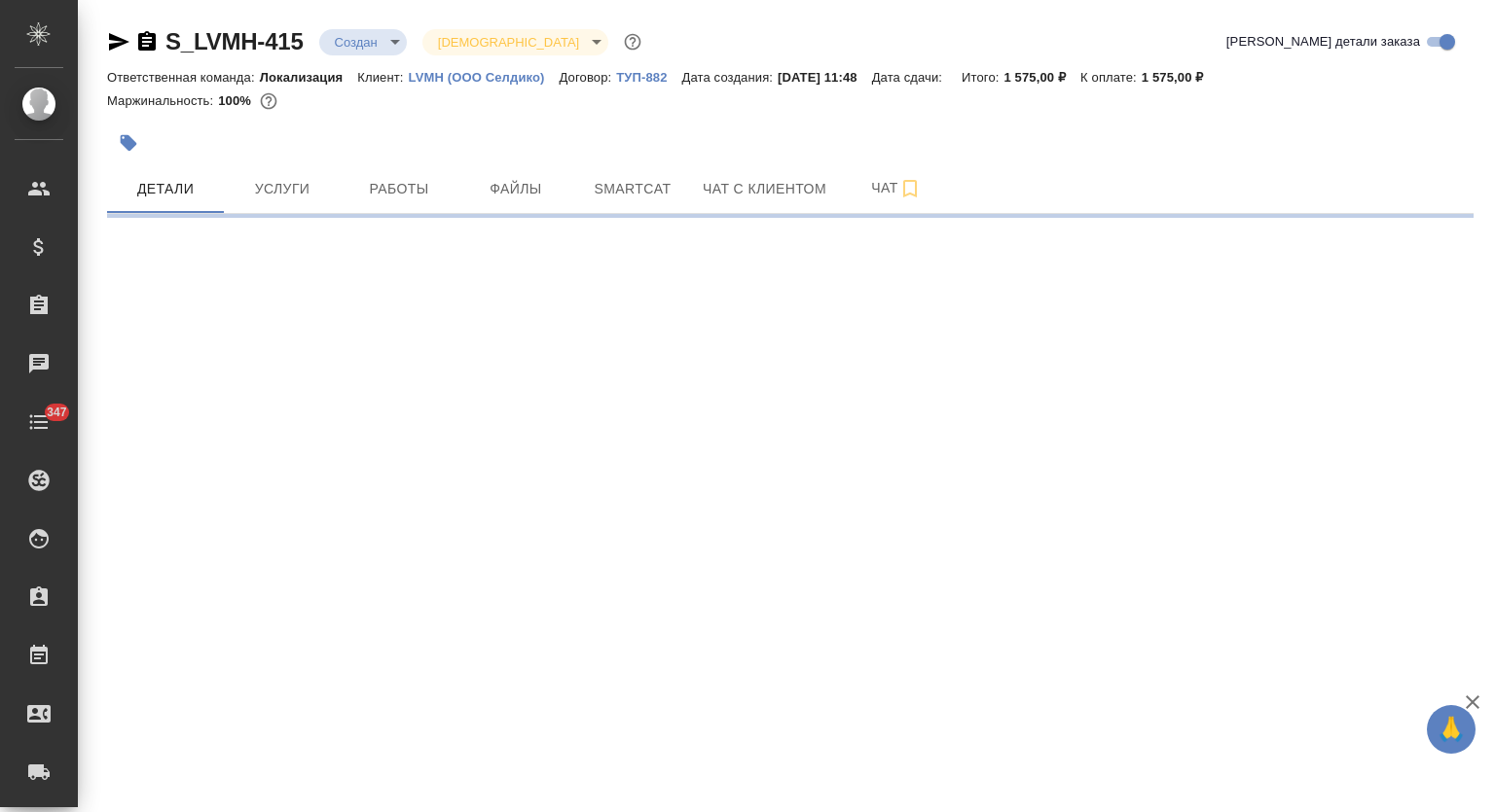
select select "RU"
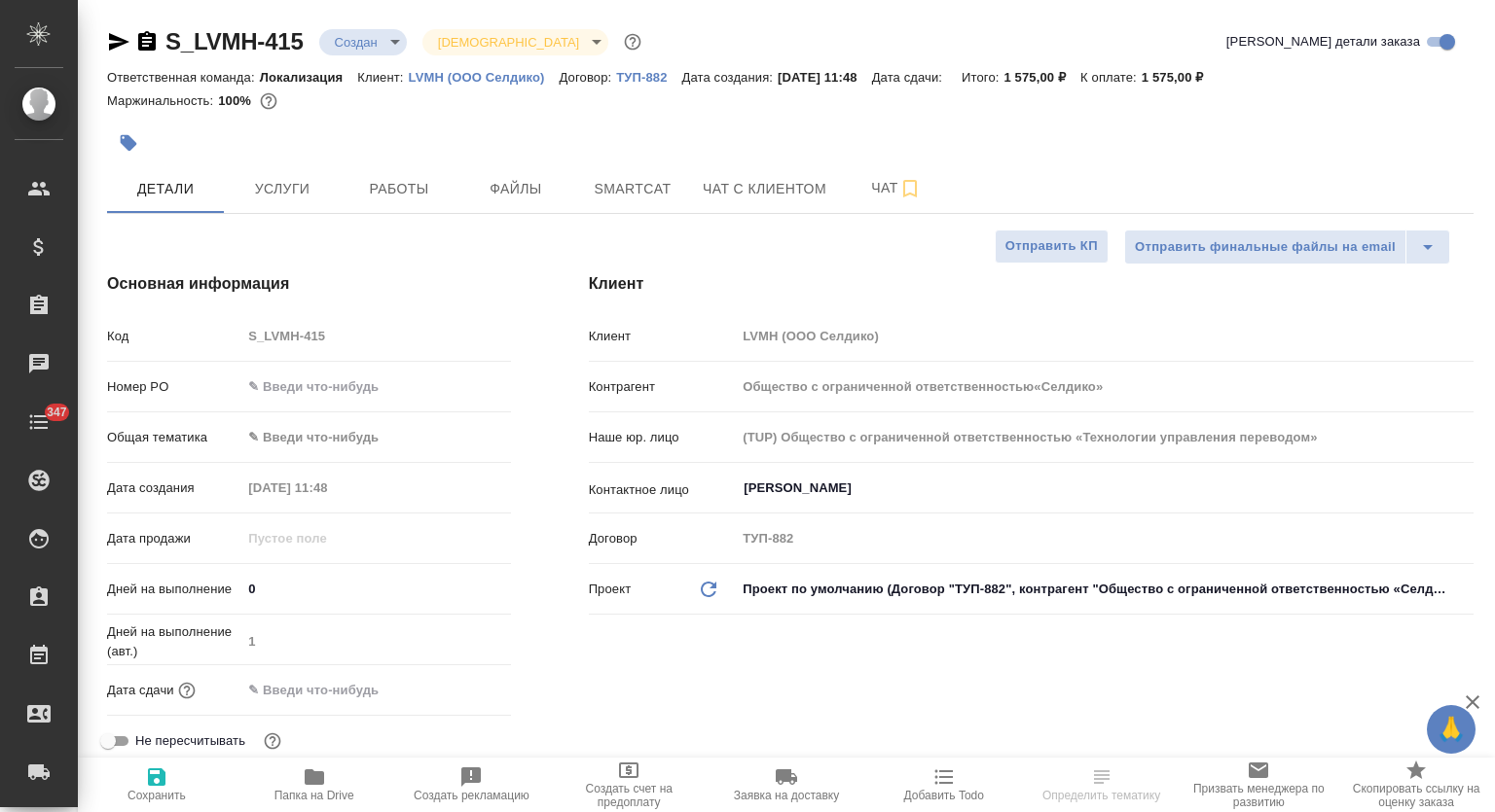
type textarea "x"
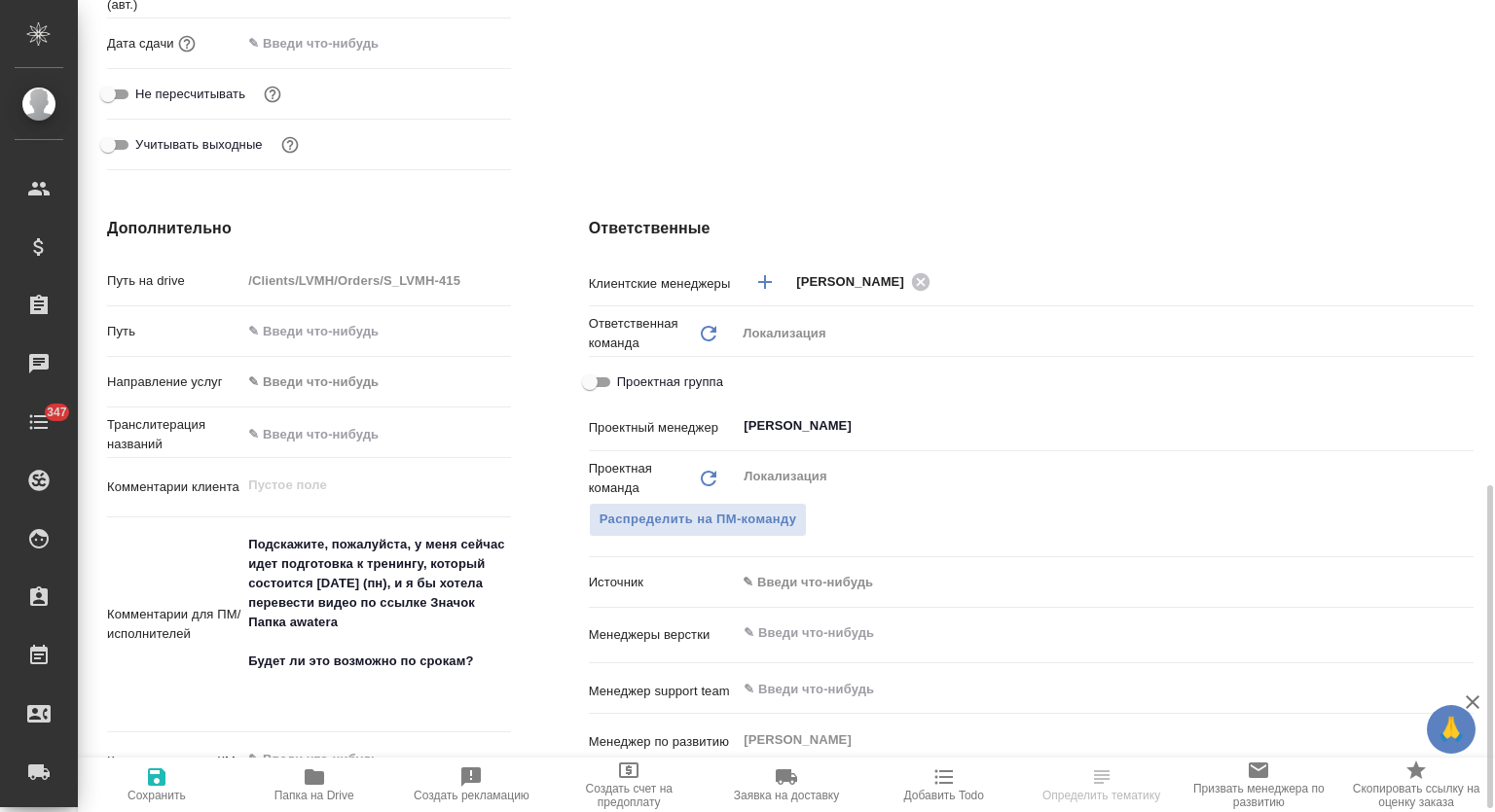
scroll to position [809, 0]
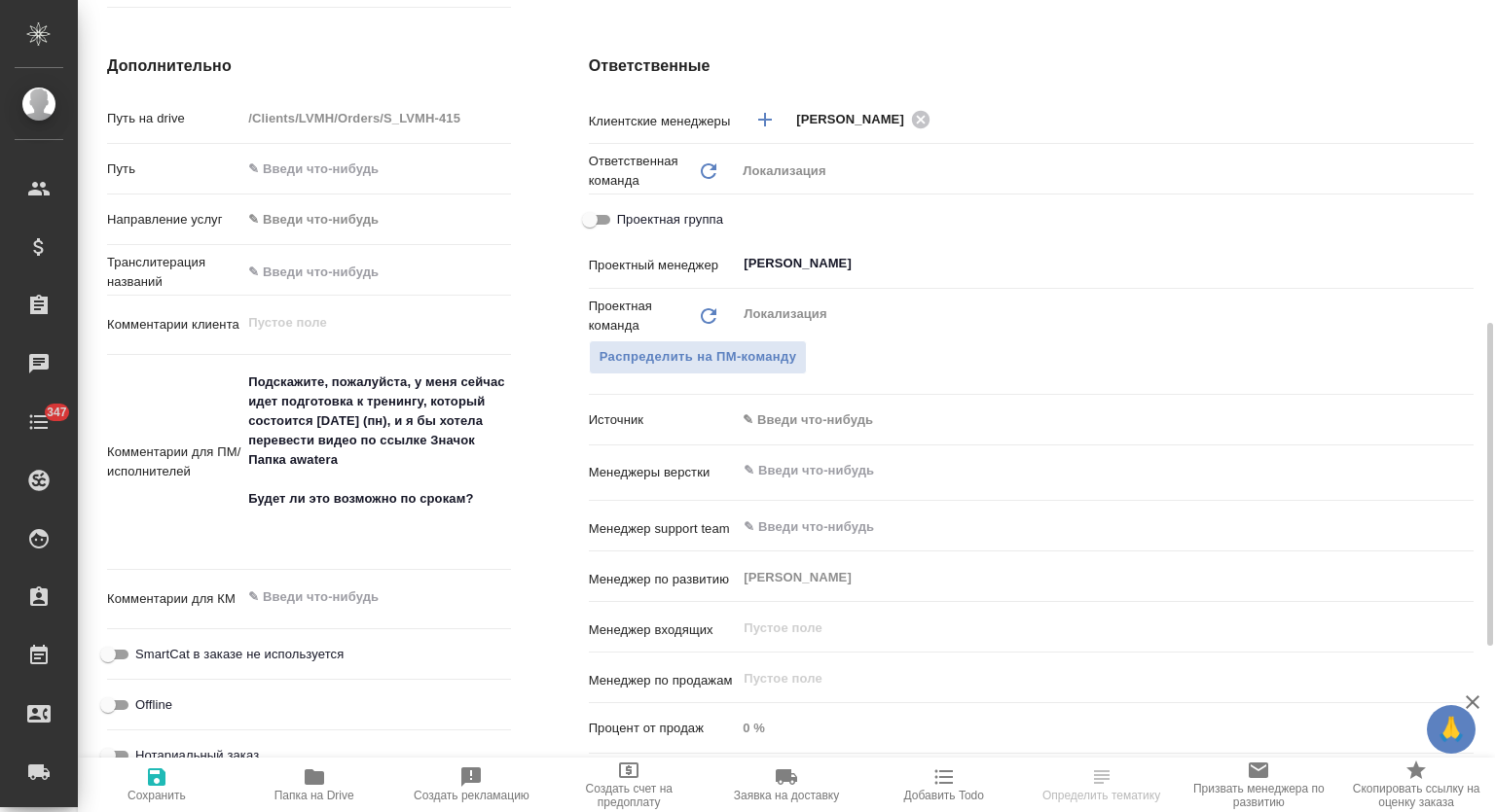
click at [310, 789] on span "Папка на Drive" at bounding box center [315, 796] width 80 height 14
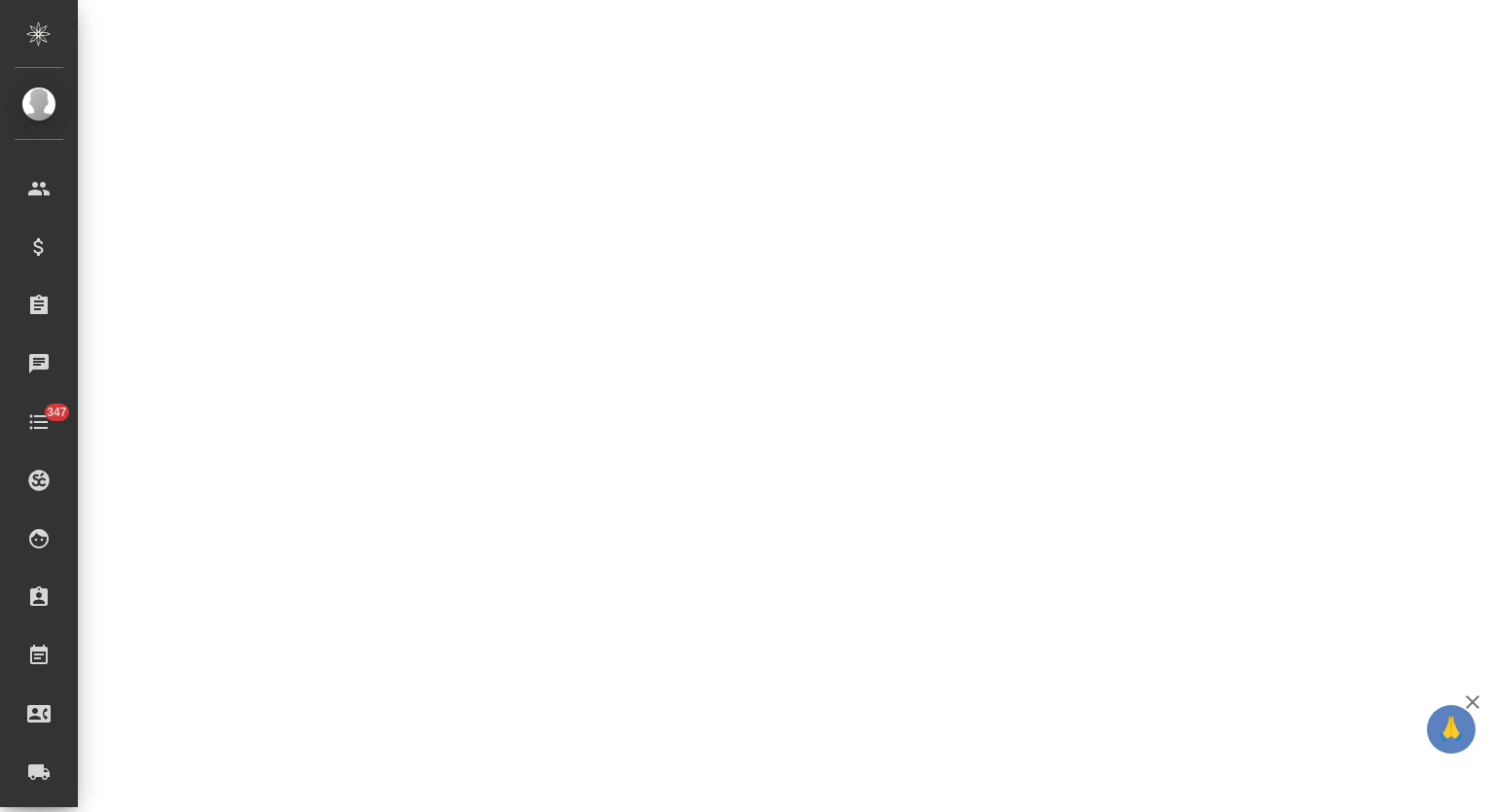
select select "RU"
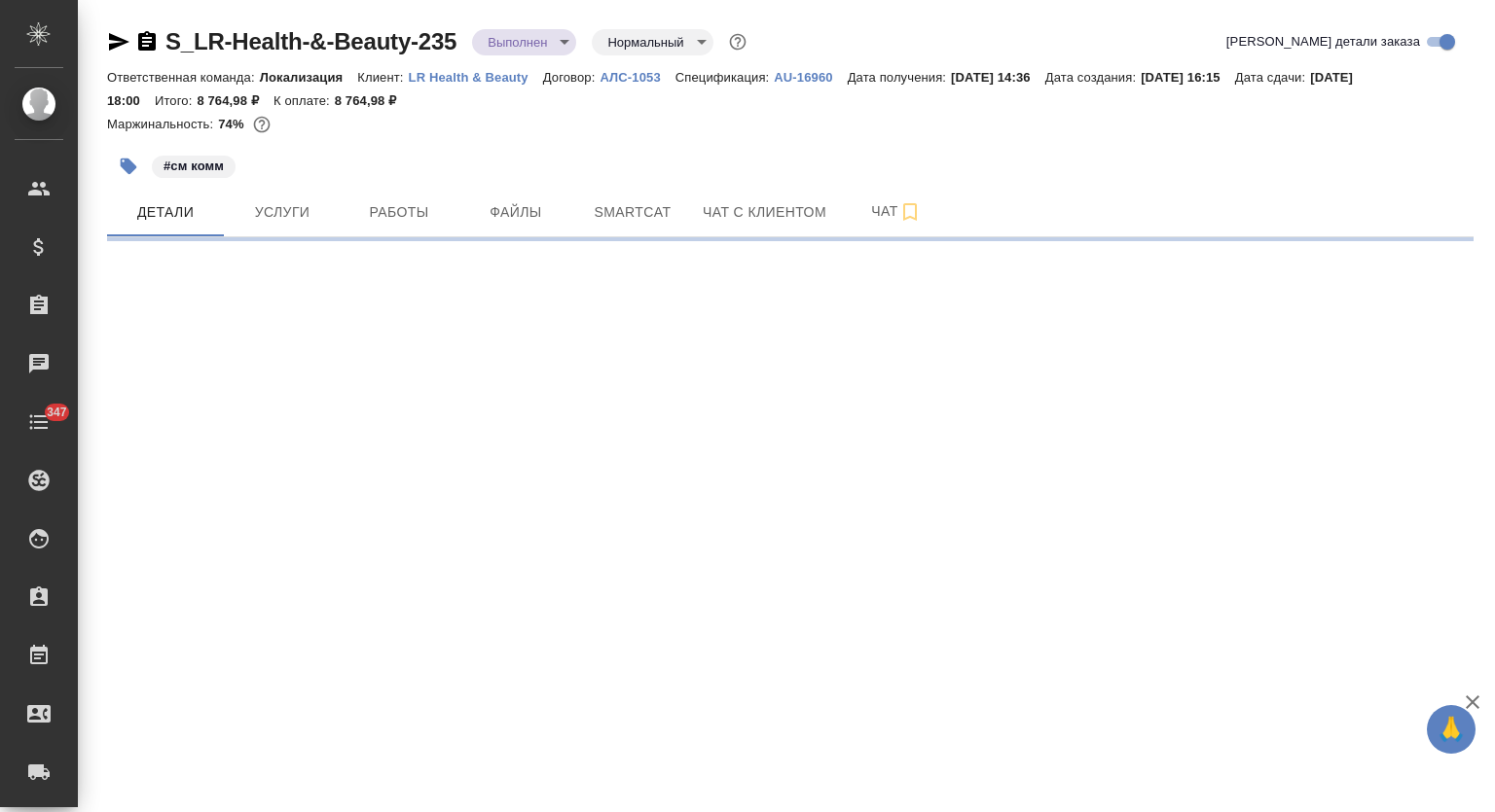
select select "RU"
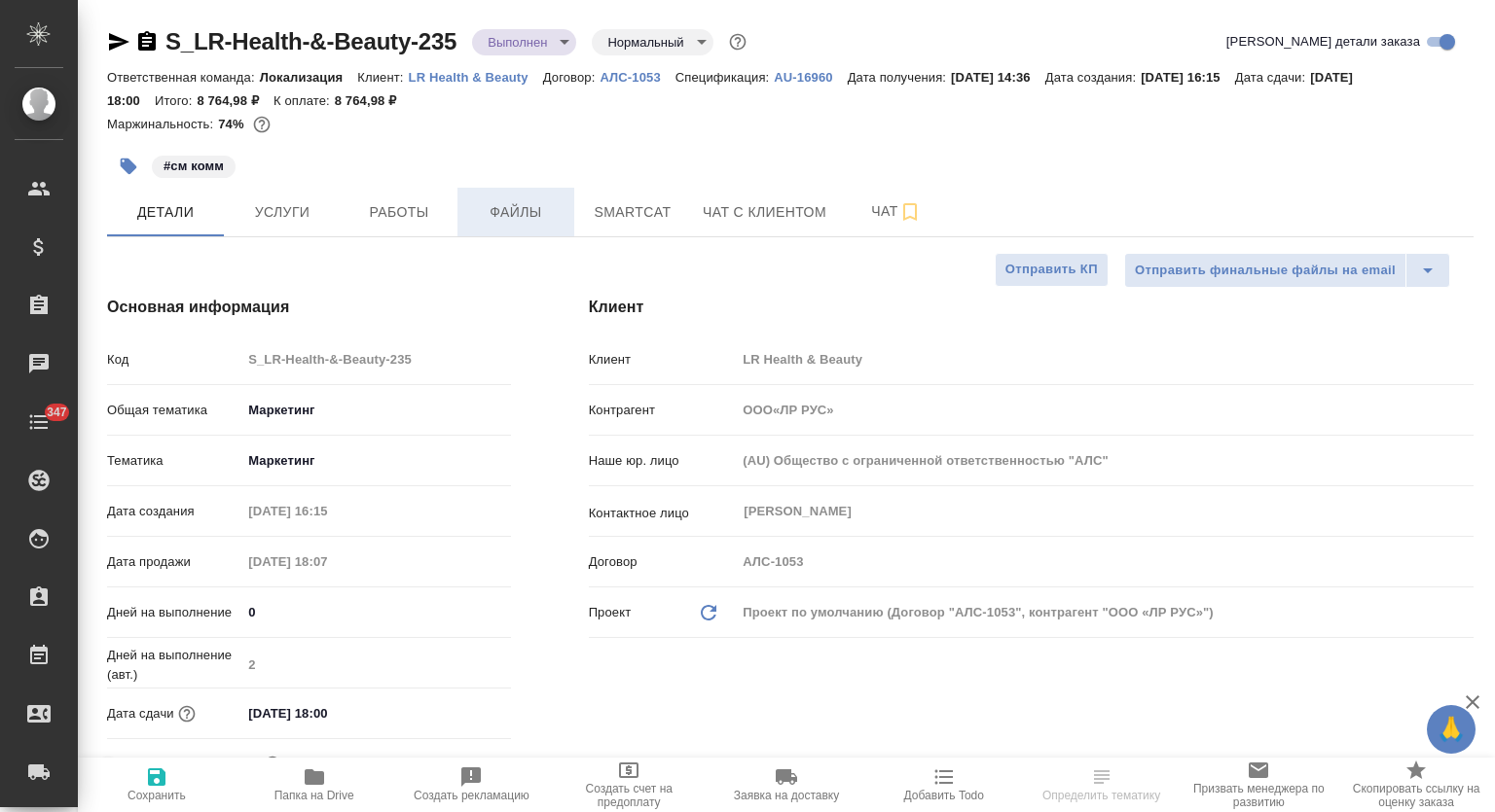
type textarea "x"
type input "ООО«ЛР РУС»"
type textarea "x"
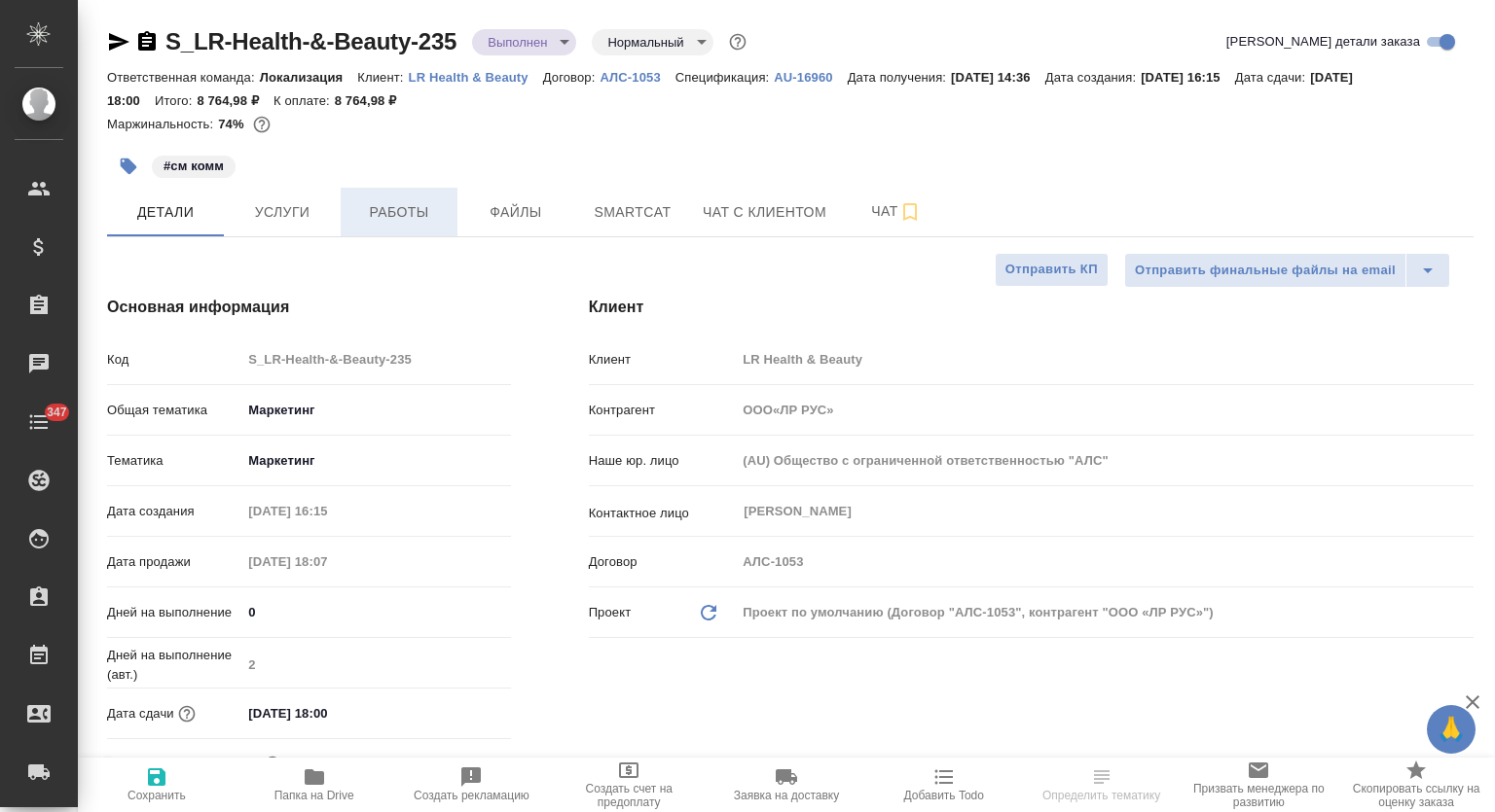
type textarea "x"
click at [389, 218] on span "Работы" at bounding box center [399, 212] width 94 height 24
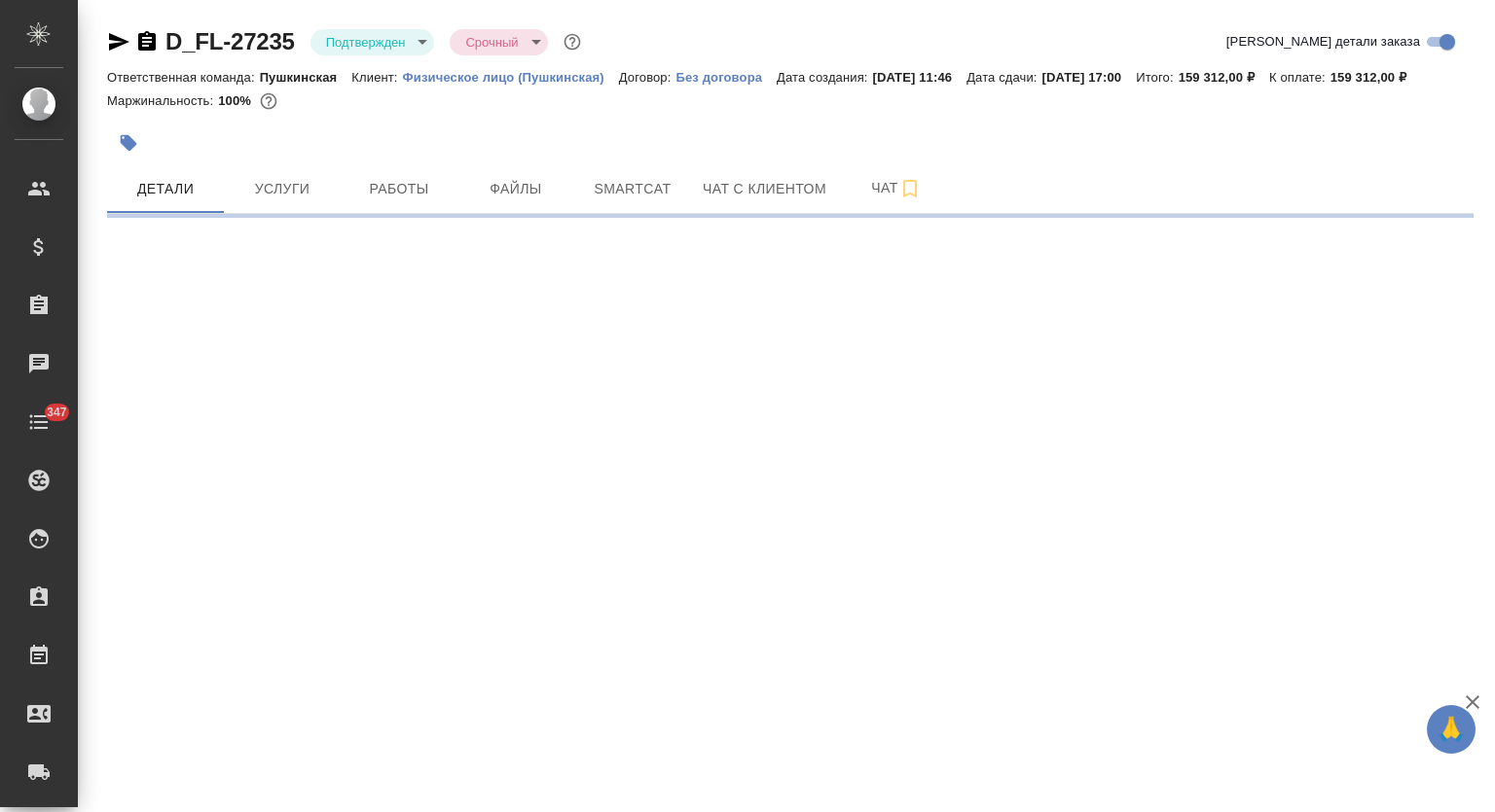
select select "RU"
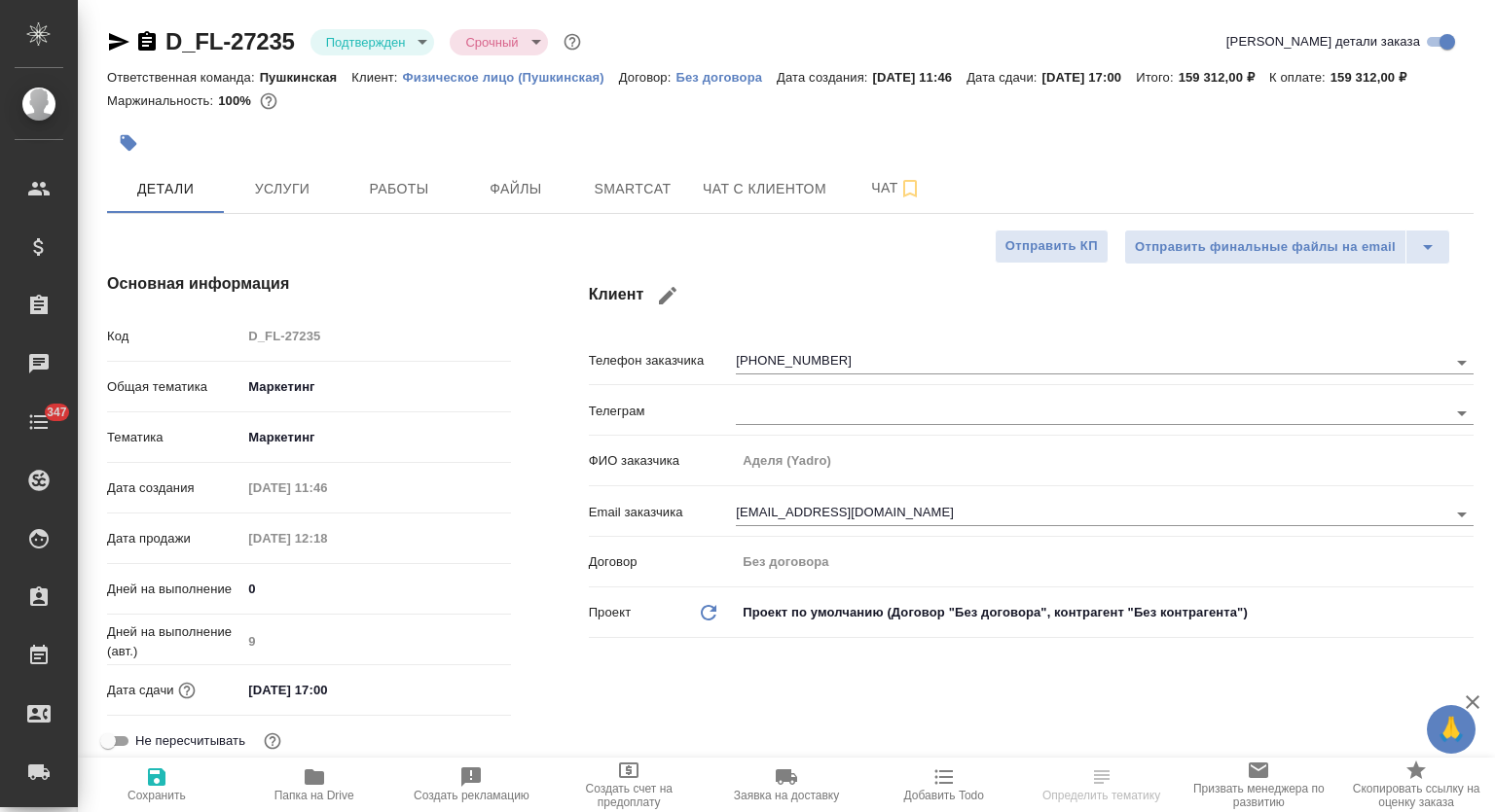
type textarea "x"
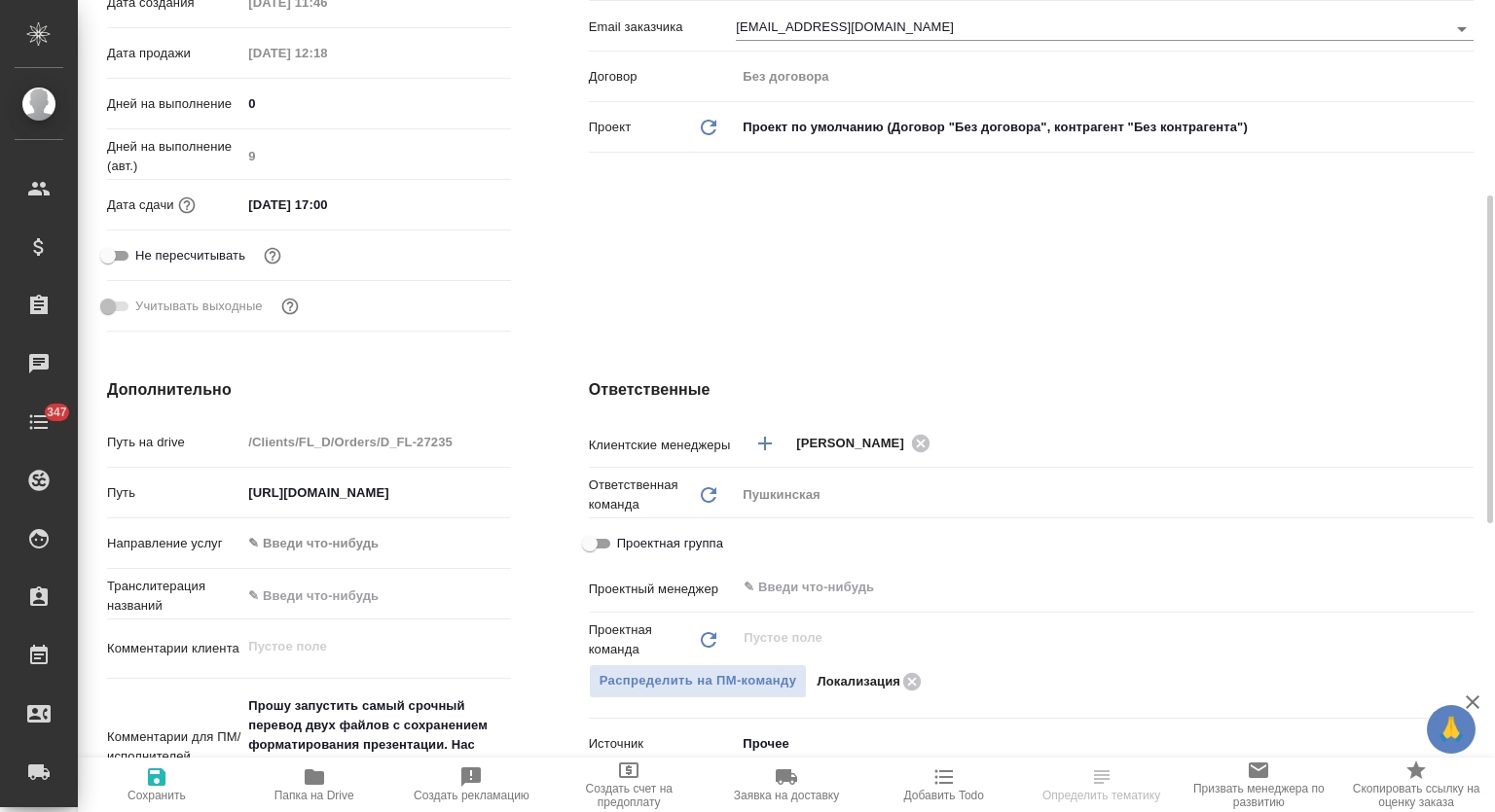
scroll to position [647, 0]
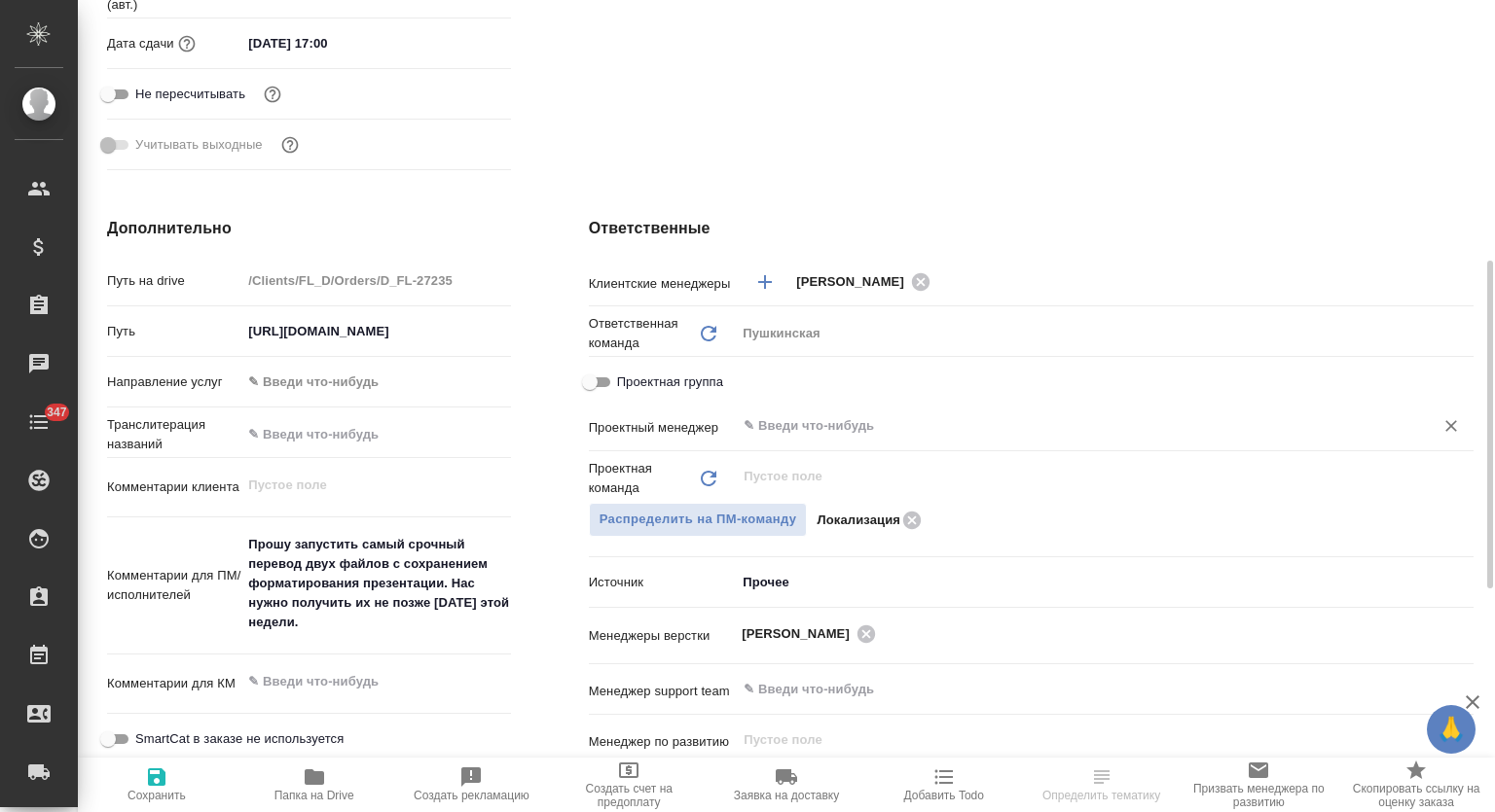
click at [868, 419] on input "text" at bounding box center [1072, 425] width 661 height 23
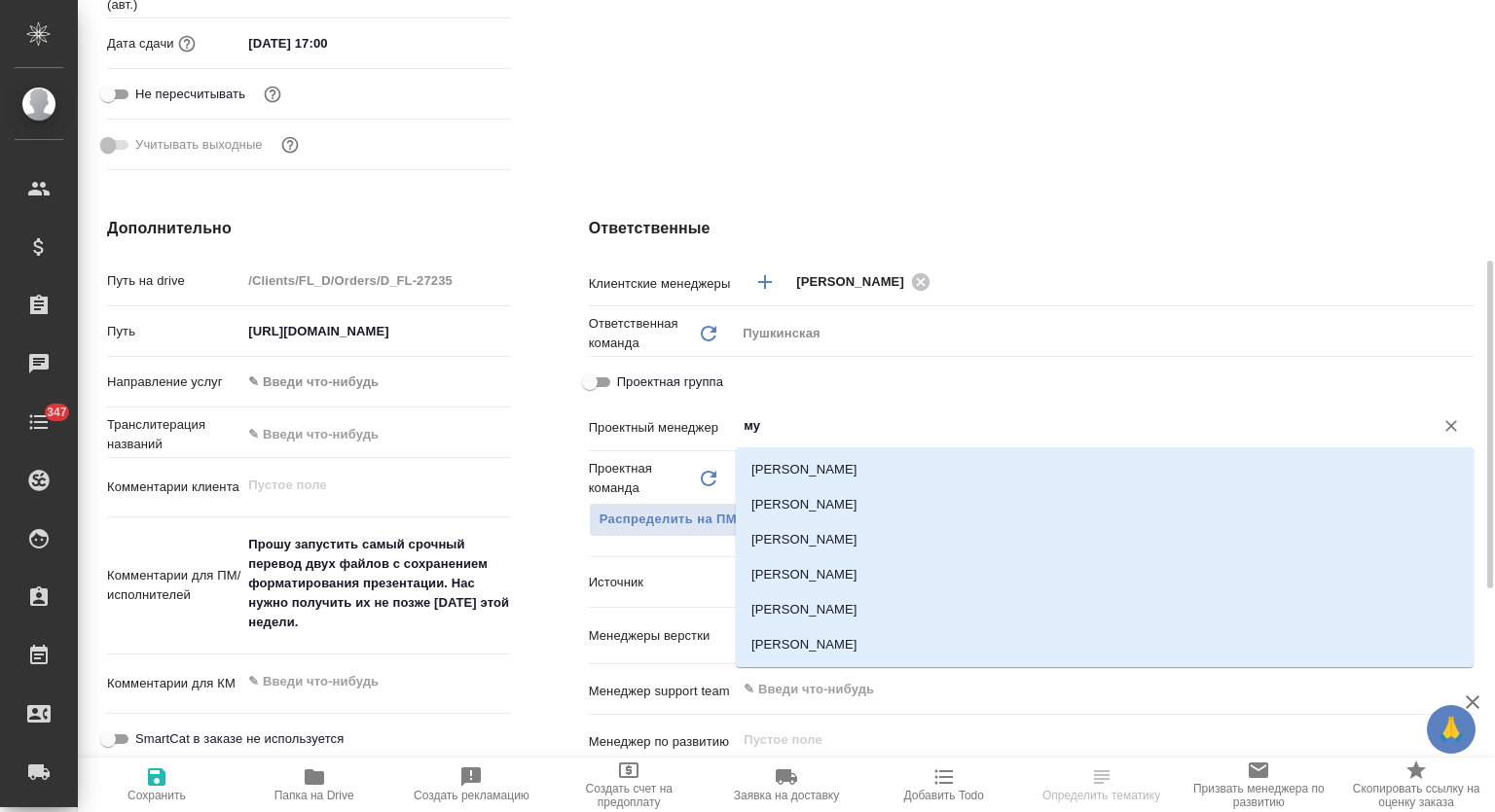
type input "мут"
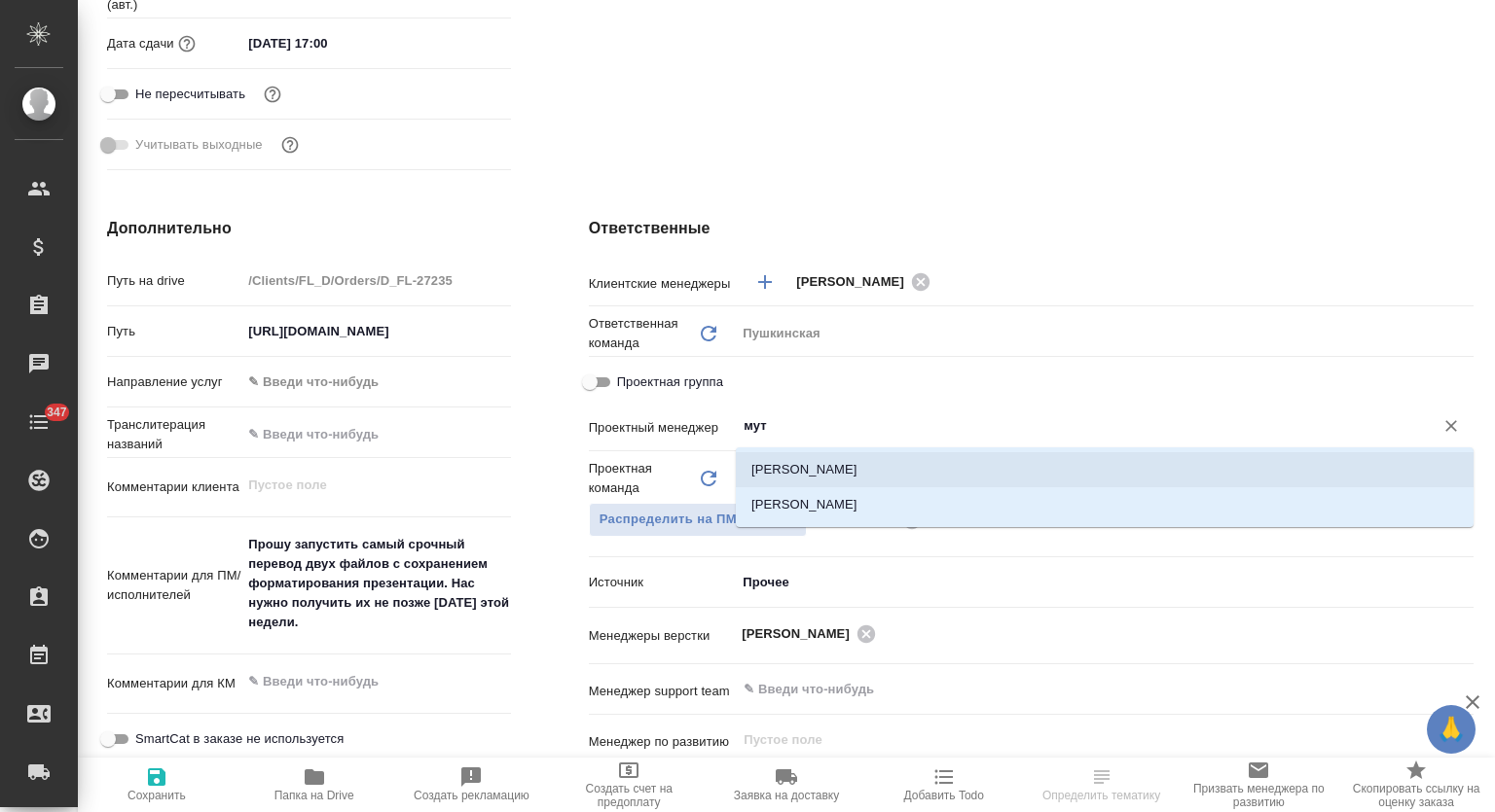
click at [860, 458] on li "[PERSON_NAME]" at bounding box center [1104, 470] width 738 height 35
type textarea "x"
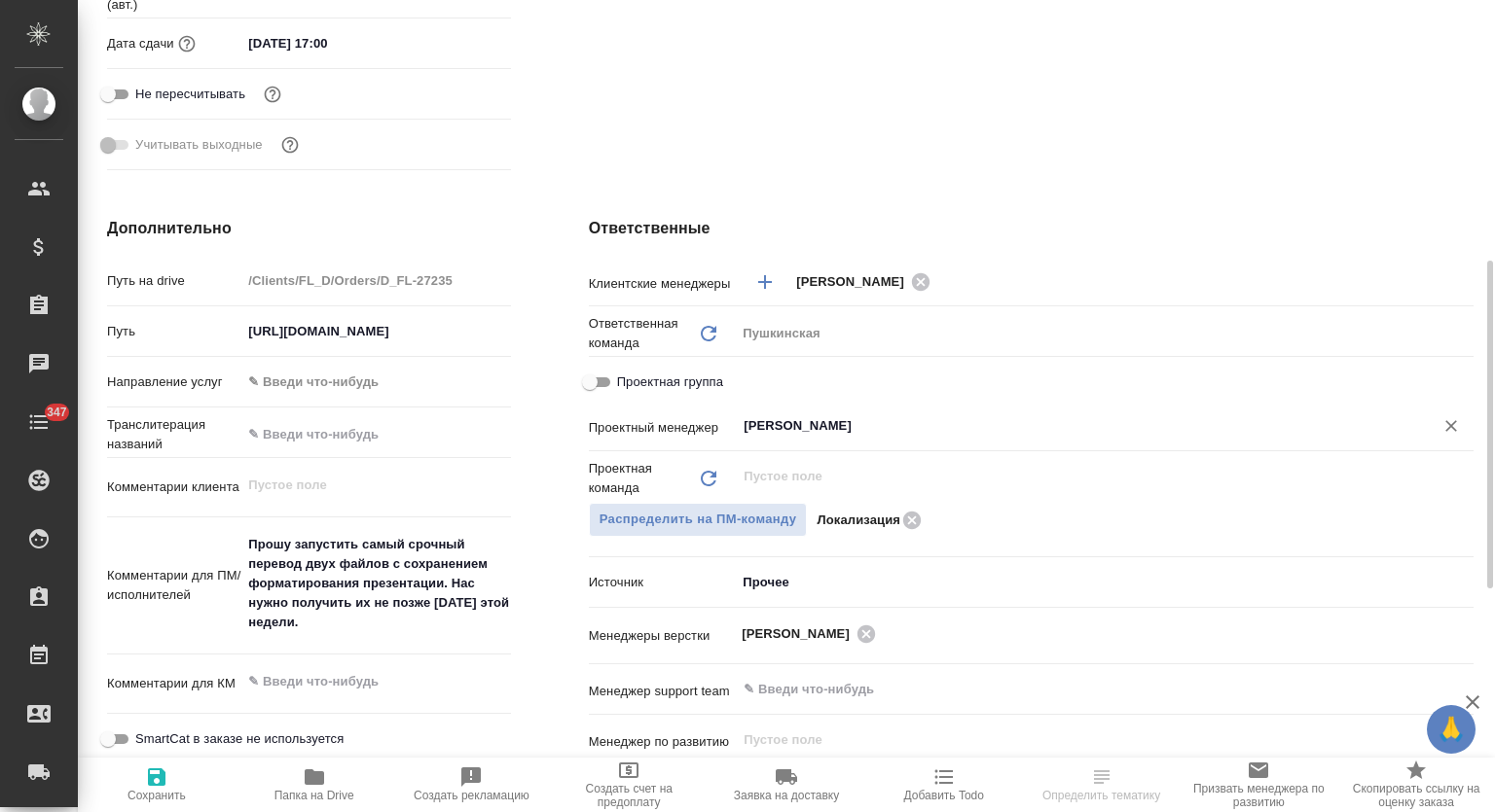
type input "[PERSON_NAME]"
click at [174, 796] on span "Сохранить" at bounding box center [156, 796] width 59 height 14
type textarea "x"
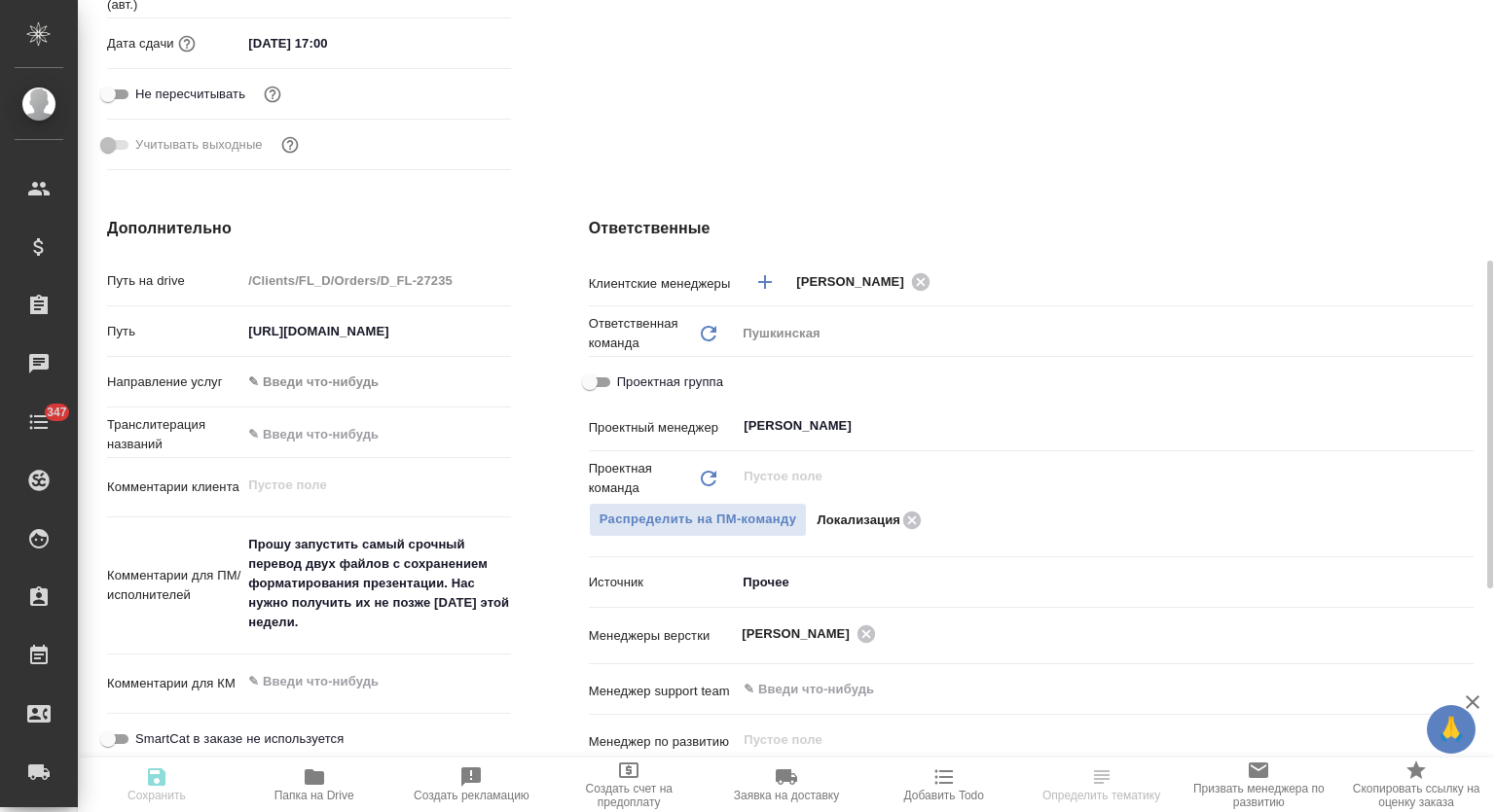
type textarea "x"
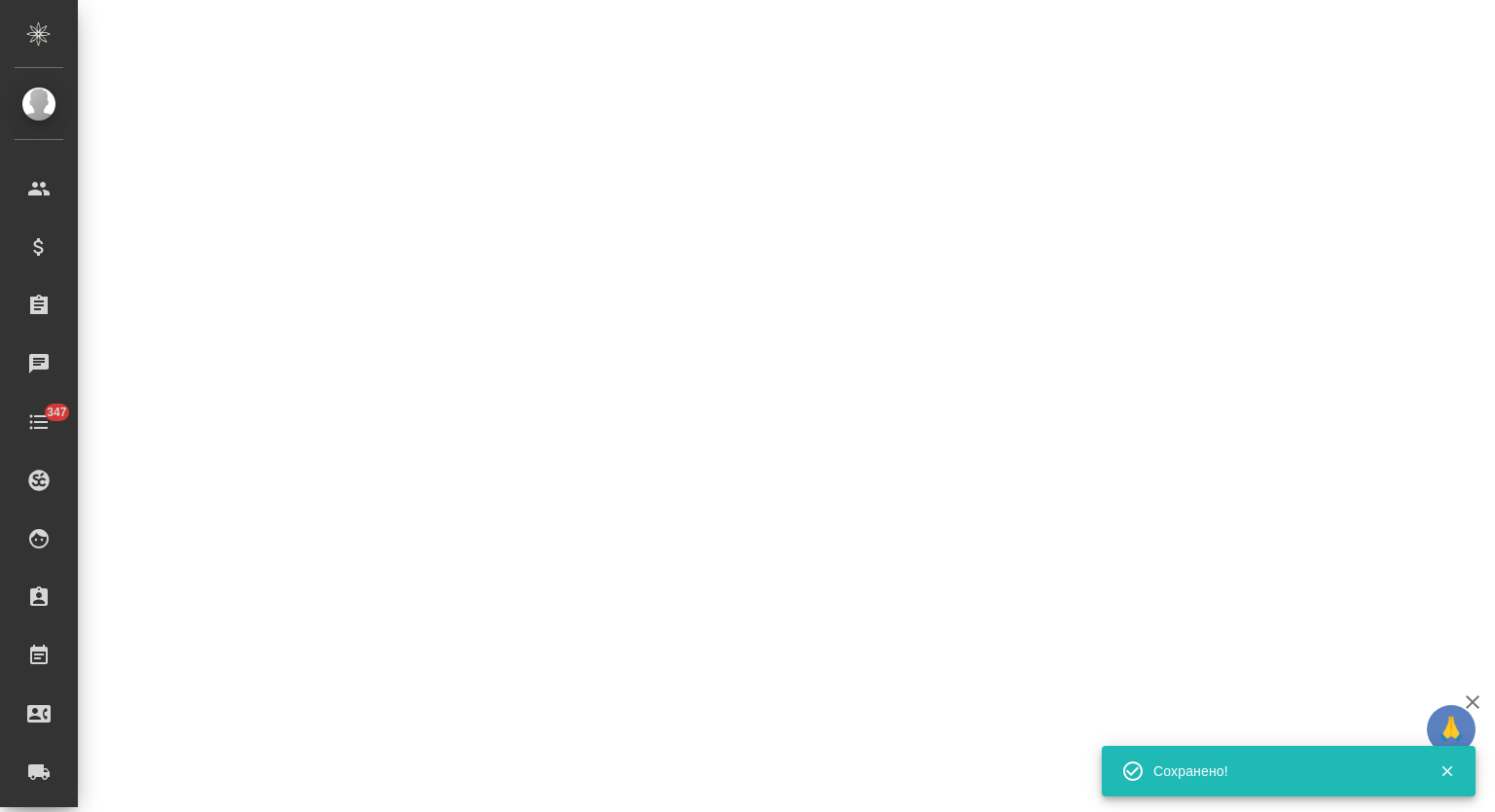
select select "RU"
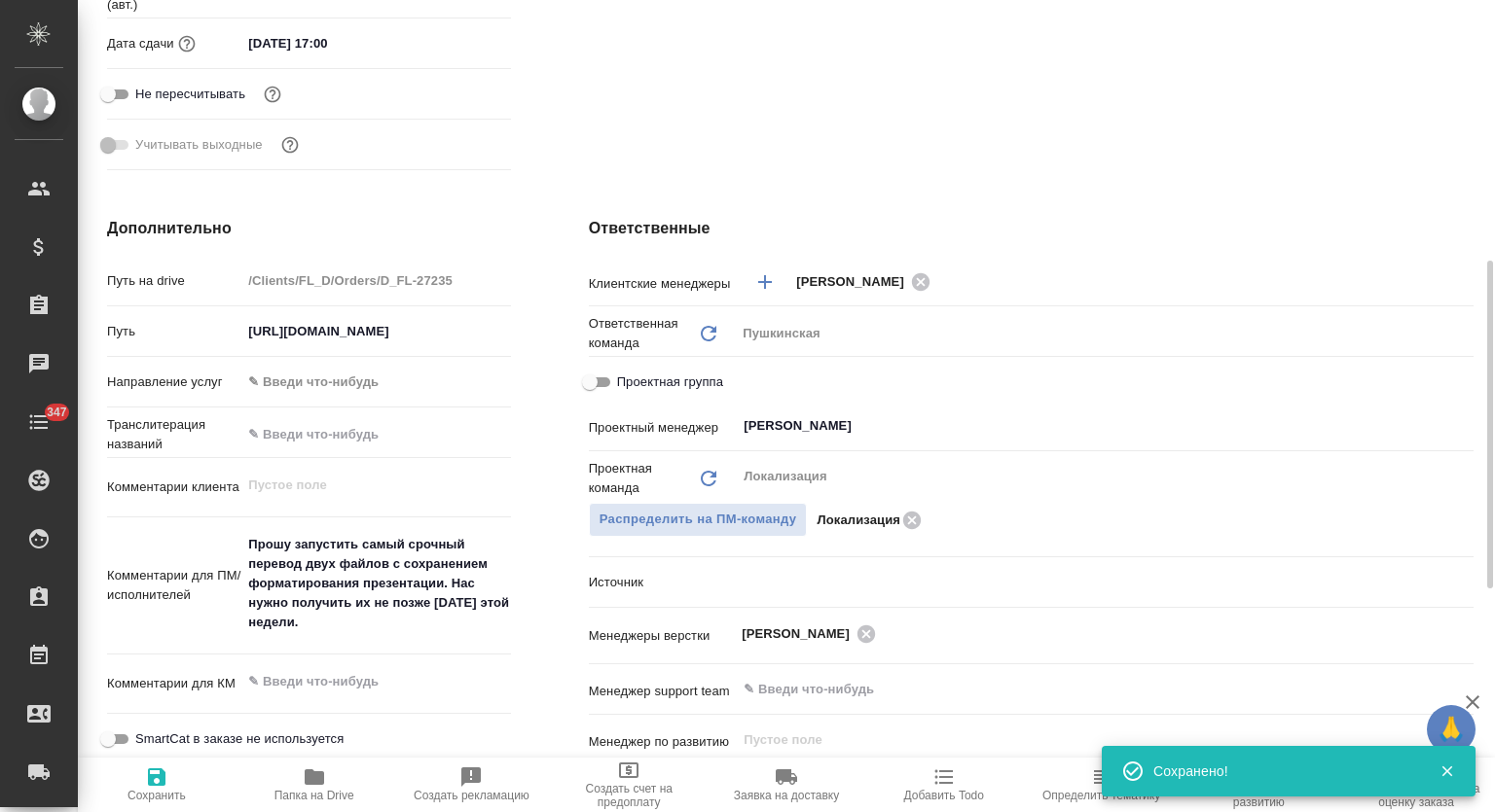
type textarea "x"
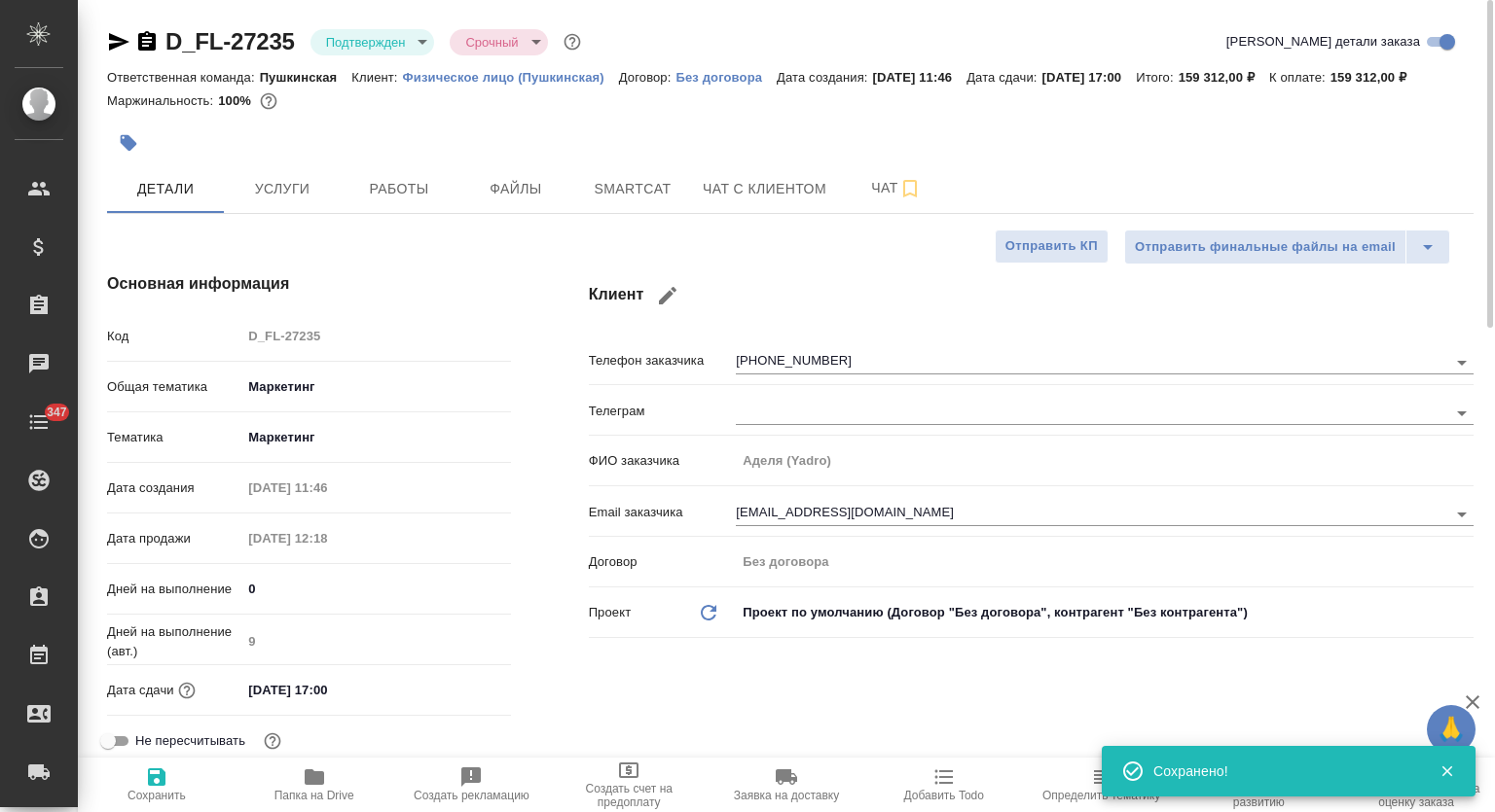
click at [380, 42] on body "🙏 .cls-1 fill:#fff; AWATERA Mutalimov Mark Клиенты Спецификации Заказы 0 Чаты 3…" at bounding box center [748, 406] width 1495 height 812
type textarea "x"
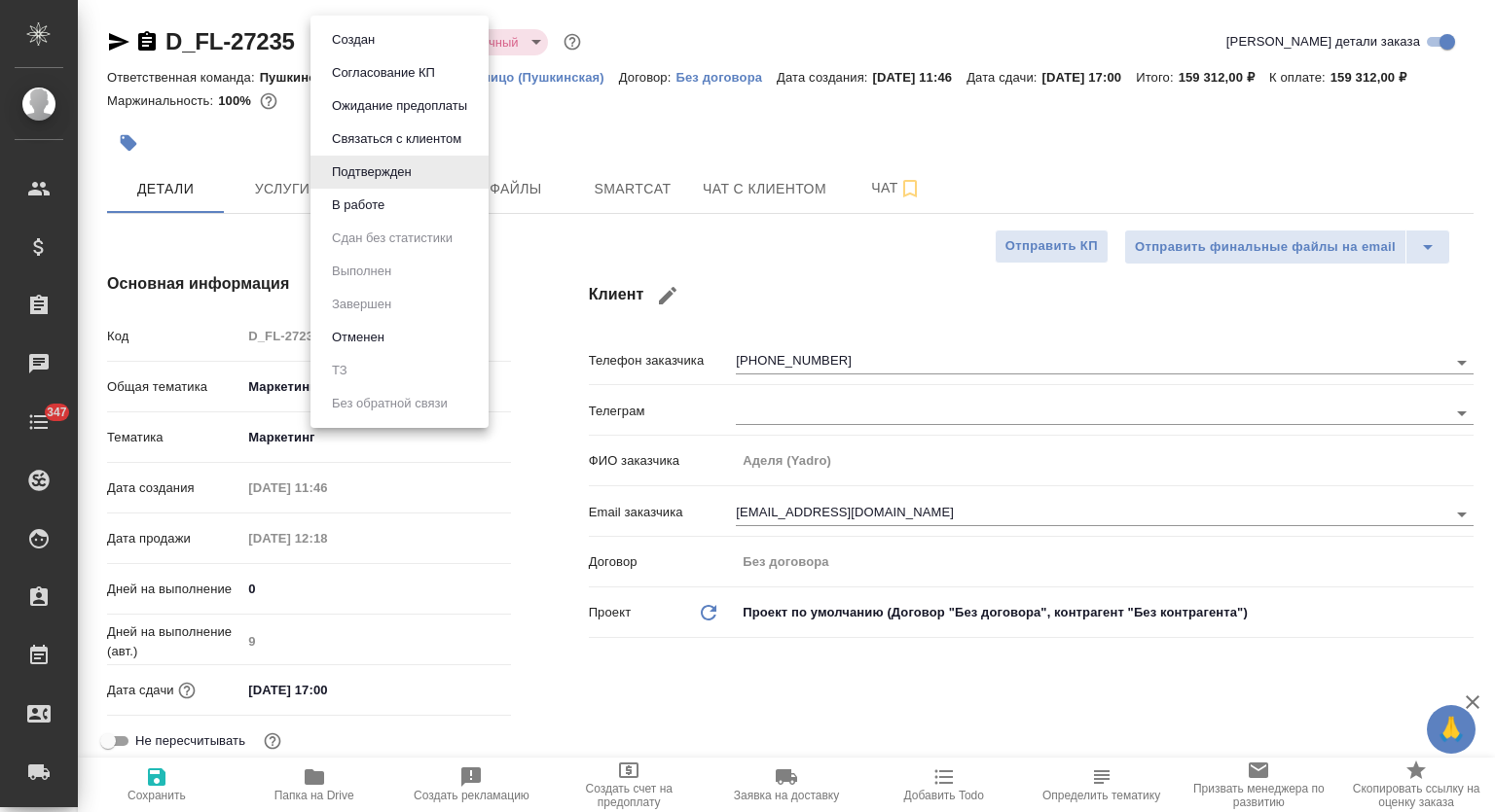
click at [383, 192] on li "В работе" at bounding box center [399, 205] width 178 height 33
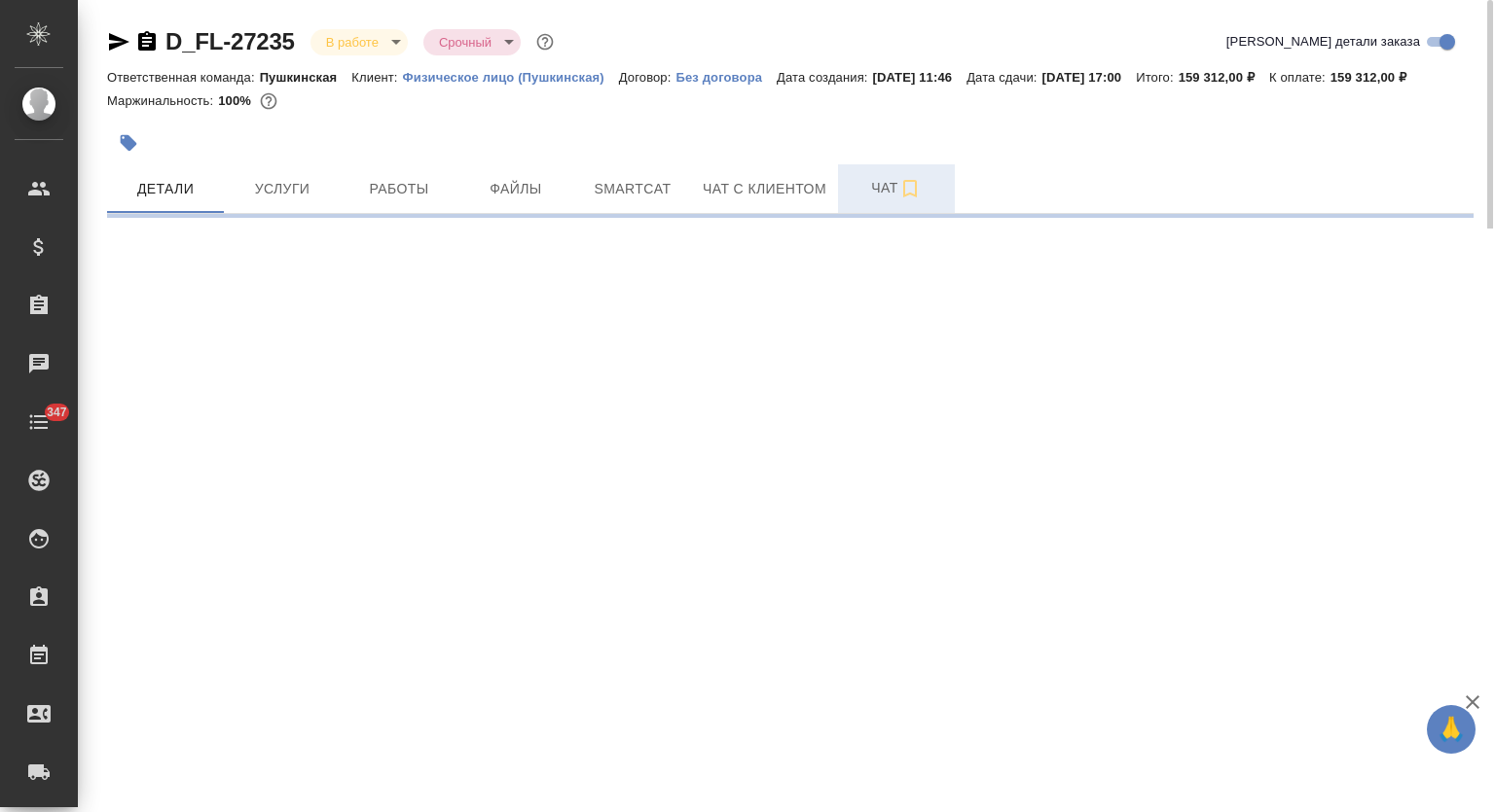
click at [869, 194] on span "Чат" at bounding box center [897, 188] width 94 height 24
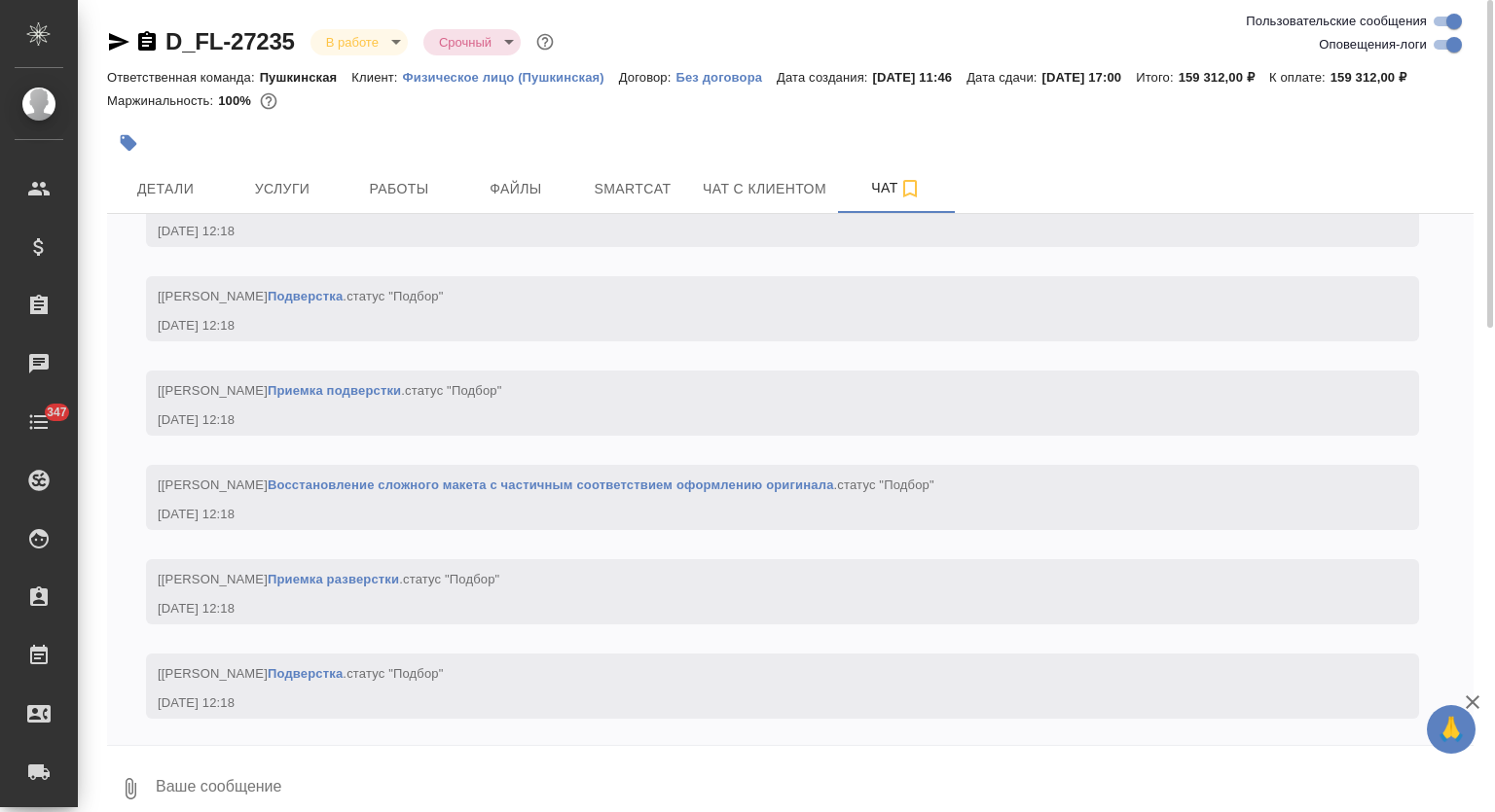
click at [469, 762] on textarea at bounding box center [813, 789] width 1320 height 66
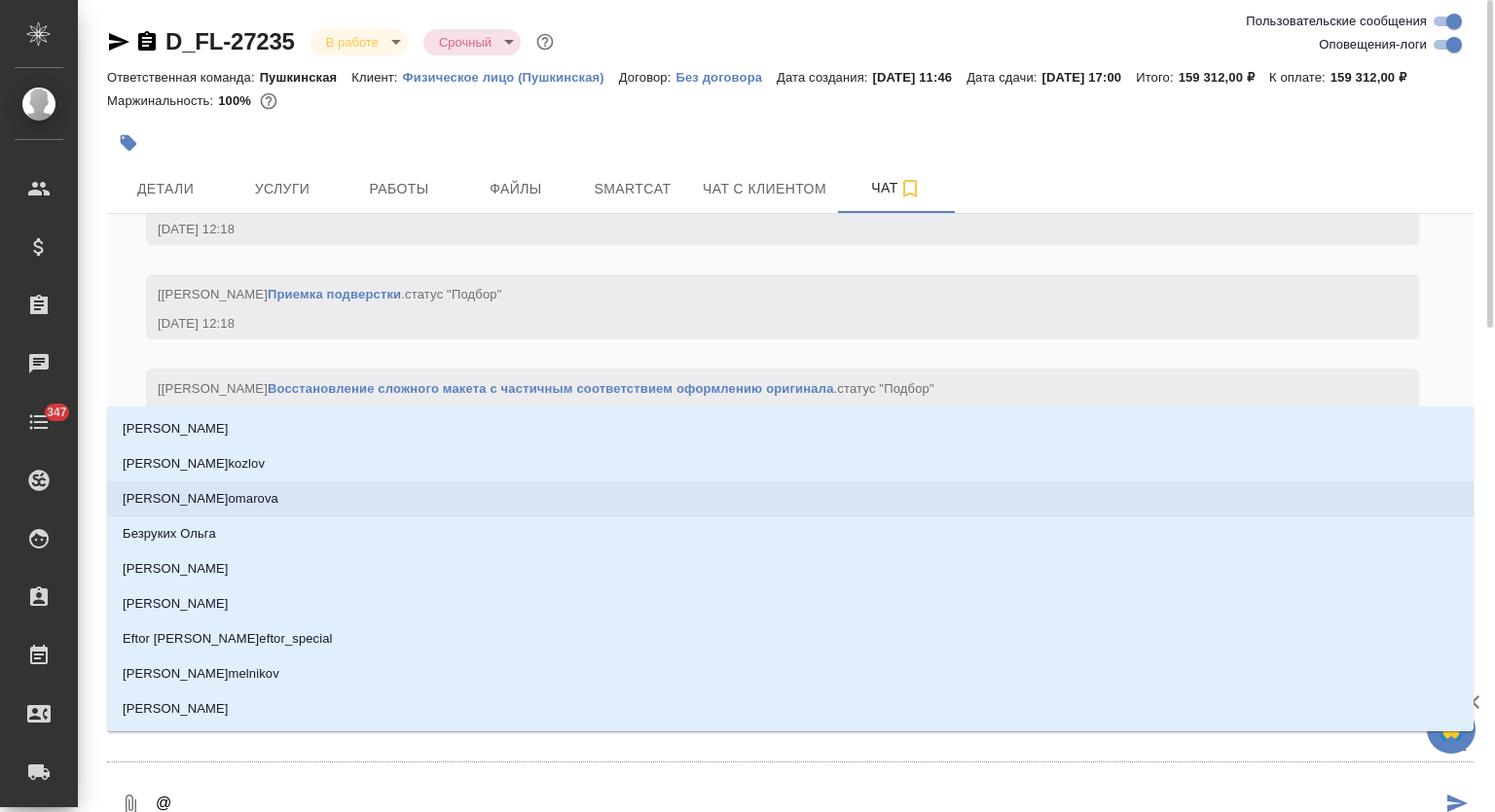
type textarea "@v"
type input "v"
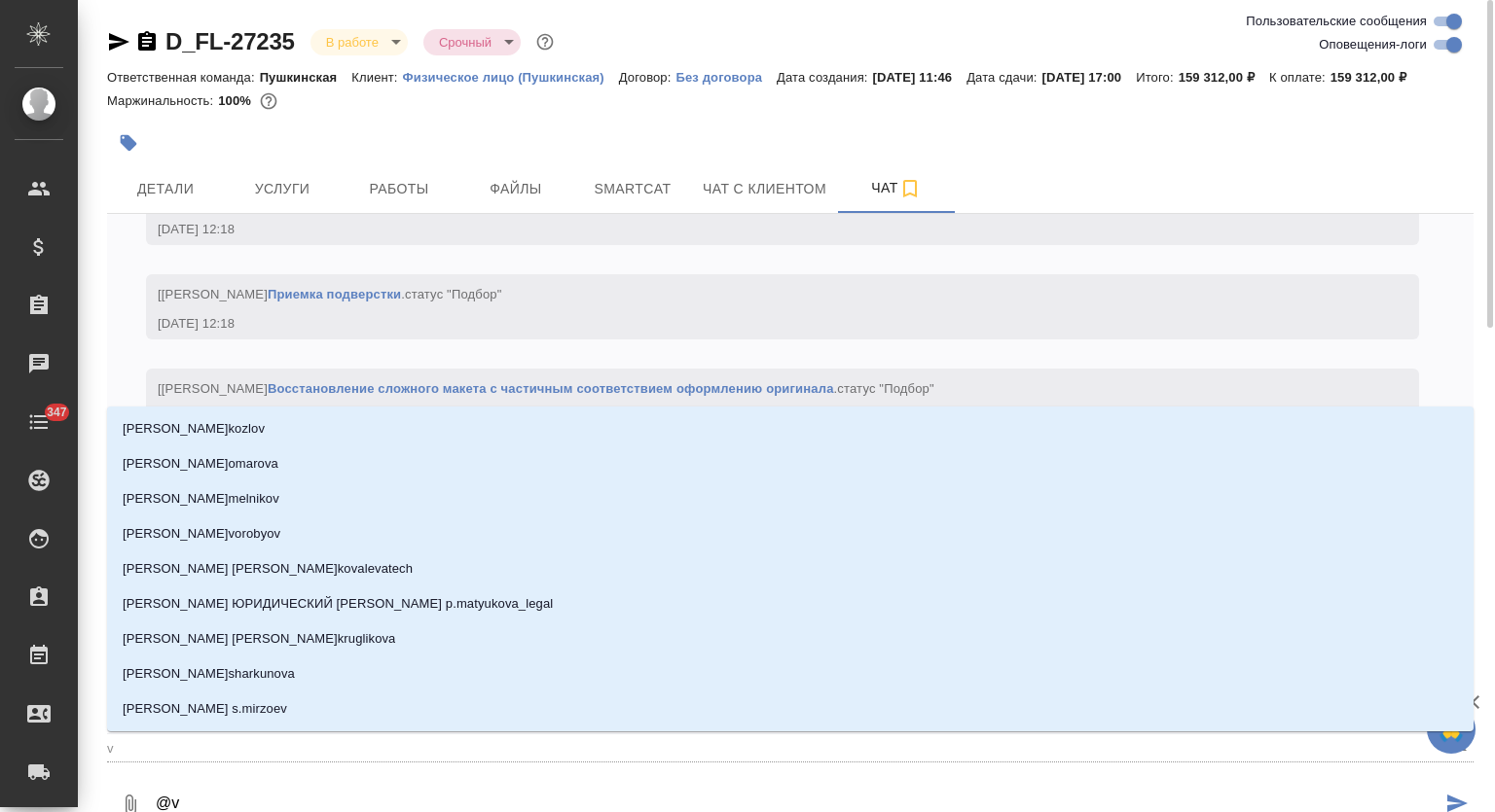
type textarea "@"
type textarea "@м"
type input "м"
type textarea "@му"
type input "му"
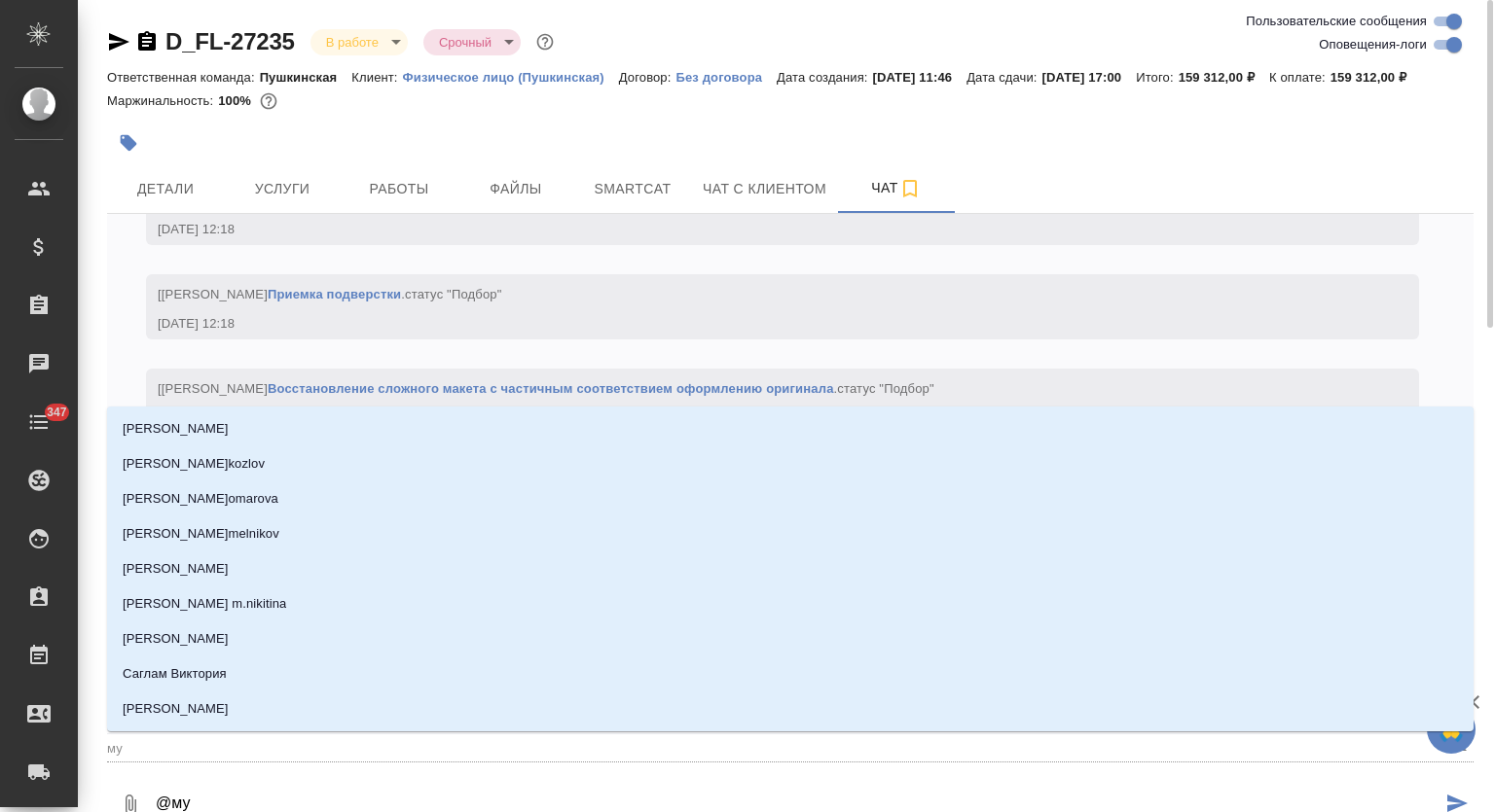
type textarea "@мут"
type input "мут"
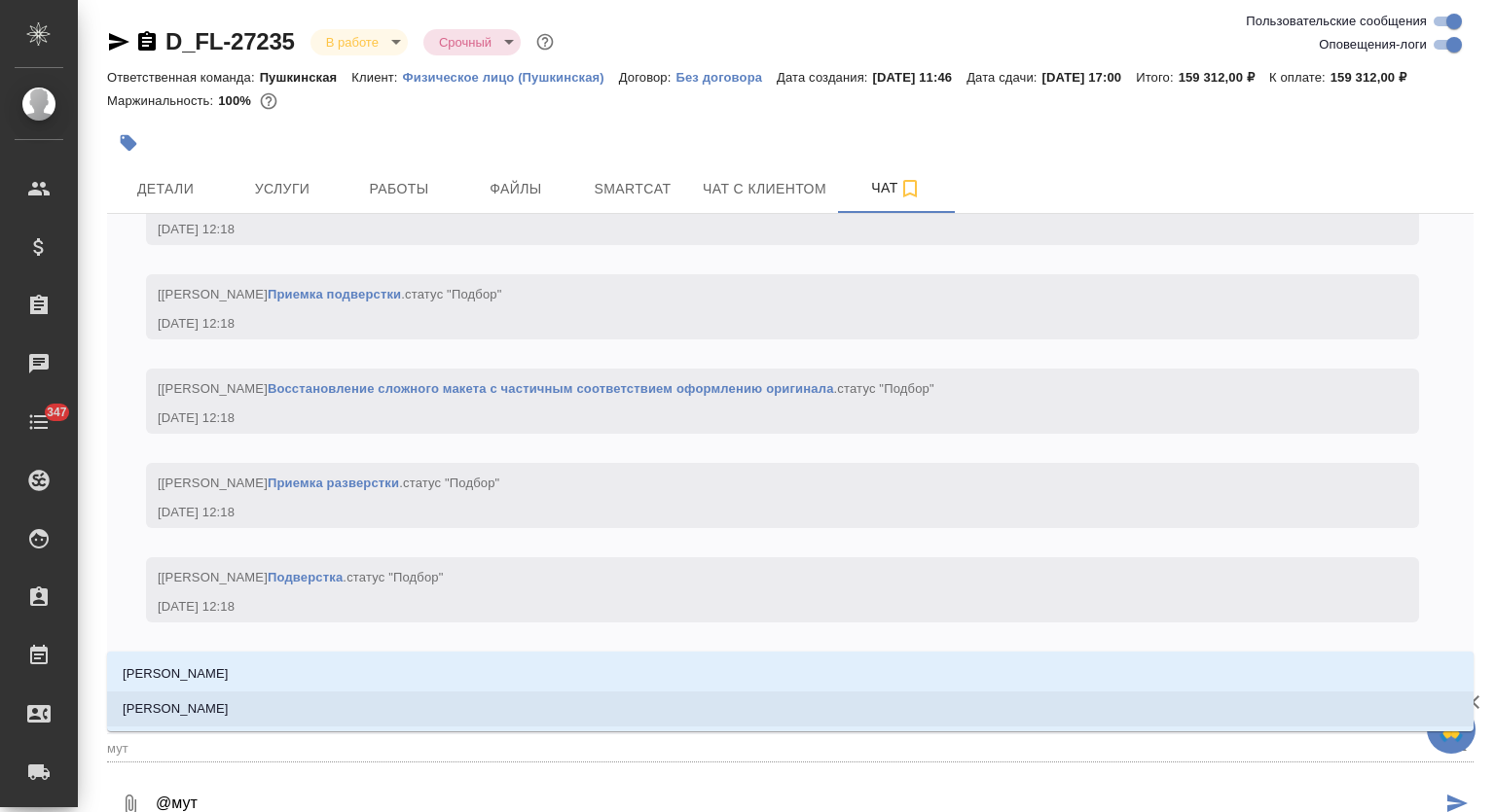
click at [800, 711] on li "[PERSON_NAME]" at bounding box center [790, 709] width 1367 height 35
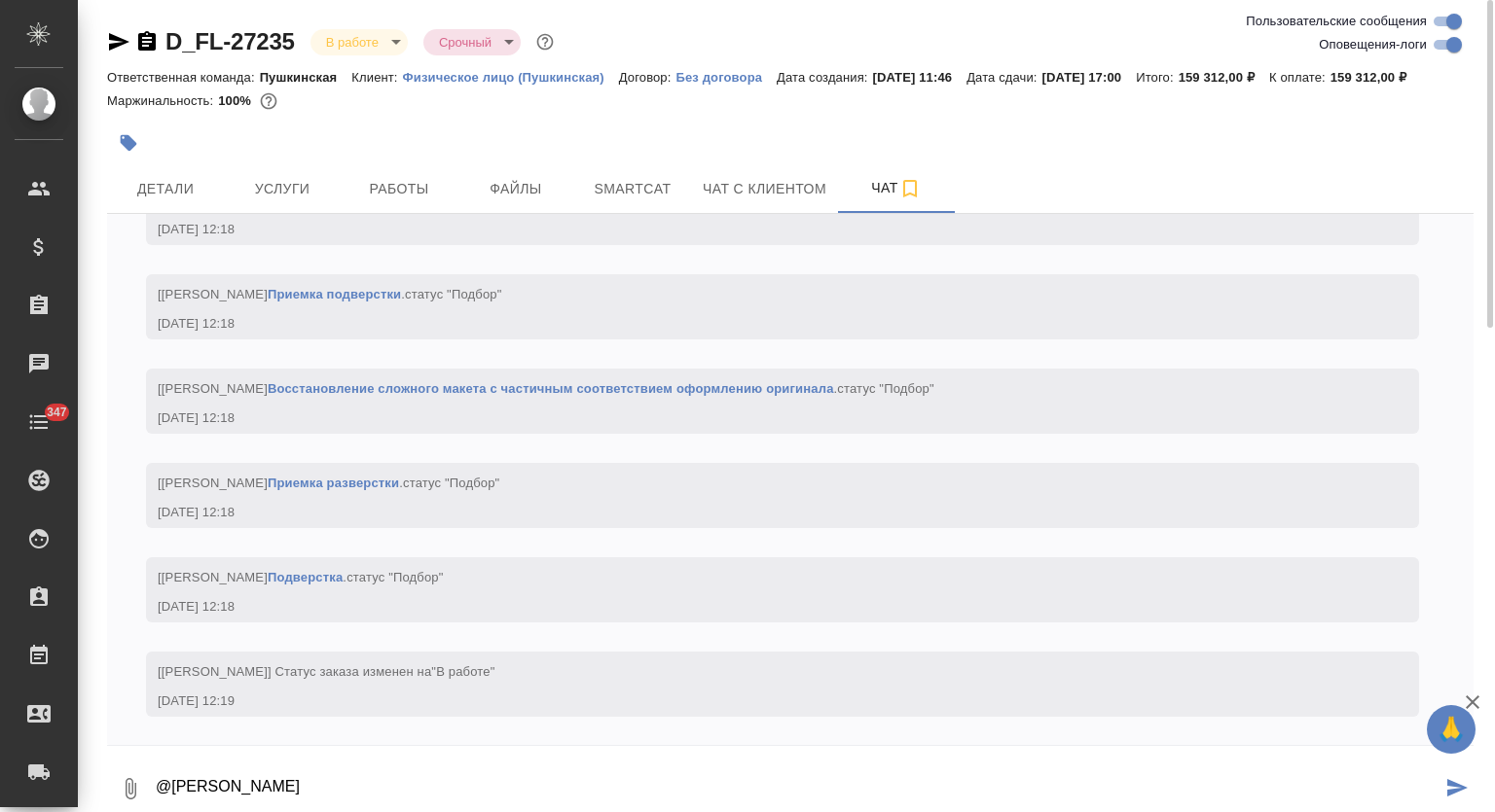
type textarea "@Муталимов Марк"
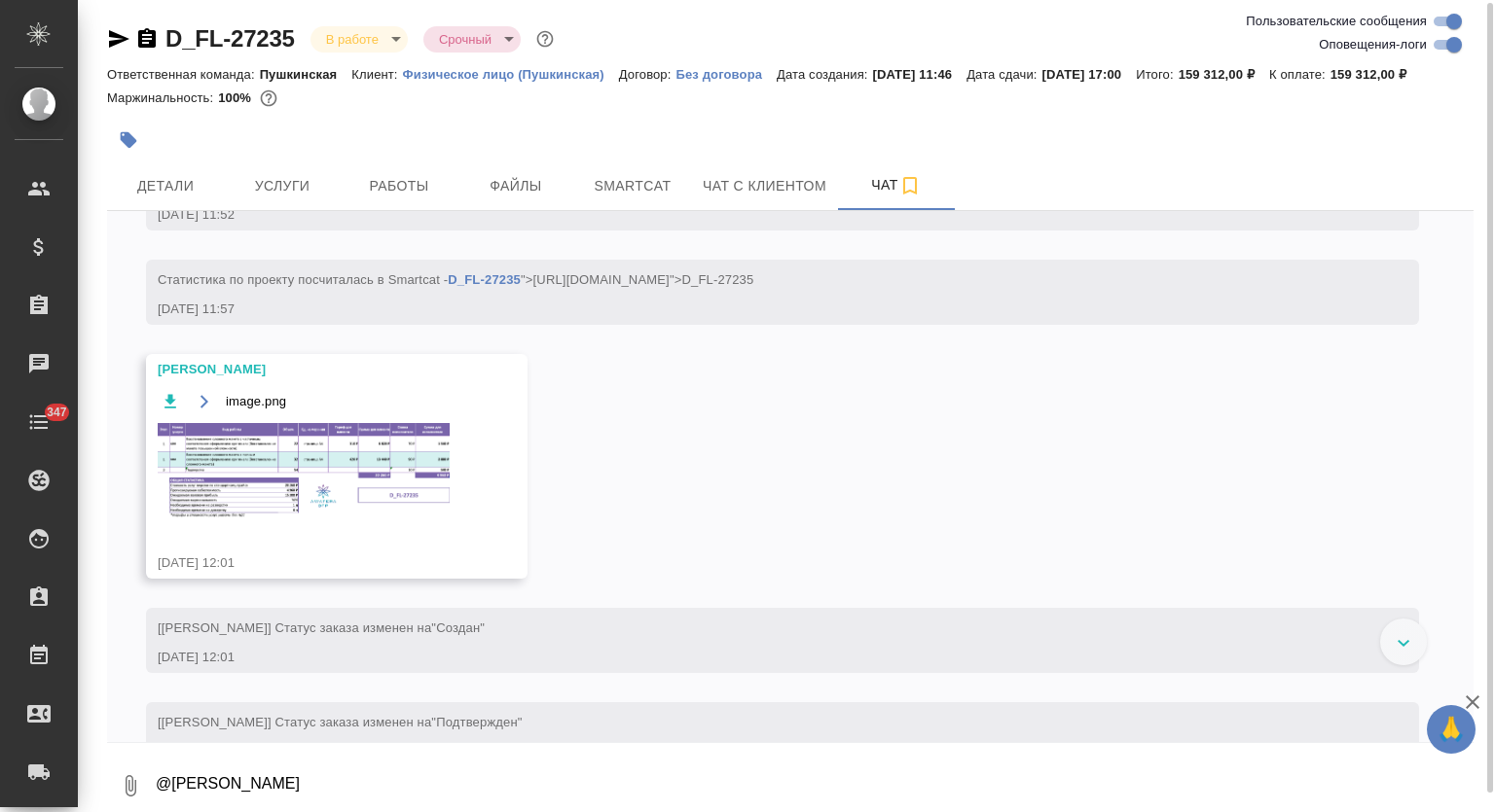
scroll to position [345, 0]
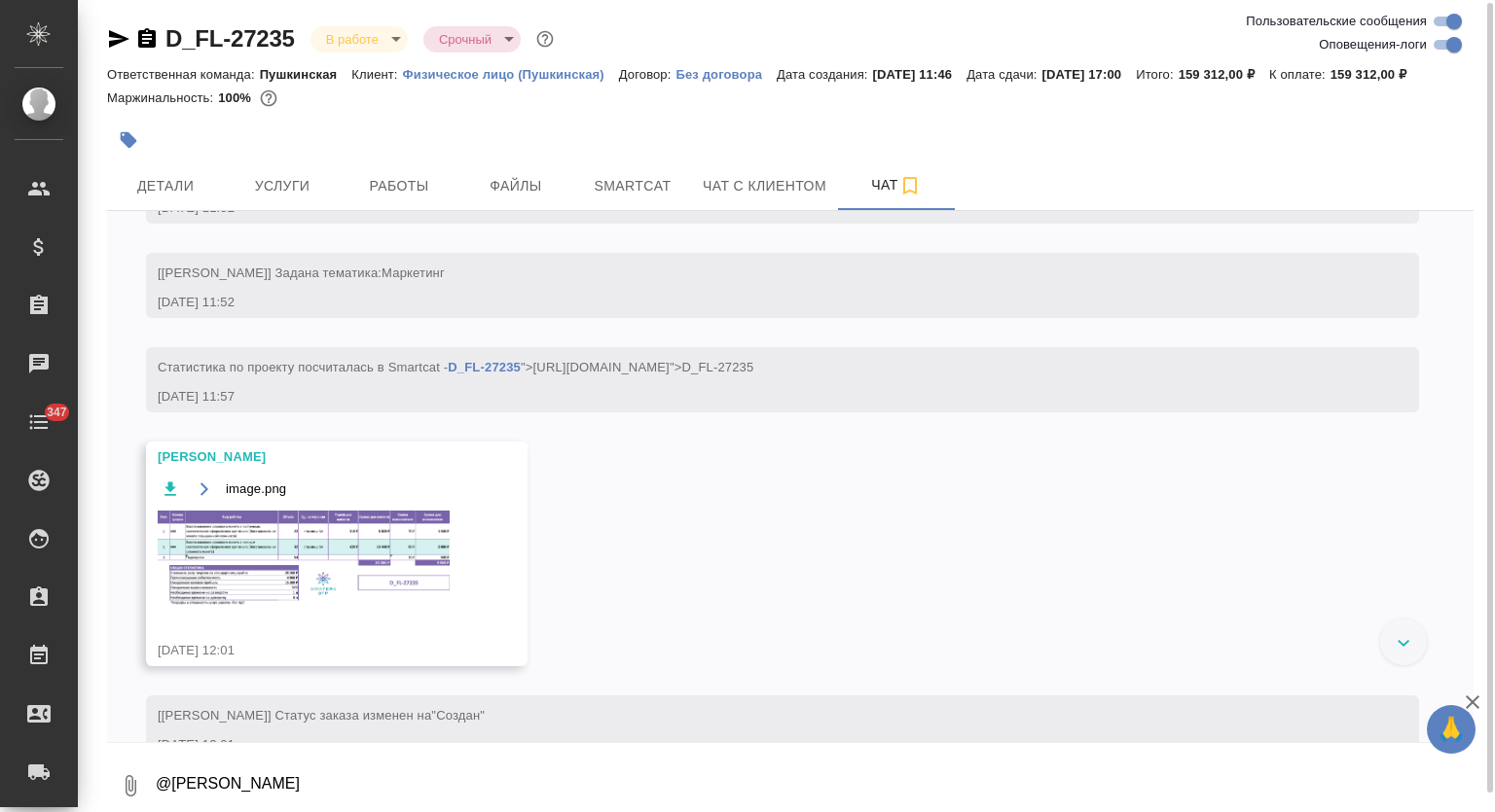
click at [308, 522] on img at bounding box center [303, 558] width 292 height 97
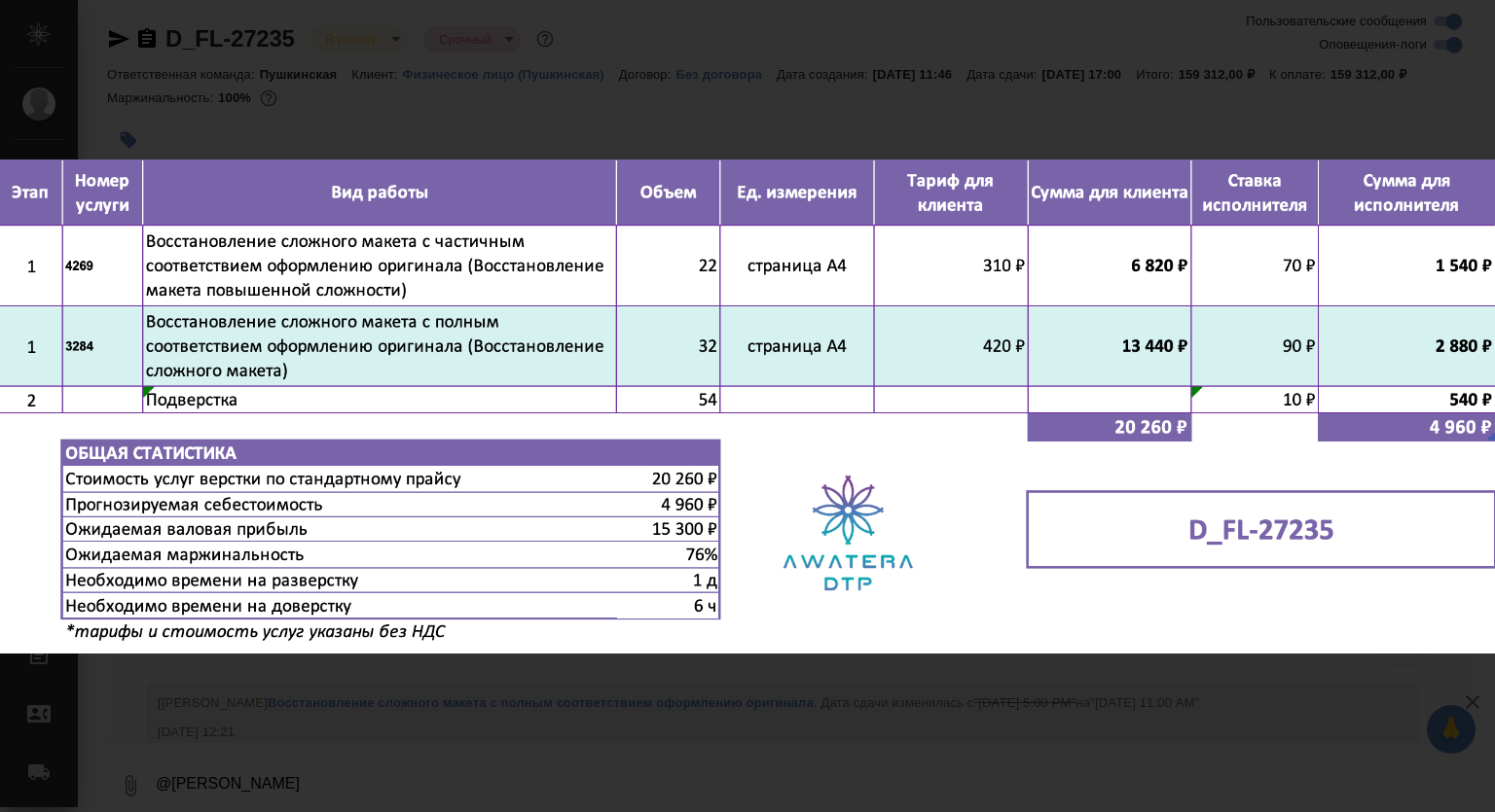
scroll to position [3470, 0]
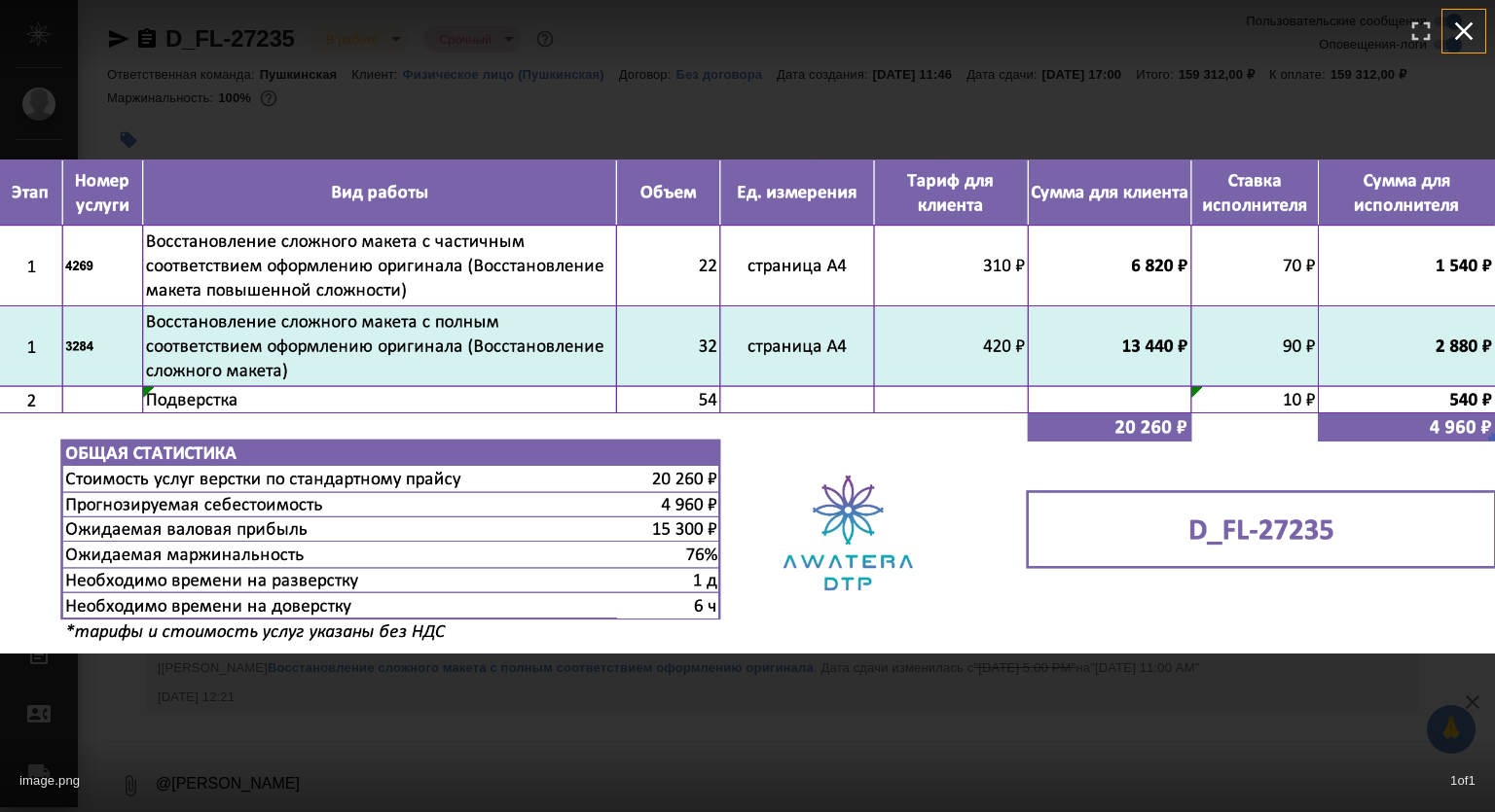
click at [1467, 20] on icon "button" at bounding box center [1463, 31] width 31 height 31
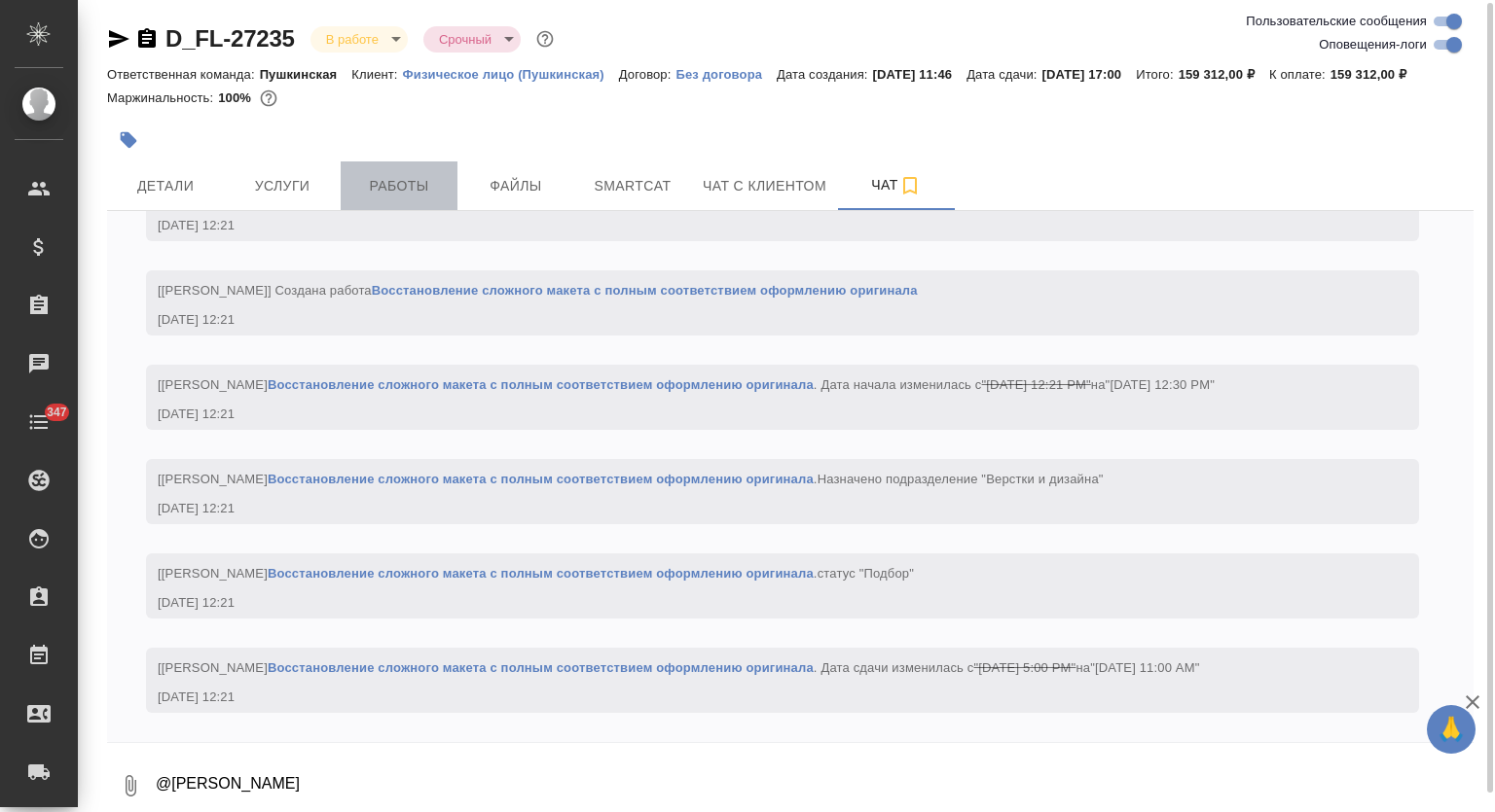
click at [435, 204] on button "Работы" at bounding box center [398, 185] width 116 height 49
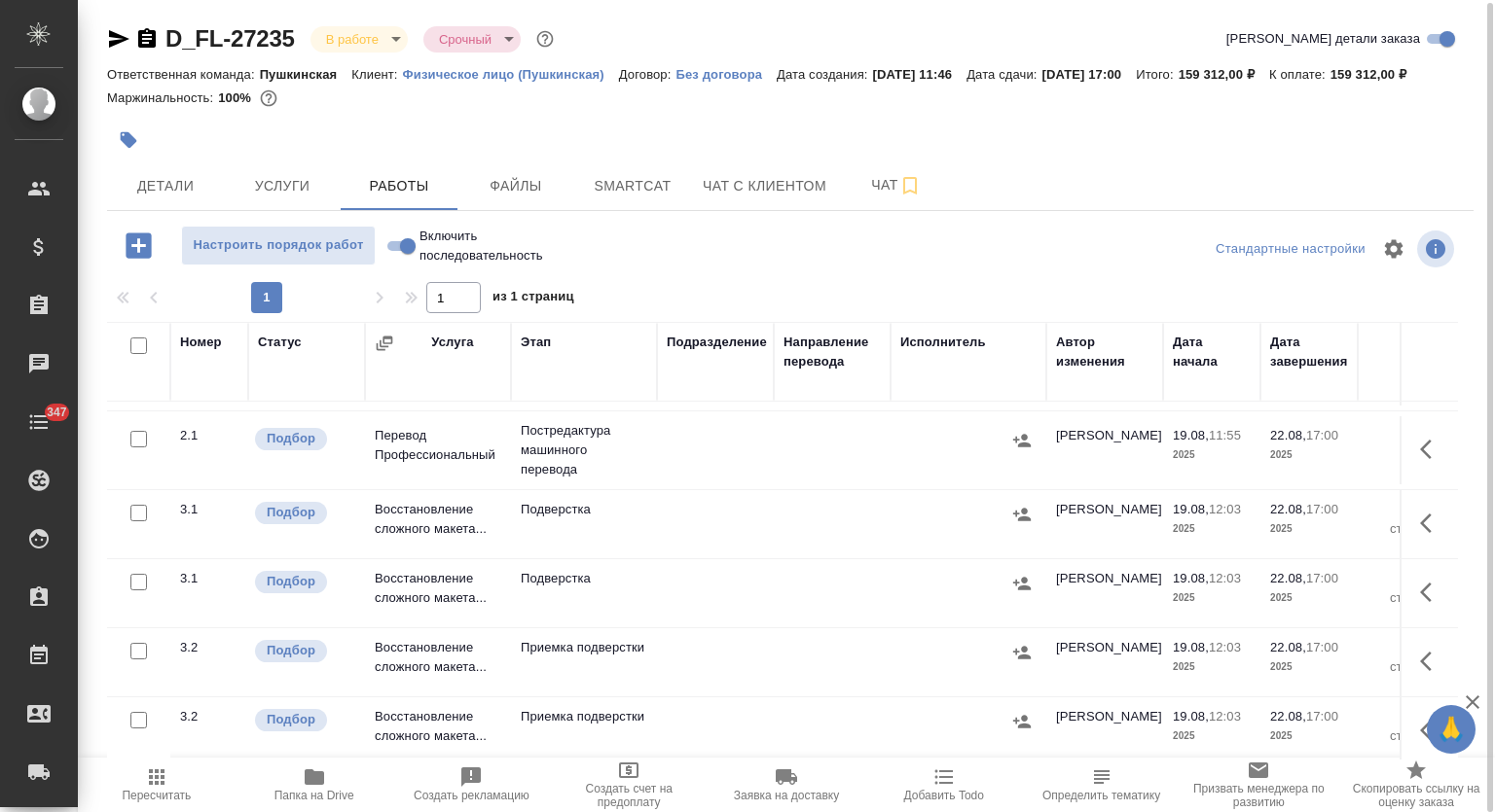
scroll to position [169, 0]
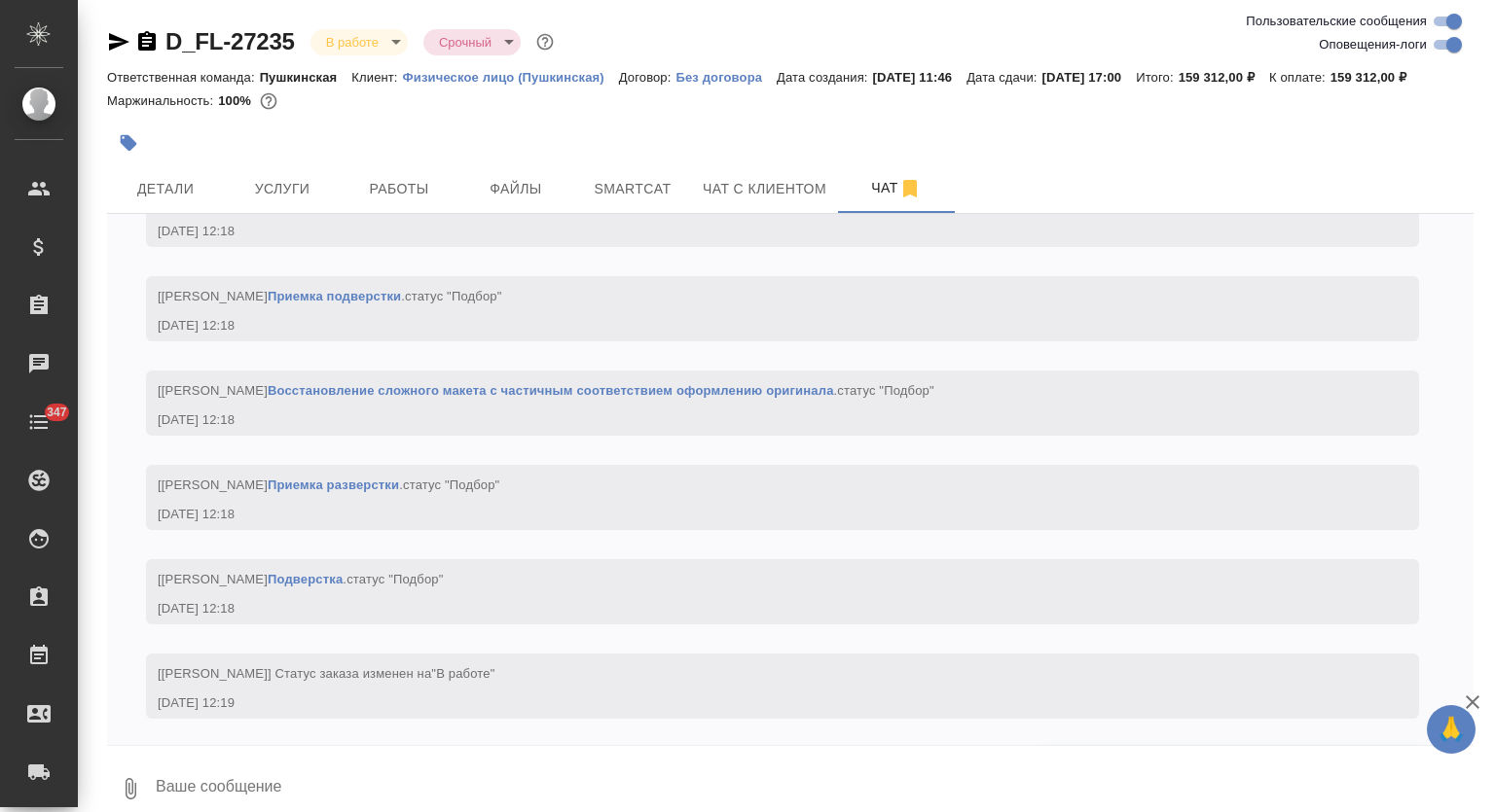
scroll to position [1902, 0]
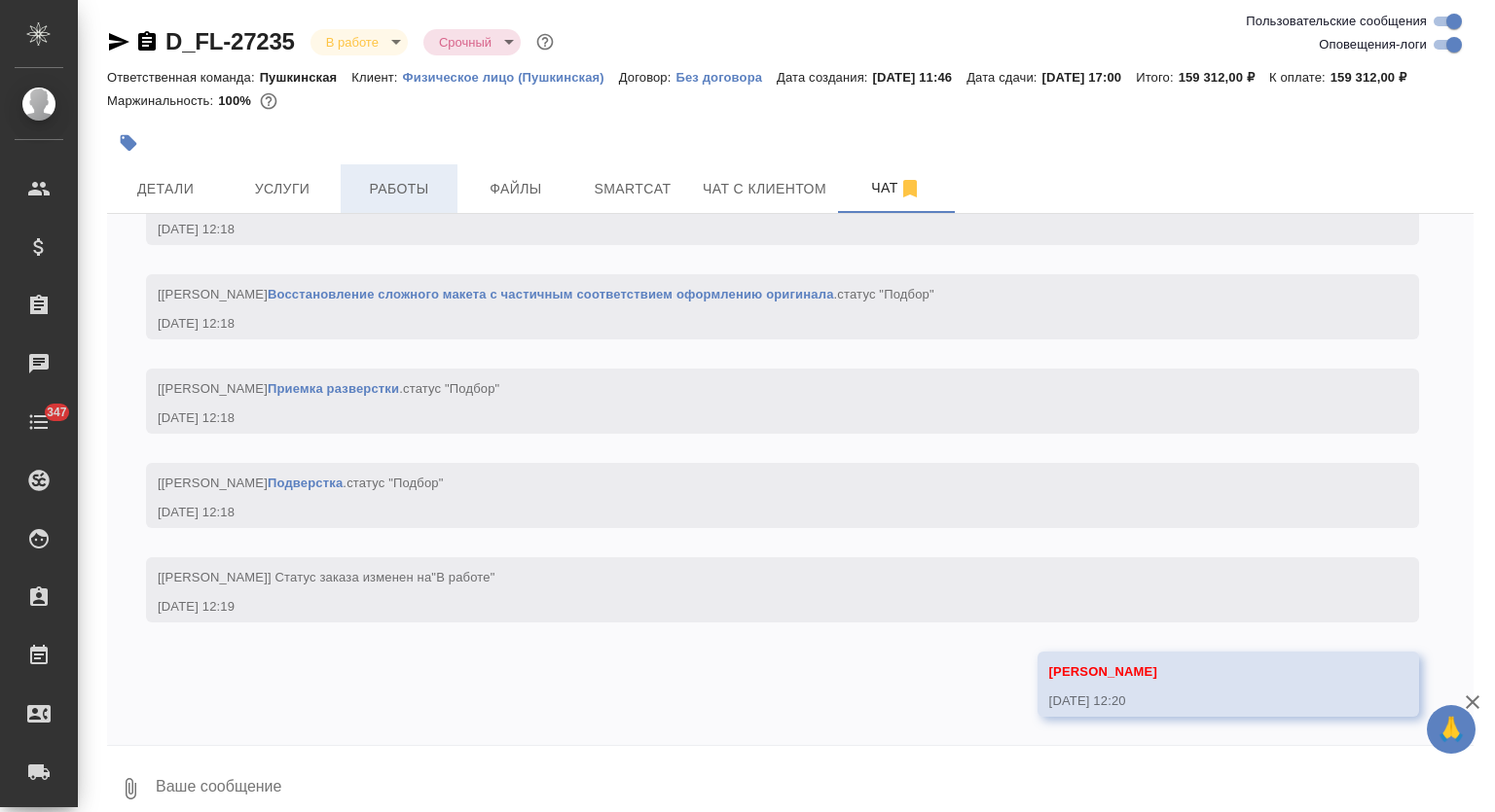
click at [440, 170] on button "Работы" at bounding box center [398, 188] width 116 height 49
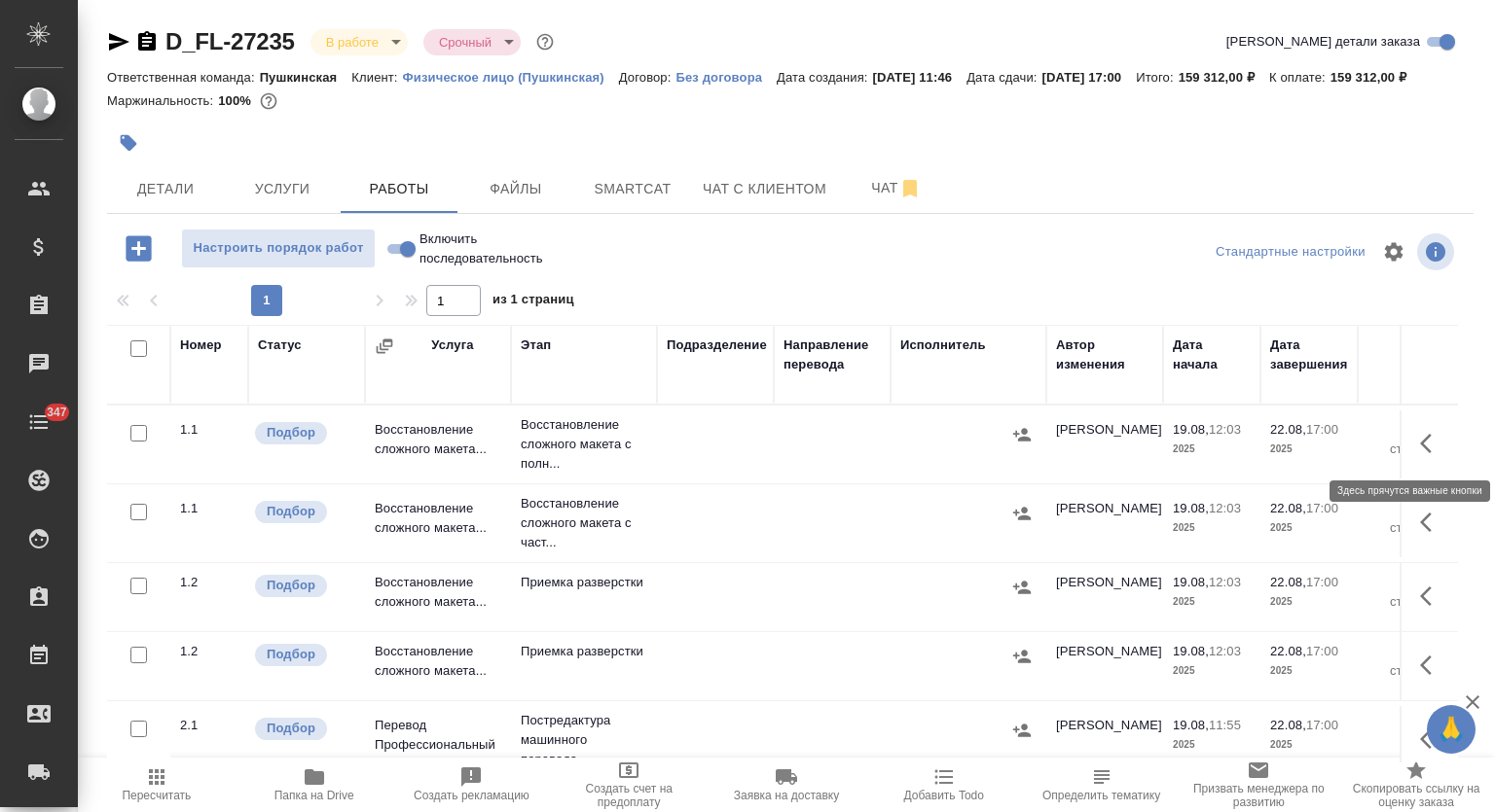
click at [1419, 447] on icon "button" at bounding box center [1430, 443] width 23 height 23
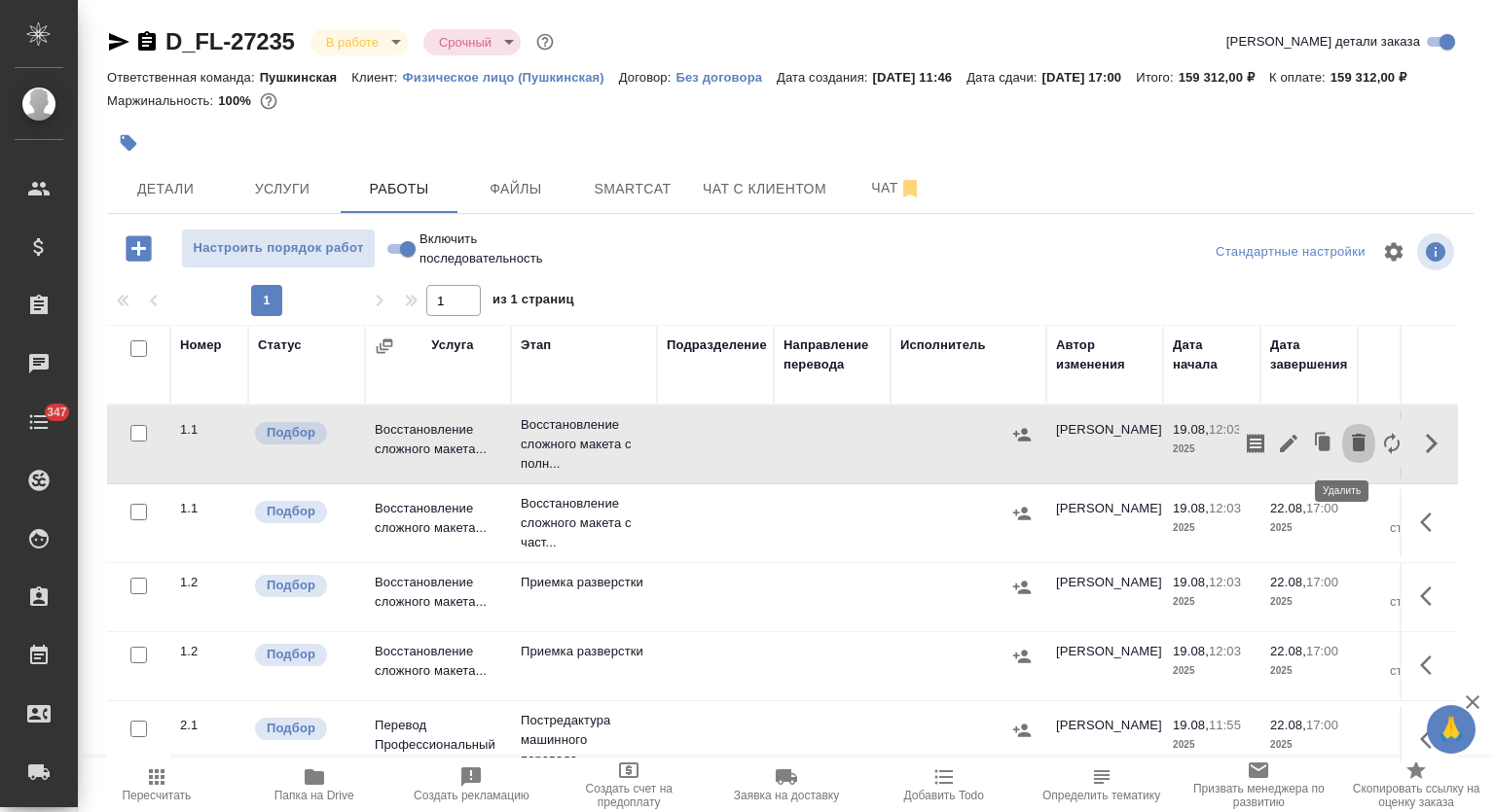
click at [1352, 435] on icon "button" at bounding box center [1359, 443] width 14 height 18
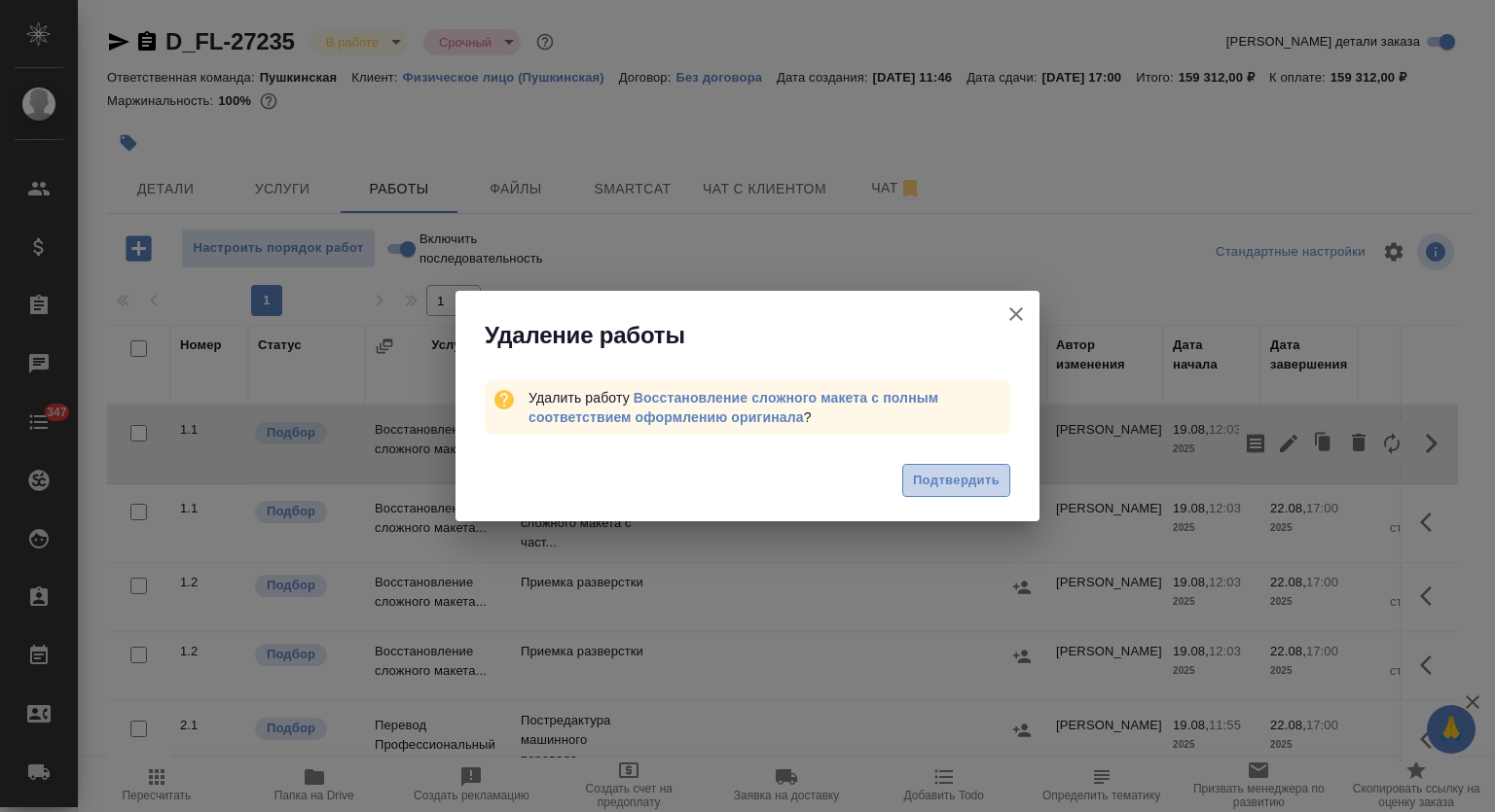
click at [908, 476] on button "Подтвердить" at bounding box center [956, 481] width 108 height 34
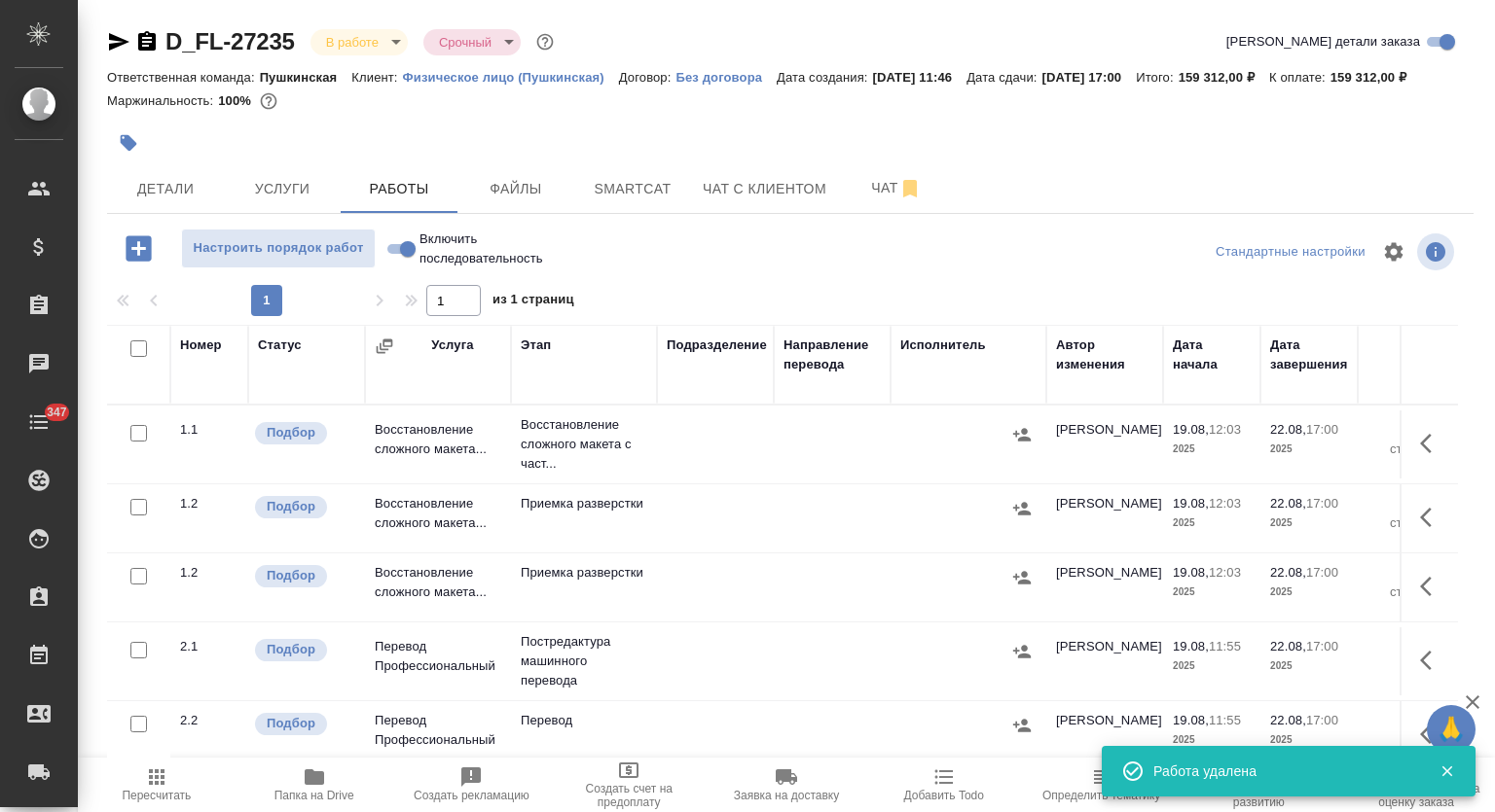
click at [141, 575] on input "checkbox" at bounding box center [138, 576] width 17 height 17
checkbox input "true"
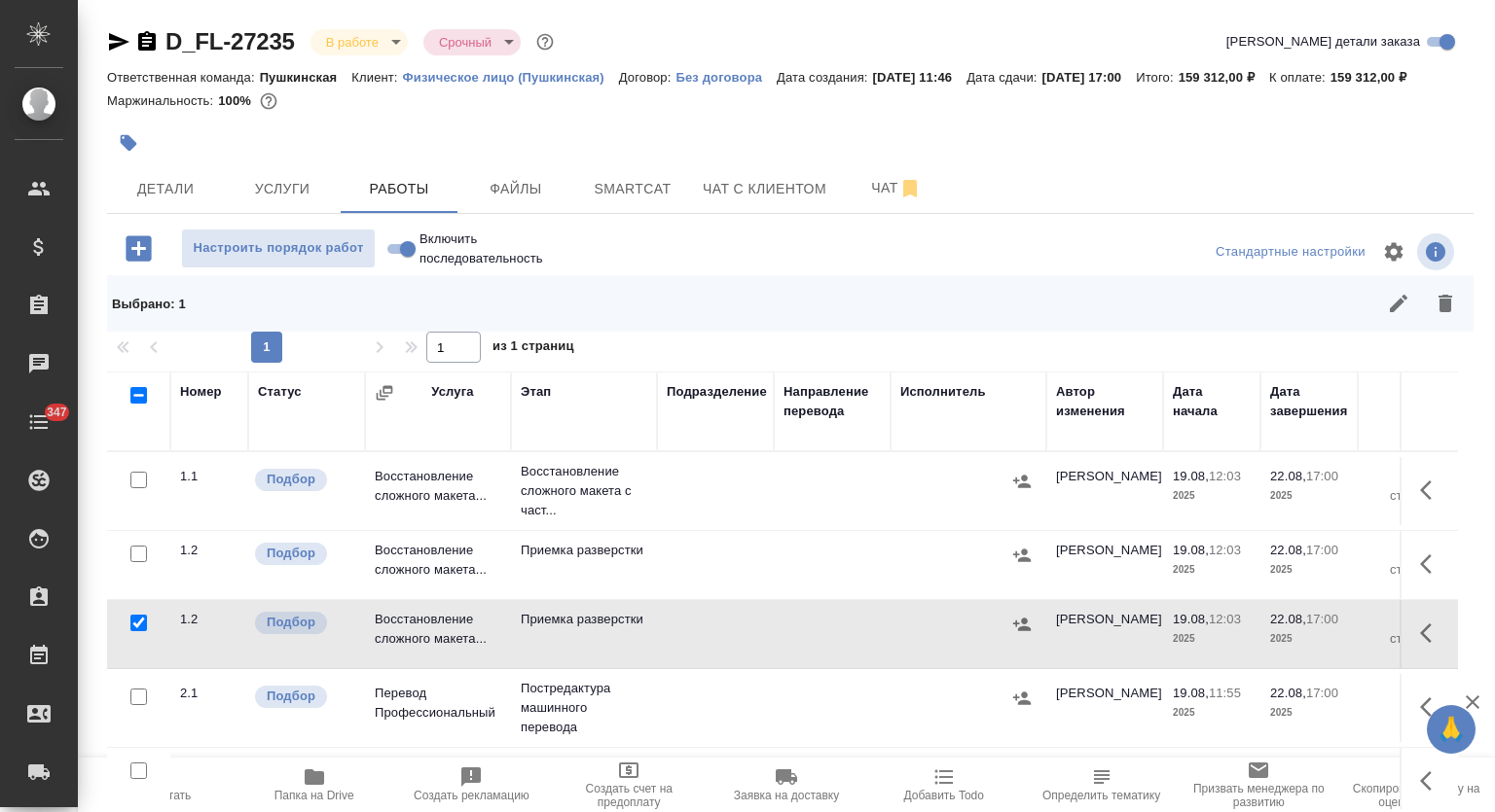
click at [137, 547] on input "checkbox" at bounding box center [138, 553] width 17 height 17
checkbox input "true"
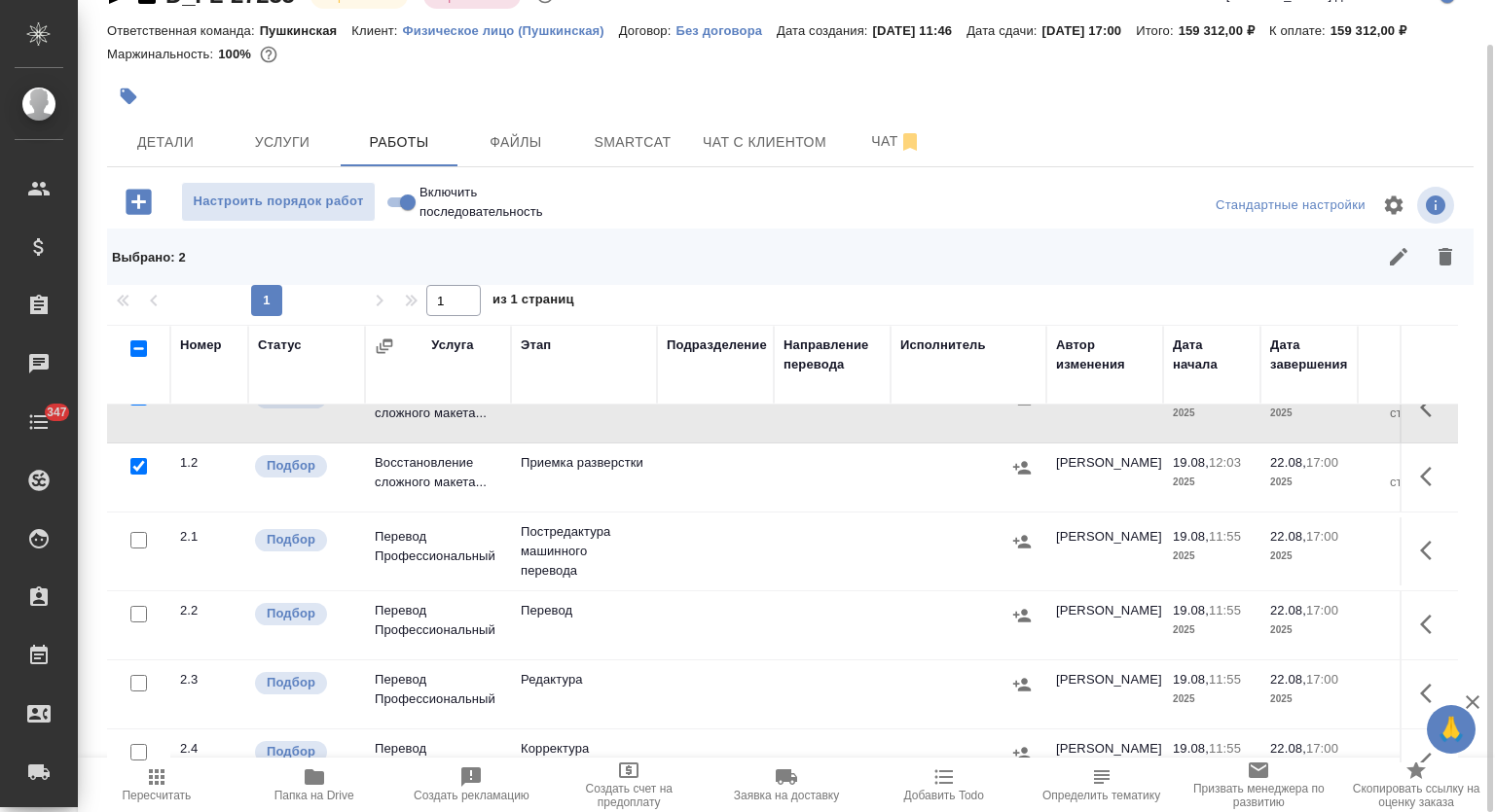
scroll to position [129, 0]
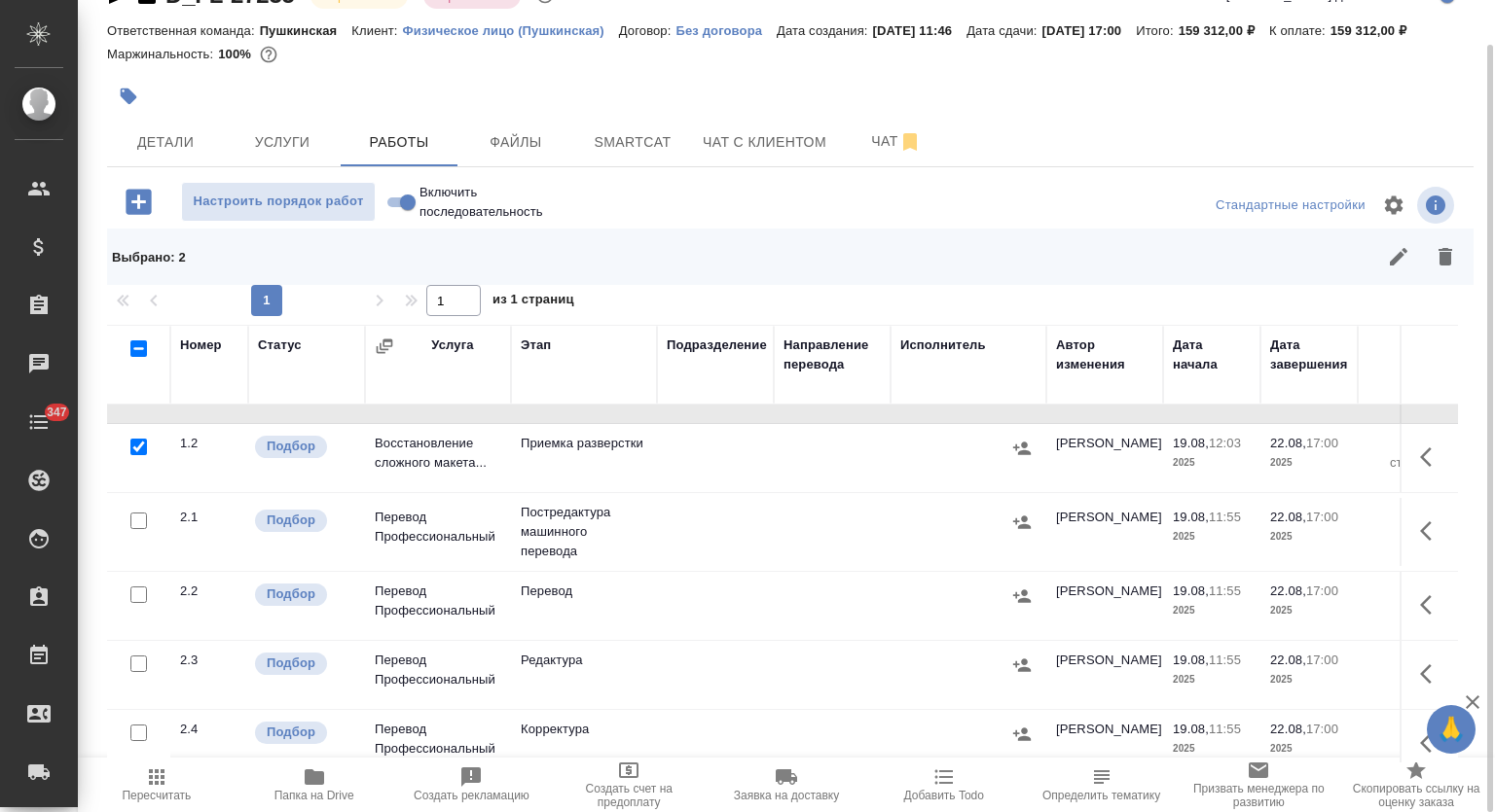
click at [132, 595] on input "checkbox" at bounding box center [138, 595] width 17 height 17
checkbox input "true"
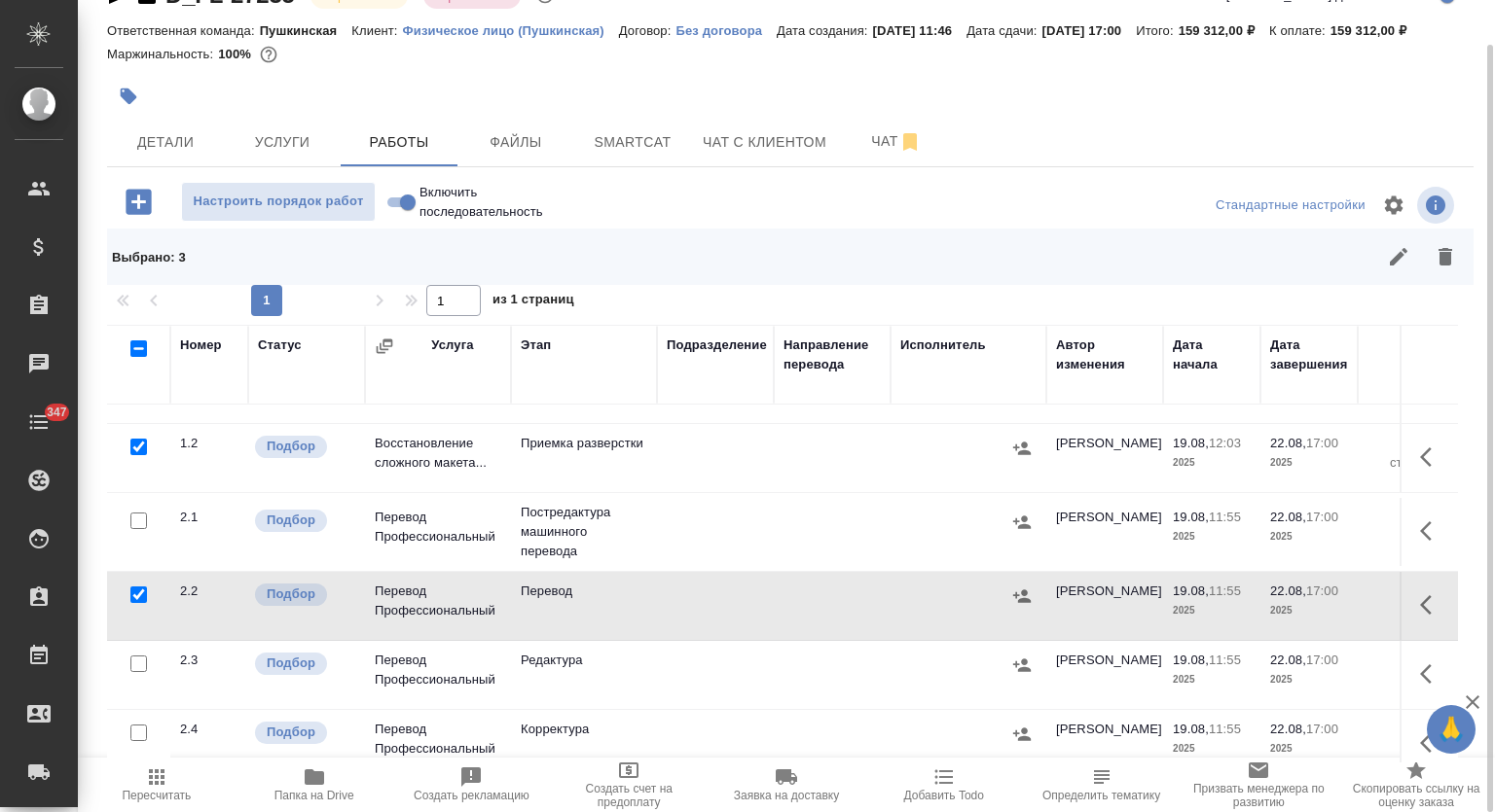
click at [136, 656] on input "checkbox" at bounding box center [138, 664] width 17 height 17
checkbox input "true"
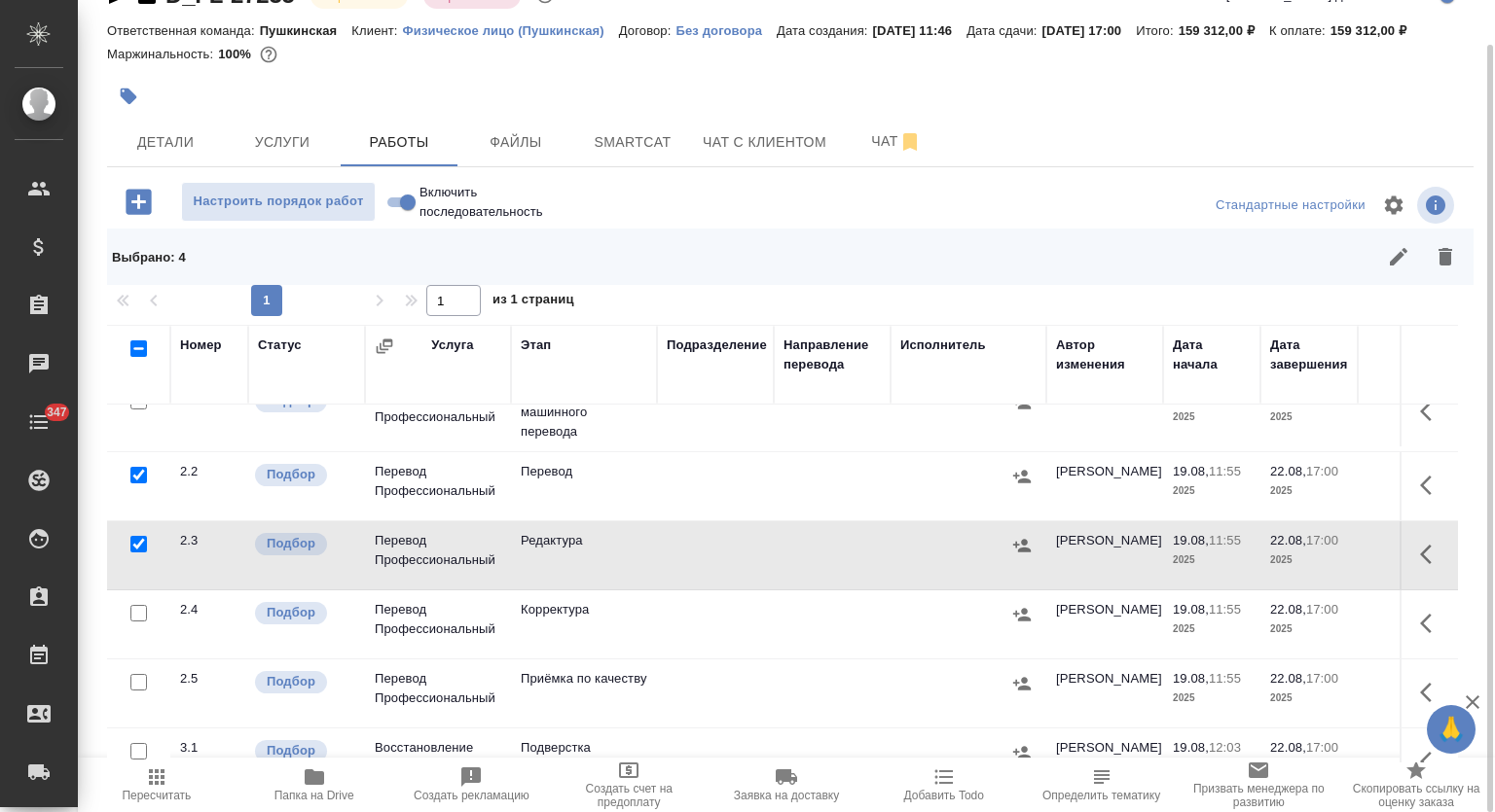
scroll to position [259, 0]
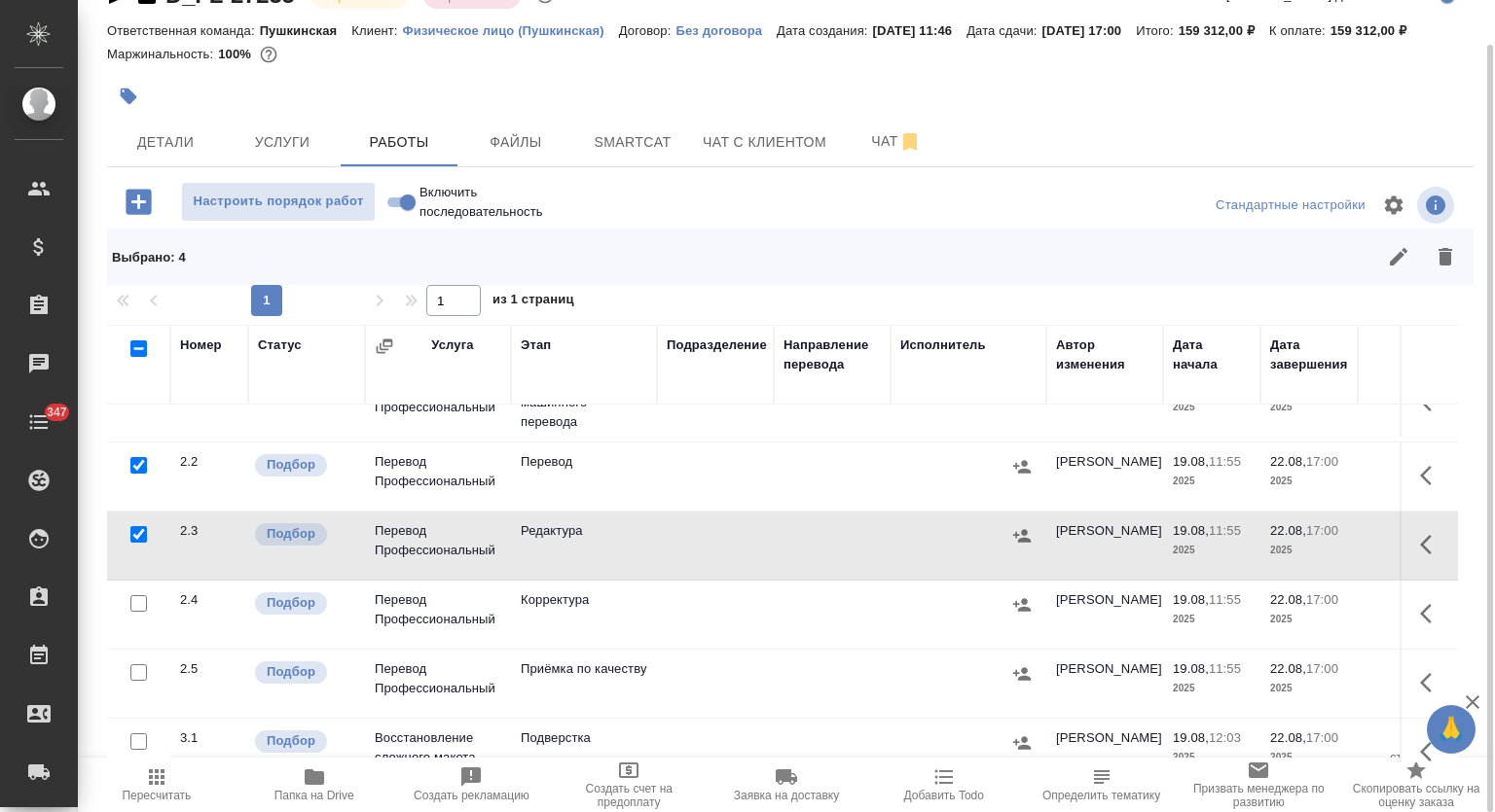
drag, startPoint x: 134, startPoint y: 604, endPoint x: 141, endPoint y: 659, distance: 55.4
click at [135, 602] on input "checkbox" at bounding box center [138, 603] width 17 height 17
checkbox input "true"
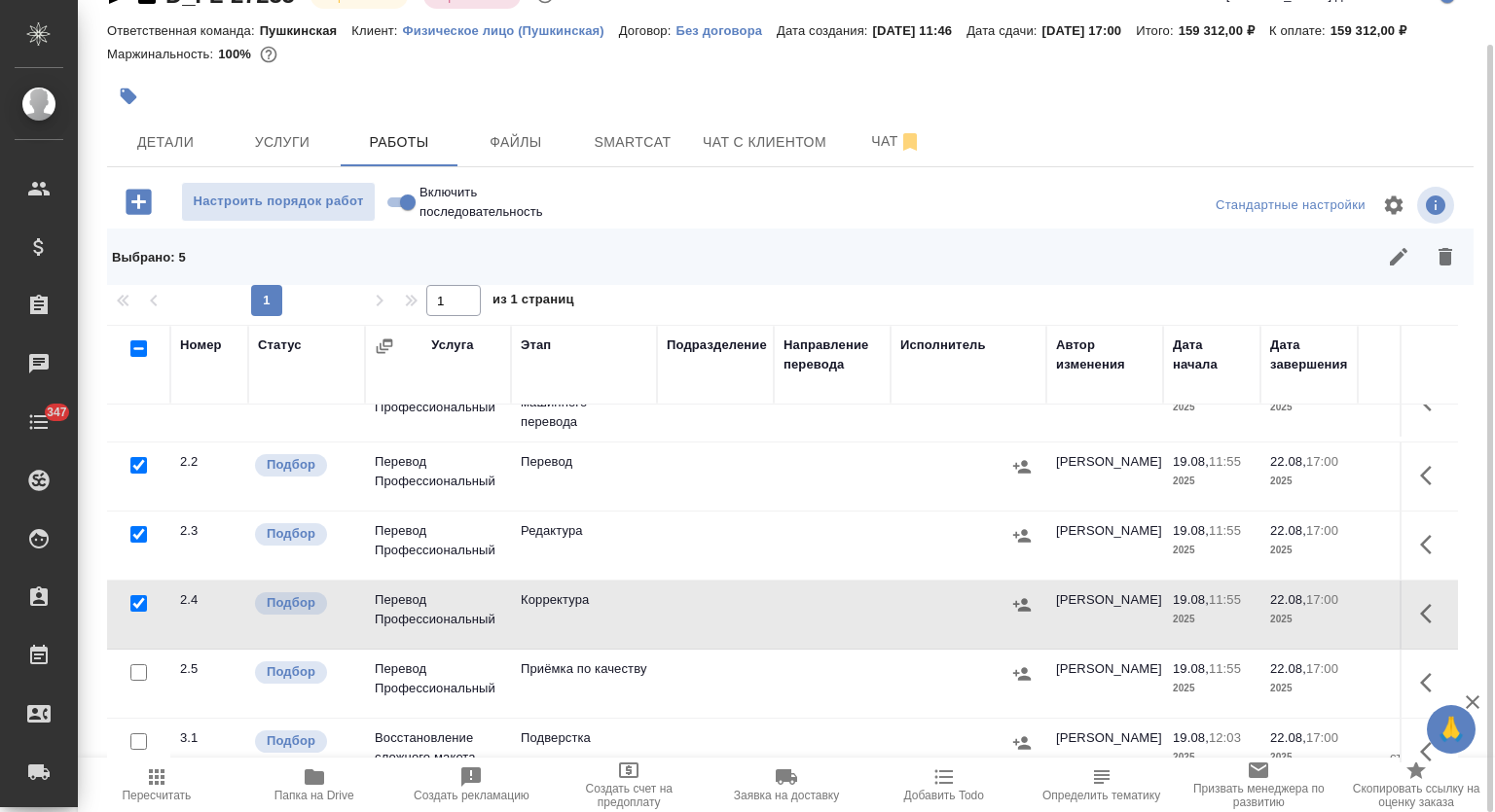
click at [140, 668] on input "checkbox" at bounding box center [138, 673] width 17 height 17
checkbox input "true"
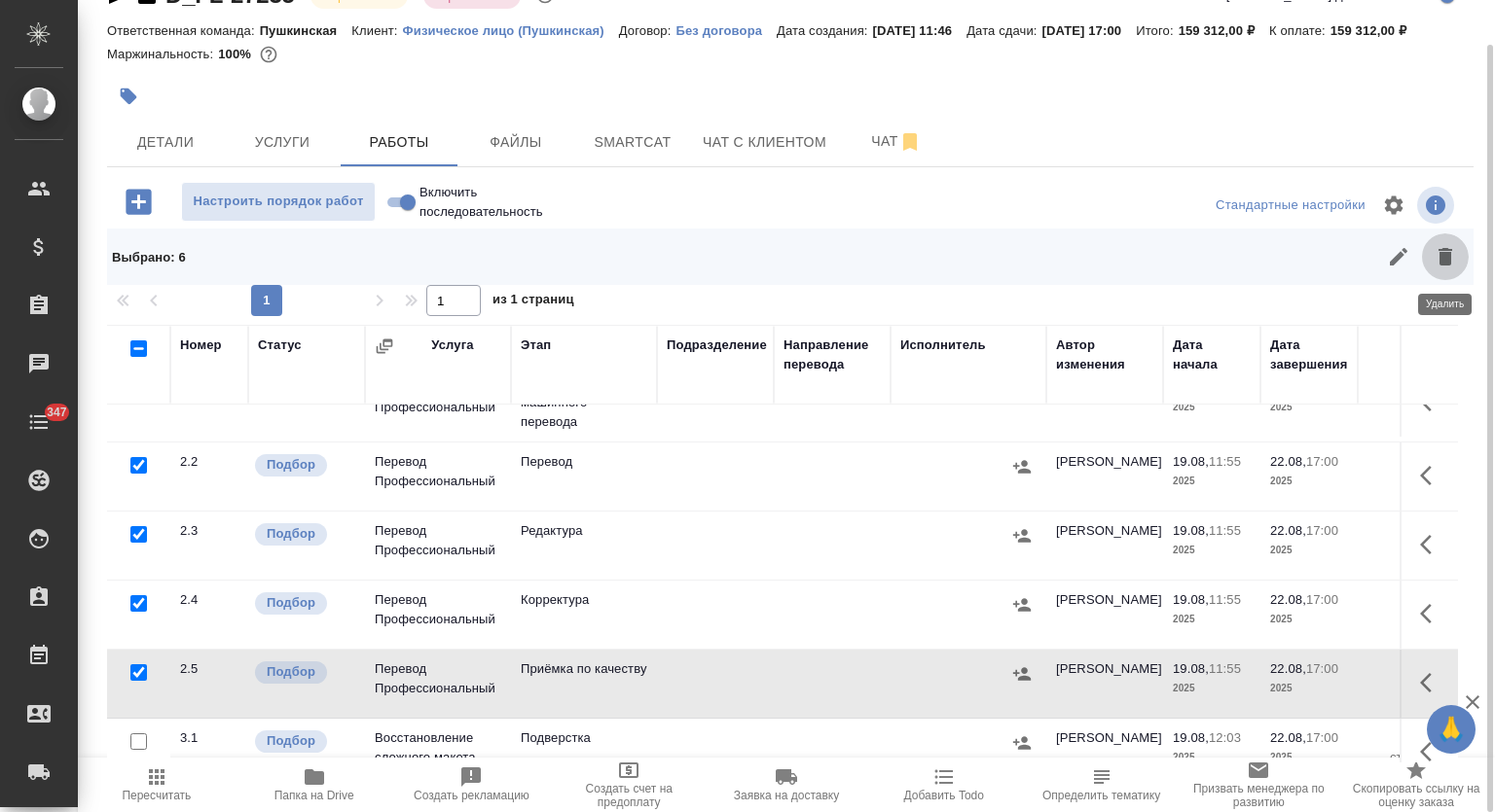
click at [1442, 264] on icon "button" at bounding box center [1445, 257] width 14 height 18
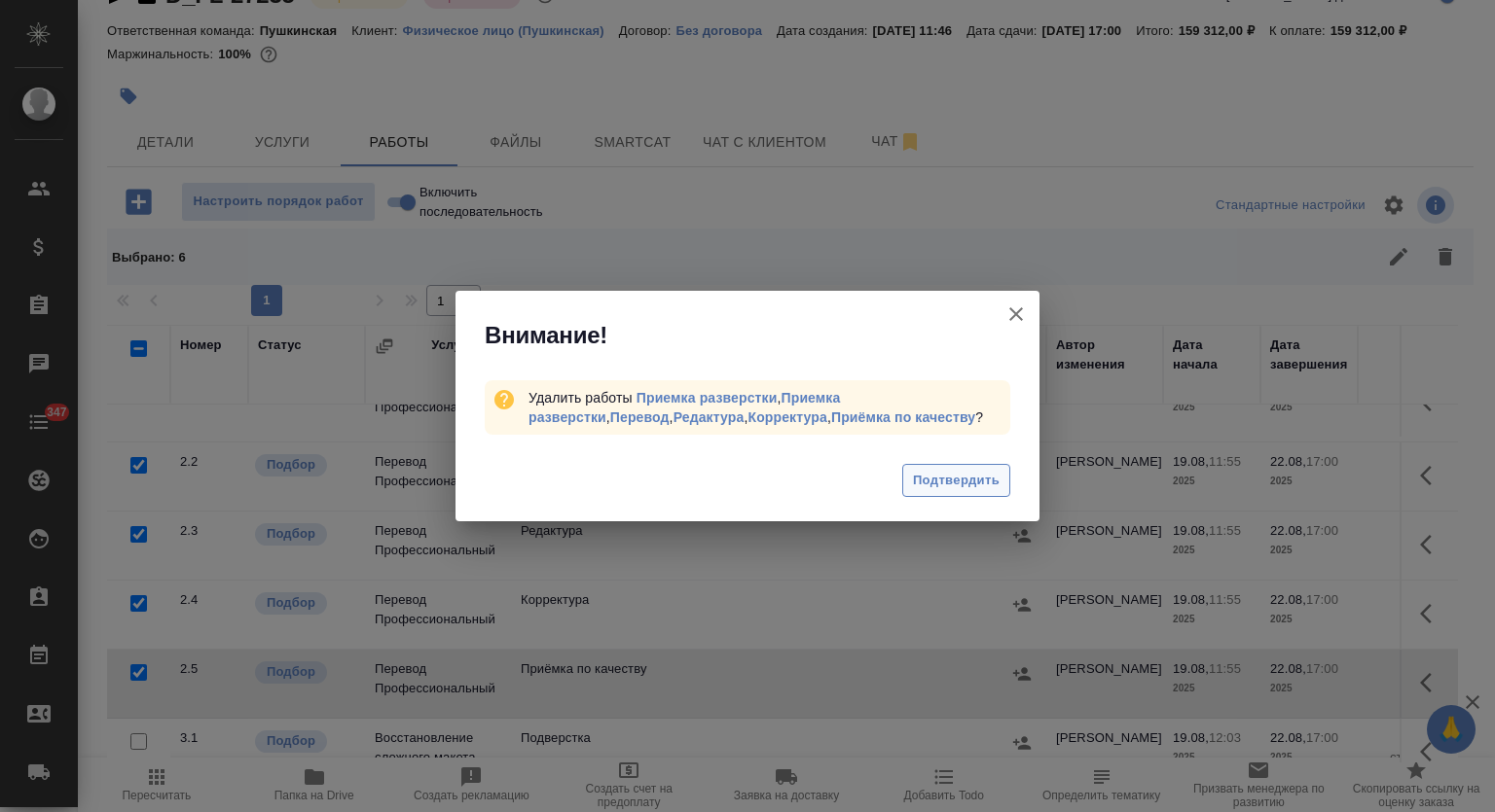
click at [964, 486] on span "Подтвердить" at bounding box center [956, 481] width 87 height 22
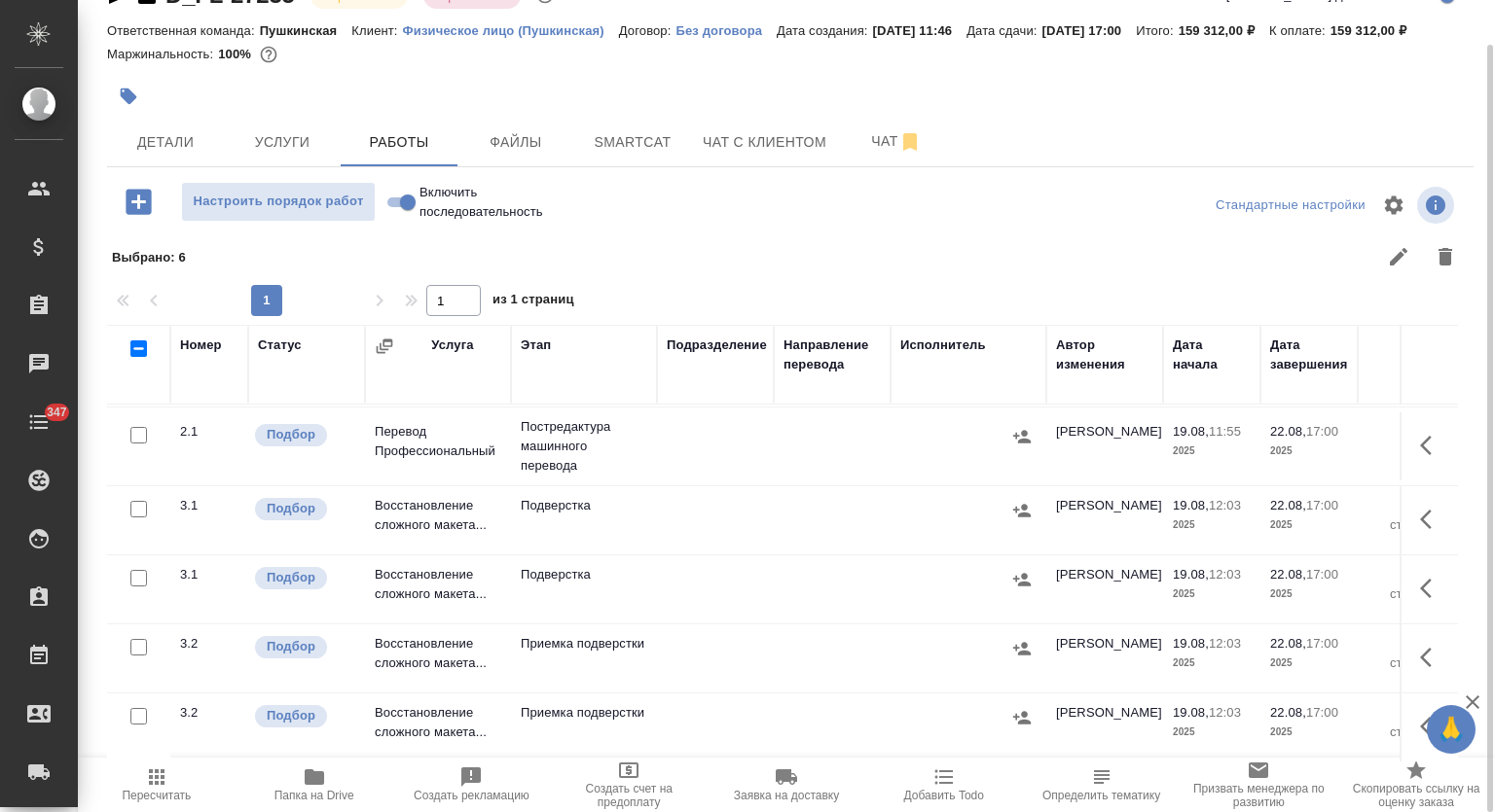
scroll to position [0, 0]
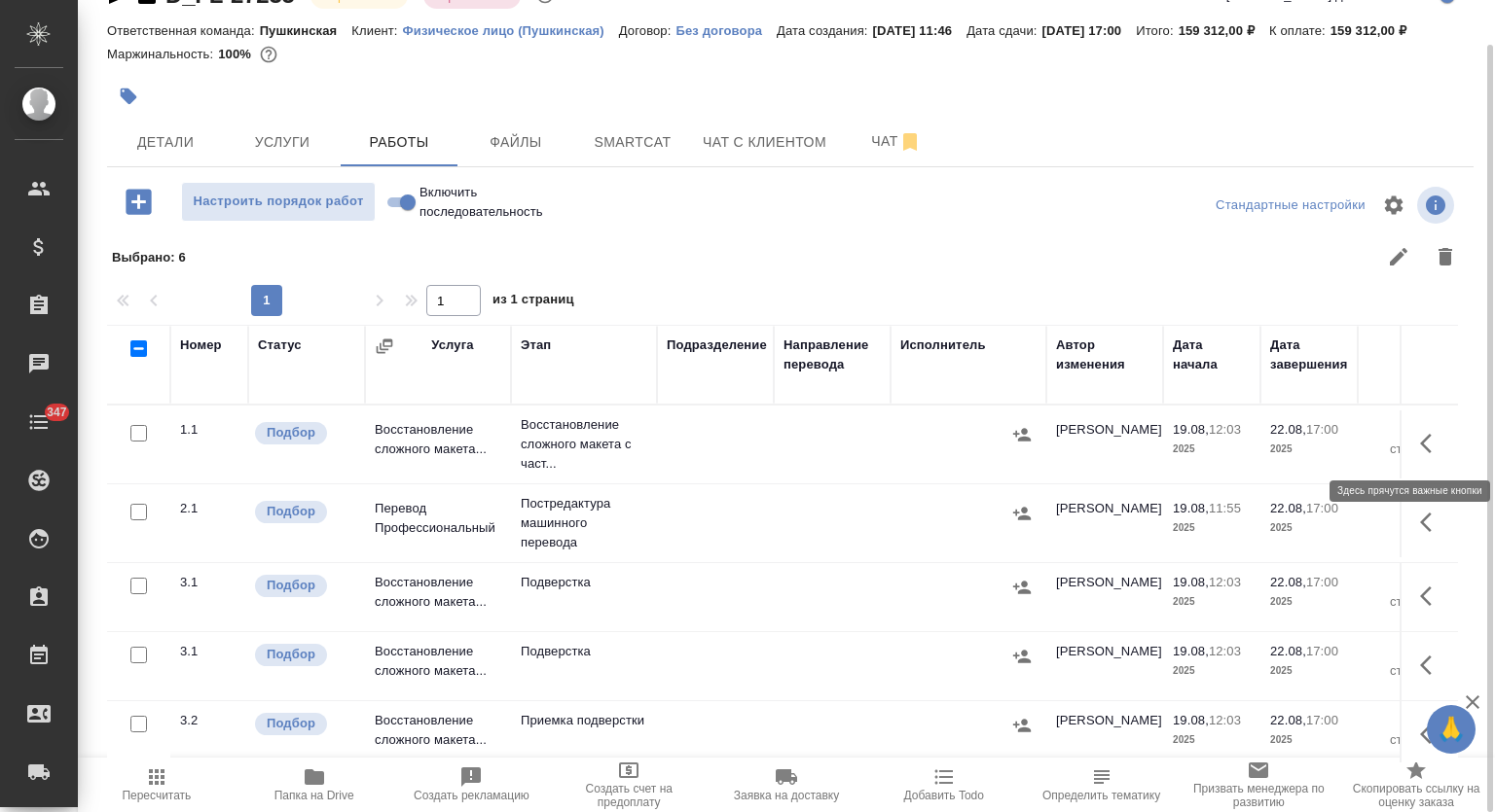
click at [1419, 437] on icon "button" at bounding box center [1425, 444] width 12 height 20
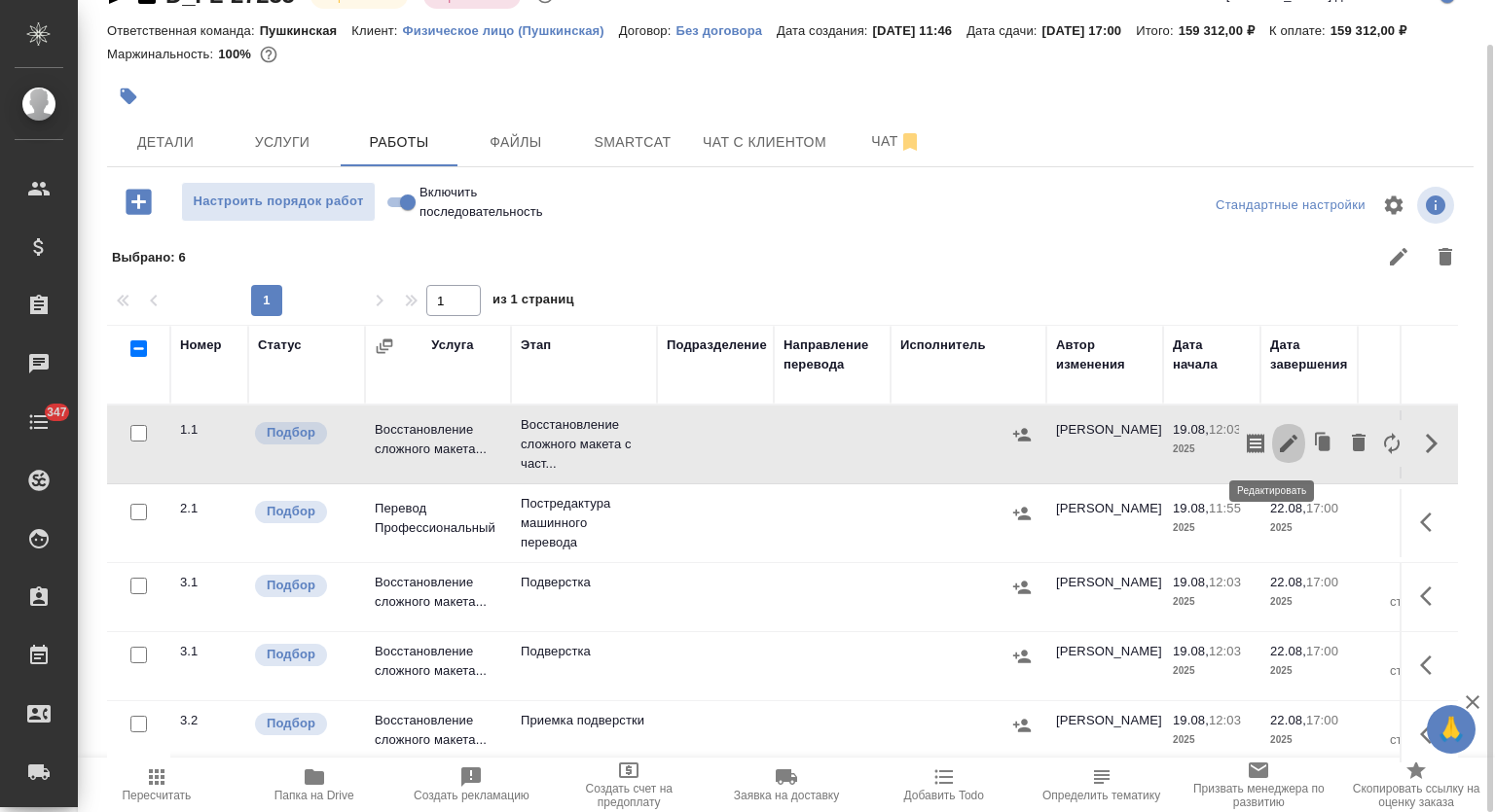
click at [1274, 456] on button "button" at bounding box center [1288, 443] width 33 height 47
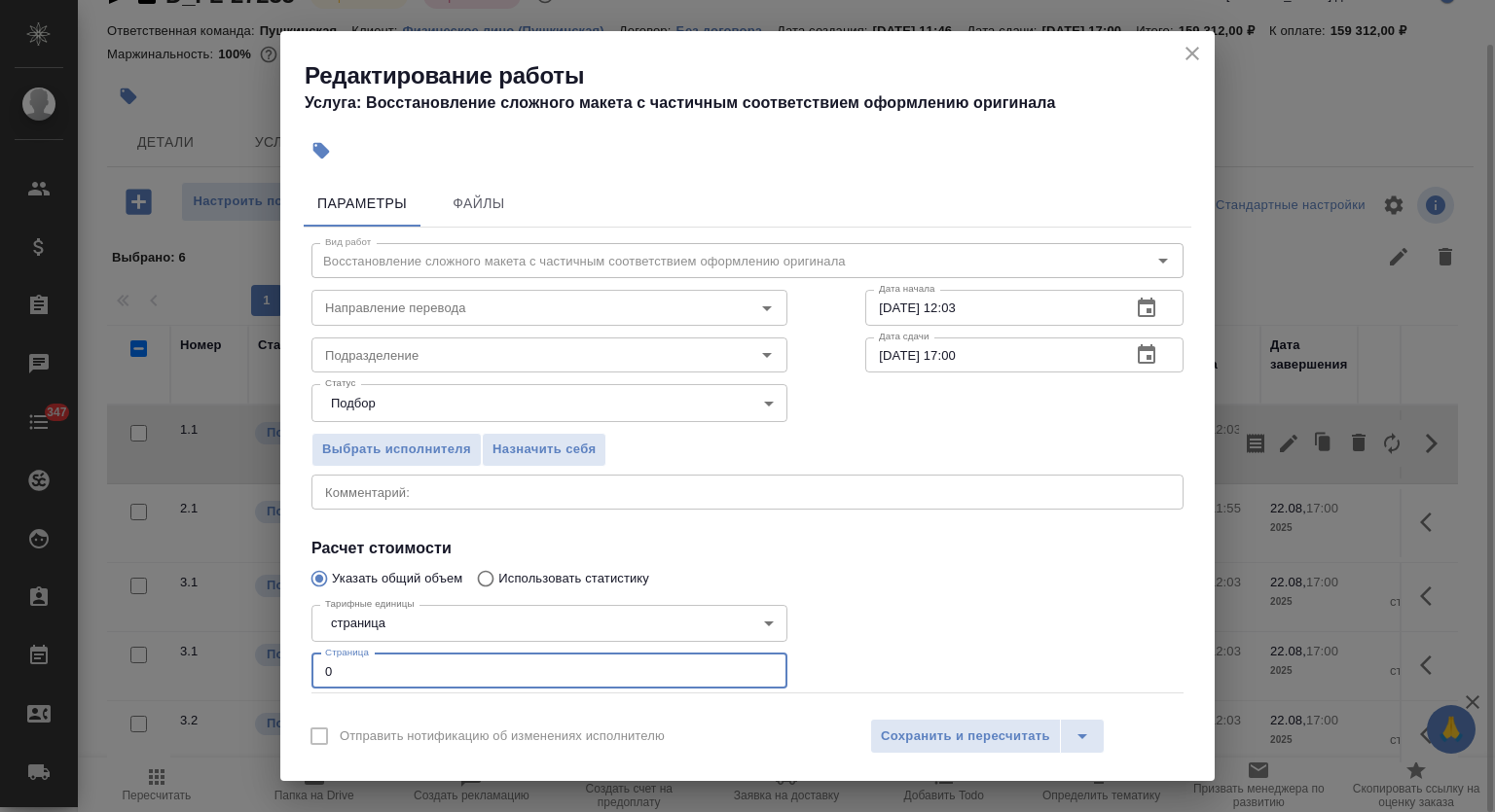
drag, startPoint x: 340, startPoint y: 666, endPoint x: 316, endPoint y: 665, distance: 24.0
click at [316, 665] on input "0" at bounding box center [549, 671] width 476 height 35
type input "22"
click at [465, 365] on input "Подразделение" at bounding box center [517, 354] width 399 height 23
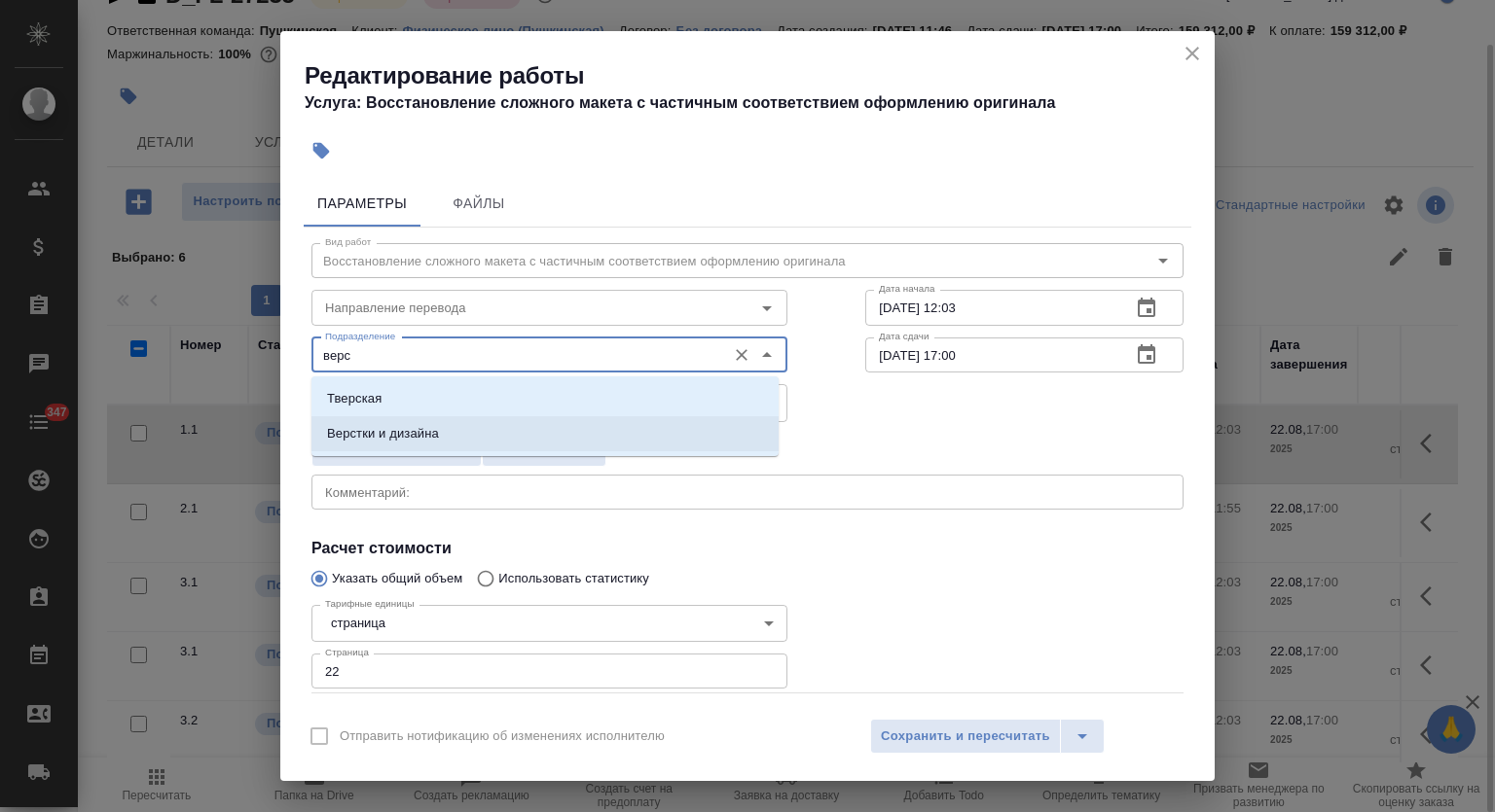
click at [463, 425] on li "Верстки и дизайна" at bounding box center [544, 433] width 467 height 35
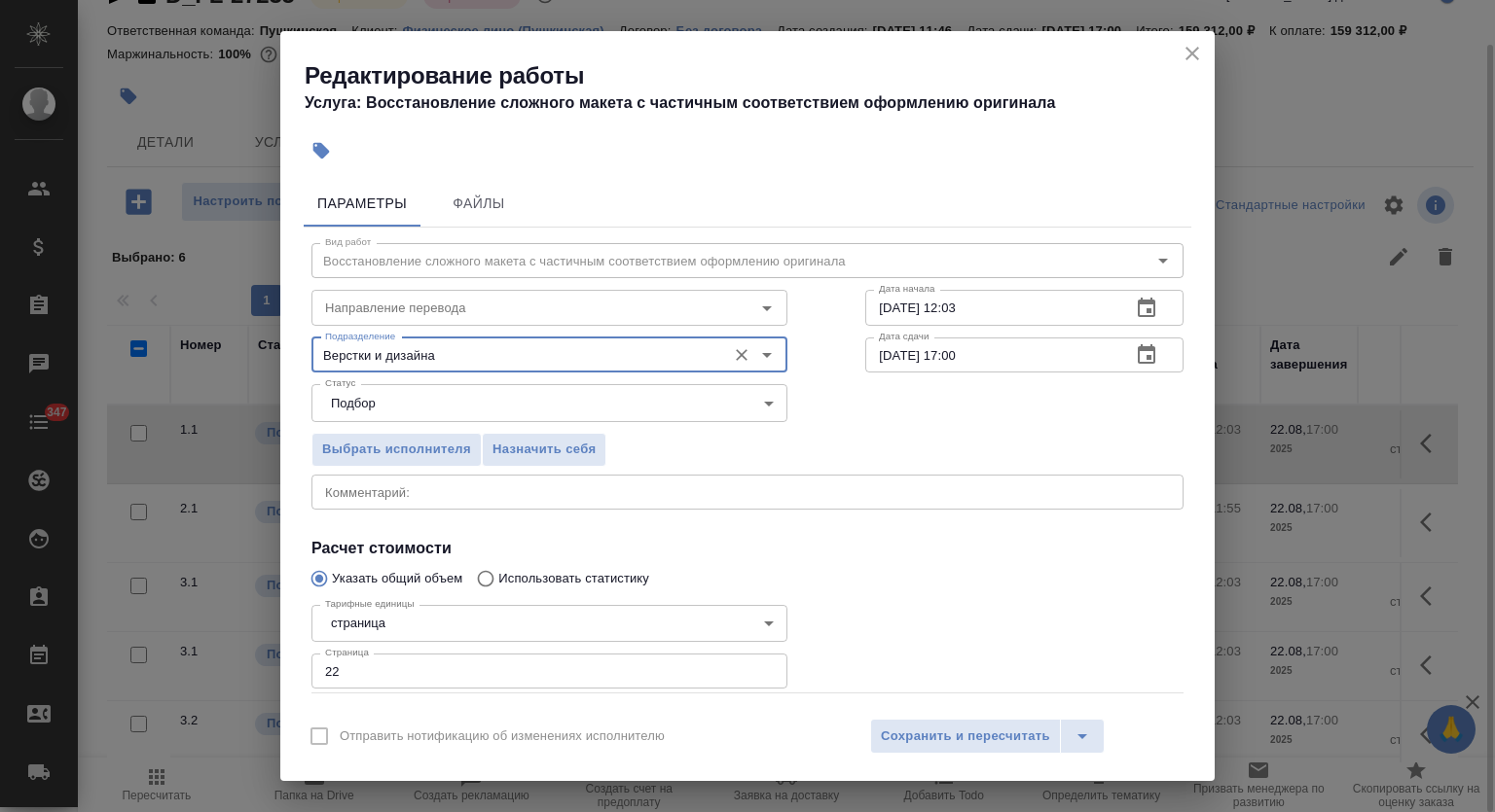
type input "Верстки и дизайна"
click at [1136, 311] on icon "button" at bounding box center [1146, 307] width 23 height 23
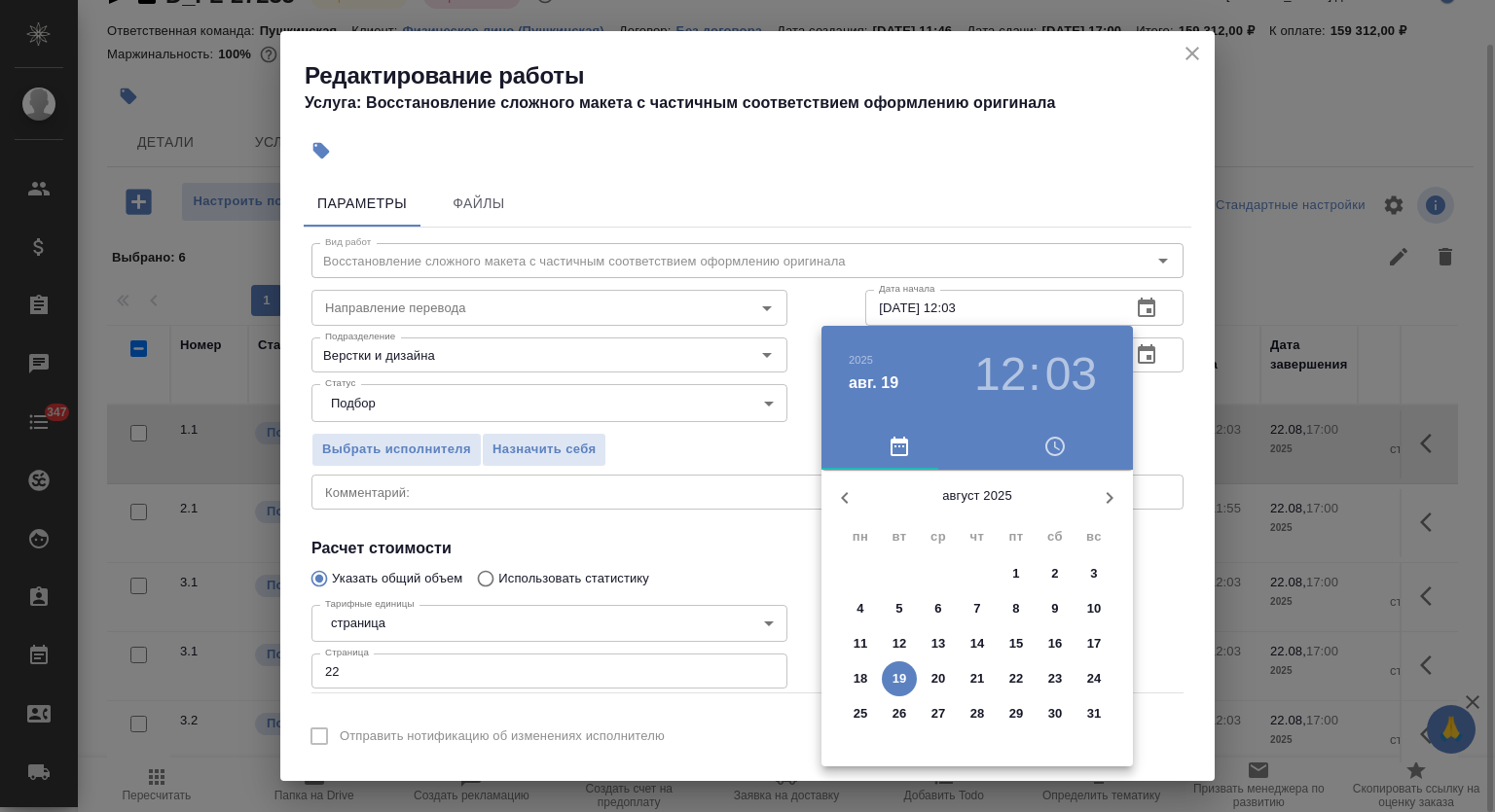
click at [896, 676] on p "19" at bounding box center [900, 680] width 15 height 20
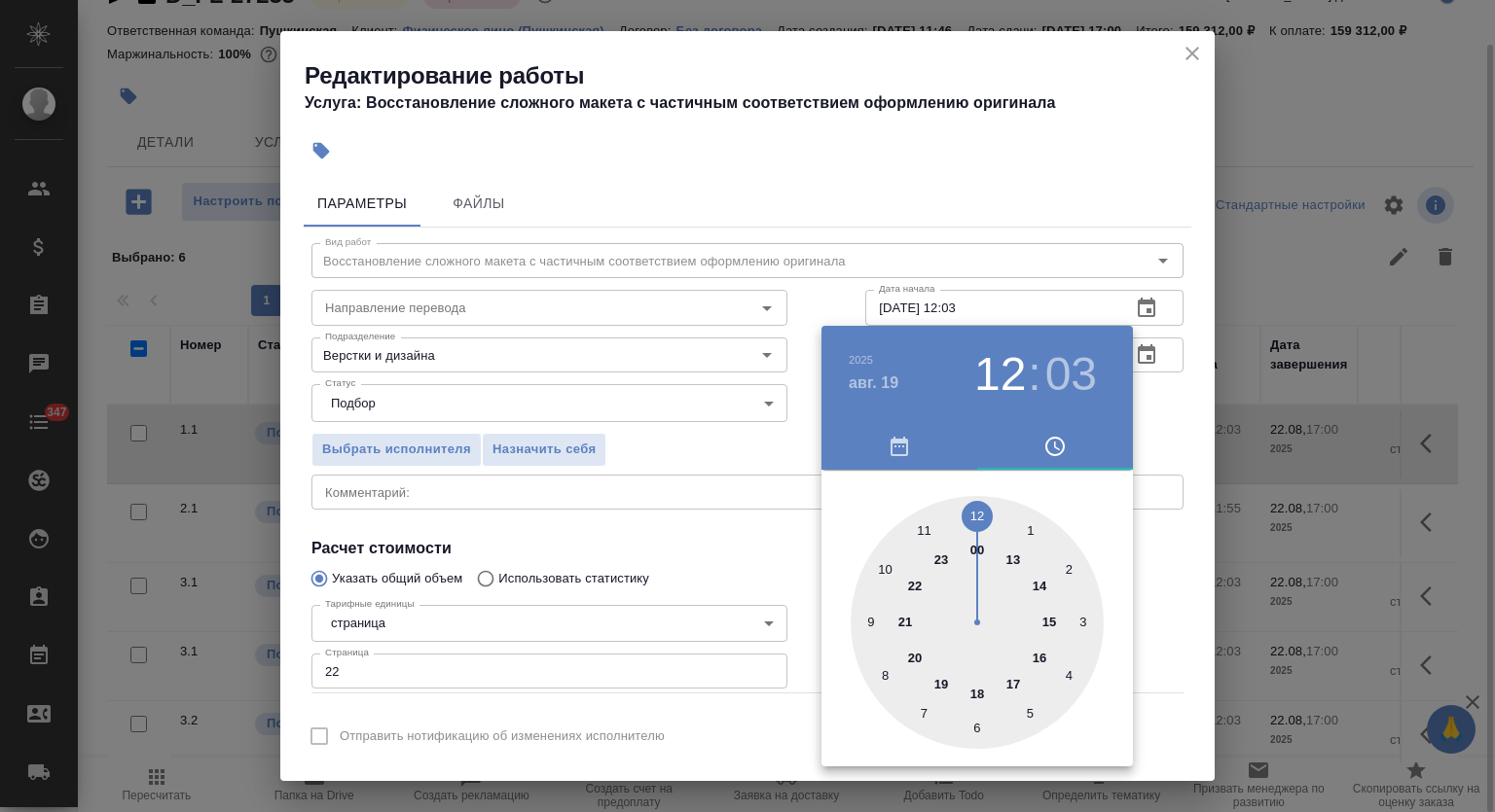
click at [972, 512] on div at bounding box center [976, 623] width 253 height 253
click at [980, 723] on div at bounding box center [976, 623] width 253 height 253
type input "19.08.2025 12:30"
click at [1030, 255] on div at bounding box center [748, 406] width 1495 height 812
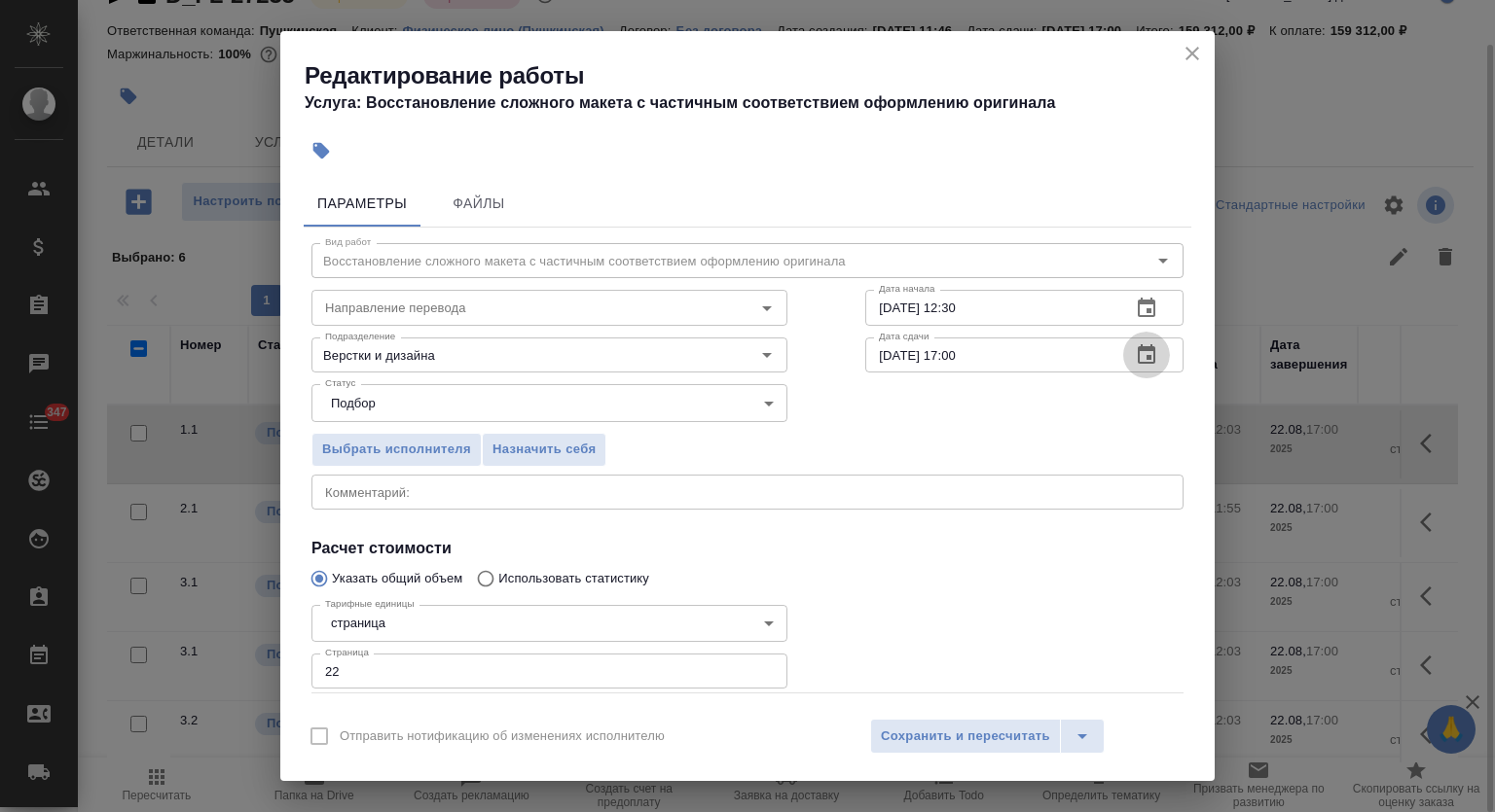
click at [1138, 356] on icon "button" at bounding box center [1147, 354] width 18 height 20
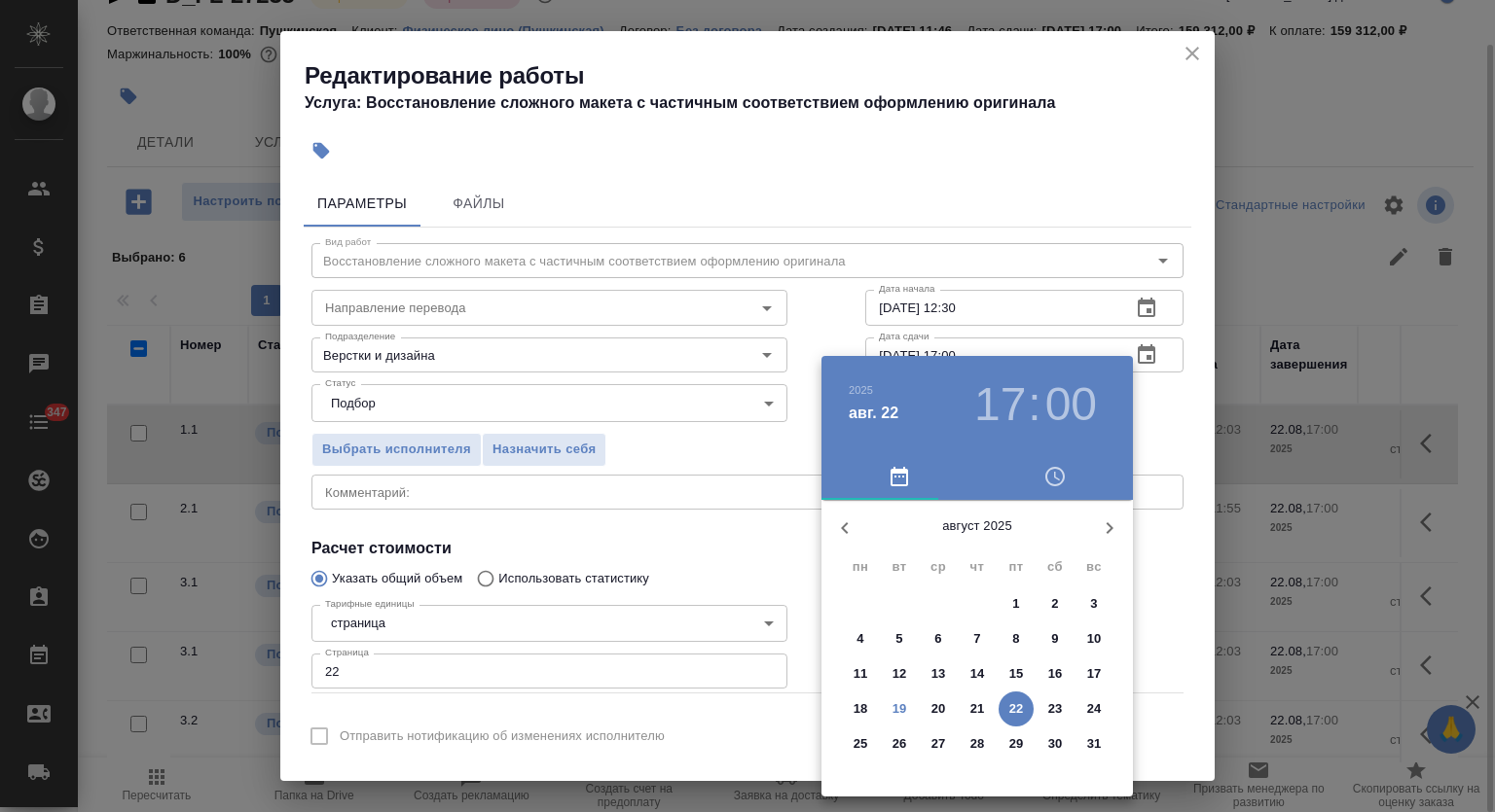
click at [941, 705] on p "20" at bounding box center [939, 710] width 15 height 20
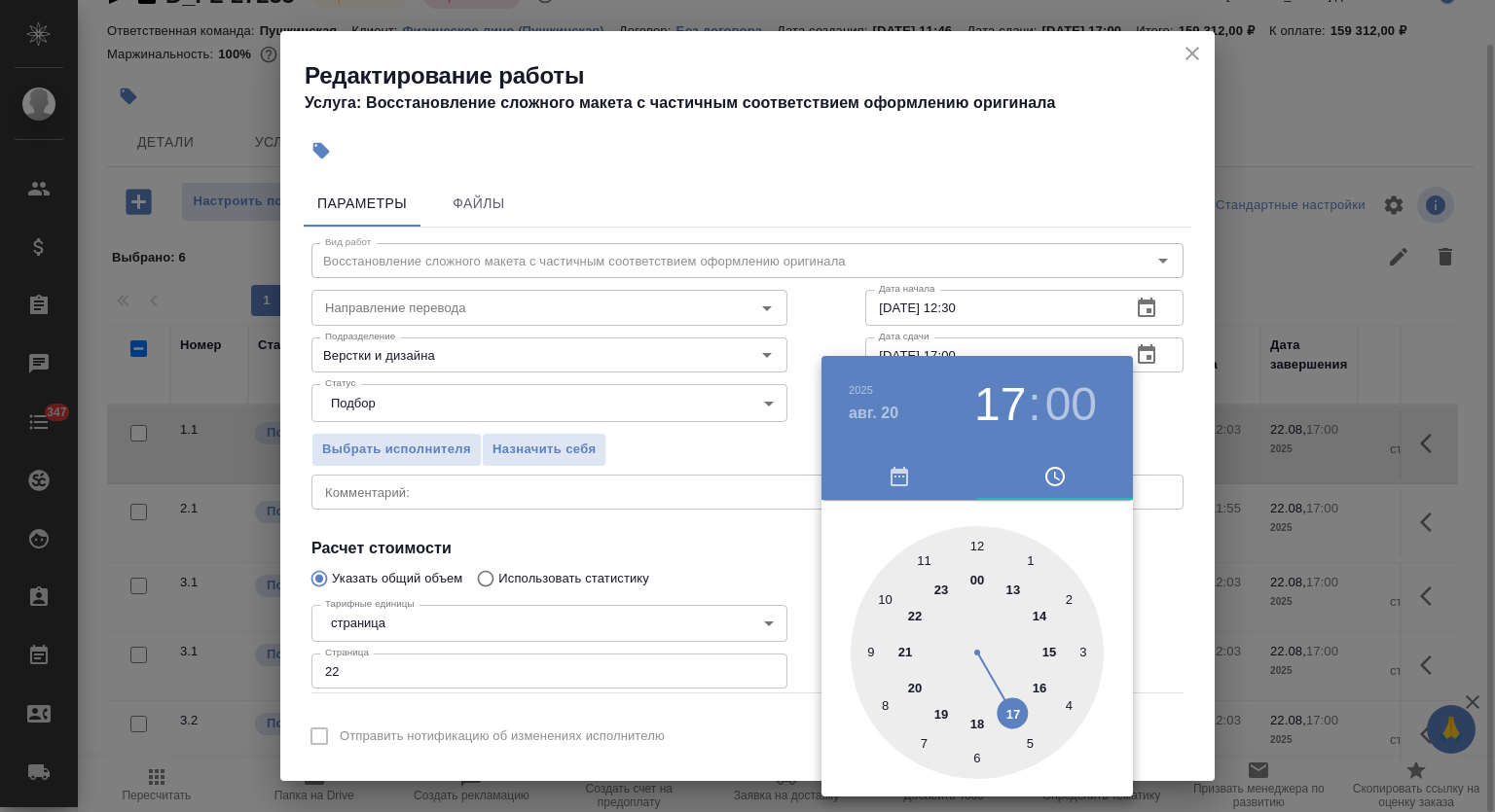
click at [926, 559] on div at bounding box center [976, 653] width 253 height 253
type input "20.08.2025 11:00"
click at [1041, 255] on div at bounding box center [748, 406] width 1495 height 812
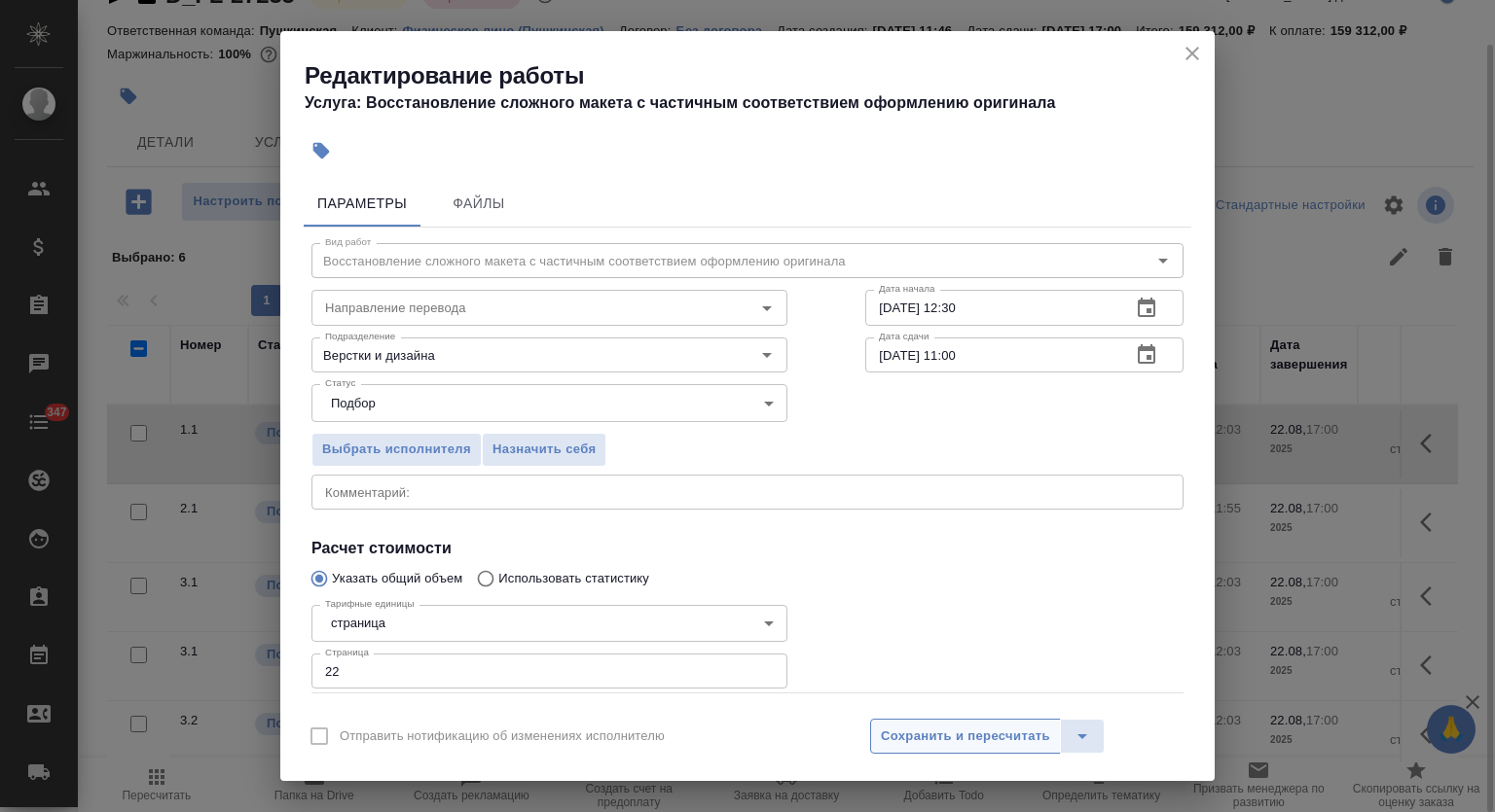
click at [931, 738] on span "Сохранить и пересчитать" at bounding box center [965, 736] width 169 height 22
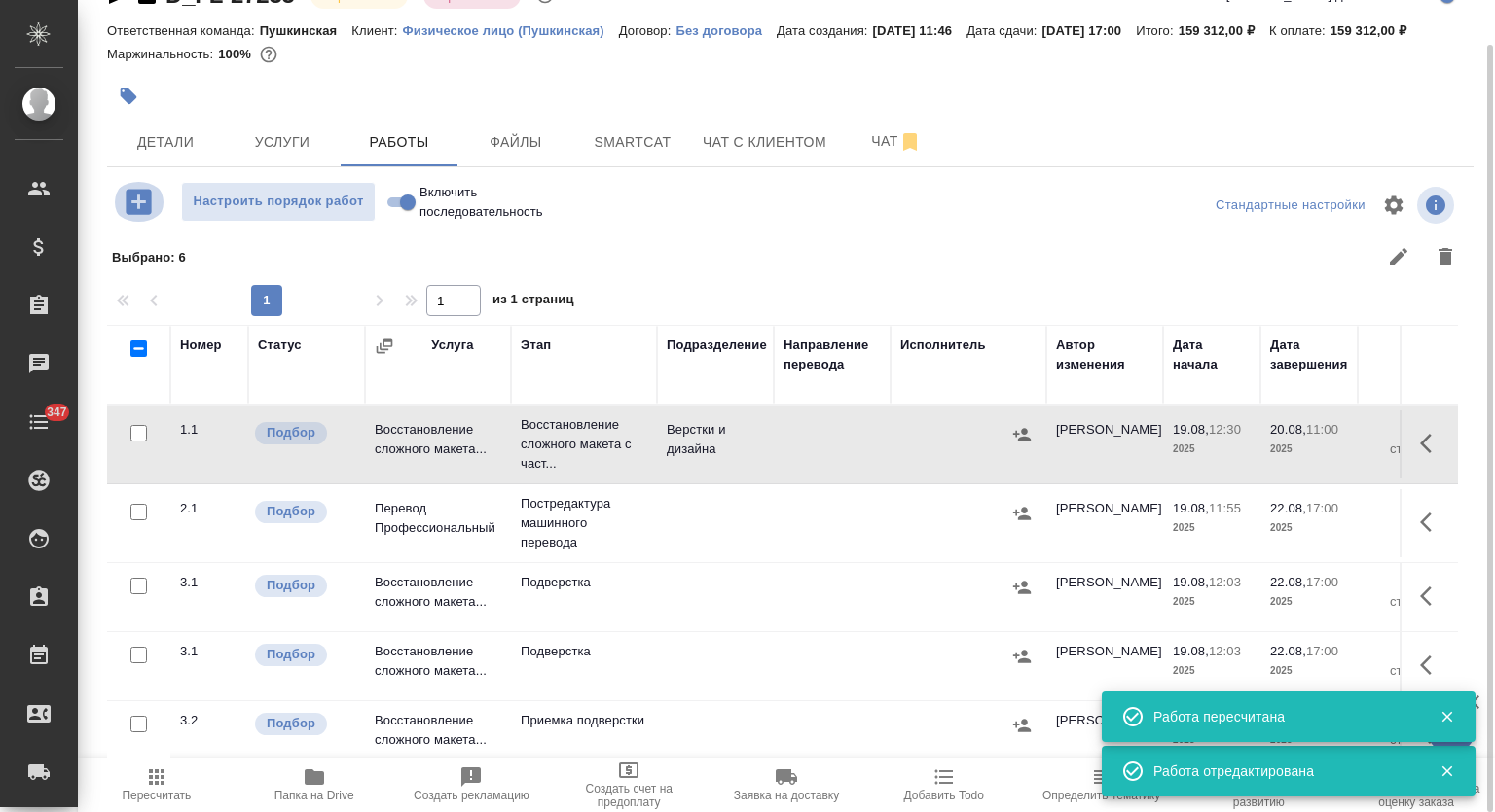
click at [136, 211] on icon "button" at bounding box center [137, 201] width 25 height 25
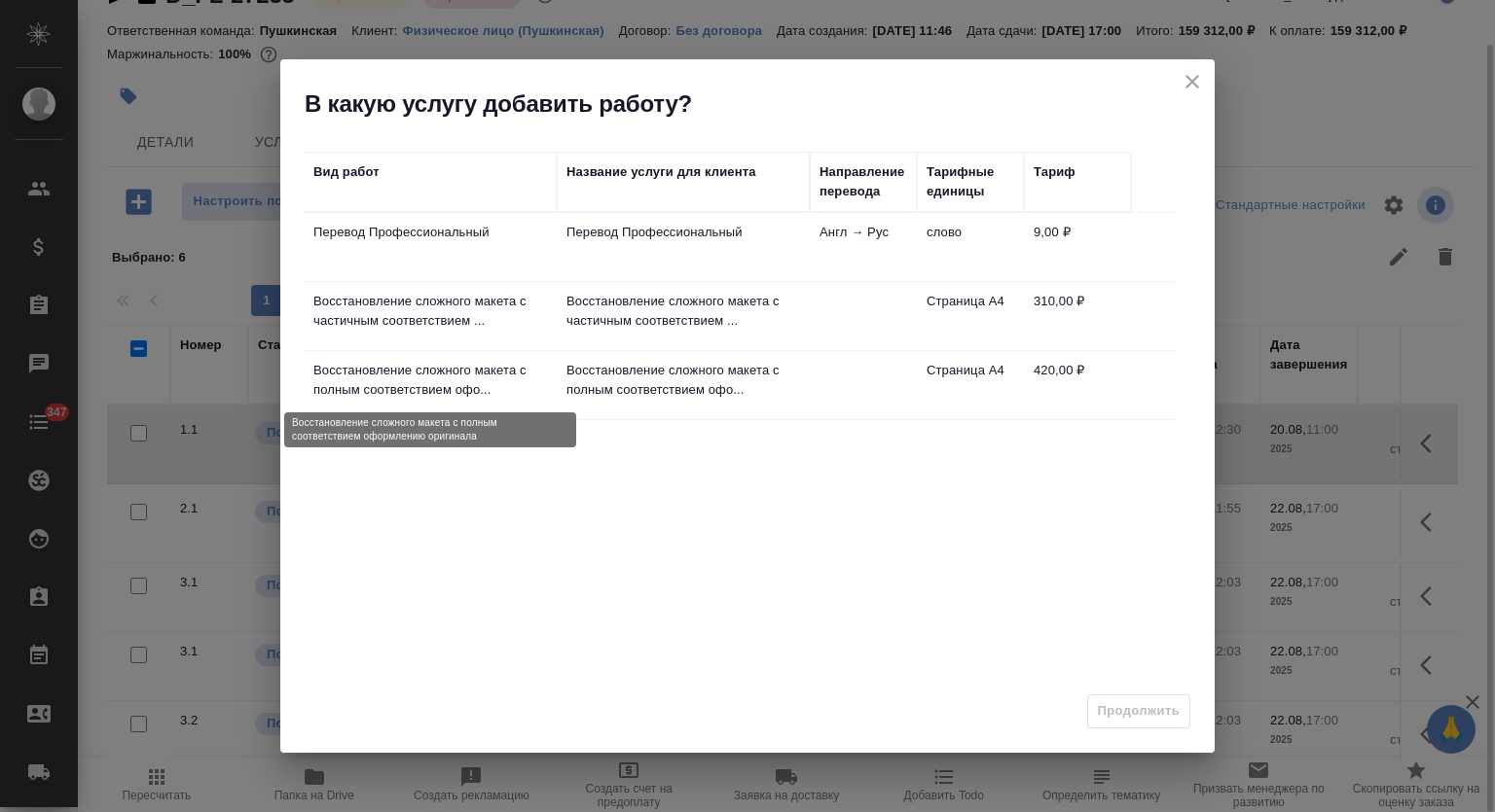
click at [503, 376] on p "Восстановление сложного макета с полным соответствием офо..." at bounding box center [430, 380] width 234 height 39
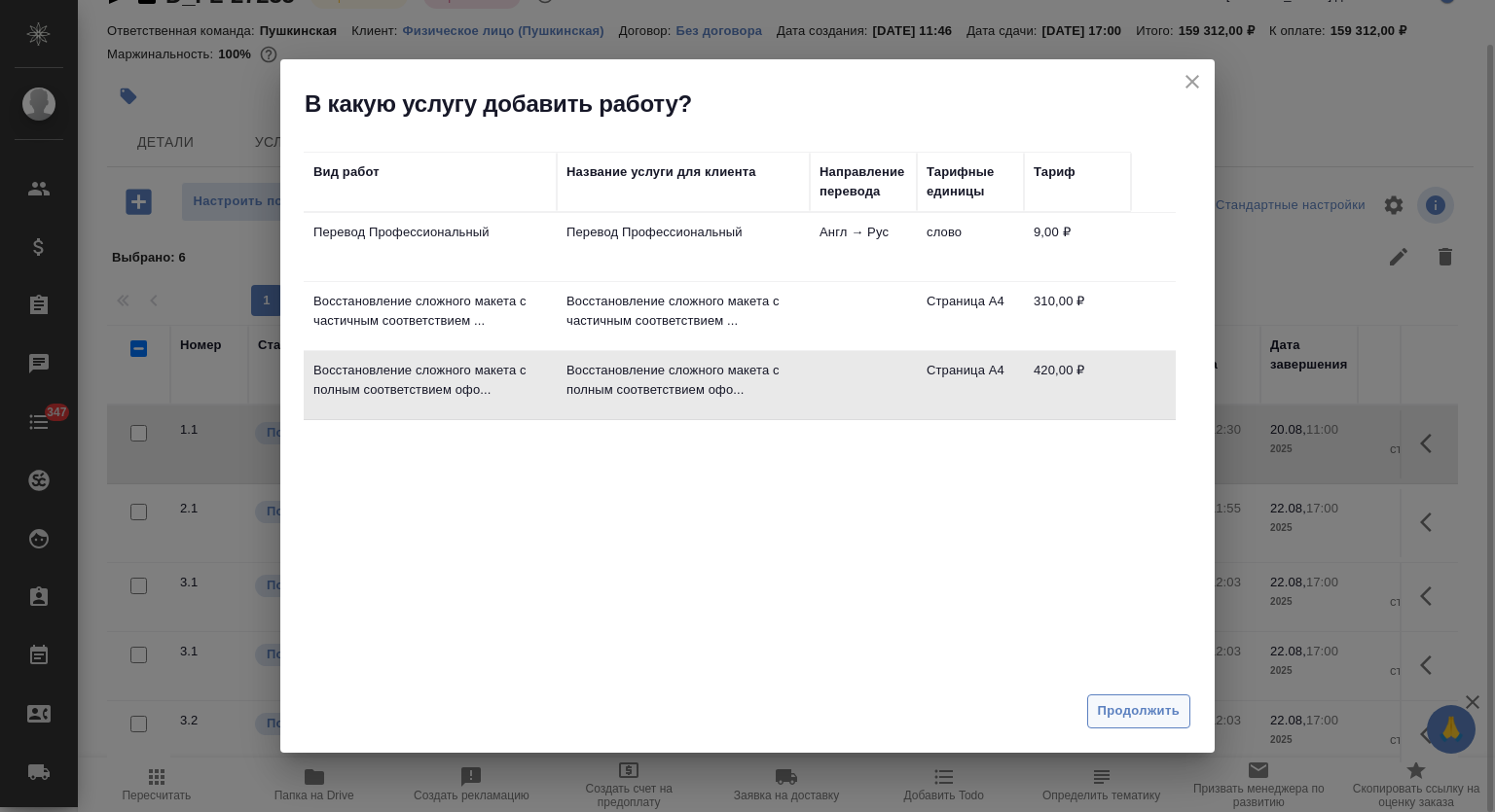
click at [1149, 703] on span "Продолжить" at bounding box center [1139, 711] width 82 height 22
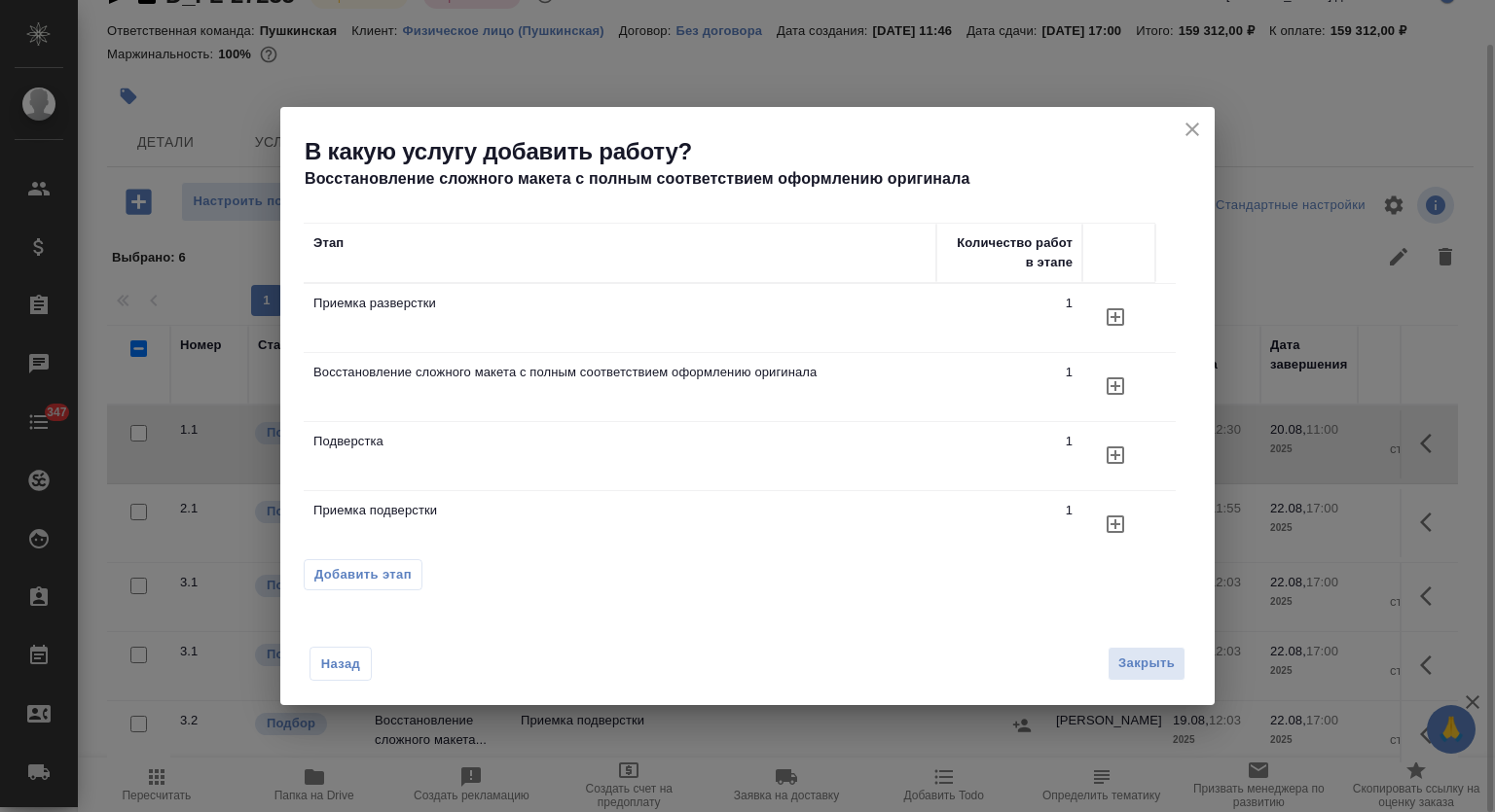
click at [1108, 326] on icon "button" at bounding box center [1116, 317] width 18 height 18
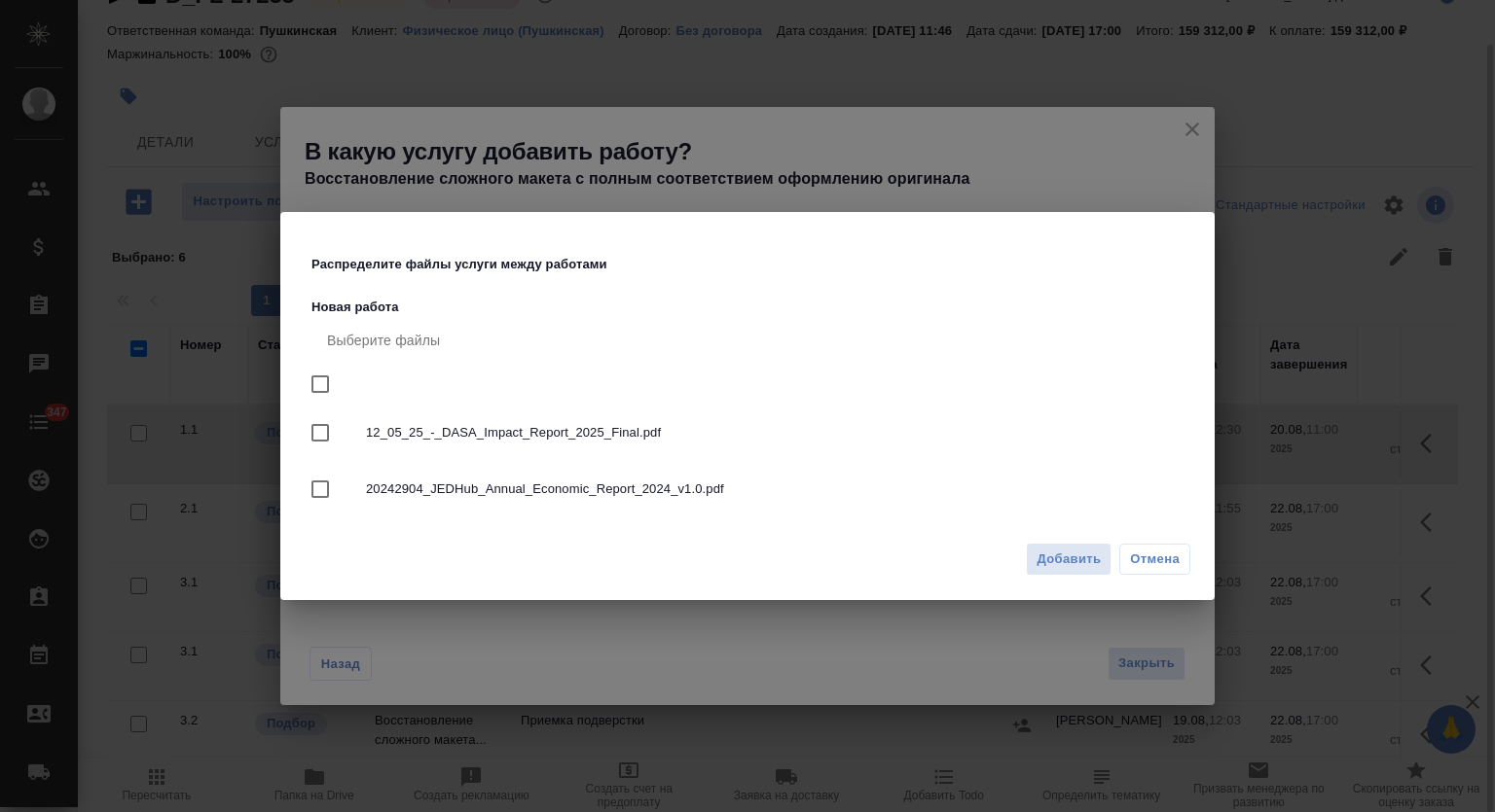
click at [326, 376] on input "checkbox" at bounding box center [320, 384] width 41 height 41
checkbox input "true"
click at [1069, 566] on span "Добавить" at bounding box center [1068, 559] width 65 height 22
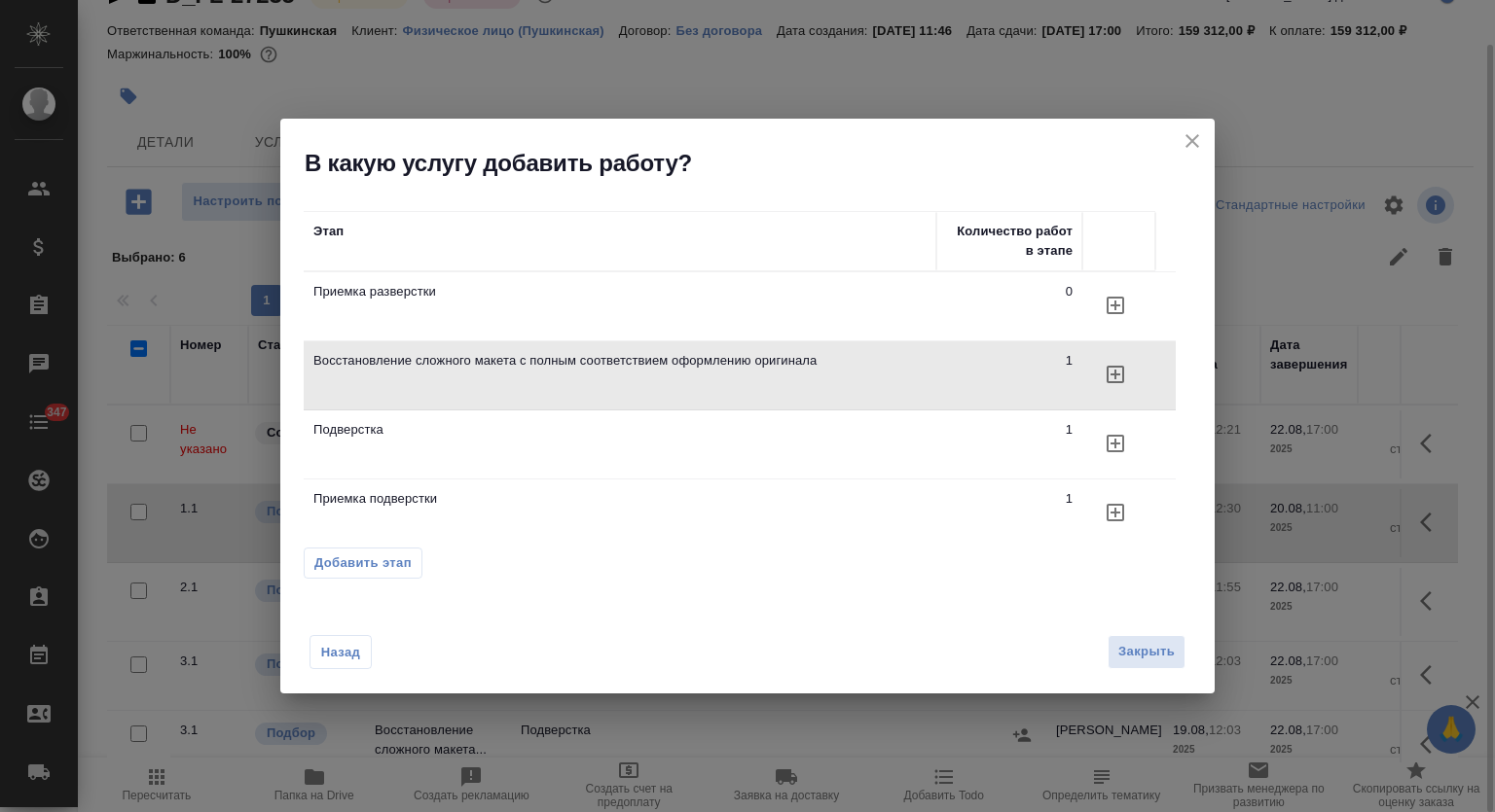
click at [1184, 141] on icon "close" at bounding box center [1191, 140] width 23 height 23
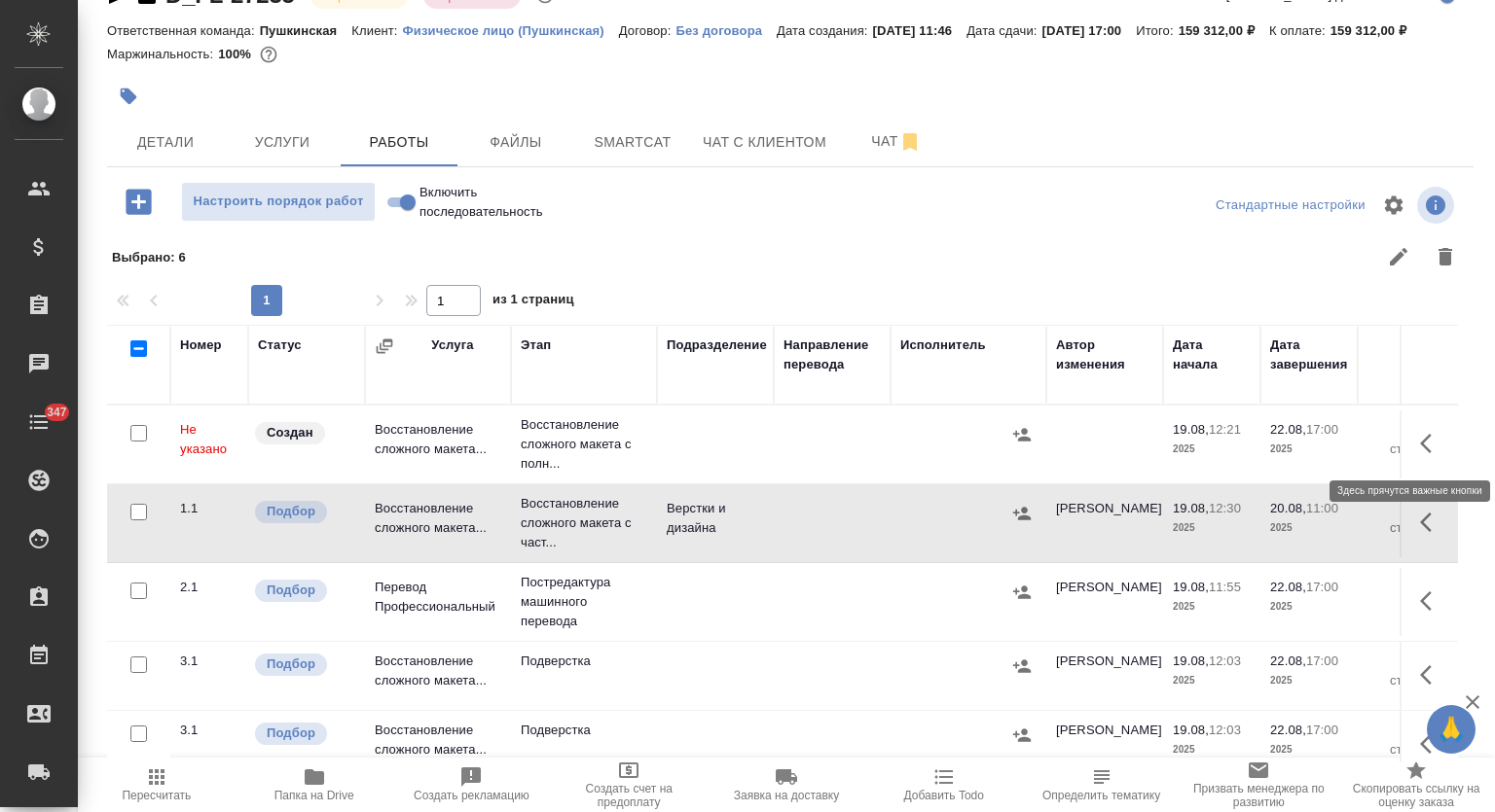
click at [1409, 461] on button "button" at bounding box center [1431, 443] width 47 height 47
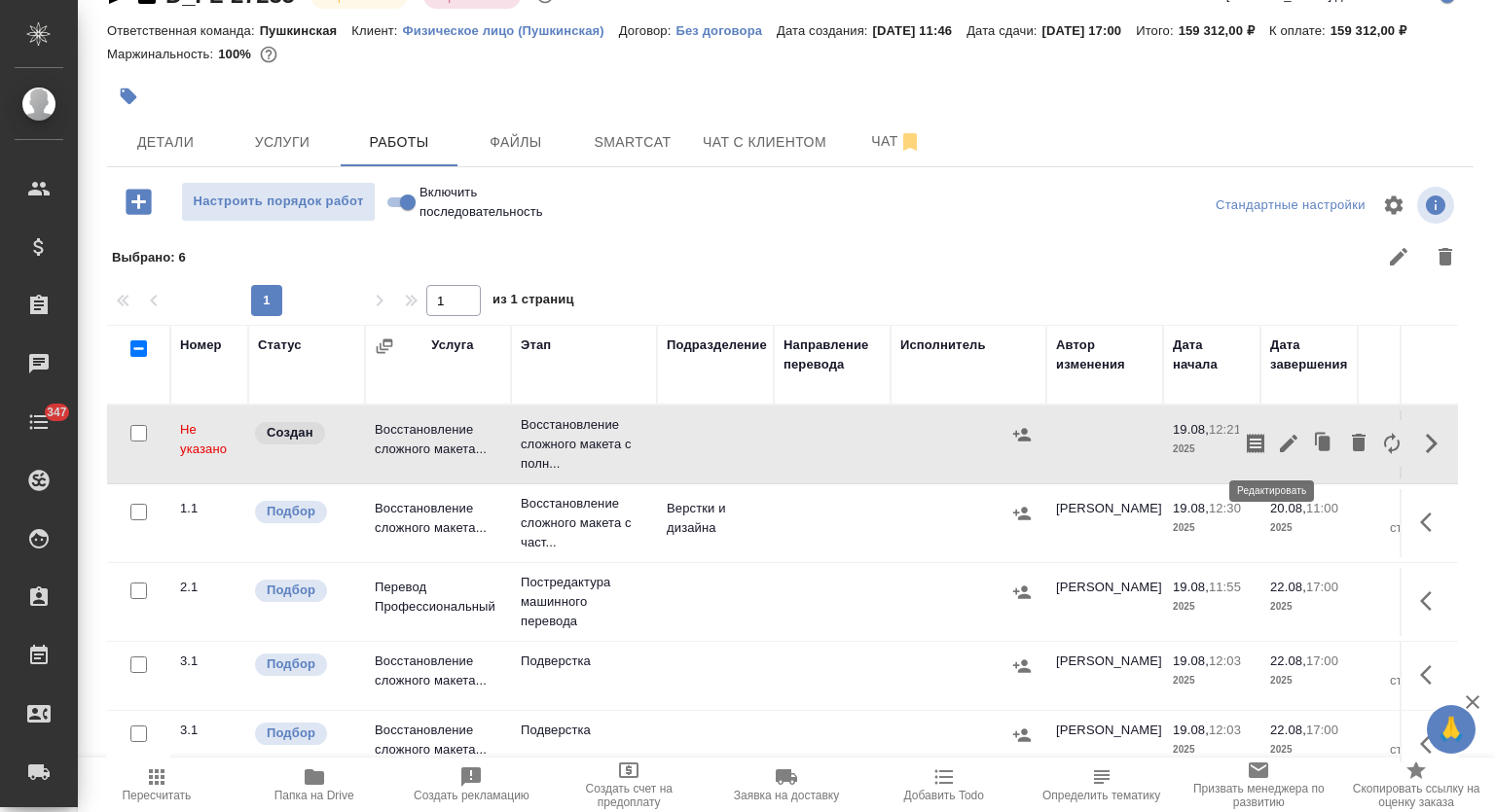
click at [1277, 452] on icon "button" at bounding box center [1288, 443] width 23 height 23
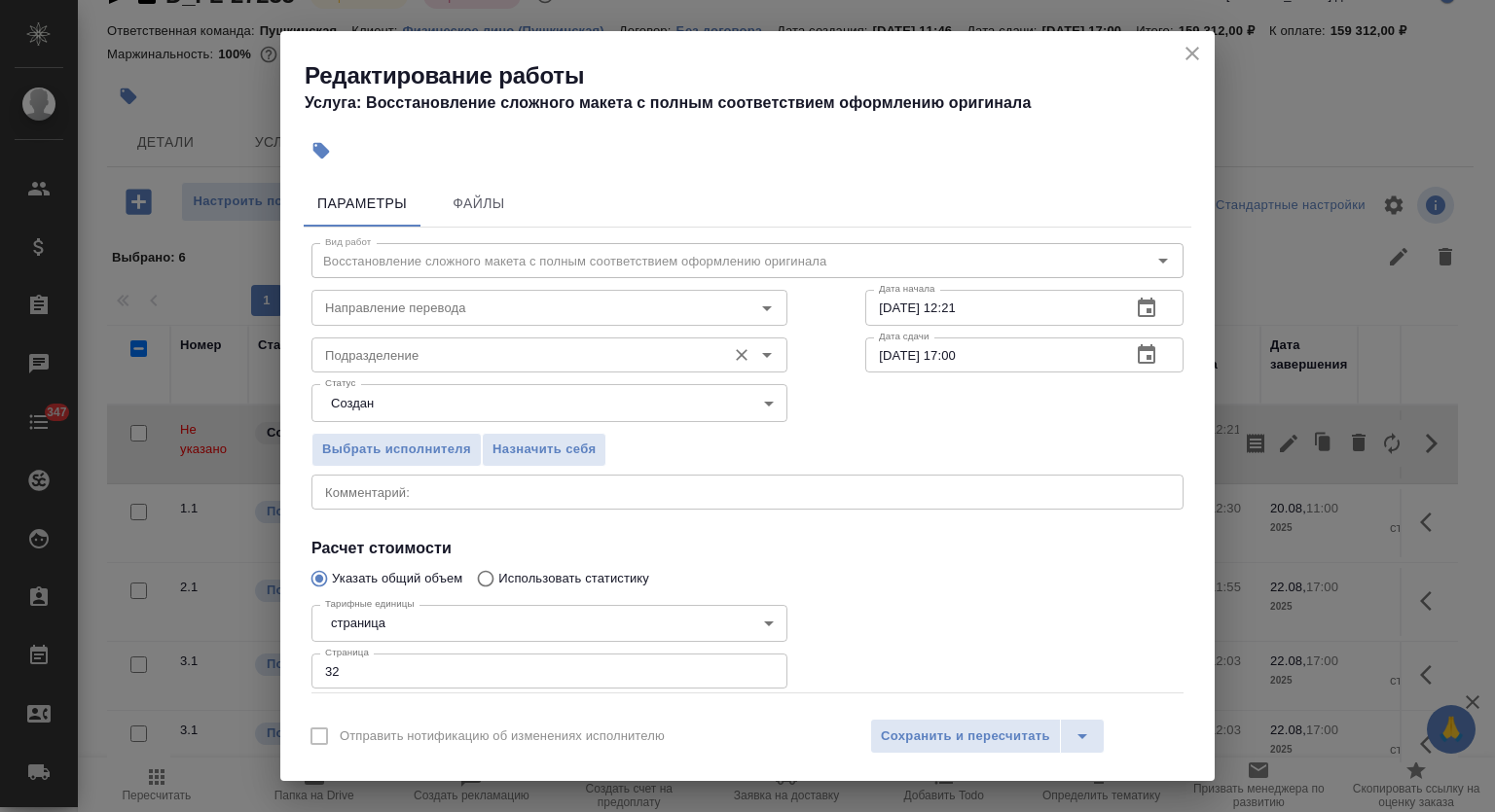
click at [437, 361] on input "Подразделение" at bounding box center [517, 354] width 399 height 23
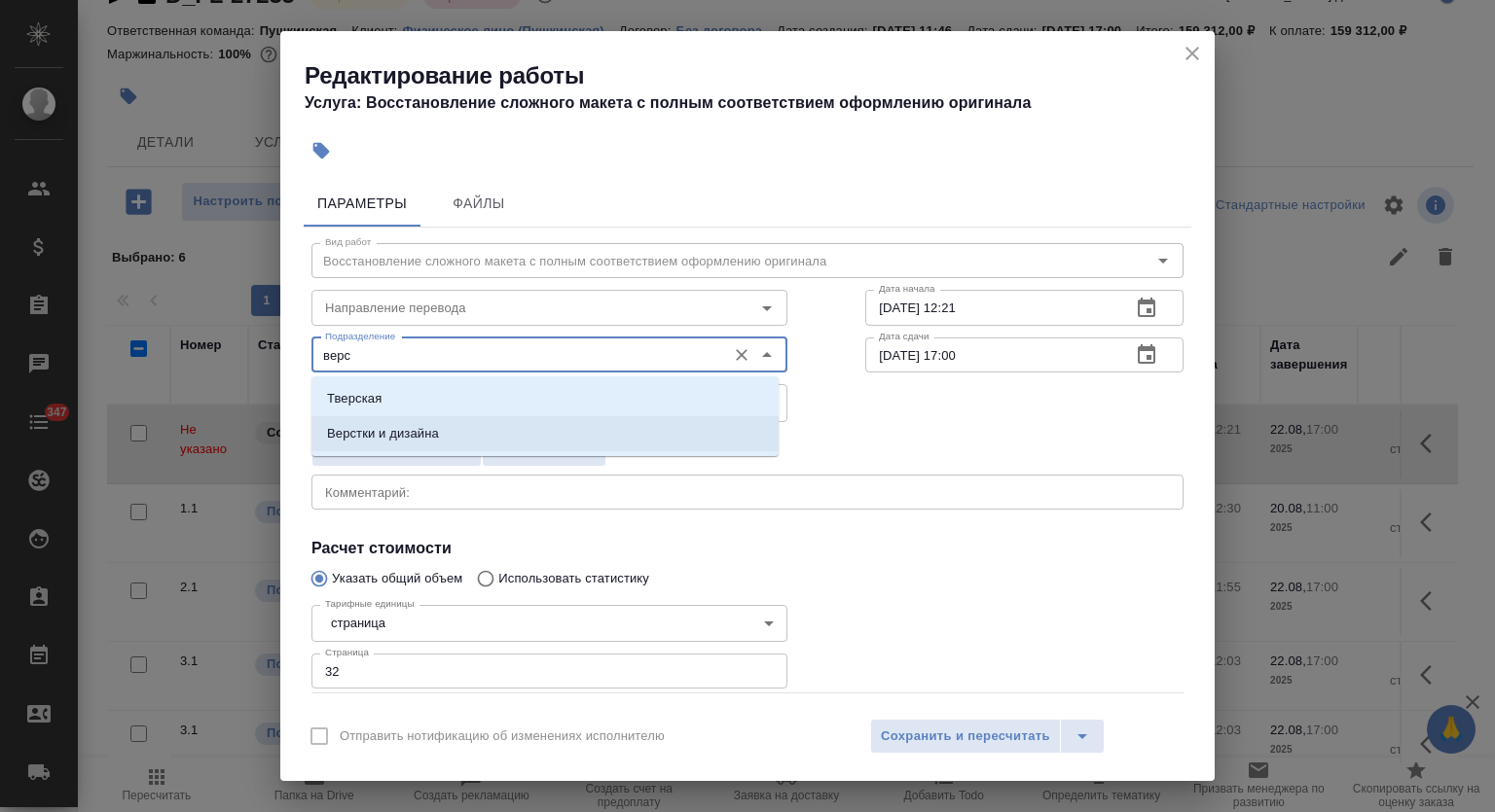
click at [419, 431] on p "Верстки и дизайна" at bounding box center [382, 434] width 111 height 20
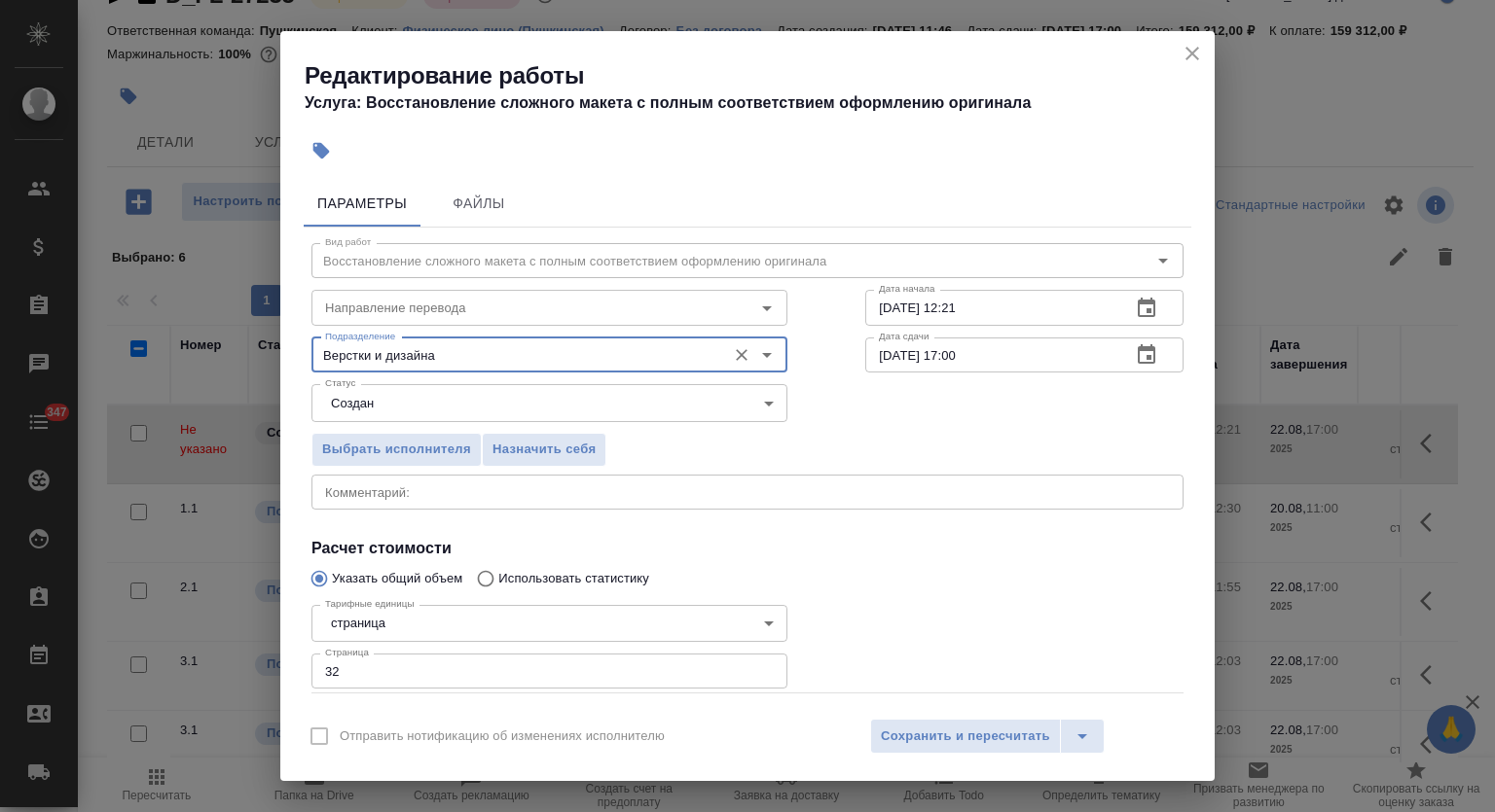
type input "Верстки и дизайна"
click at [433, 396] on body "🙏 .cls-1 fill:#fff; AWATERA Mutalimov Mark Клиенты Спецификации Заказы 0 Чаты 3…" at bounding box center [748, 406] width 1495 height 812
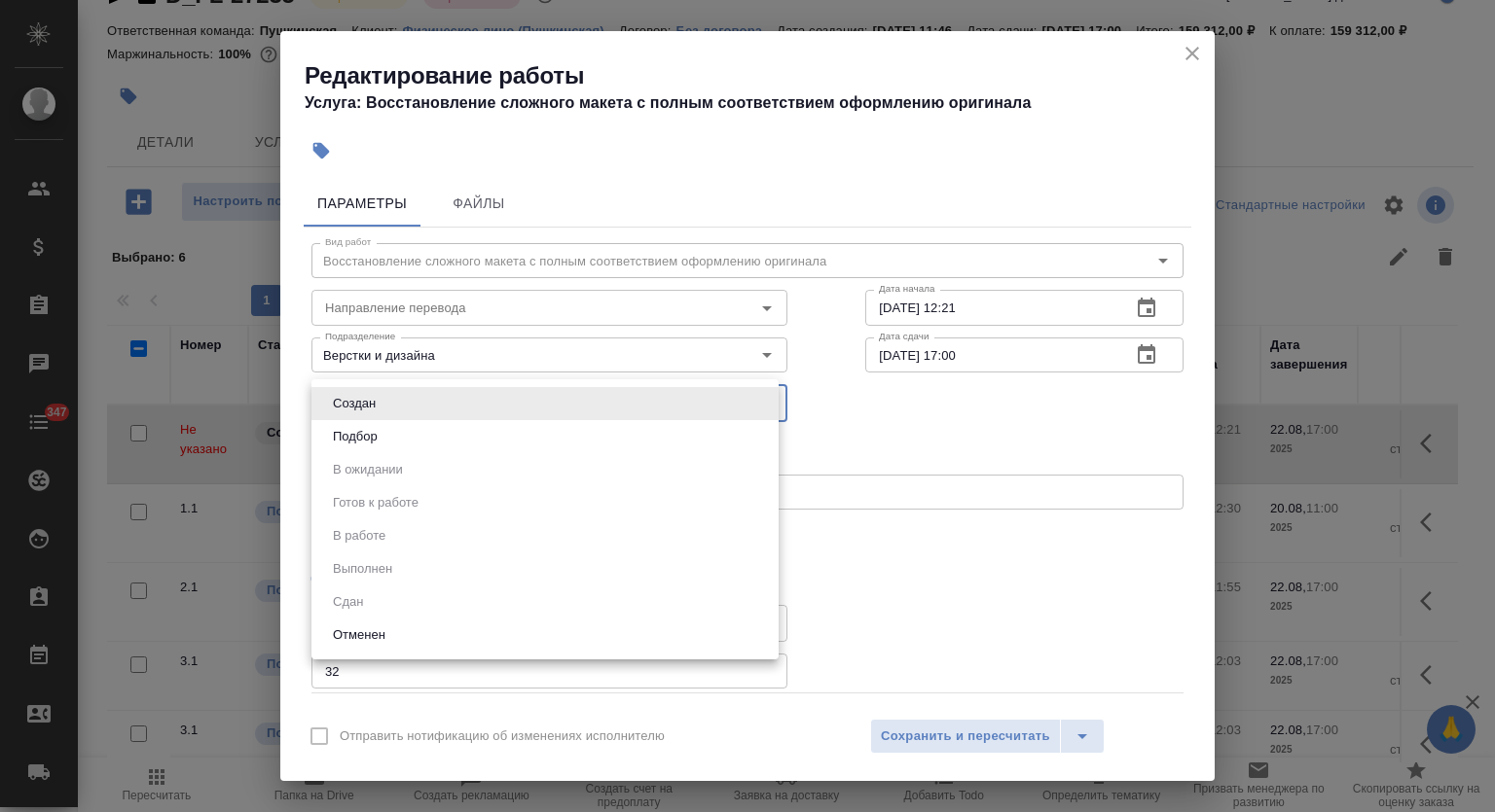
click at [425, 436] on li "Подбор" at bounding box center [544, 436] width 467 height 33
type input "recruiting"
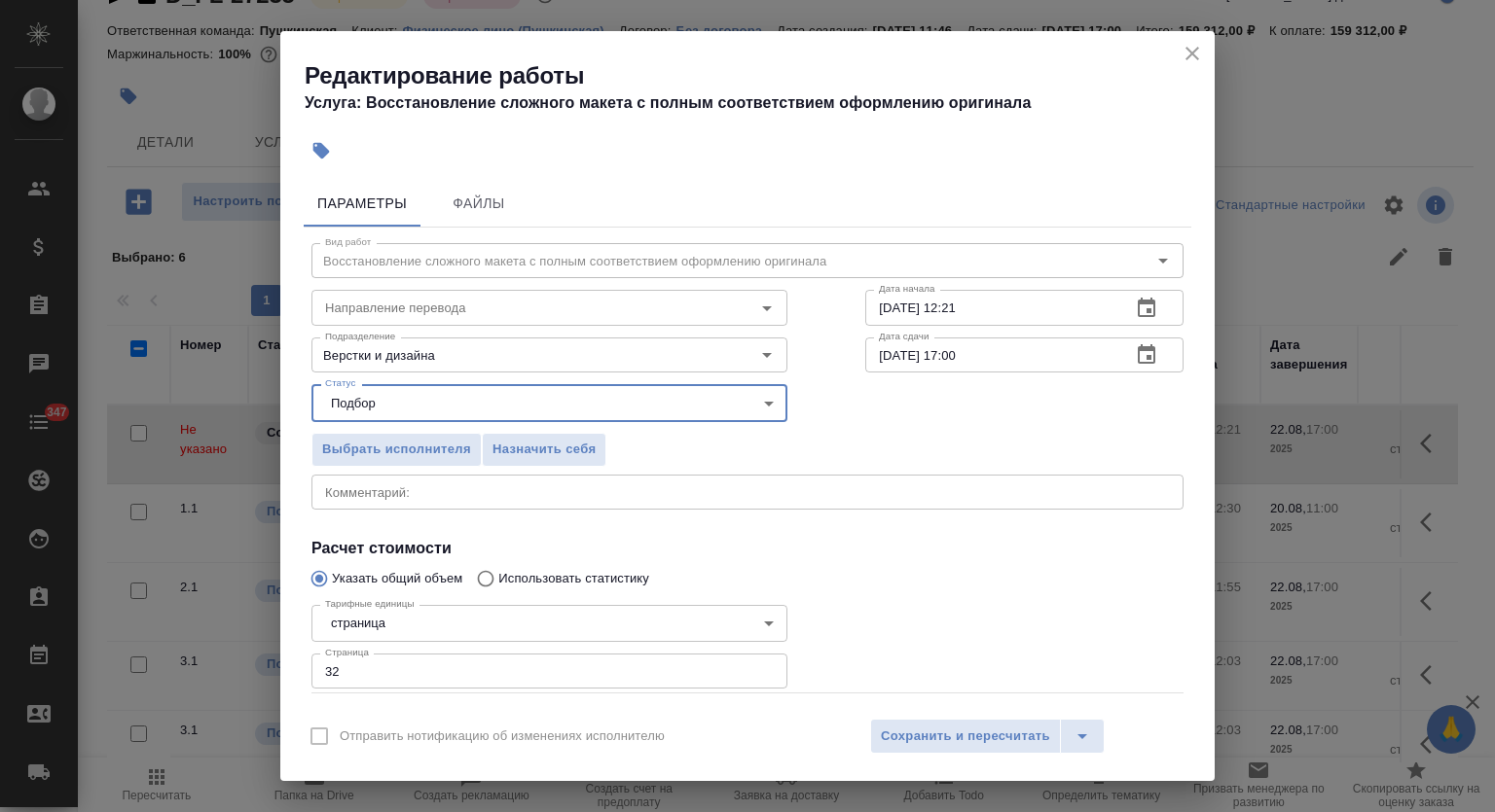
click at [1127, 321] on button "button" at bounding box center [1146, 307] width 47 height 47
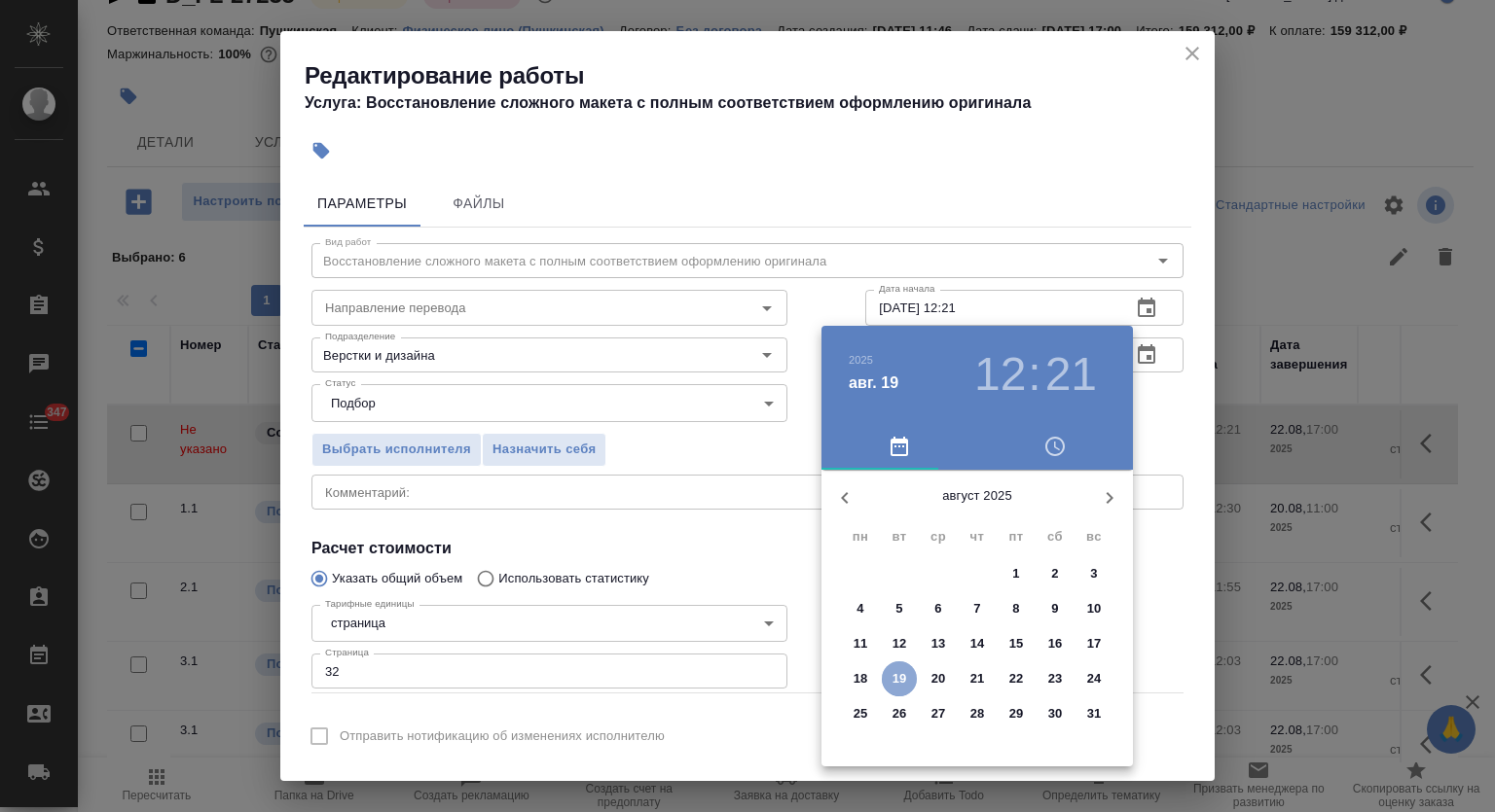
click at [905, 662] on button "19" at bounding box center [899, 679] width 35 height 35
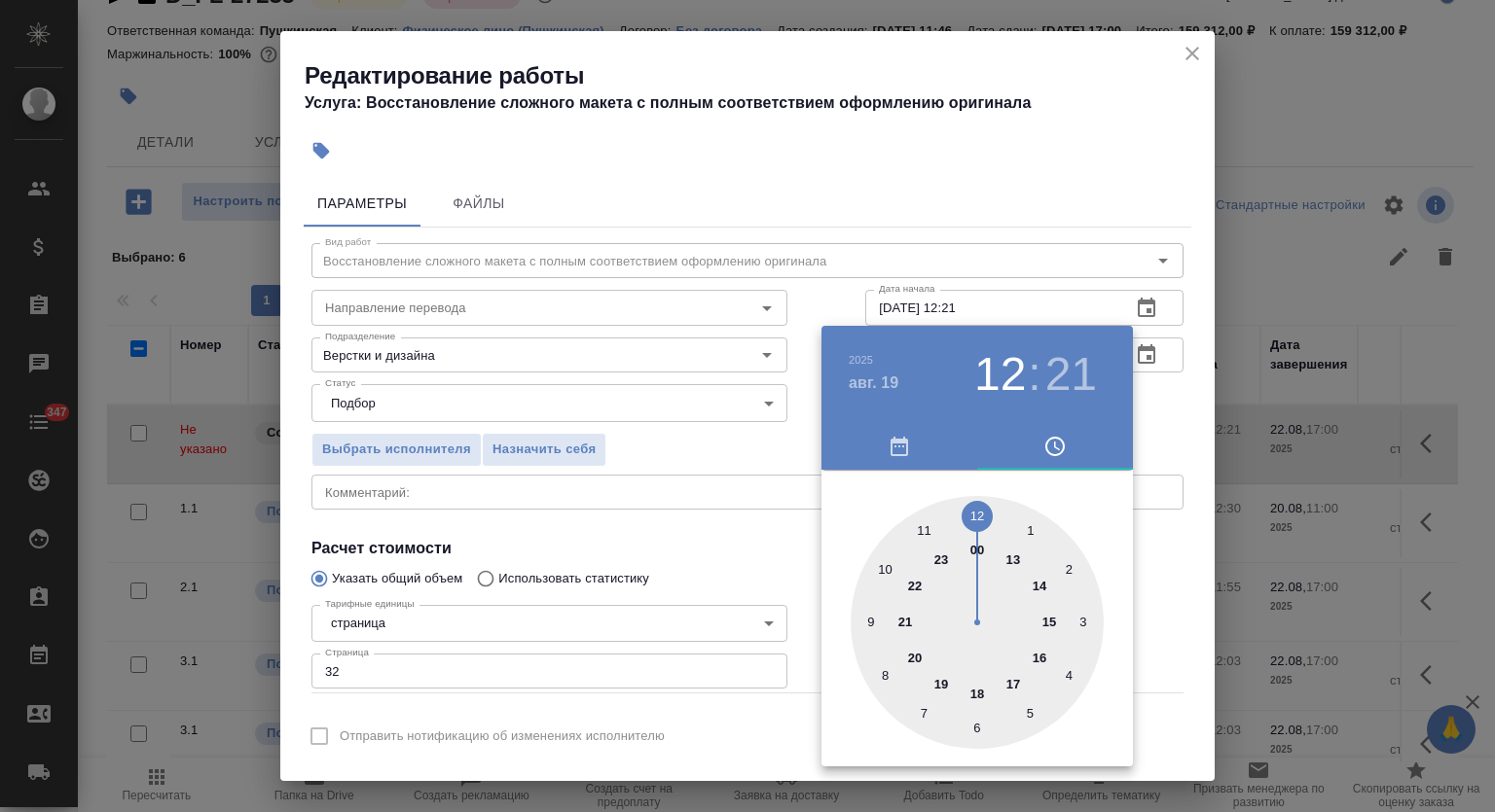
click at [974, 511] on div at bounding box center [976, 623] width 253 height 253
click at [979, 730] on div at bounding box center [976, 623] width 253 height 253
type input "19.08.2025 12:30"
click at [1088, 222] on div at bounding box center [748, 406] width 1495 height 812
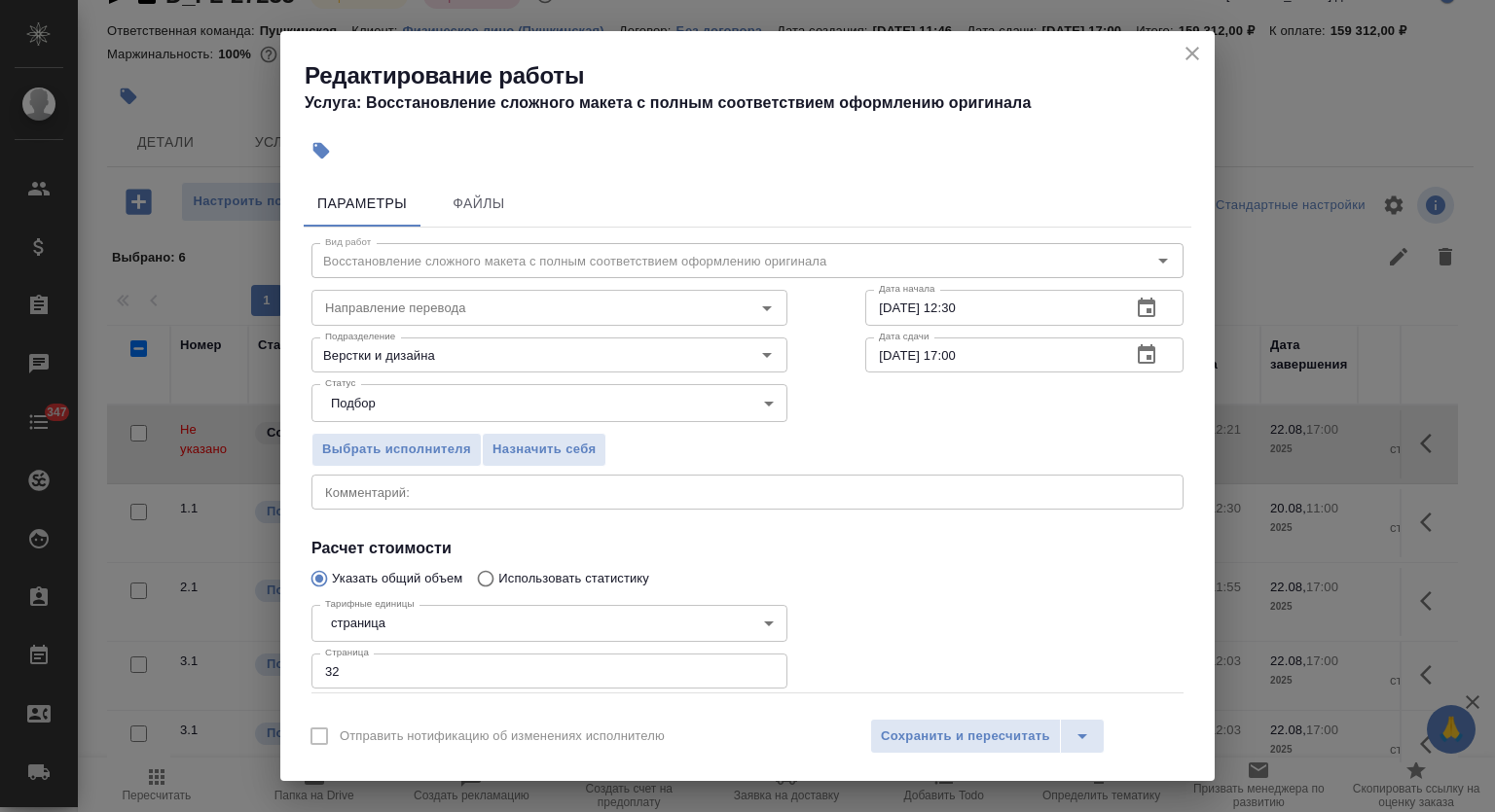
click at [1138, 357] on icon "button" at bounding box center [1147, 354] width 18 height 20
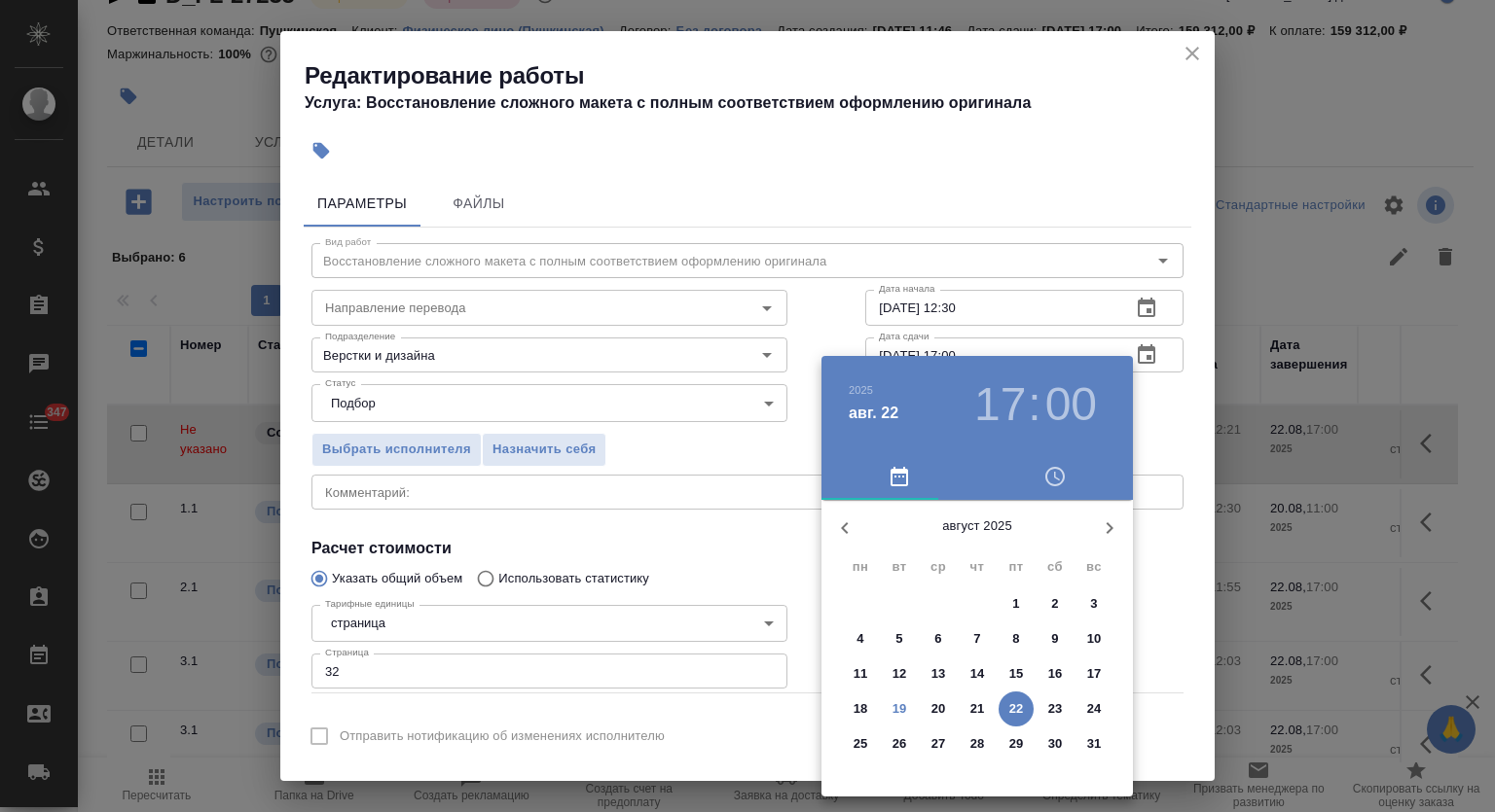
click at [942, 701] on p "20" at bounding box center [939, 710] width 15 height 20
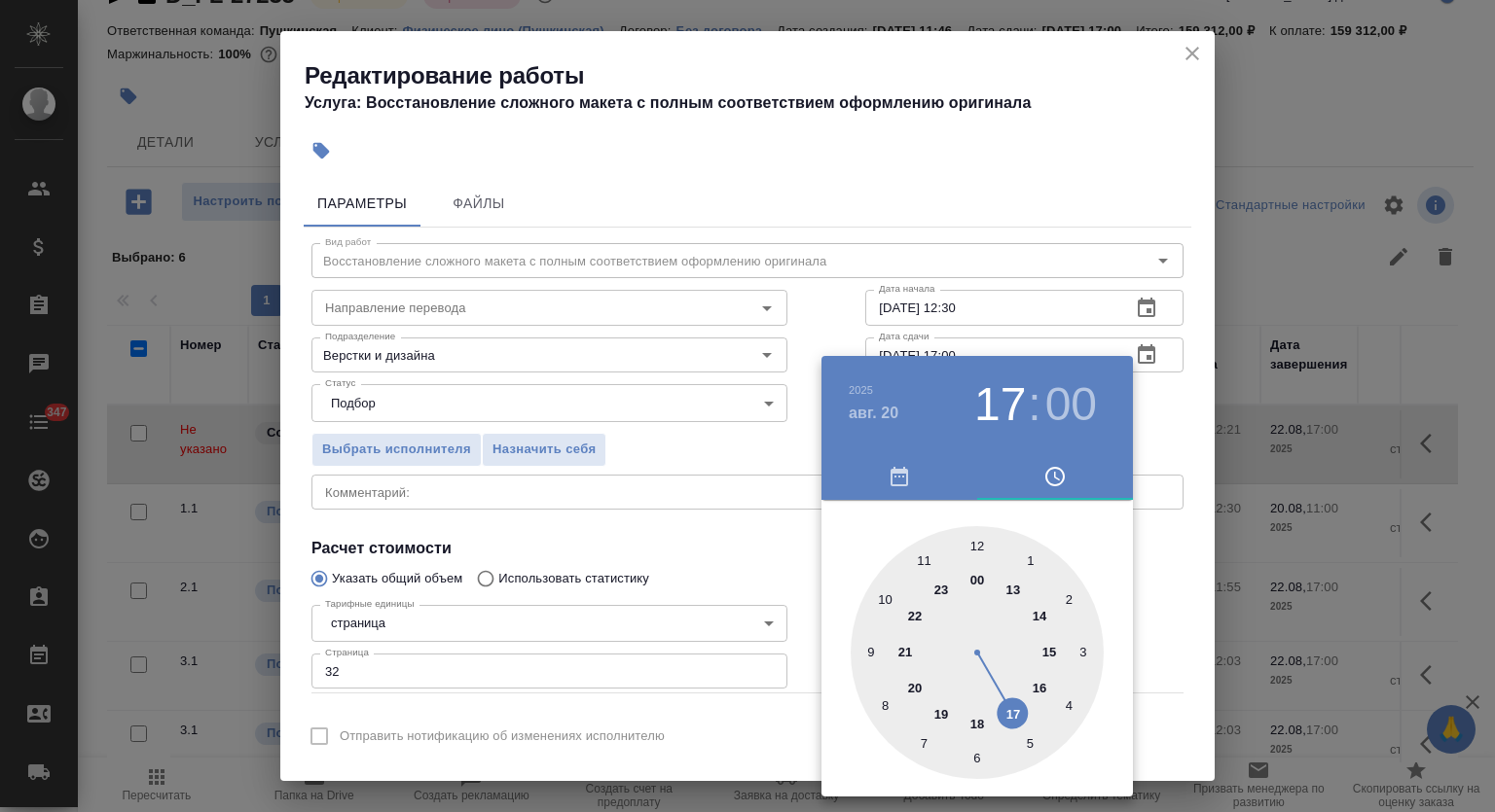
click at [925, 558] on div at bounding box center [976, 653] width 253 height 253
type input "20.08.2025 11:00"
click at [1047, 163] on div at bounding box center [748, 406] width 1495 height 812
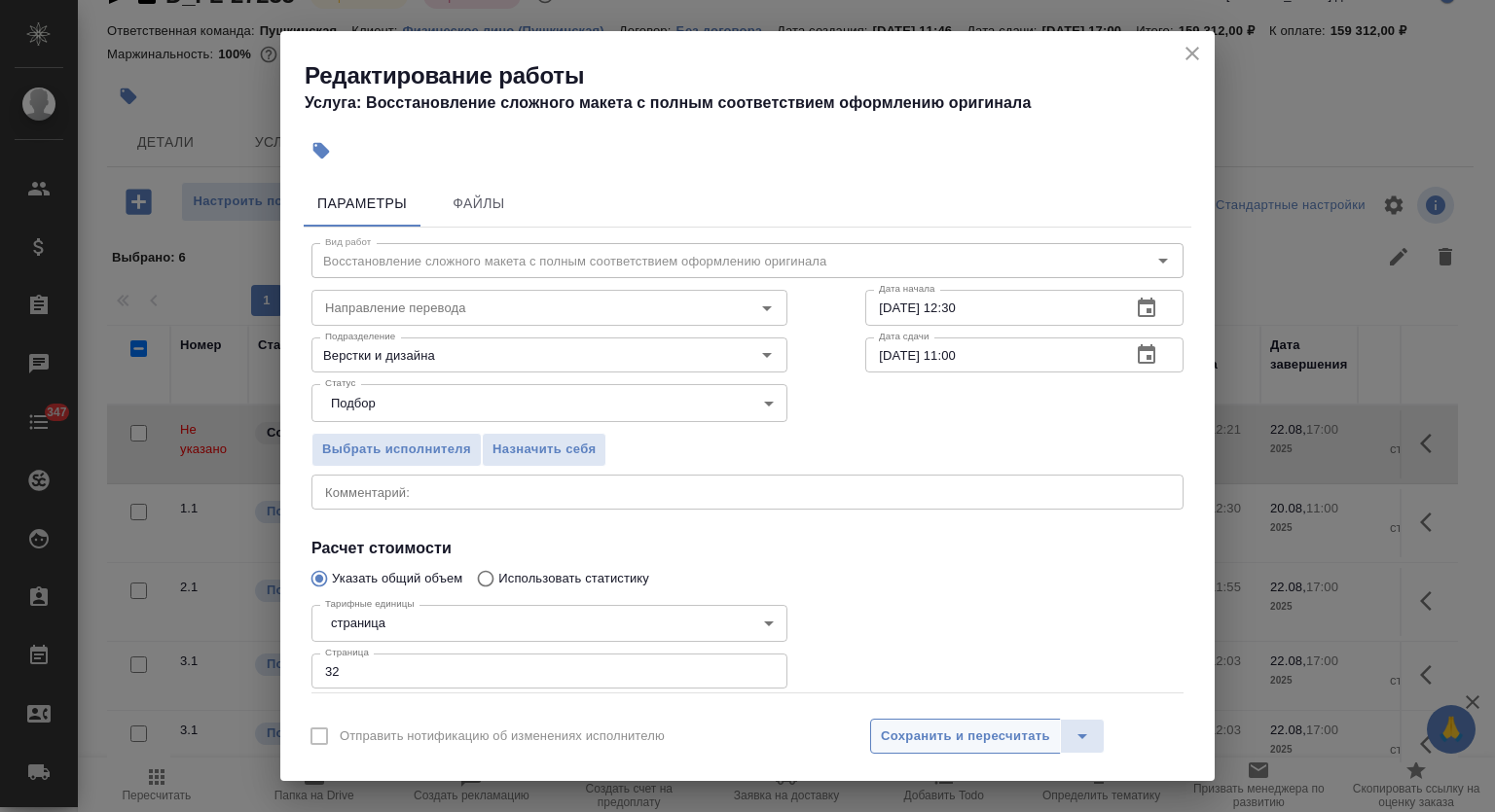
click at [935, 730] on span "Сохранить и пересчитать" at bounding box center [965, 736] width 169 height 22
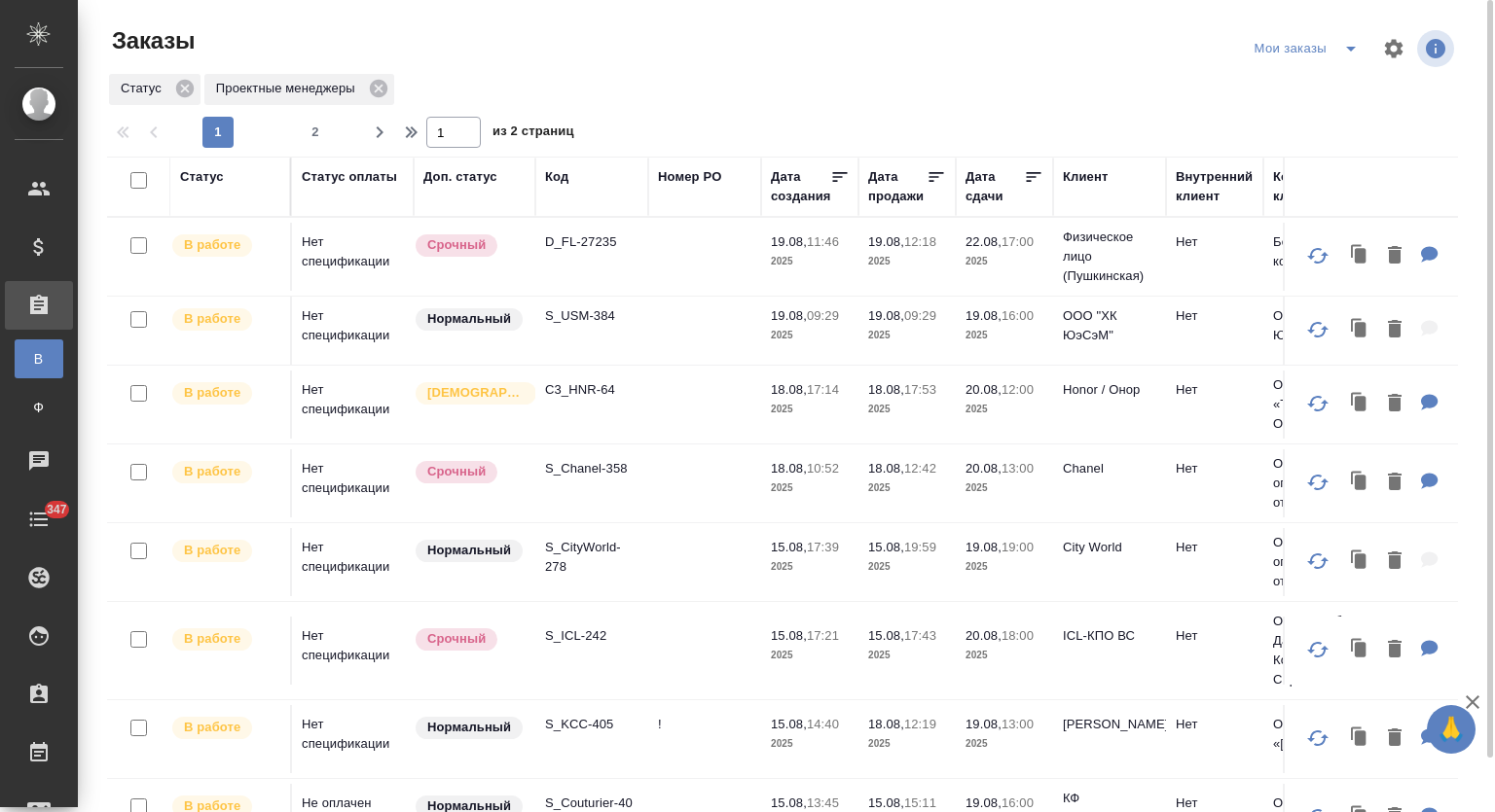
click at [585, 556] on p "S_CityWorld-278" at bounding box center [591, 557] width 94 height 39
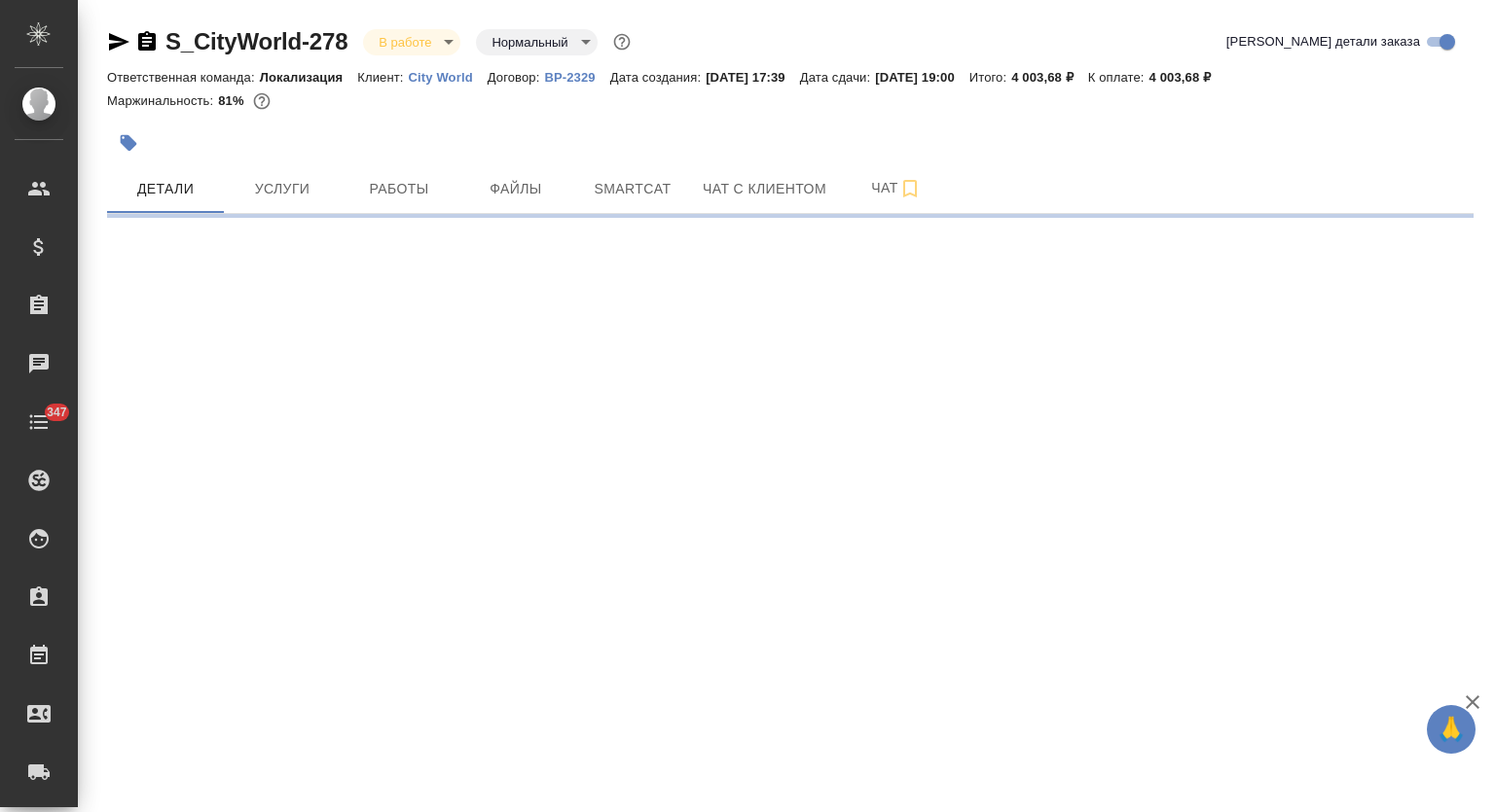
select select "RU"
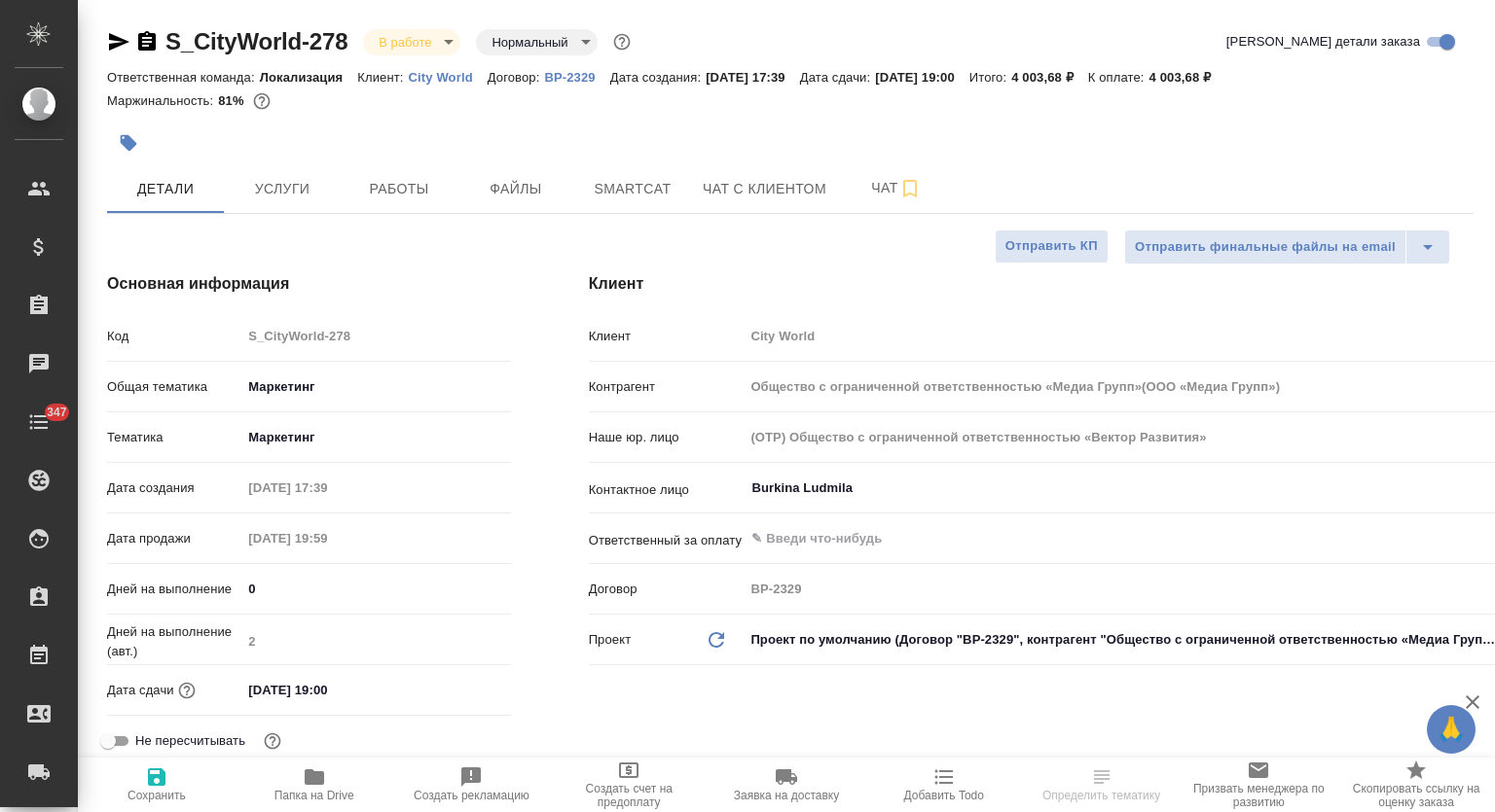
type input "Общество с ограниченной ответственностью «Медиа Групп»(ООО «Медиа Групп»)"
type textarea "x"
type input "Общество с ограниченной ответственностью «Медиа Групп»(ООО «Медиа Групп»)"
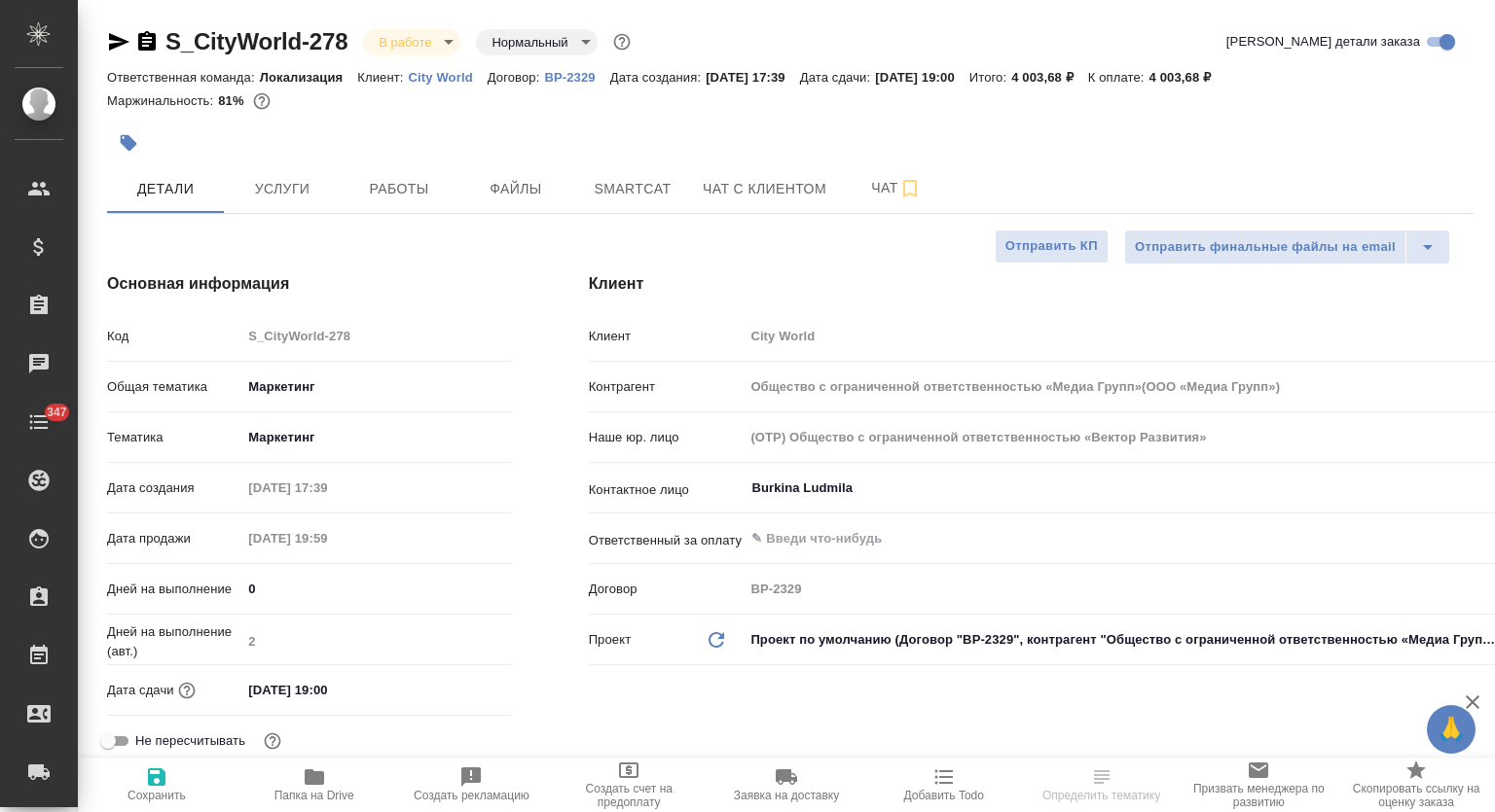
type textarea "x"
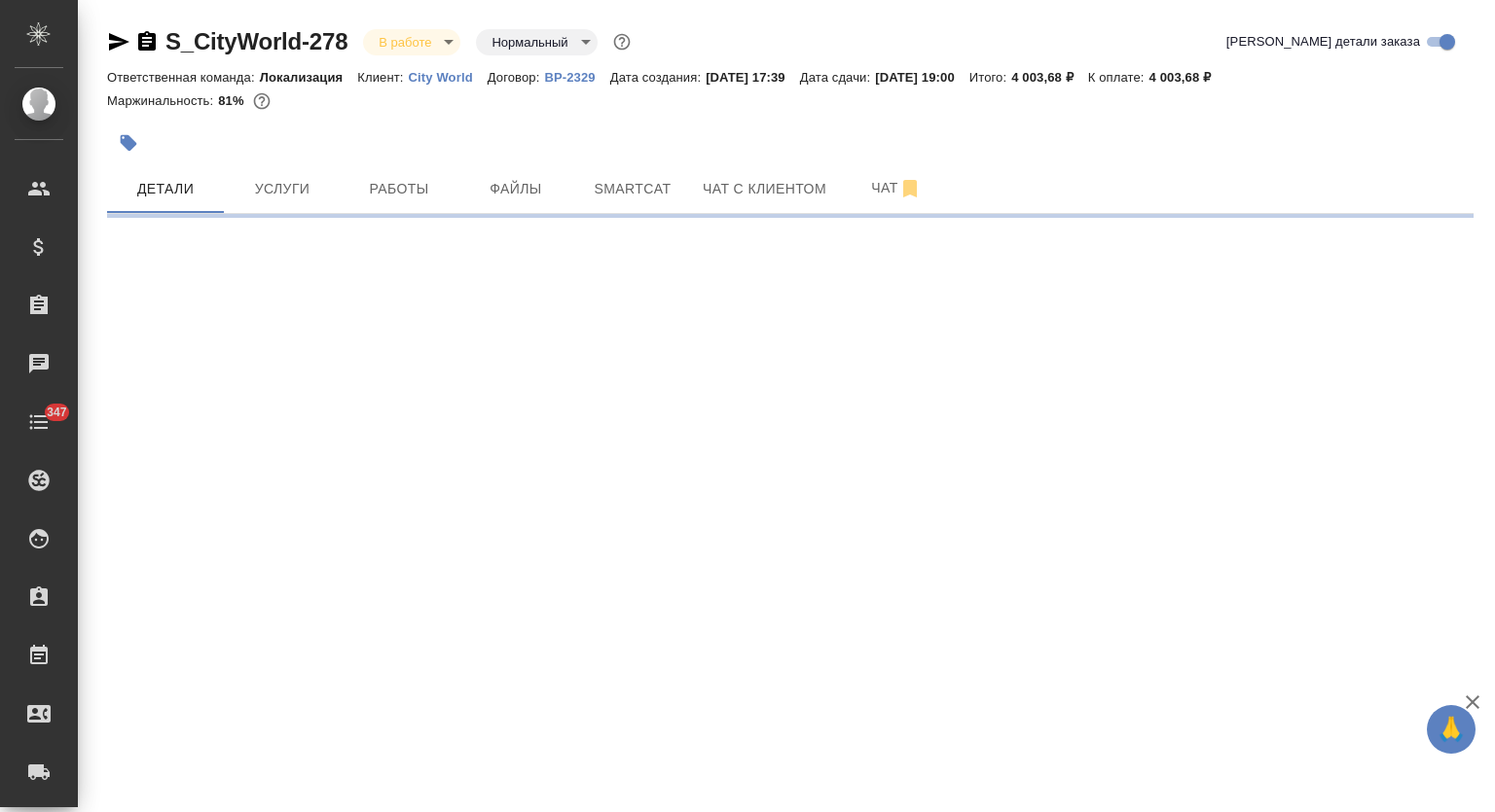
select select "RU"
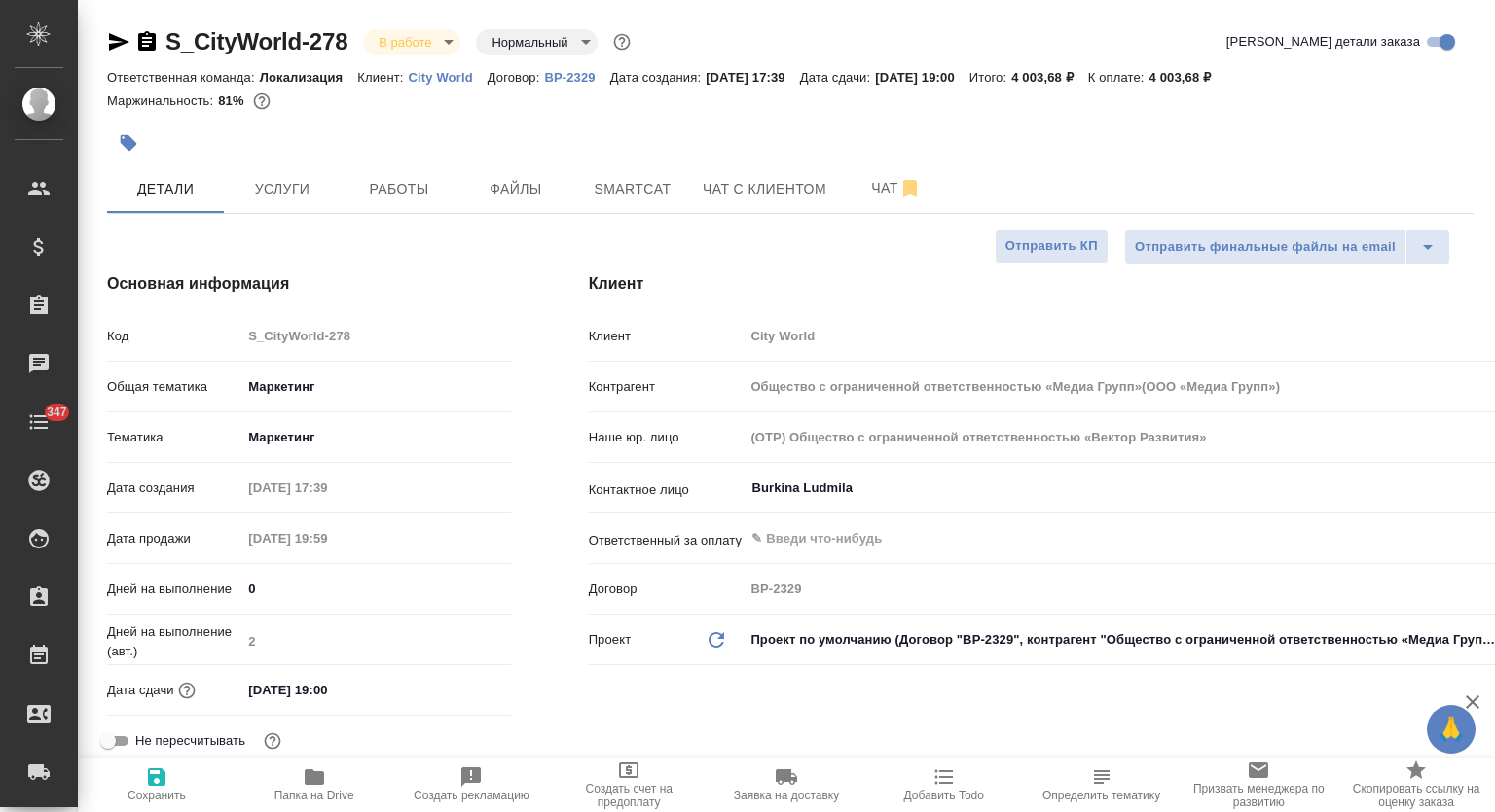
type textarea "x"
